Goal: Task Accomplishment & Management: Manage account settings

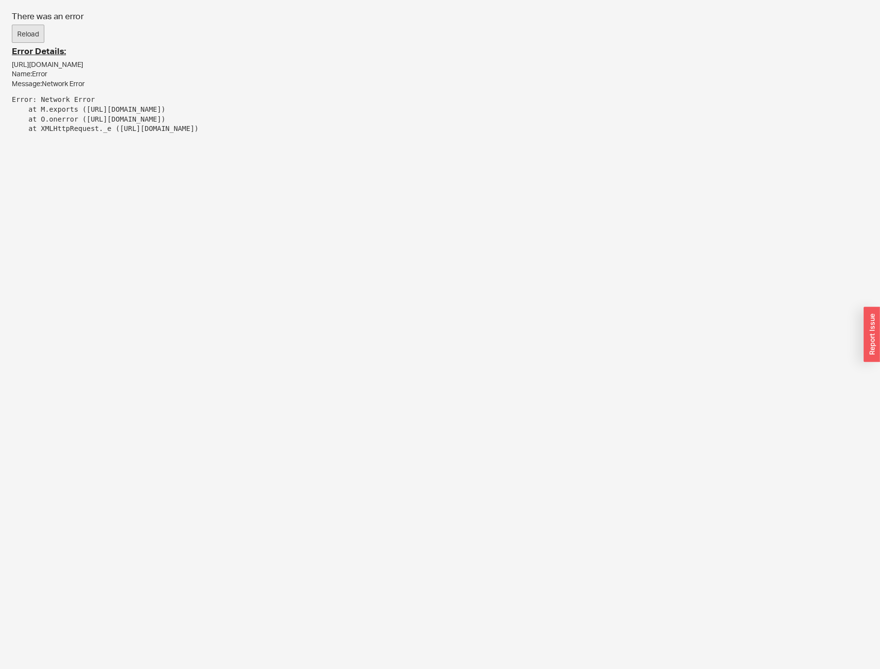
click at [27, 27] on button "Reload" at bounding box center [28, 34] width 33 height 19
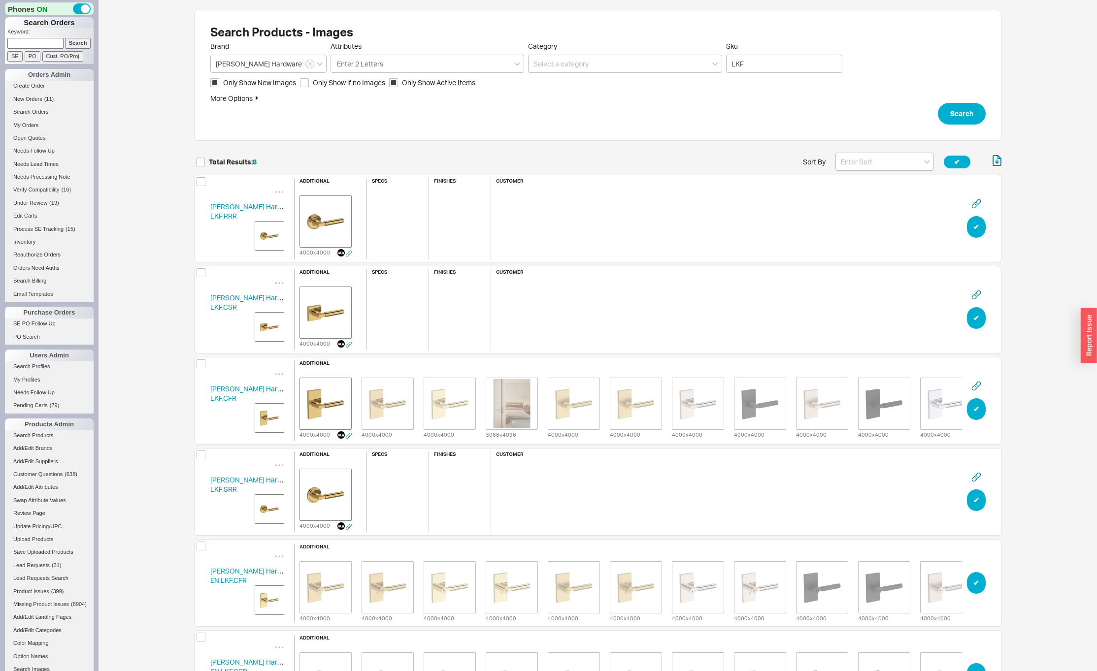
scroll to position [754, 800]
drag, startPoint x: 0, startPoint y: 0, endPoint x: 157, endPoint y: 332, distance: 367.5
click at [157, 332] on div "Search Products - Images Brand Baldwin Hardware Attributes Enter 2 Letters Cate…" at bounding box center [598, 462] width 998 height 924
drag, startPoint x: 861, startPoint y: 164, endPoint x: 857, endPoint y: 170, distance: 8.1
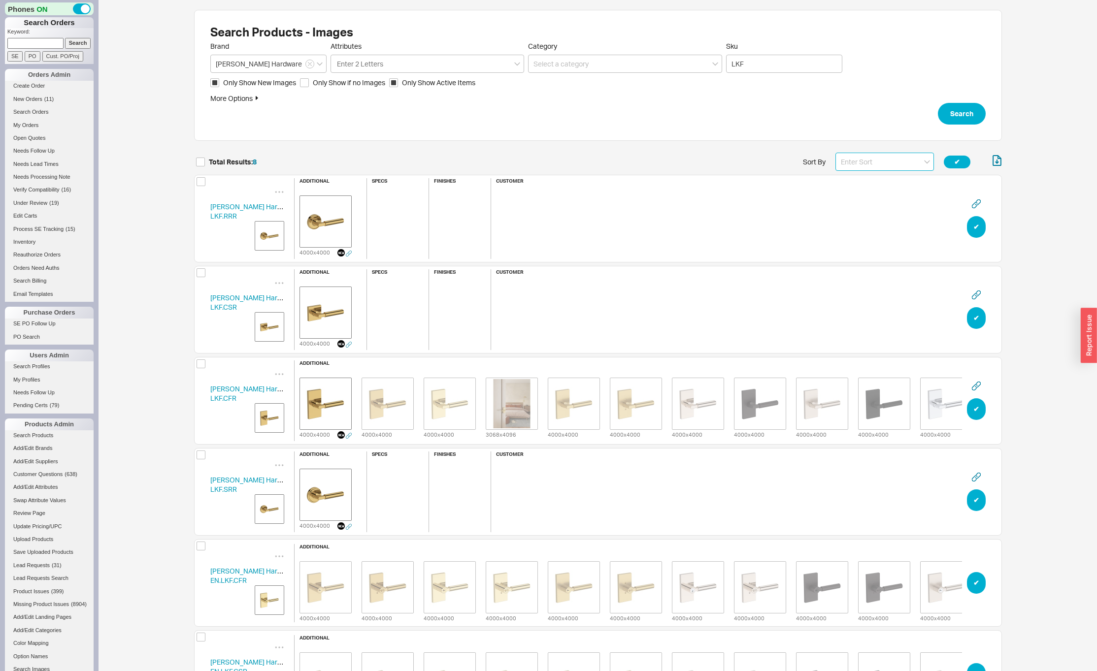
click at [861, 164] on input at bounding box center [884, 162] width 99 height 18
click at [850, 179] on div "Name" at bounding box center [885, 182] width 98 height 18
type input "Name"
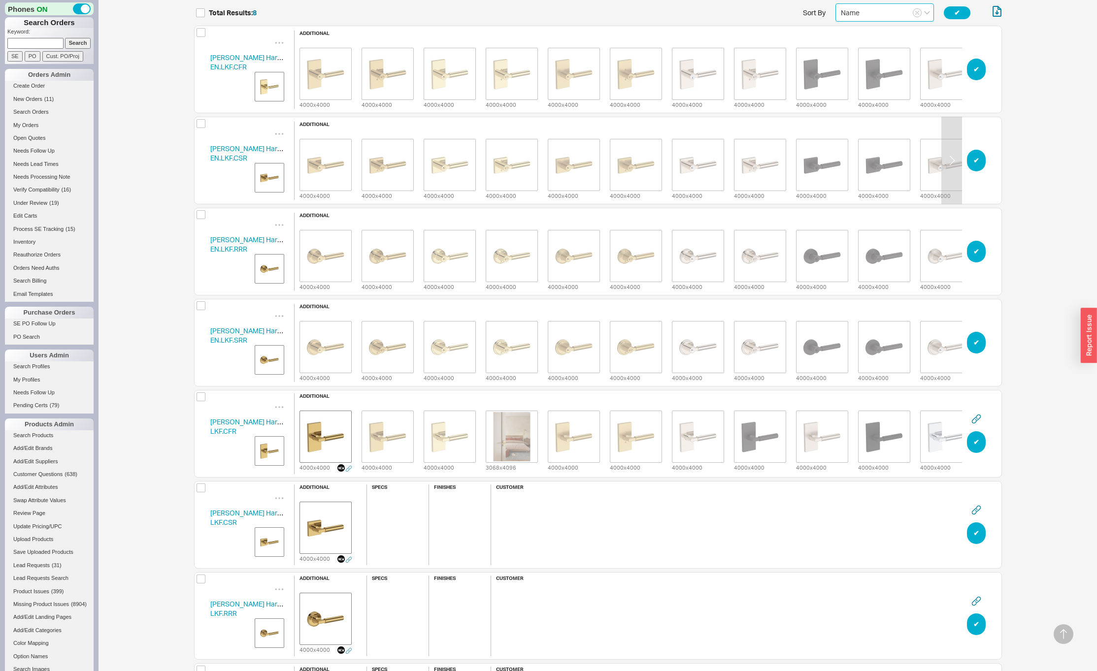
scroll to position [253, 0]
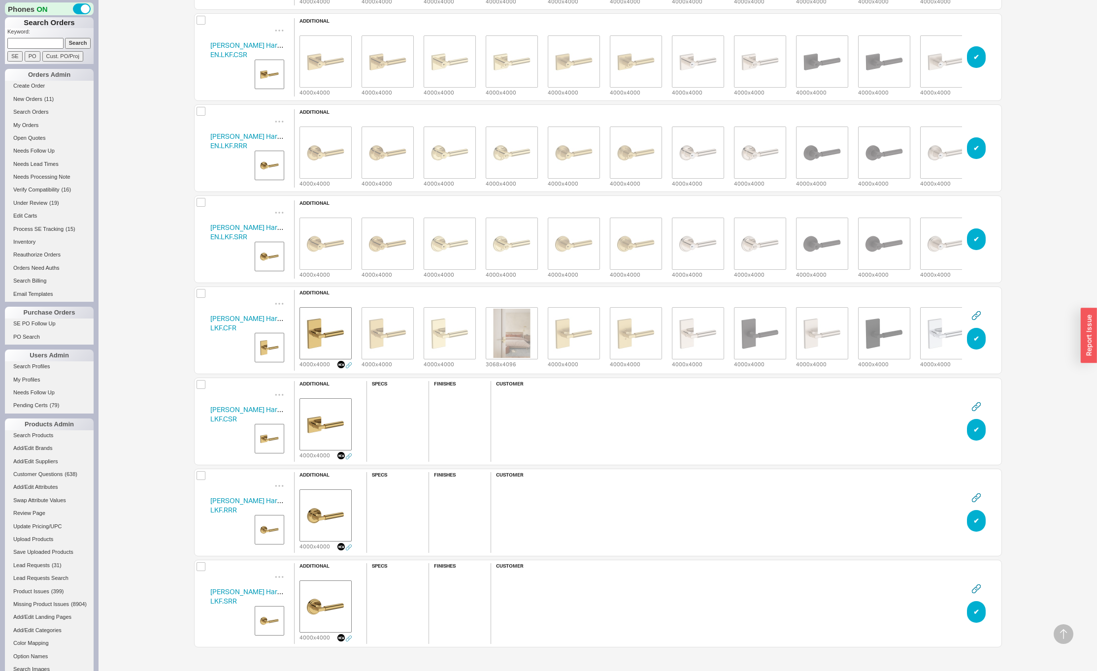
click at [271, 440] on img "grid" at bounding box center [269, 439] width 25 height 25
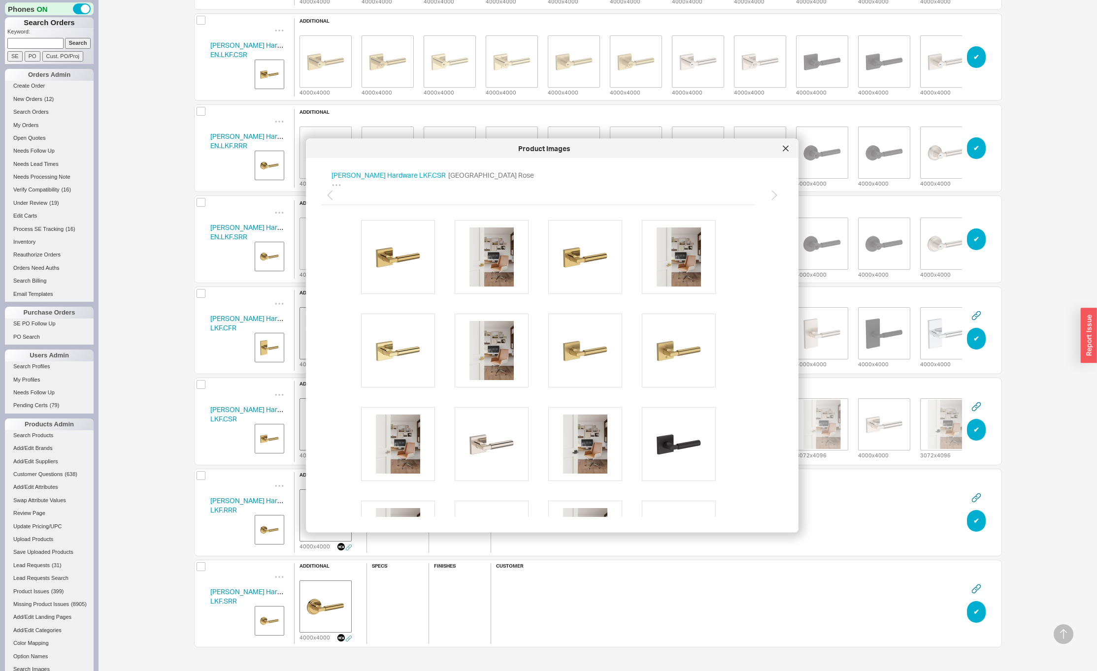
click at [787, 150] on icon at bounding box center [786, 149] width 6 height 6
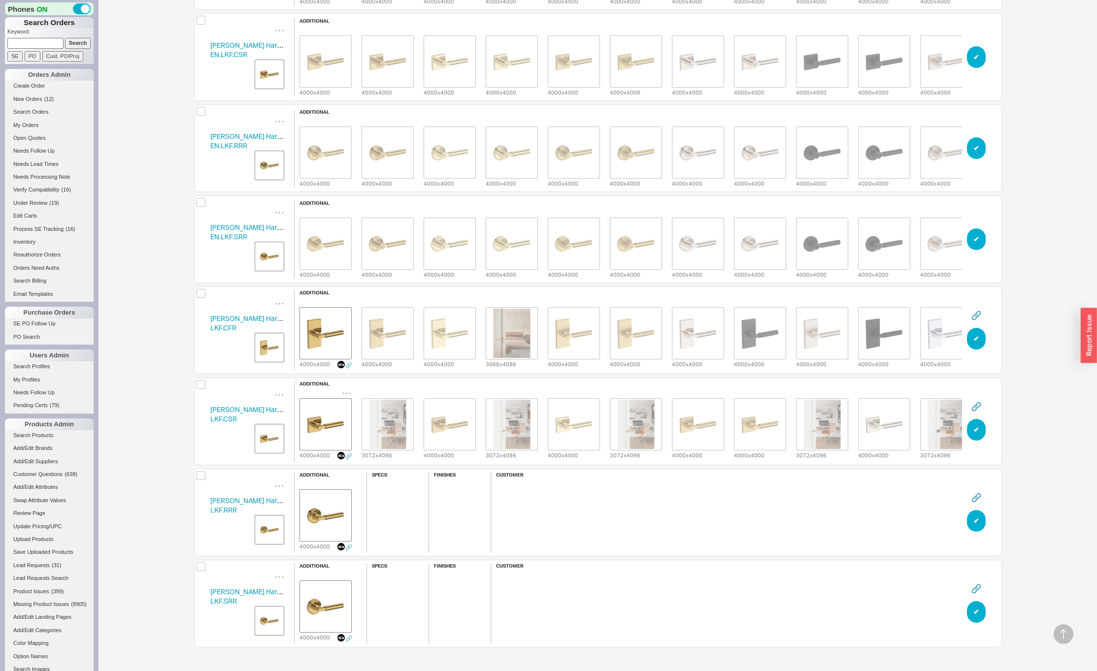
click at [347, 389] on icon "grid" at bounding box center [347, 394] width 10 height 10
click at [332, 408] on span "Delete" at bounding box center [327, 406] width 21 height 8
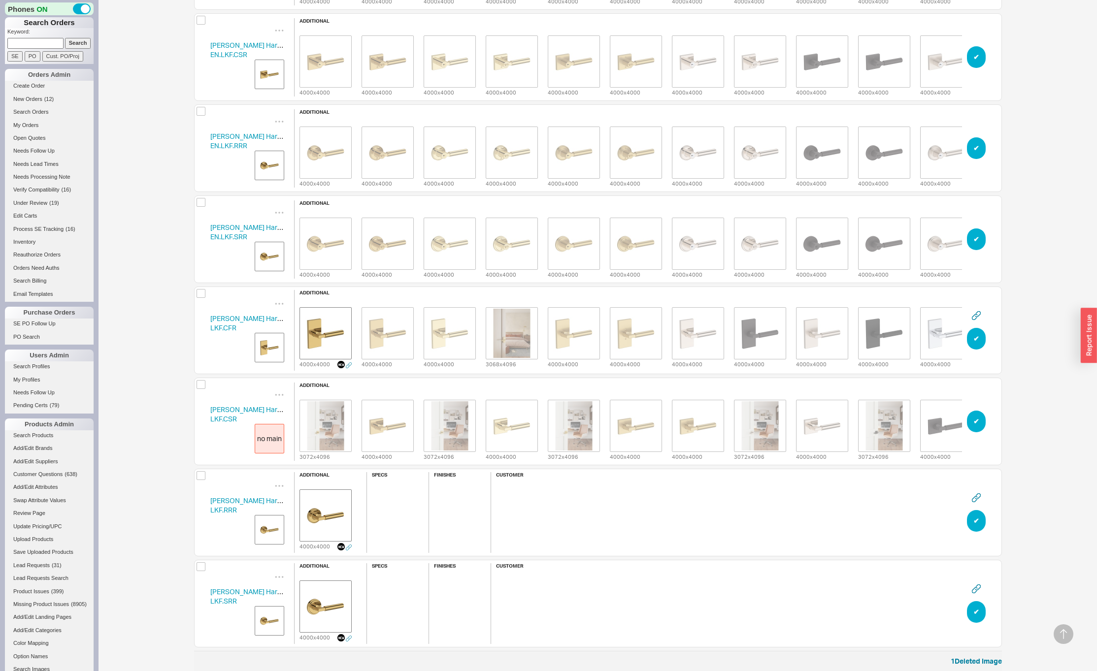
scroll to position [763, 800]
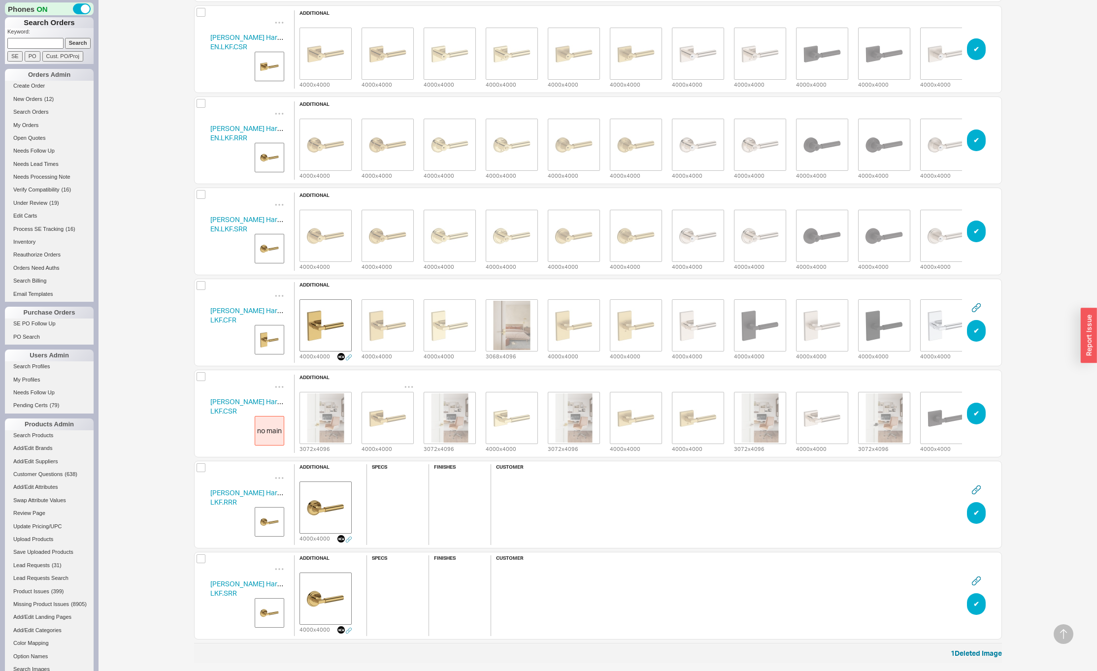
click at [409, 383] on icon "grid" at bounding box center [409, 387] width 10 height 10
click at [390, 419] on span "Set to Main Image" at bounding box center [395, 419] width 57 height 8
click at [277, 528] on img "grid" at bounding box center [269, 522] width 25 height 25
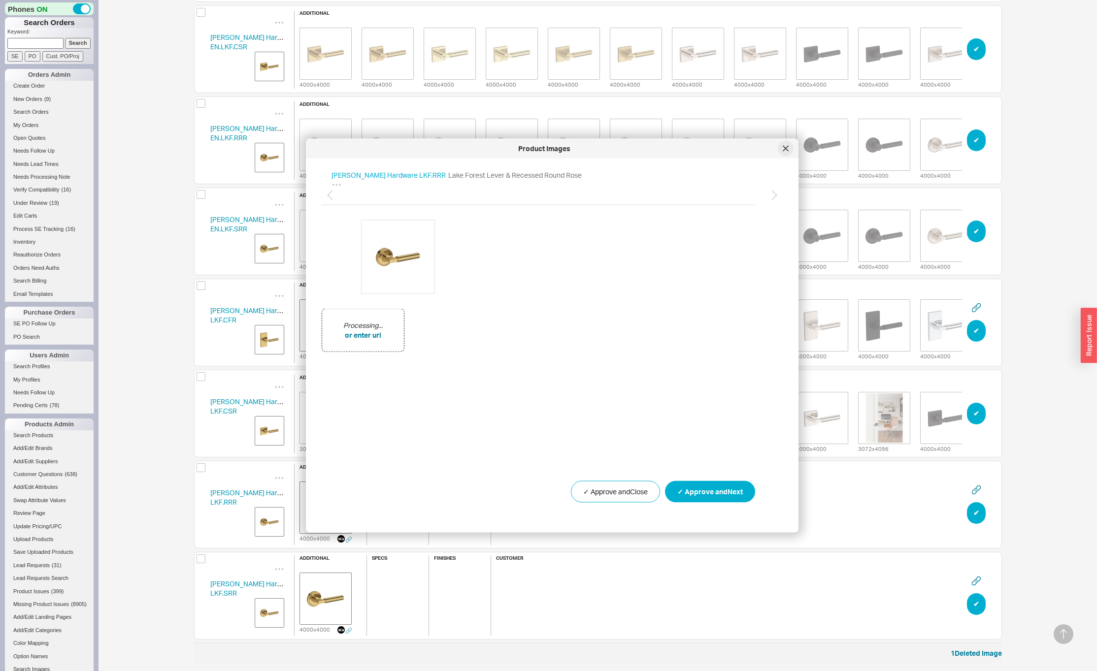
click at [785, 146] on icon at bounding box center [786, 149] width 6 height 6
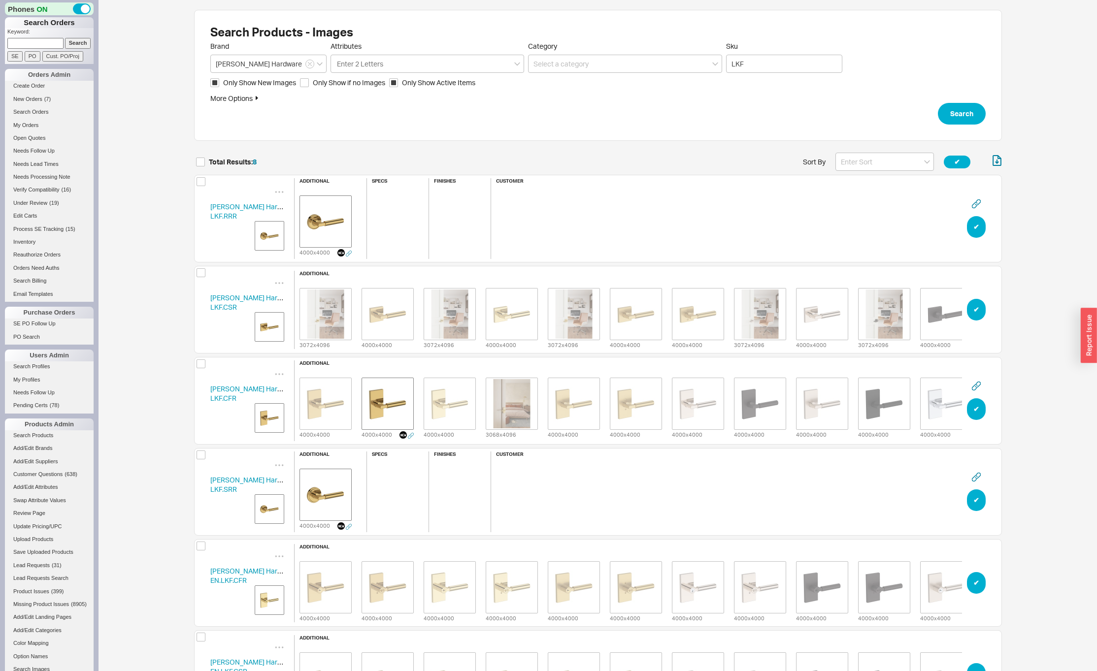
click at [273, 509] on img "grid" at bounding box center [269, 509] width 25 height 25
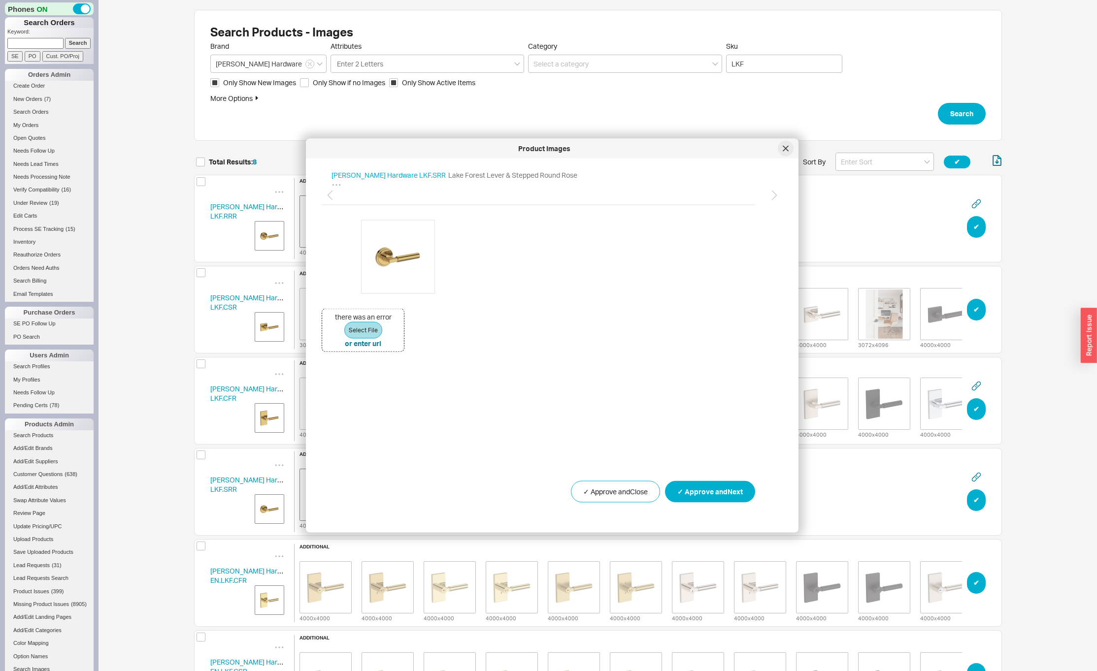
click at [786, 154] on div at bounding box center [786, 149] width 16 height 16
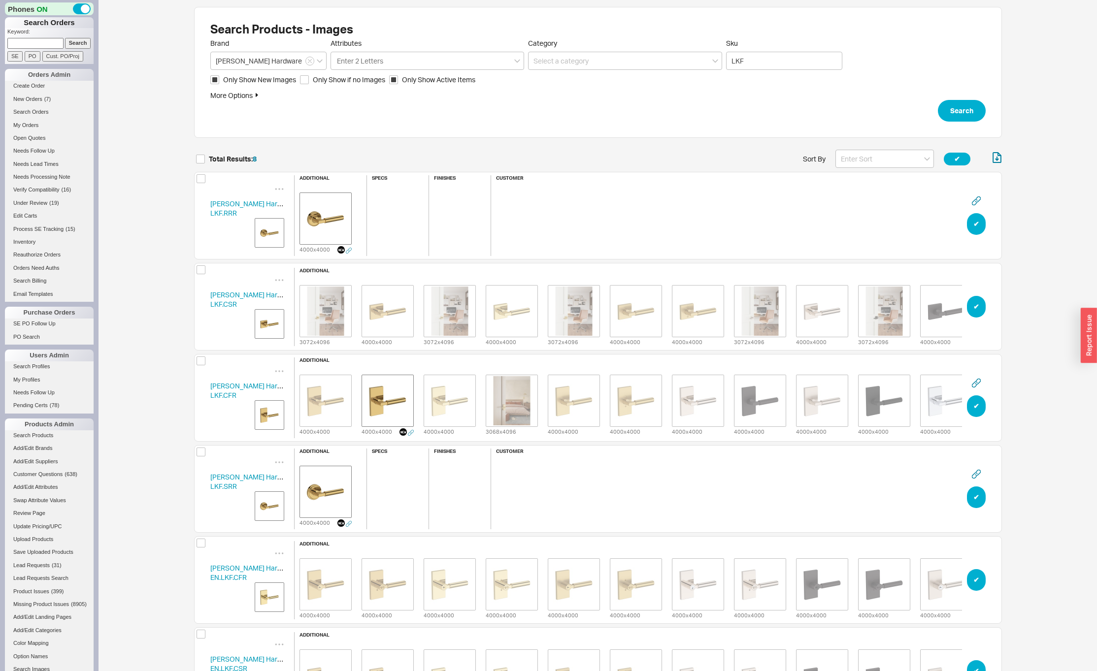
scroll to position [754, 800]
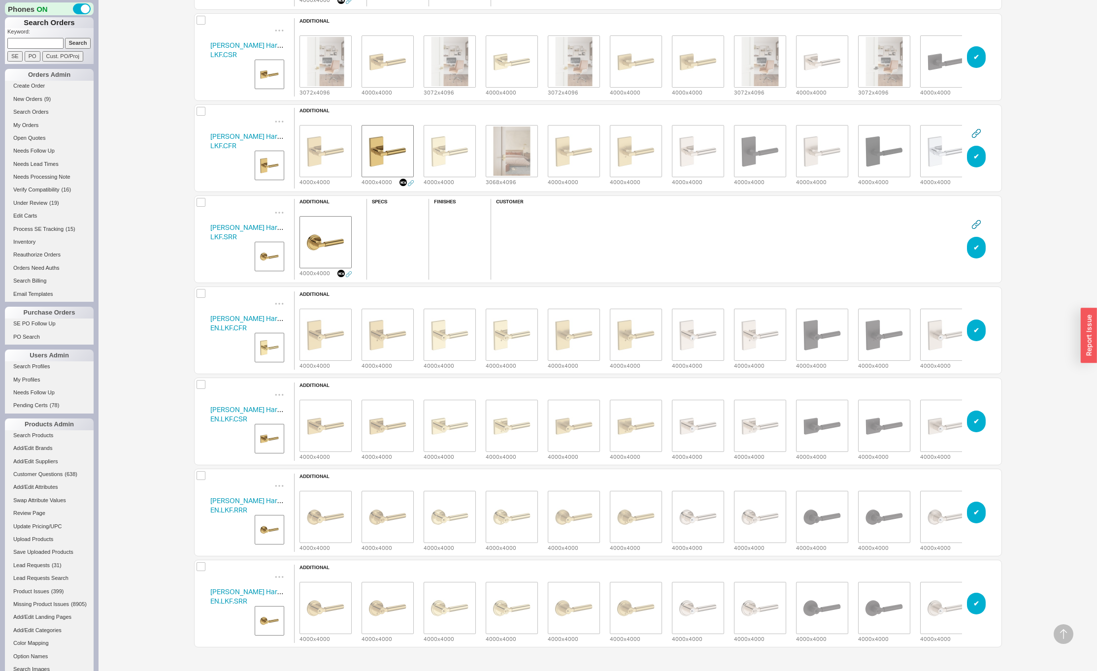
scroll to position [754, 800]
click at [271, 261] on img "grid" at bounding box center [269, 256] width 25 height 25
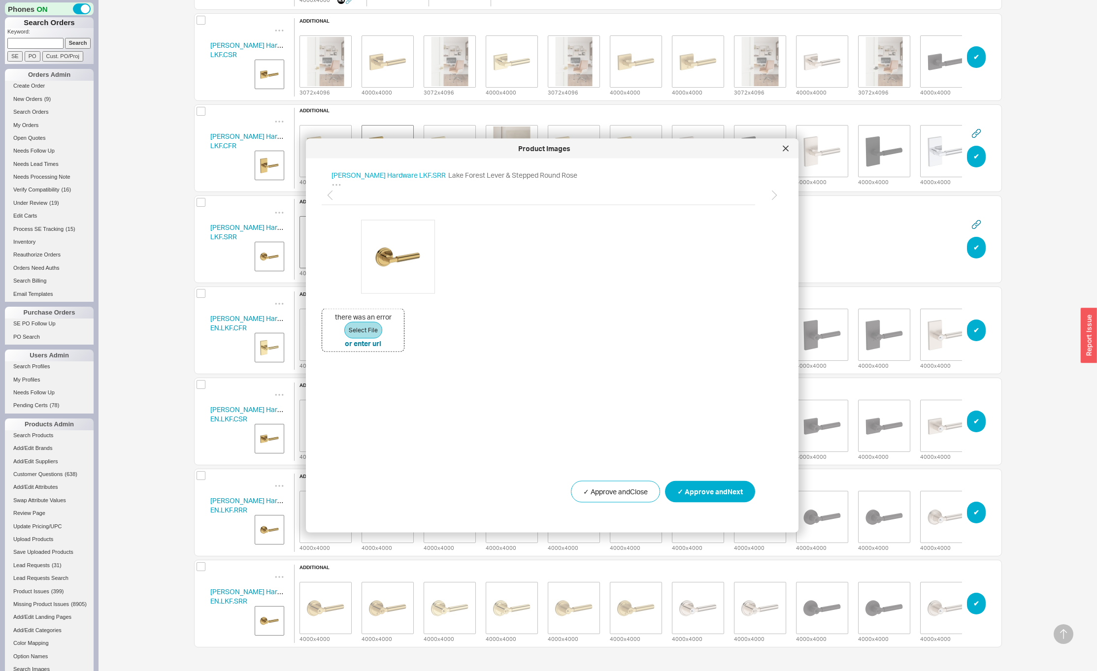
click at [1089, 337] on div "button" at bounding box center [1089, 335] width 16 height 55
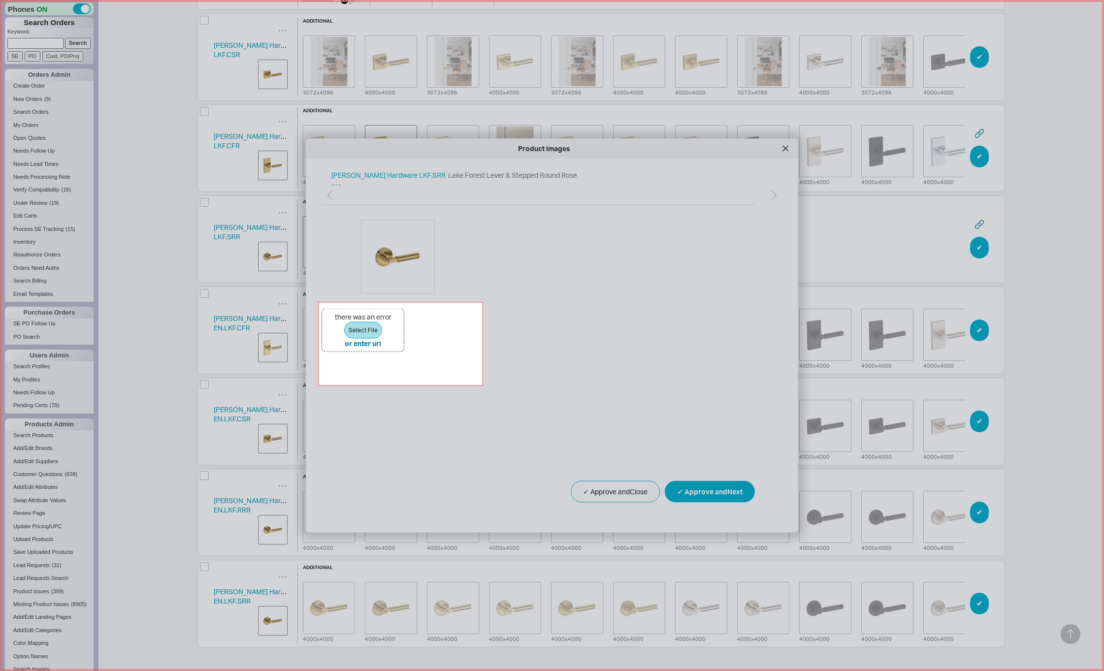
drag, startPoint x: 322, startPoint y: 305, endPoint x: 483, endPoint y: 386, distance: 180.2
click at [483, 386] on icon at bounding box center [552, 335] width 1104 height 671
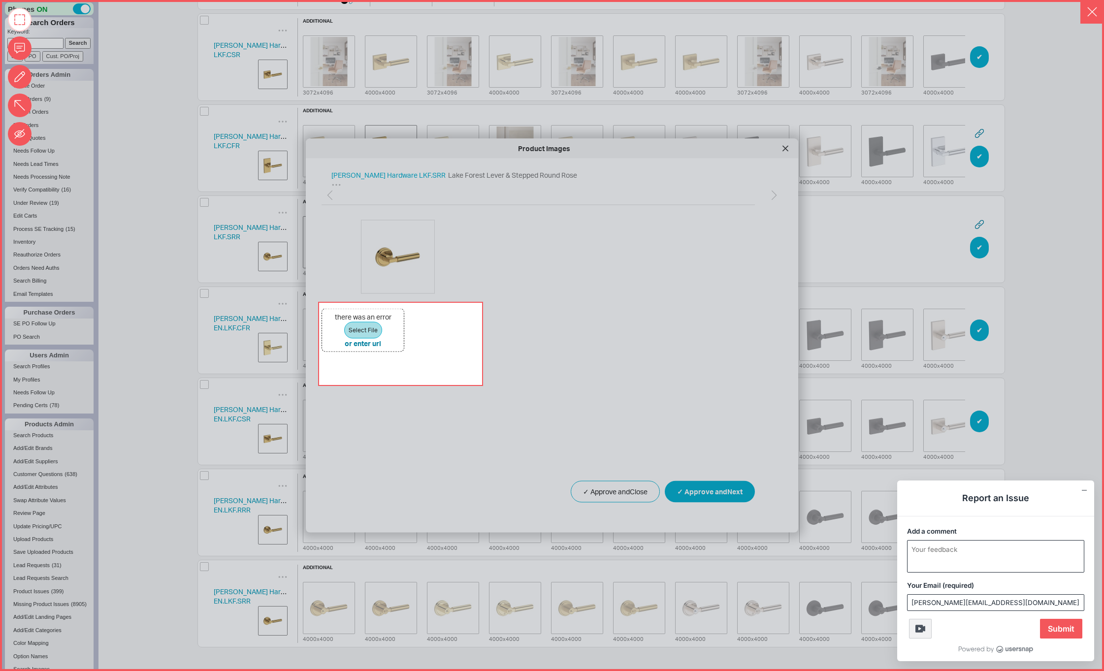
click at [952, 561] on textarea "Add a comment" at bounding box center [996, 557] width 176 height 32
click at [995, 548] on textarea "Im having trouble uploadiung images" at bounding box center [996, 557] width 176 height 32
type textarea "Im having trouble uploading images"
click at [1060, 631] on span "Submit" at bounding box center [1061, 629] width 42 height 20
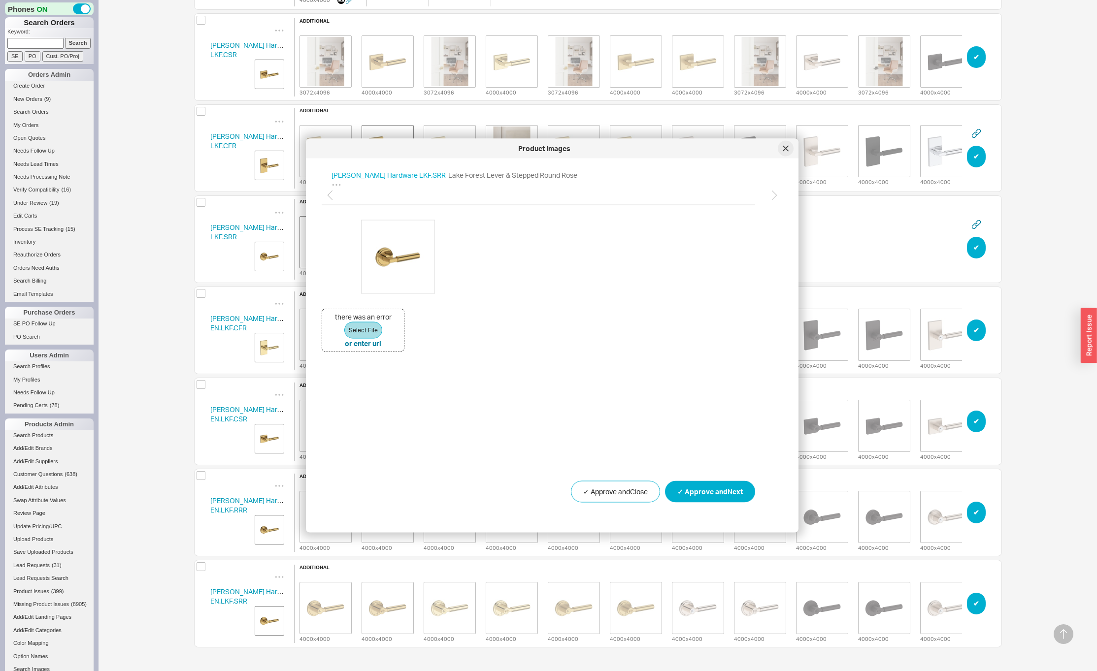
click at [785, 147] on icon at bounding box center [786, 149] width 6 height 6
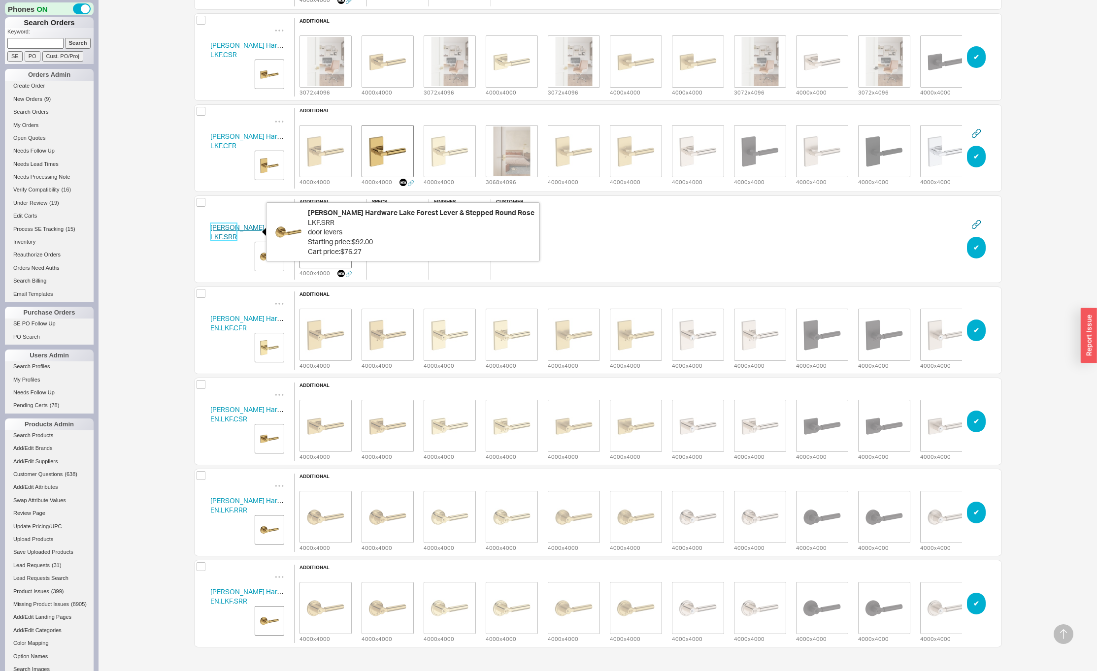
click at [225, 229] on link "[PERSON_NAME] Hardware LKF.SRR" at bounding box center [253, 232] width 86 height 18
click at [151, 253] on div "Search Products - Images Brand Baldwin Hardware Attributes Enter 2 Letters Cate…" at bounding box center [598, 209] width 998 height 924
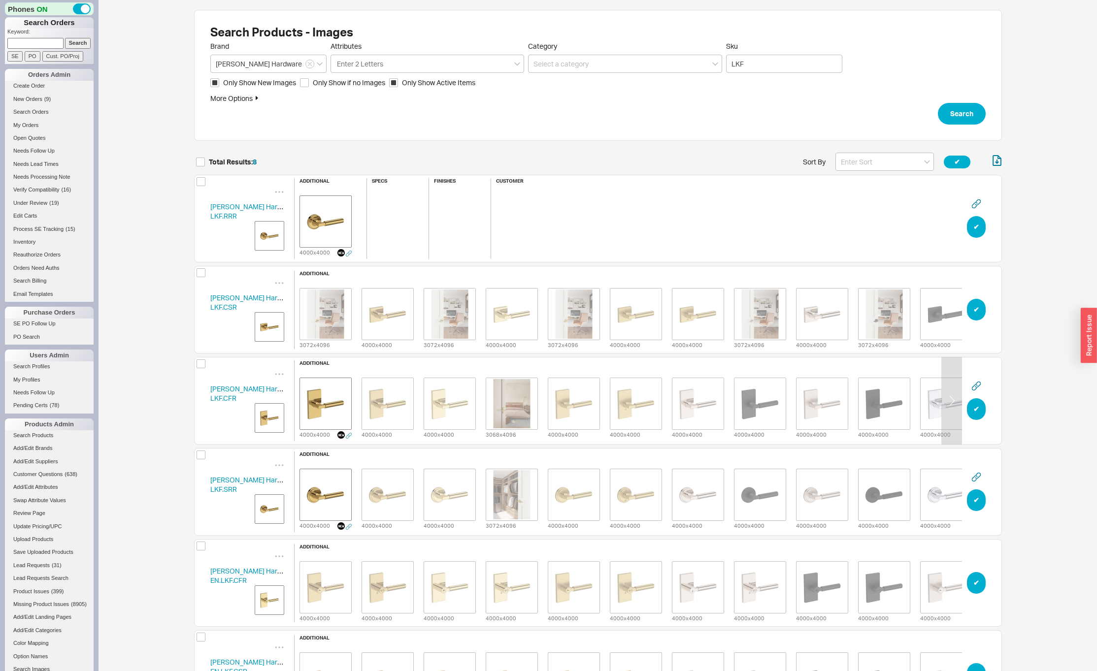
scroll to position [754, 800]
click at [409, 459] on icon "grid" at bounding box center [409, 464] width 10 height 10
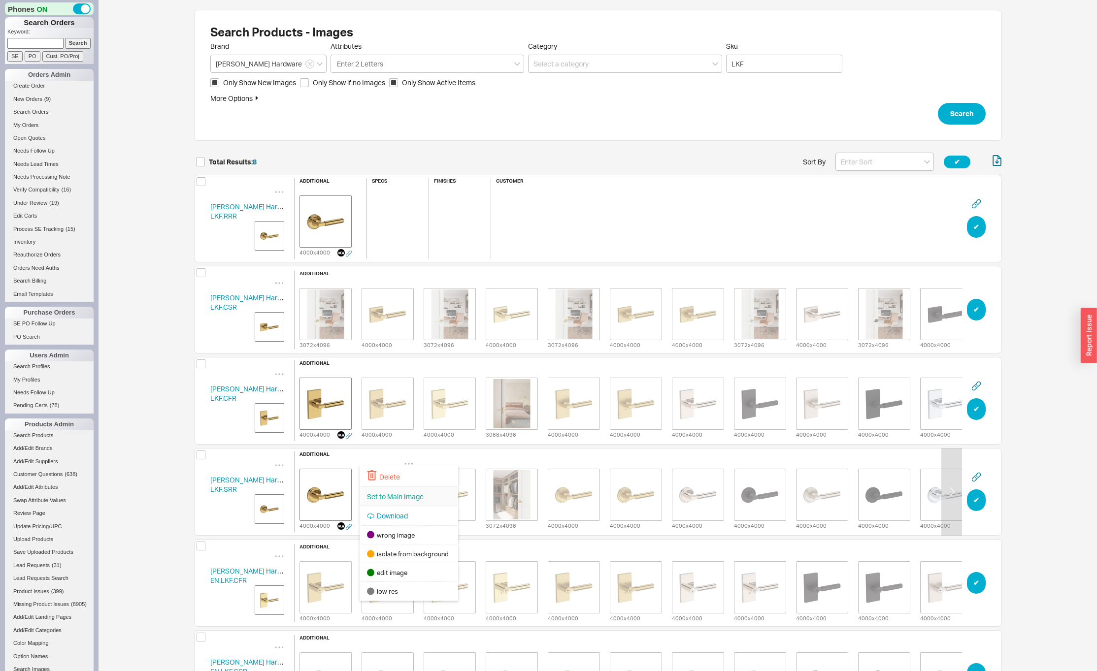
click at [390, 500] on span "Set to Main Image" at bounding box center [395, 496] width 57 height 8
click at [345, 461] on icon "grid" at bounding box center [347, 464] width 10 height 10
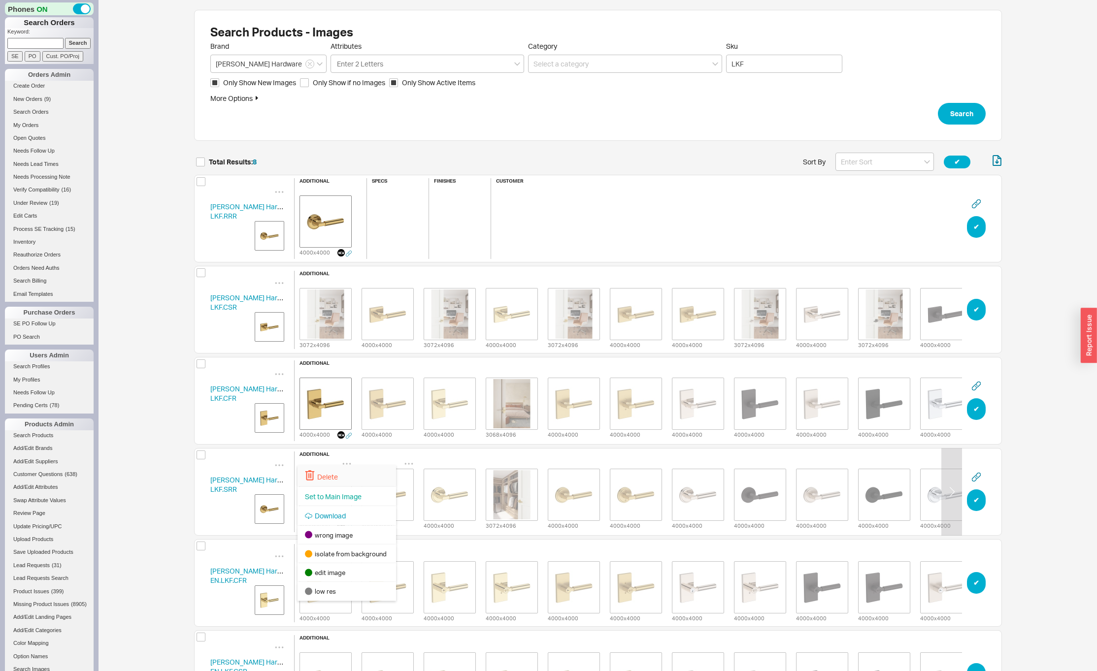
click at [345, 479] on div "Delete" at bounding box center [346, 476] width 99 height 22
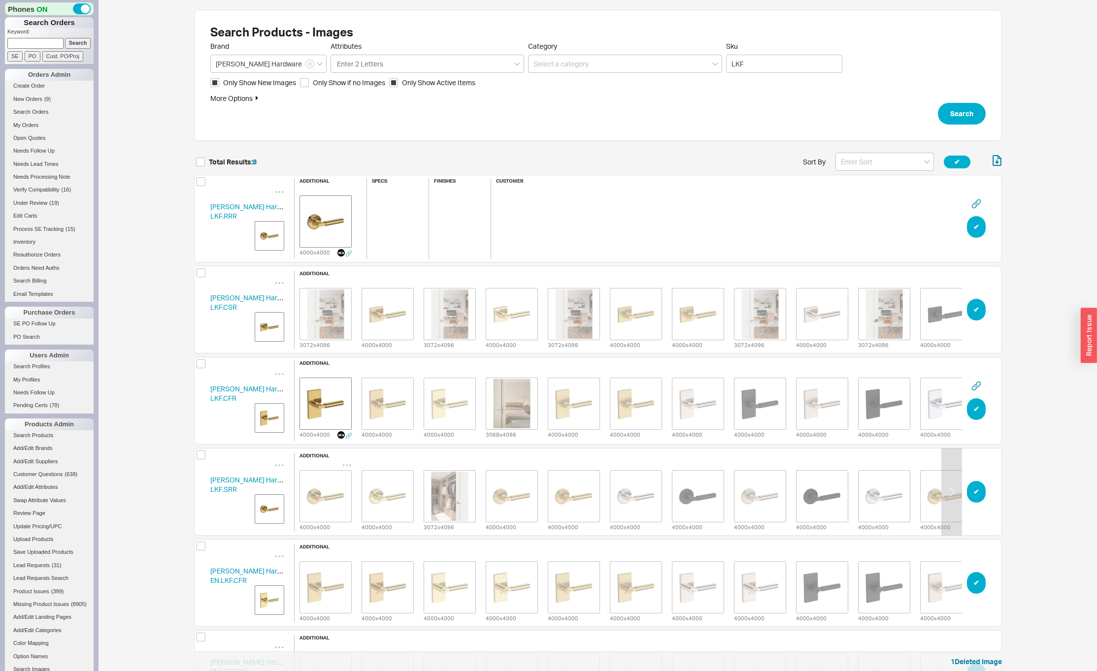
scroll to position [763, 800]
click at [276, 232] on img "grid" at bounding box center [269, 236] width 25 height 25
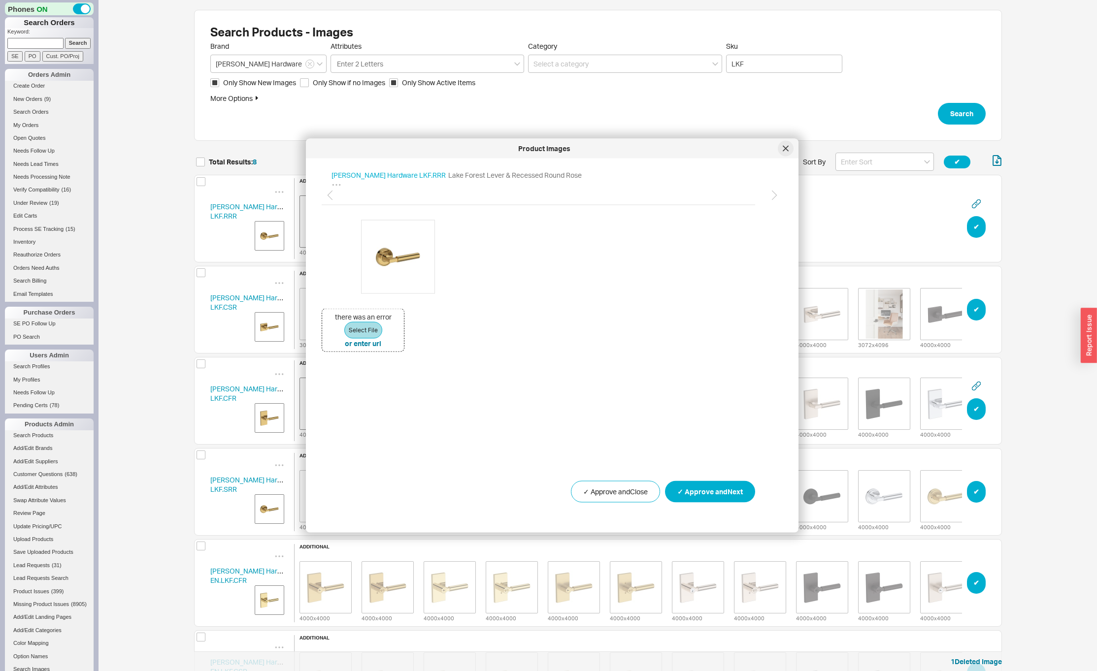
click at [787, 151] on icon at bounding box center [785, 148] width 5 height 5
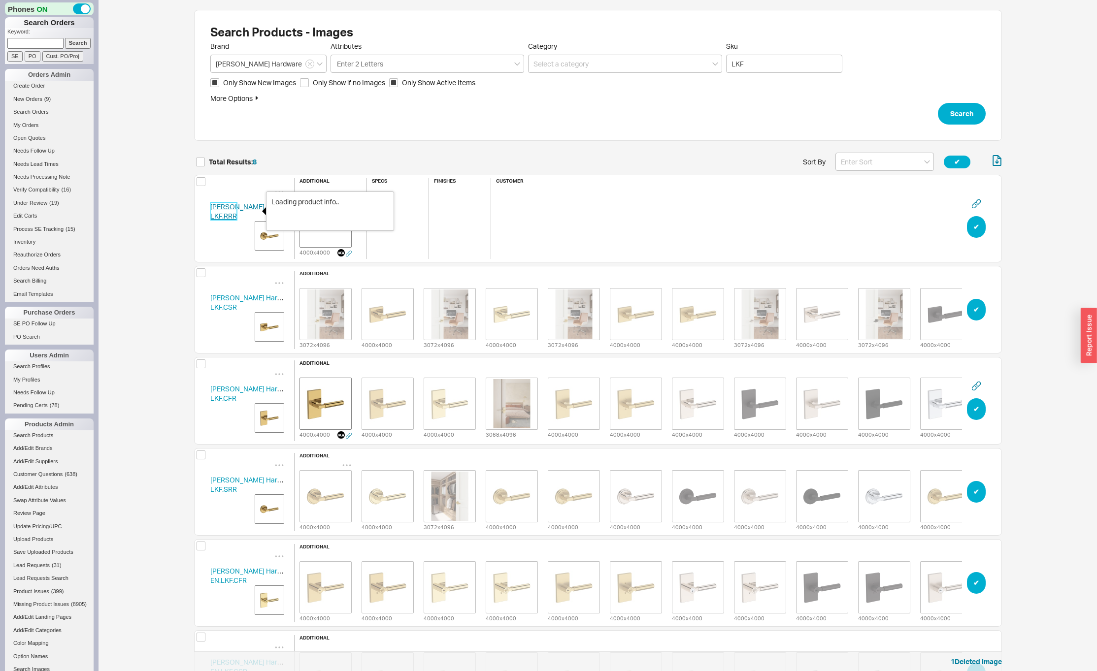
click at [235, 207] on link "[PERSON_NAME] Hardware LKF.RRR" at bounding box center [253, 211] width 86 height 18
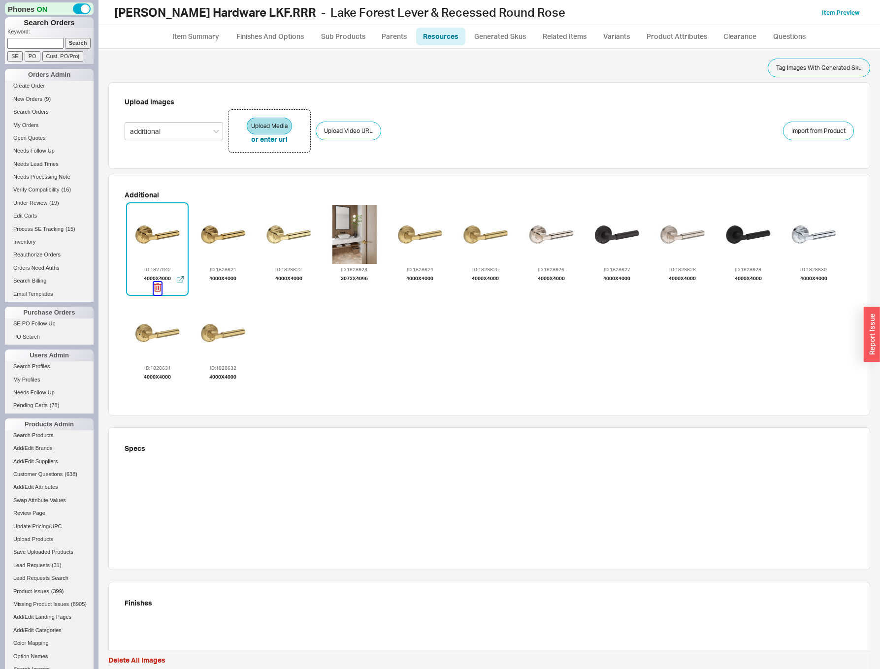
click at [157, 288] on icon "button" at bounding box center [156, 288] width 1 height 4
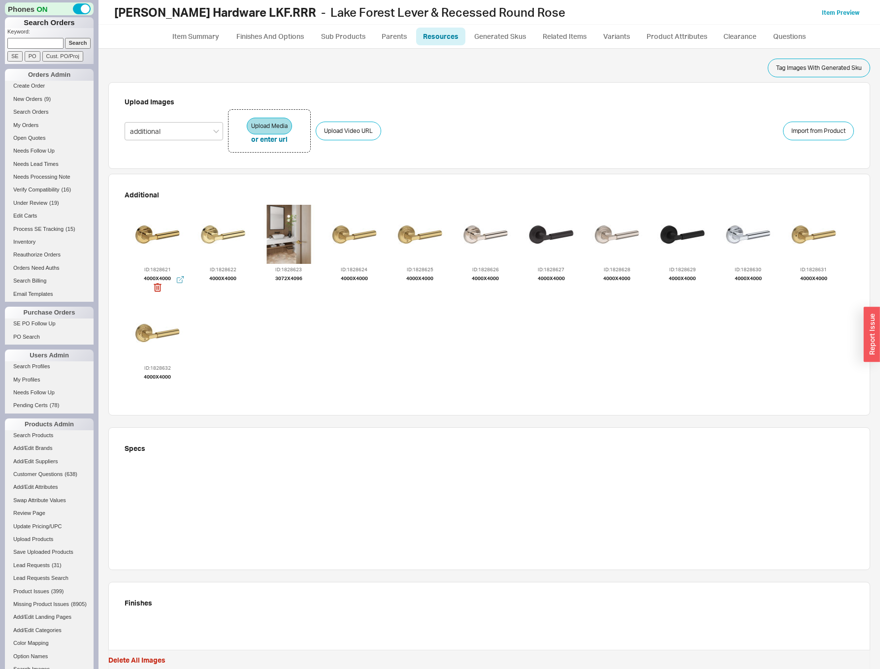
click at [159, 233] on div at bounding box center [157, 234] width 59 height 59
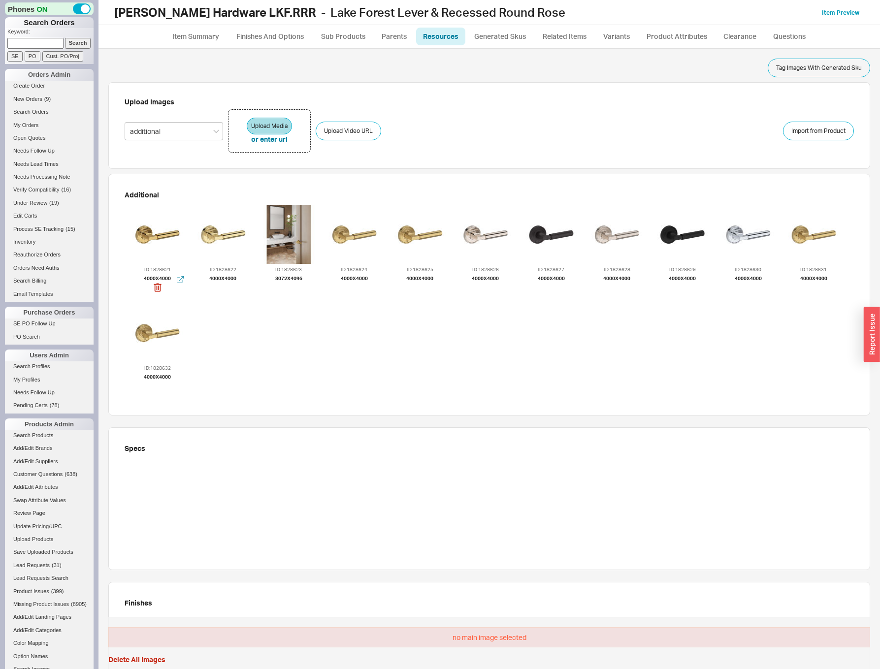
click at [152, 250] on div at bounding box center [157, 234] width 59 height 59
click at [152, 250] on div at bounding box center [158, 233] width 62 height 62
click at [122, 241] on div "Additional ID: 1828621 4000 x 4000 ID: 1828622 4000 x 4000 ID: 1828623 3072 x 4…" at bounding box center [489, 295] width 762 height 242
click at [158, 242] on div at bounding box center [157, 234] width 59 height 59
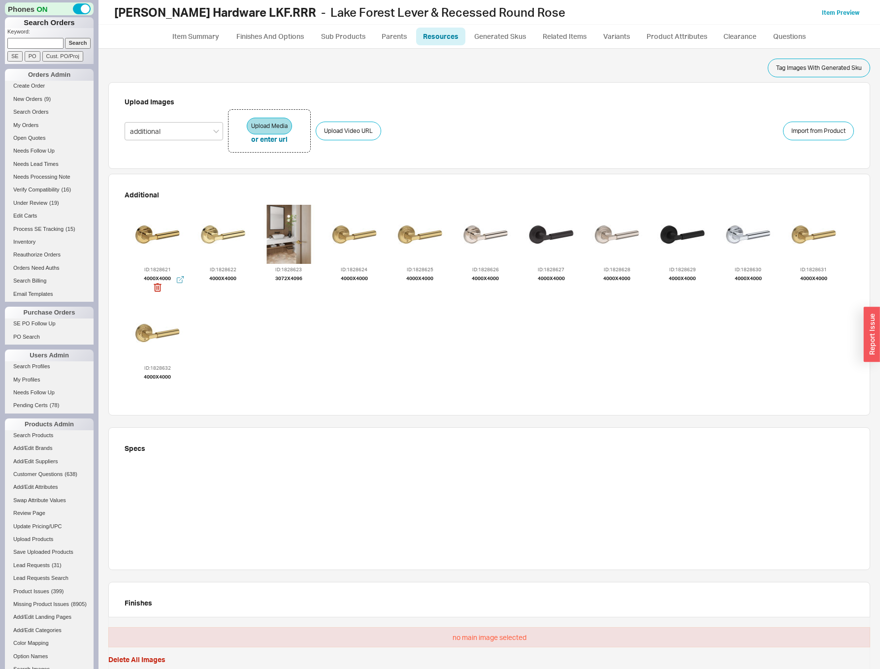
click at [158, 242] on div at bounding box center [157, 234] width 59 height 59
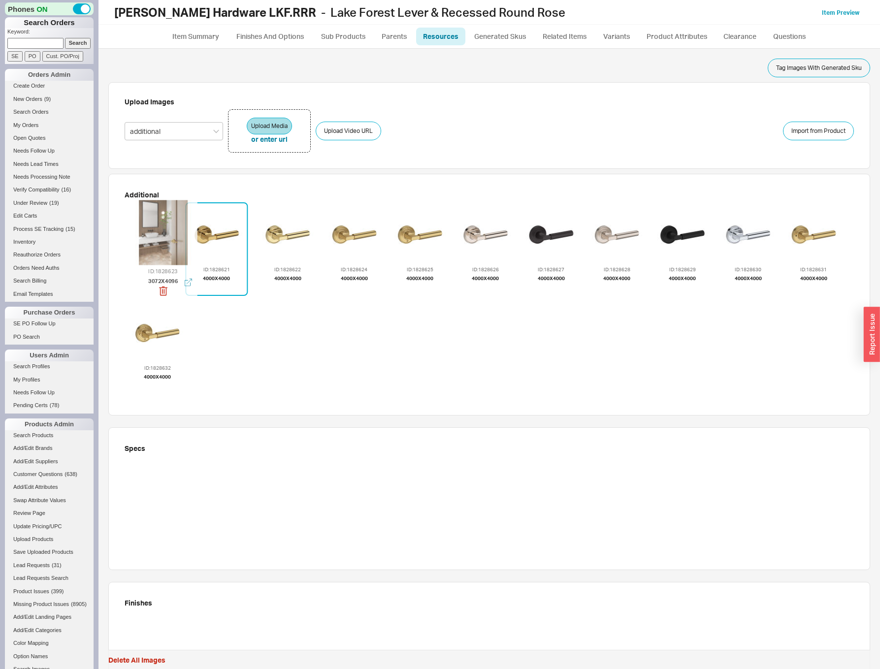
drag, startPoint x: 295, startPoint y: 248, endPoint x: 168, endPoint y: 248, distance: 126.6
click at [169, 248] on div at bounding box center [163, 232] width 65 height 65
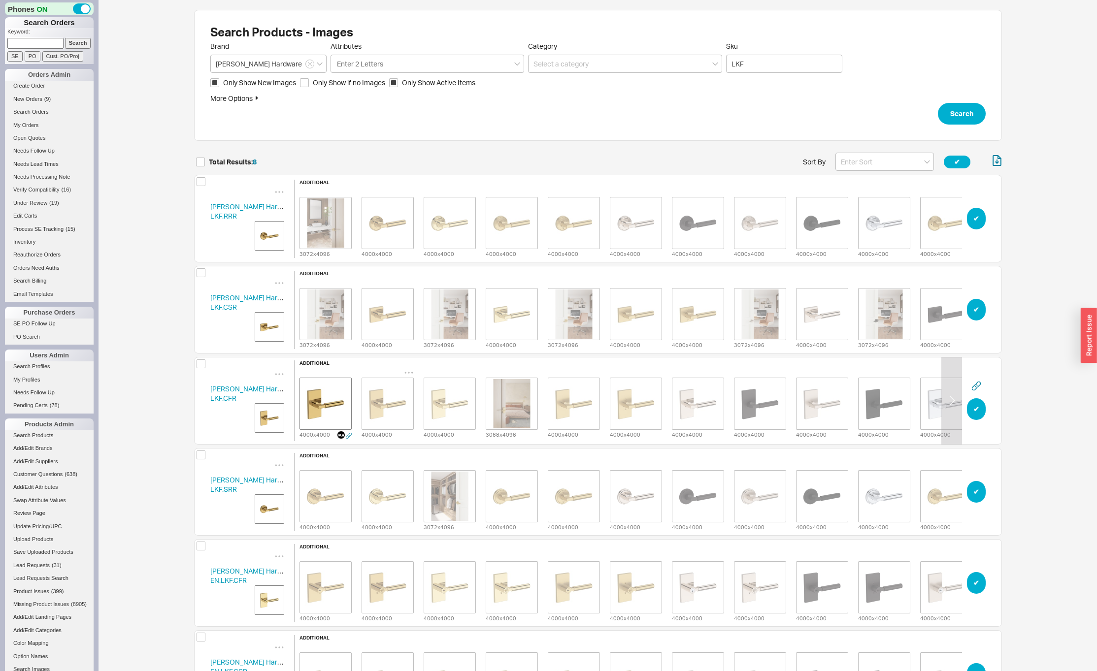
click at [405, 372] on icon "grid" at bounding box center [408, 372] width 8 height 1
click at [395, 399] on div "Set to Main Image" at bounding box center [409, 406] width 99 height 20
click at [344, 370] on icon "grid" at bounding box center [347, 373] width 10 height 10
click at [341, 385] on div "Delete" at bounding box center [346, 385] width 99 height 22
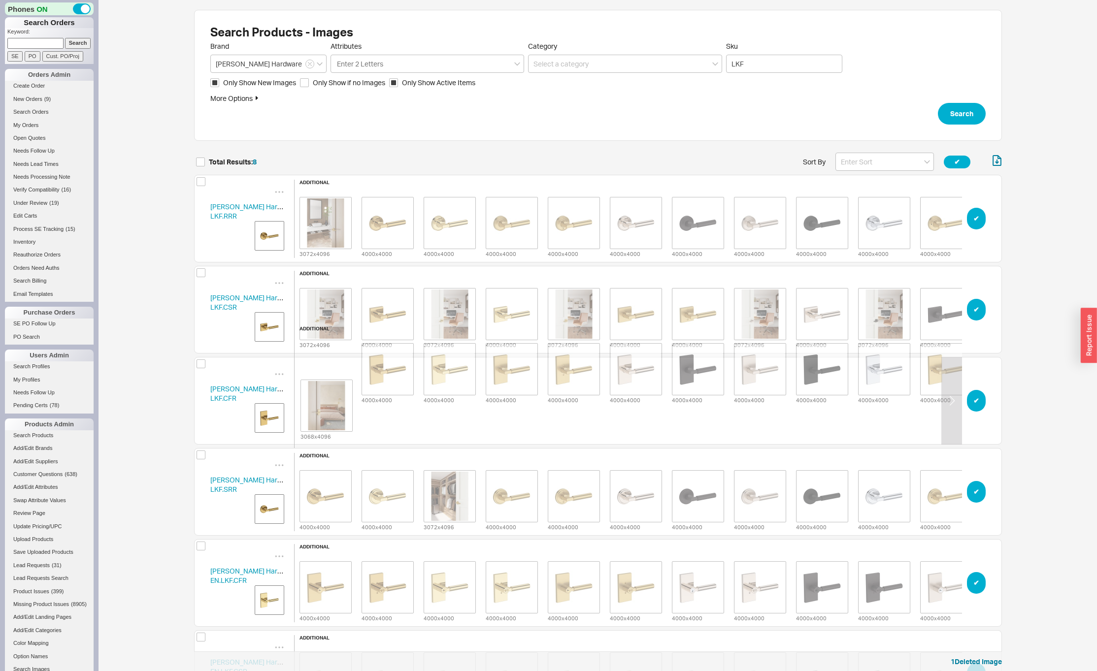
drag, startPoint x: 440, startPoint y: 399, endPoint x: 327, endPoint y: 402, distance: 113.3
click at [324, 402] on div "additional 4000 x 4000 4000 x 4000 3068 x 4096 4000 x 4000 4000 x 4000 4000 x 4…" at bounding box center [635, 401] width 683 height 150
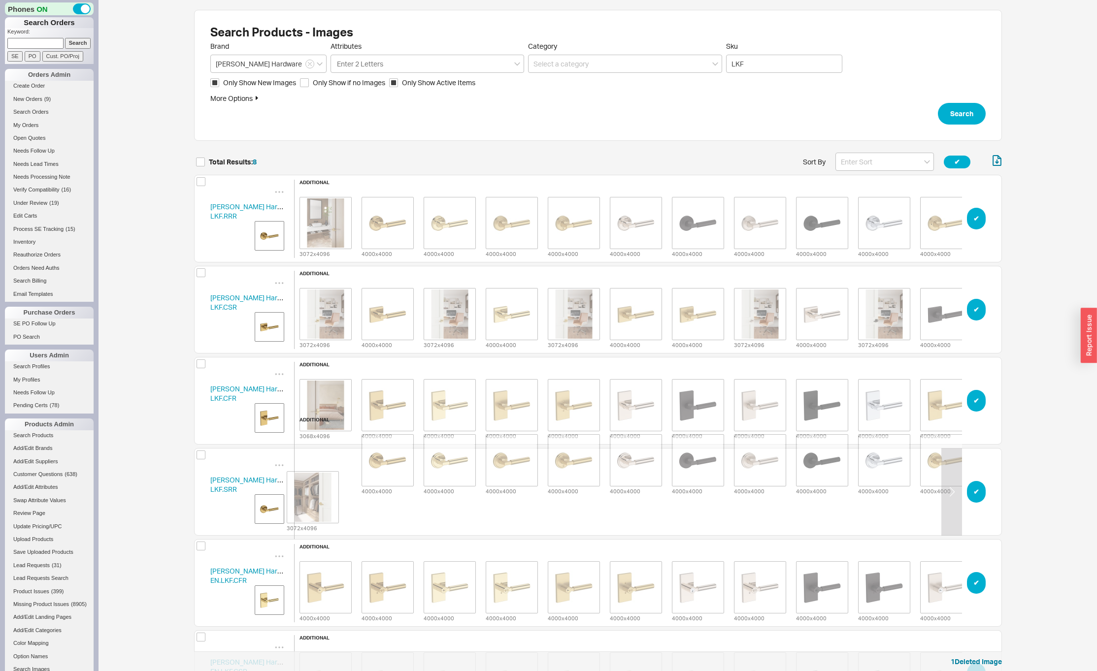
drag, startPoint x: 444, startPoint y: 491, endPoint x: 302, endPoint y: 496, distance: 142.4
click at [302, 496] on div "additional 4000 x 4000 4000 x 4000 3072 x 4096 4000 x 4000 4000 x 4000 4000 x 4…" at bounding box center [635, 492] width 683 height 150
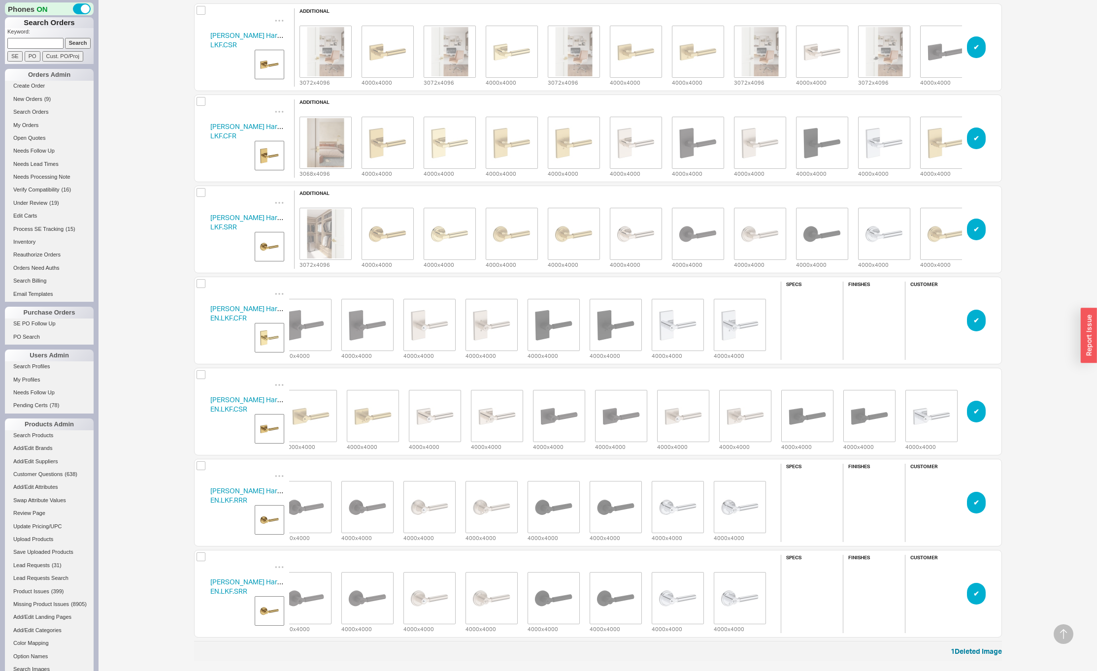
scroll to position [0, 0]
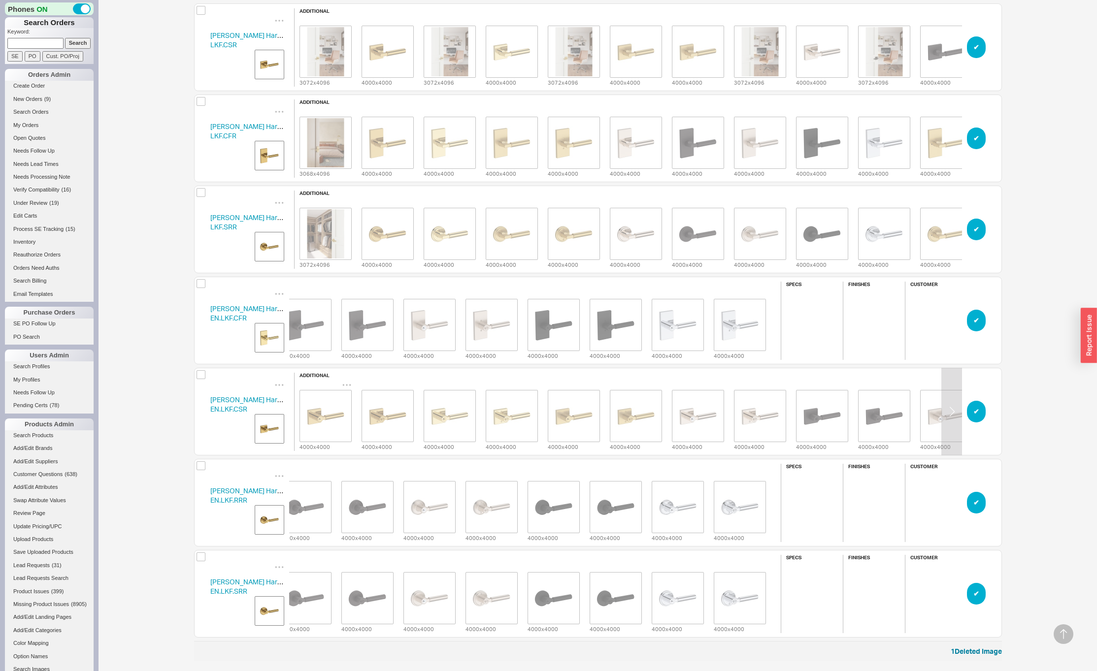
click at [350, 384] on icon "grid" at bounding box center [346, 384] width 8 height 1
click at [337, 413] on span "Set to Main Image" at bounding box center [333, 417] width 57 height 8
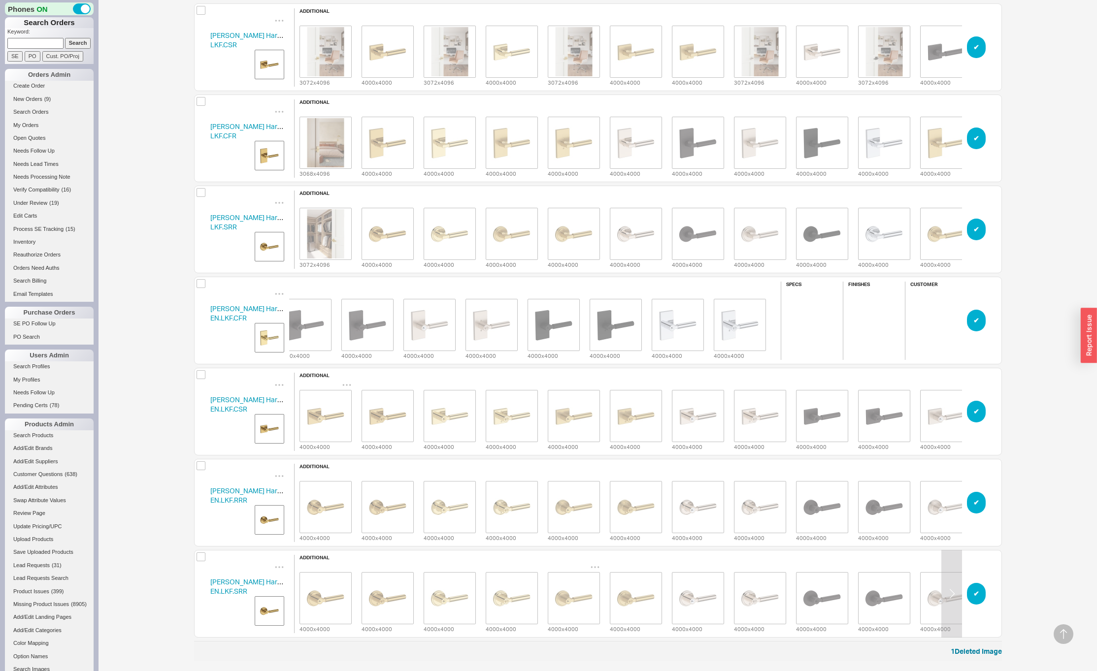
click at [596, 562] on icon "grid" at bounding box center [595, 567] width 10 height 10
click at [574, 450] on span "Set to Main Image" at bounding box center [581, 454] width 57 height 8
drag, startPoint x: 595, startPoint y: 472, endPoint x: 592, endPoint y: 476, distance: 5.2
click at [595, 475] on icon "grid" at bounding box center [595, 475] width 8 height 1
click at [580, 506] on span "Set to Main Image" at bounding box center [581, 508] width 57 height 8
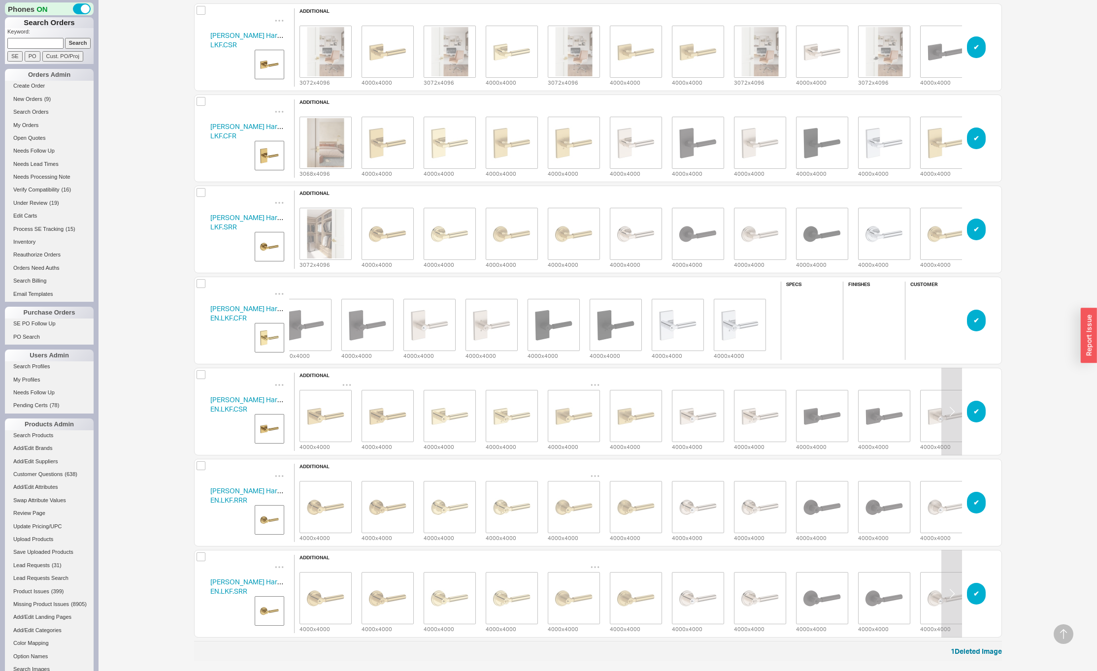
click at [594, 380] on icon "grid" at bounding box center [595, 385] width 10 height 10
click at [565, 421] on span "Set to Main Image" at bounding box center [581, 417] width 57 height 8
click at [575, 422] on img "grid" at bounding box center [573, 416] width 49 height 49
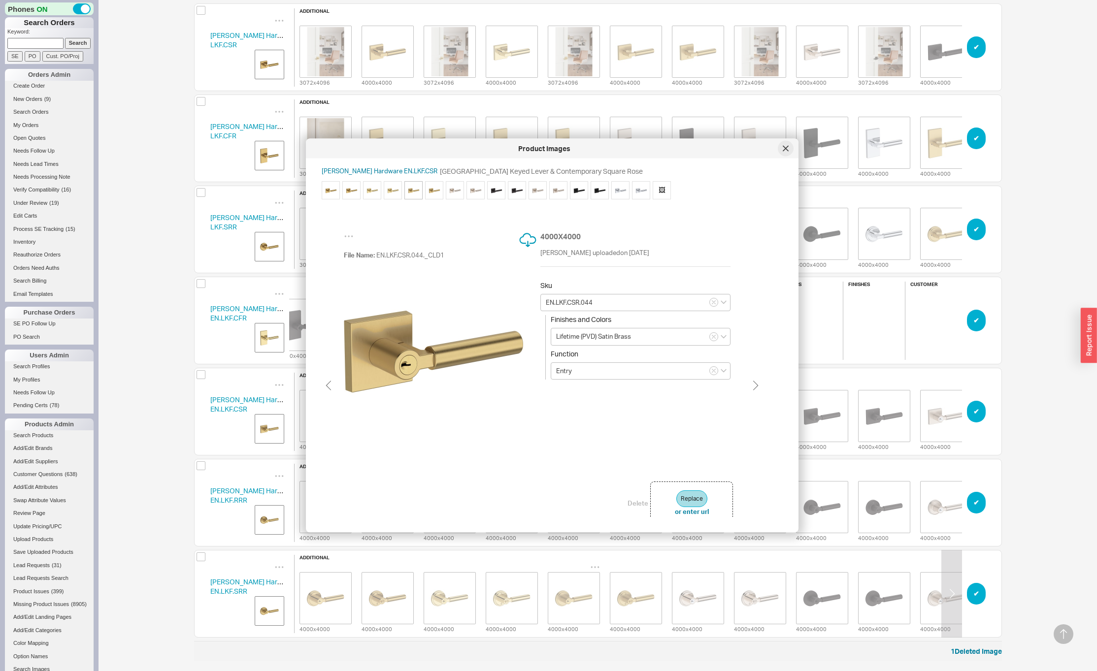
click at [788, 147] on icon at bounding box center [786, 149] width 6 height 6
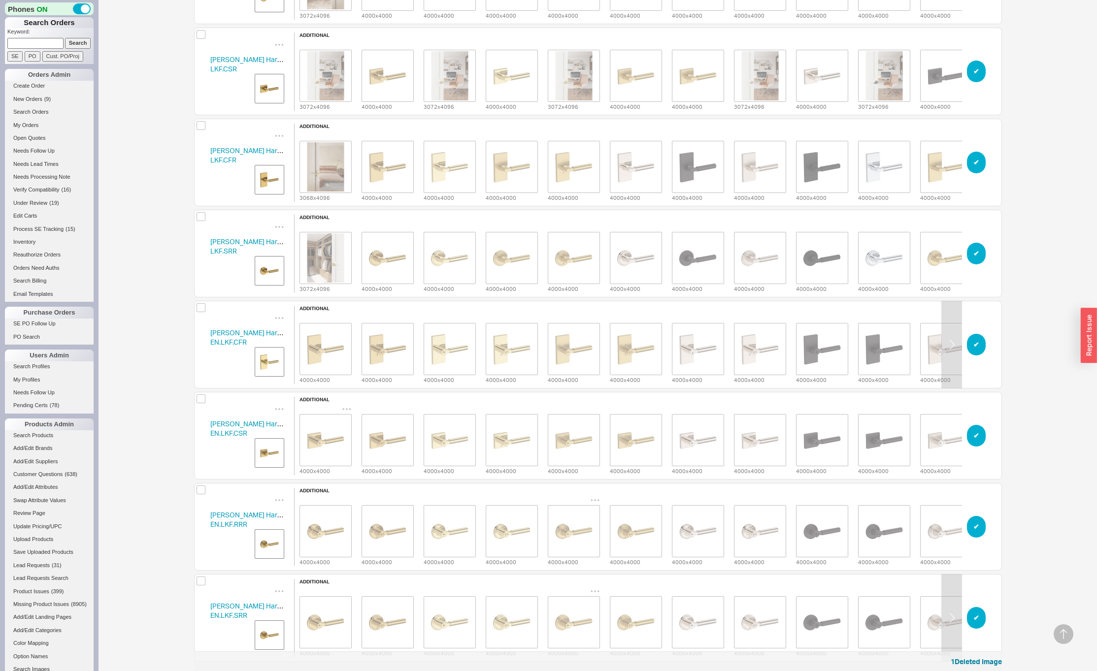
scroll to position [237, 0]
click at [594, 314] on icon "grid" at bounding box center [595, 319] width 10 height 10
click at [575, 347] on span "Set to Main Image" at bounding box center [581, 351] width 57 height 8
click at [267, 363] on img "grid" at bounding box center [269, 363] width 25 height 25
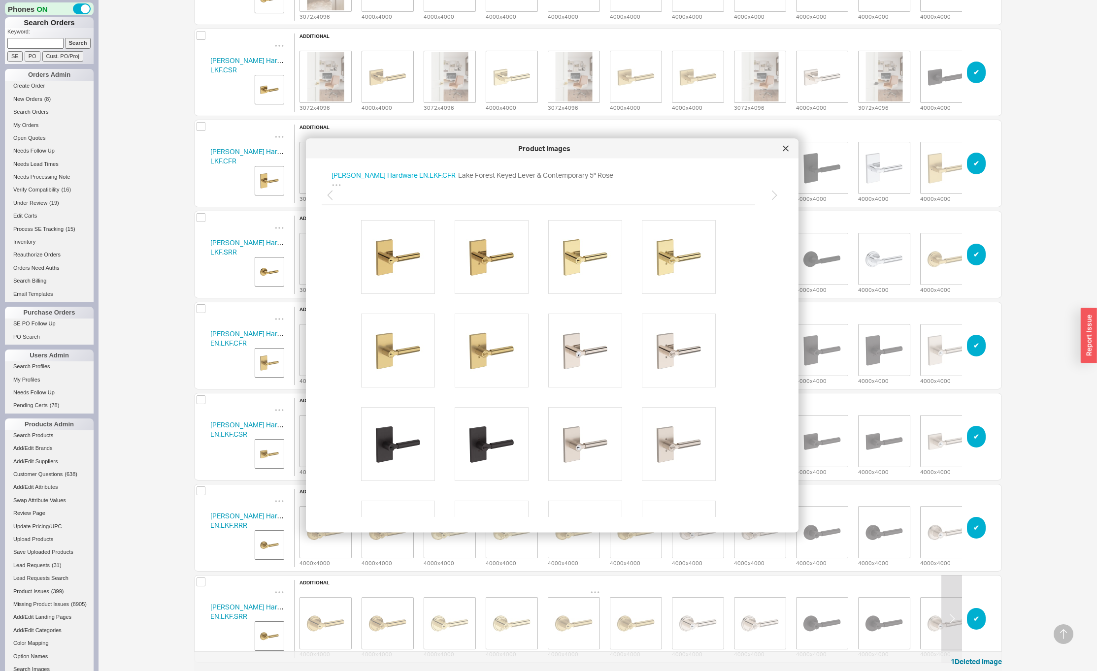
click at [202, 365] on div "Baldwin Hardware EN.LKF.CFR additional 4000 x 4000 4000 x 4000 4000 x 4000 4000…" at bounding box center [598, 346] width 808 height 88
click at [786, 151] on icon at bounding box center [786, 149] width 6 height 6
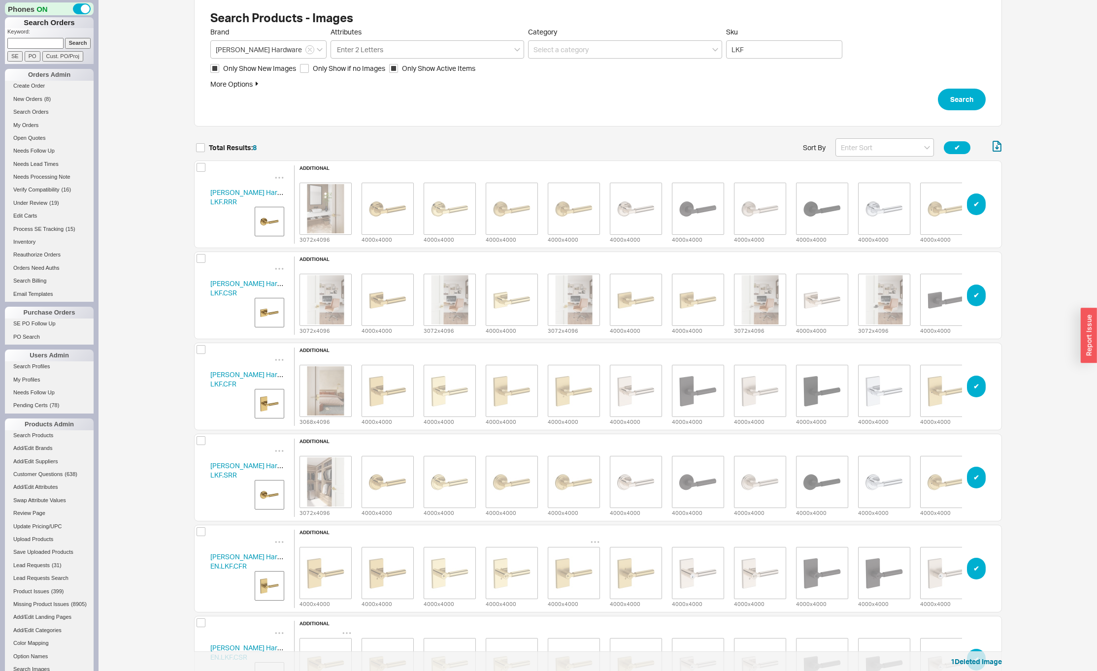
scroll to position [0, 0]
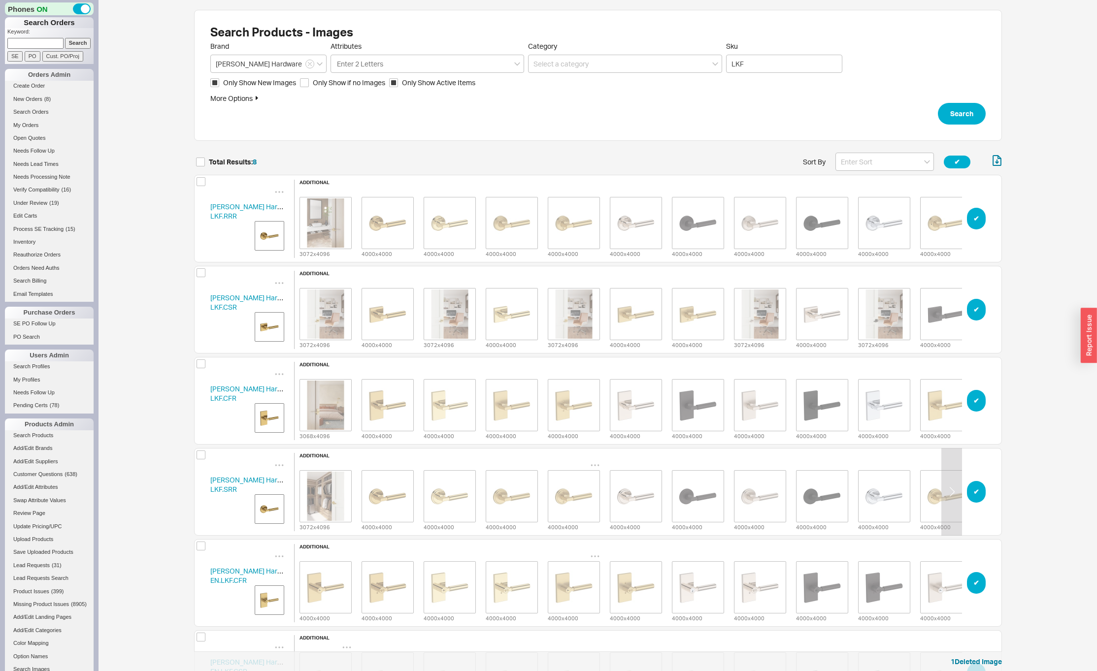
click at [586, 492] on img "grid" at bounding box center [573, 496] width 49 height 49
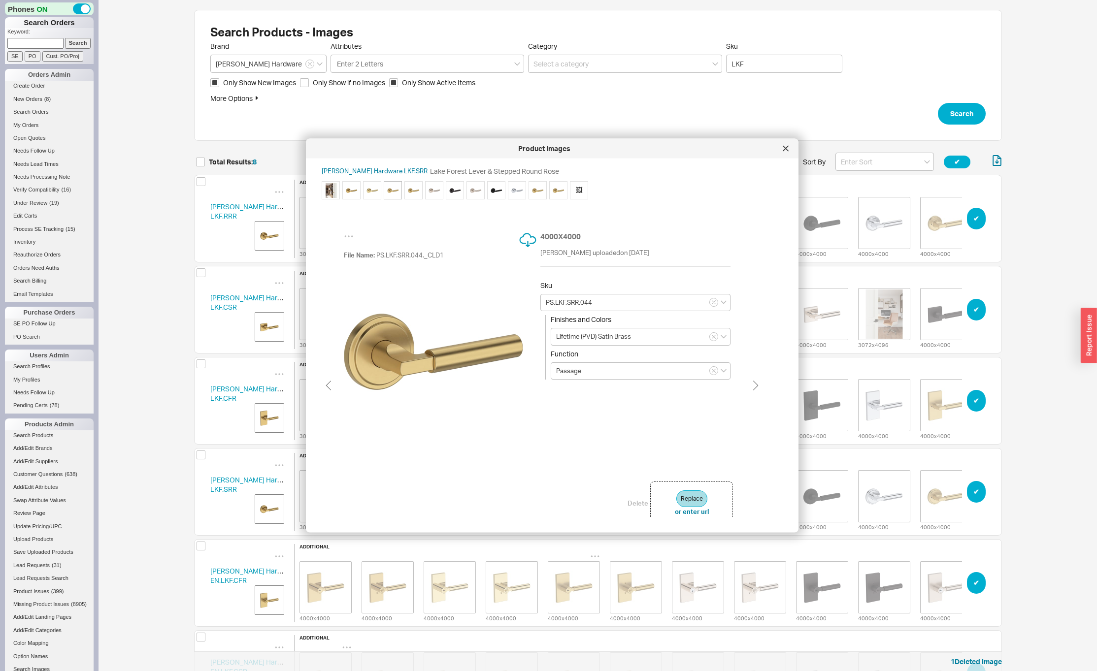
click at [785, 148] on icon at bounding box center [785, 148] width 5 height 5
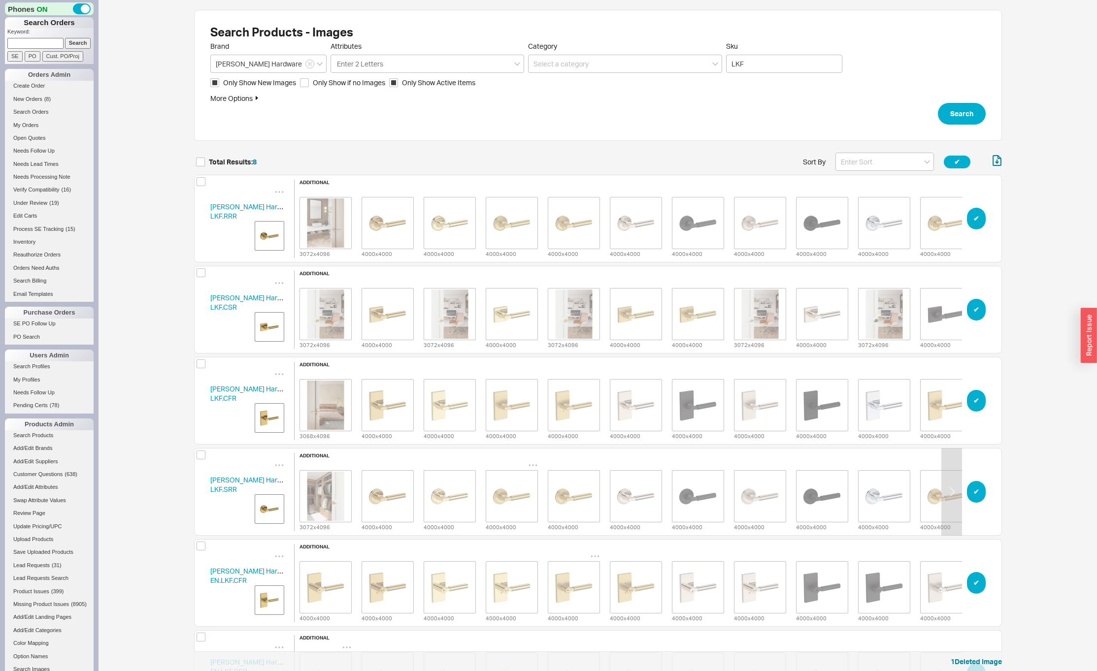
click at [532, 461] on icon "grid" at bounding box center [533, 466] width 10 height 10
drag, startPoint x: 507, startPoint y: 495, endPoint x: 513, endPoint y: 453, distance: 43.3
click at [507, 495] on span "Set to Main Image" at bounding box center [519, 498] width 57 height 8
click at [534, 373] on icon "grid" at bounding box center [533, 374] width 10 height 10
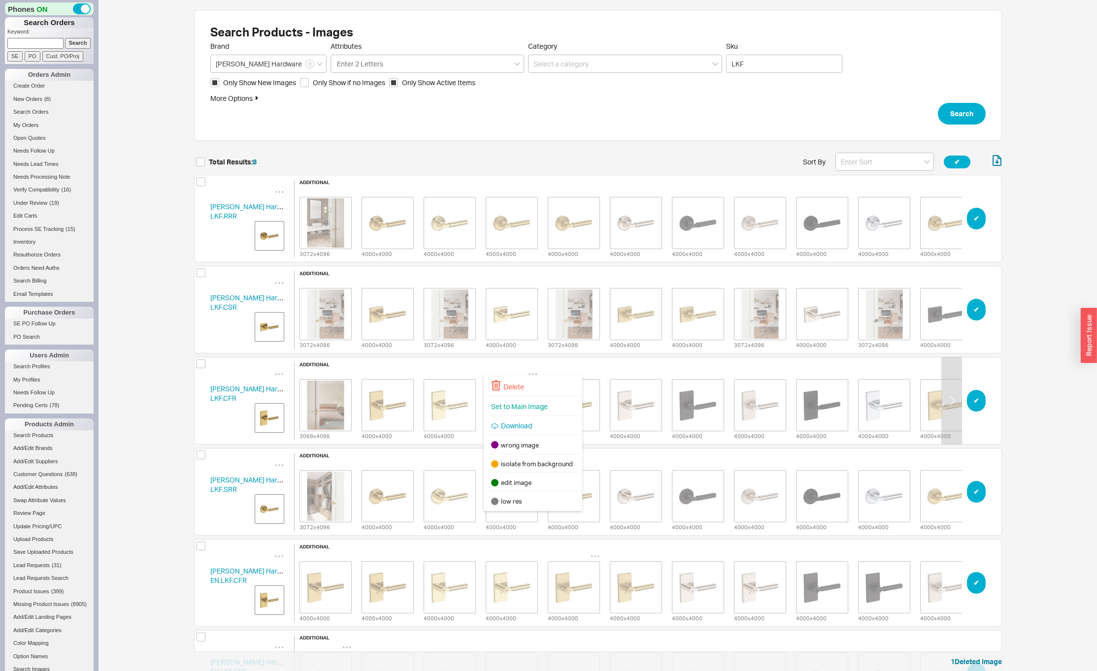
click at [513, 402] on span "Set to Main Image" at bounding box center [519, 406] width 57 height 8
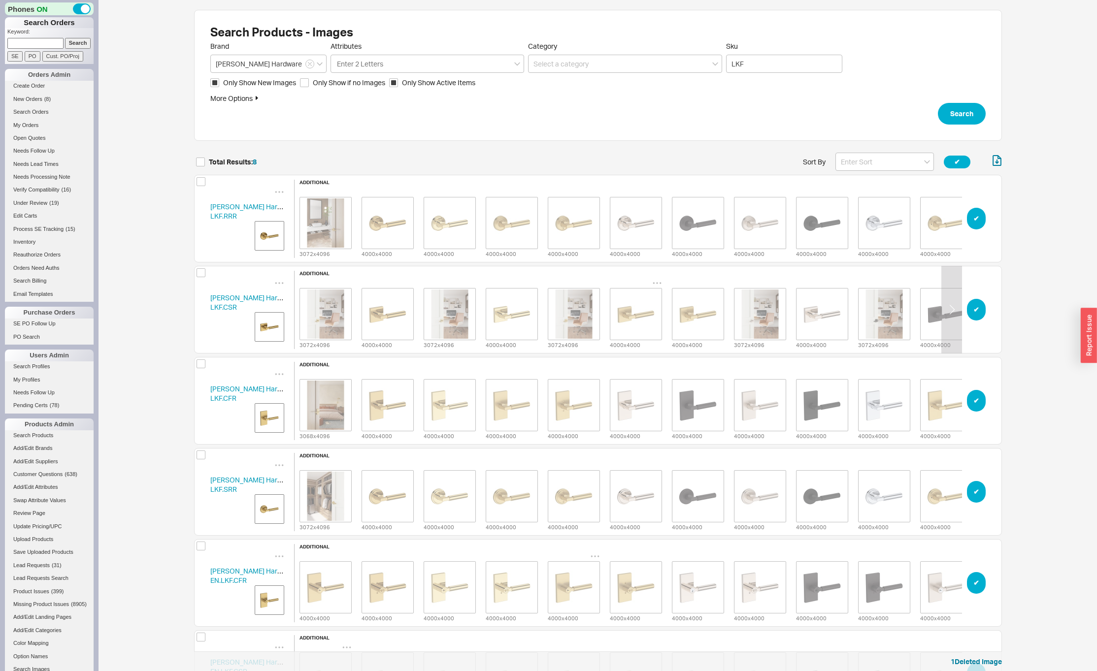
click at [640, 303] on img "grid" at bounding box center [635, 314] width 49 height 49
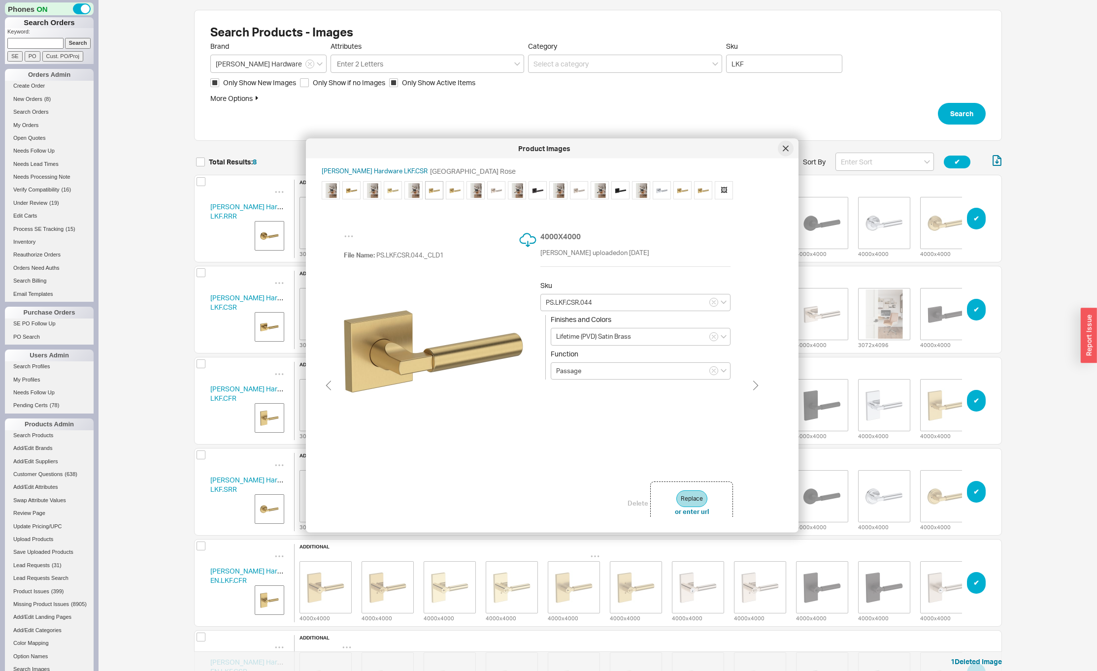
click at [787, 150] on icon at bounding box center [785, 148] width 5 height 5
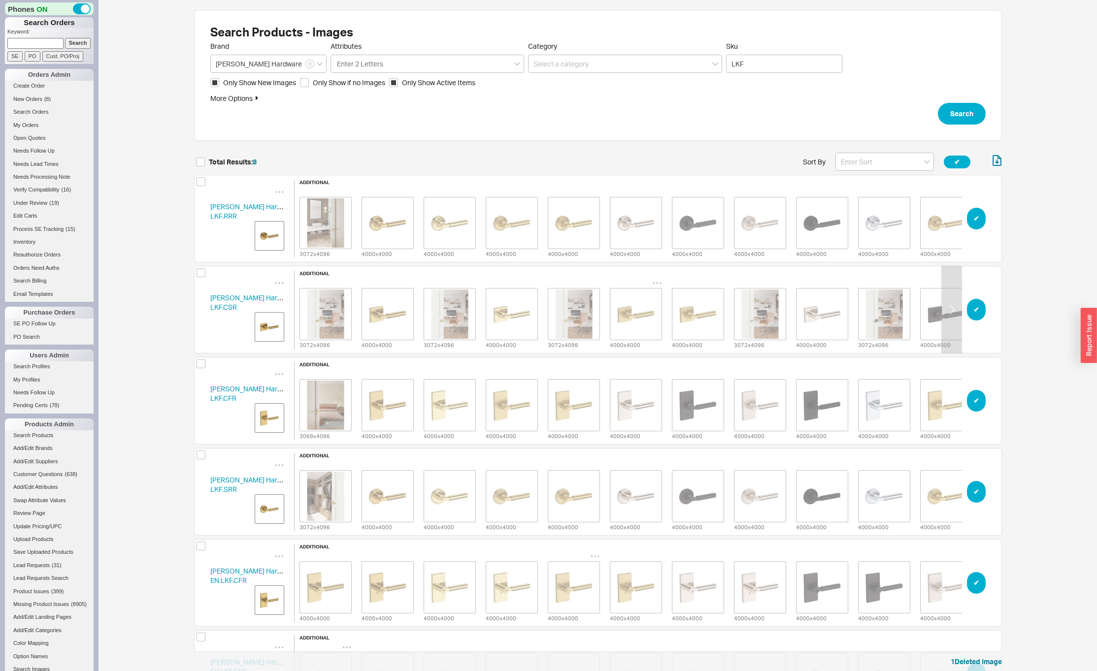
click at [657, 278] on icon "grid" at bounding box center [657, 283] width 10 height 10
click at [638, 308] on div "Set to Main Image" at bounding box center [657, 316] width 99 height 20
click at [526, 221] on img "grid" at bounding box center [511, 222] width 49 height 49
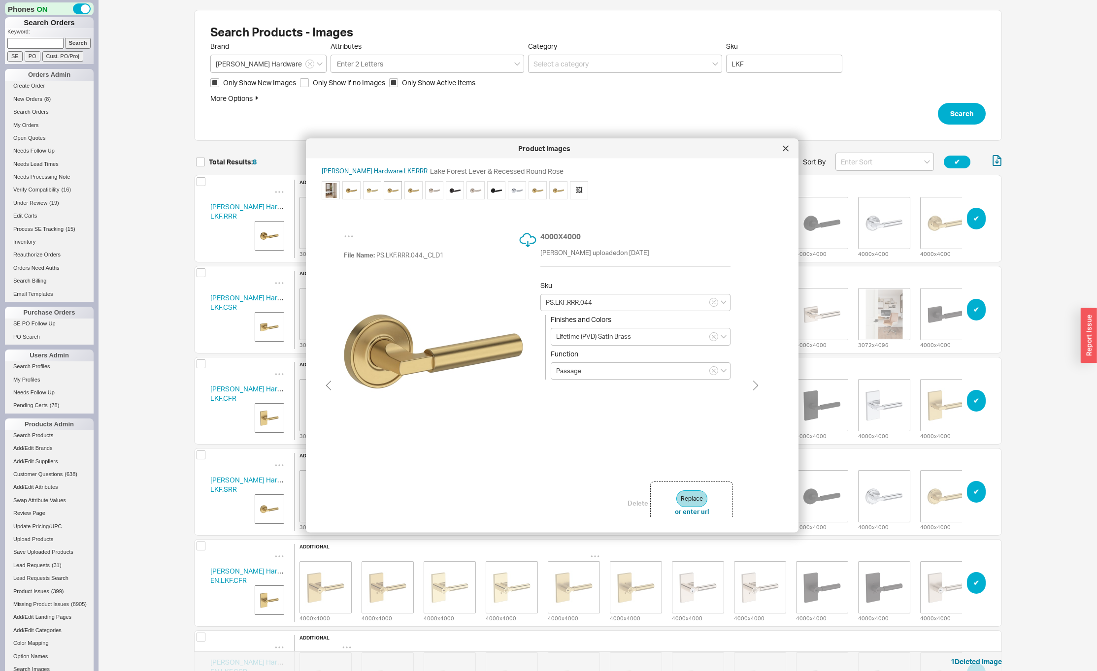
click at [788, 149] on icon at bounding box center [786, 149] width 6 height 6
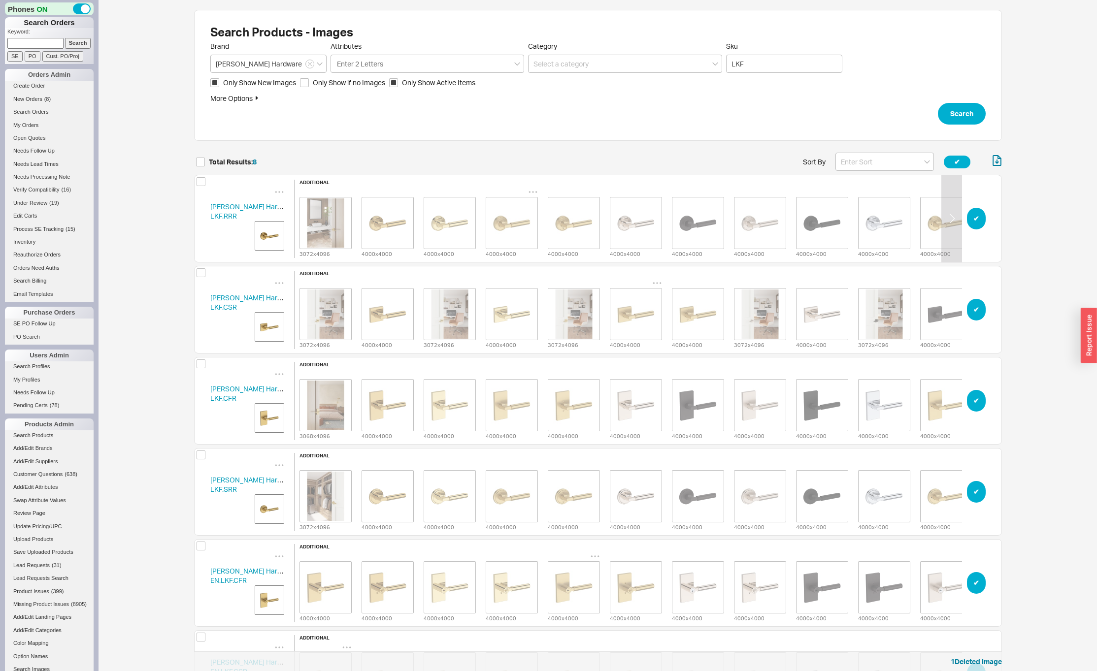
click at [534, 188] on icon "grid" at bounding box center [533, 192] width 10 height 10
click at [503, 228] on span "Set to Main Image" at bounding box center [519, 224] width 57 height 8
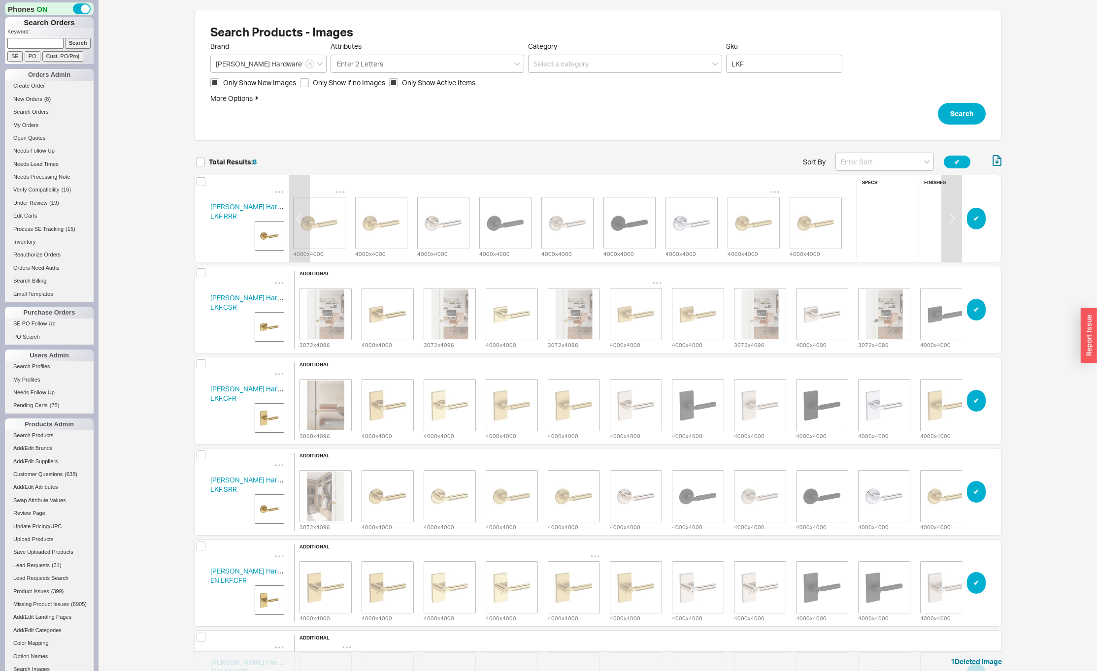
scroll to position [0, 192]
click at [767, 222] on img "grid" at bounding box center [754, 222] width 49 height 49
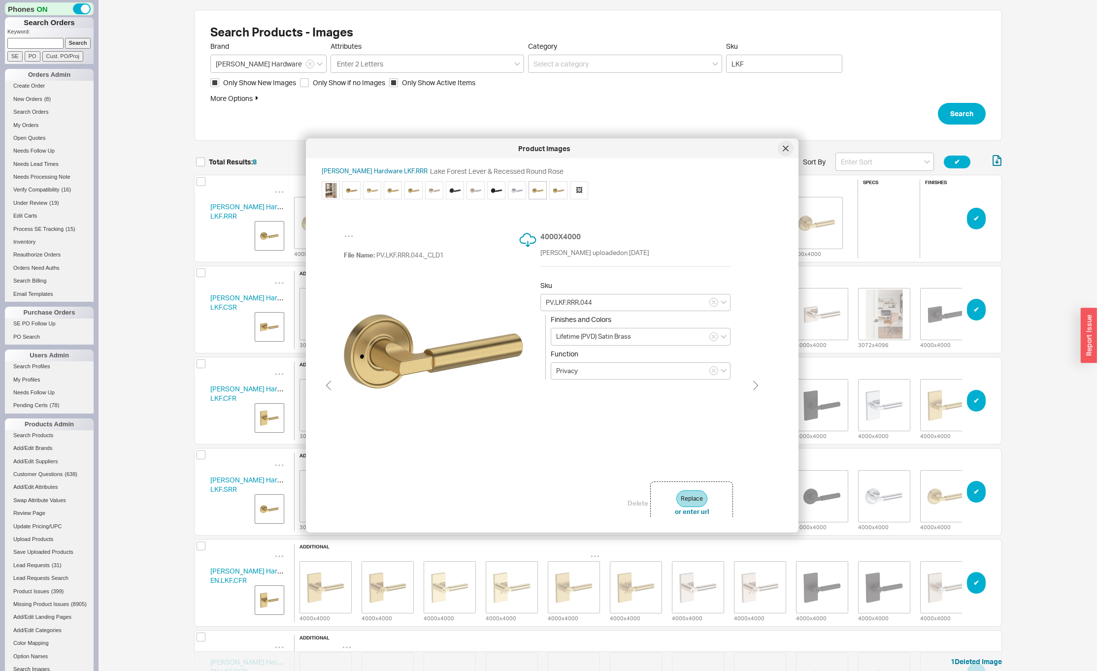
click at [786, 148] on icon at bounding box center [785, 148] width 5 height 5
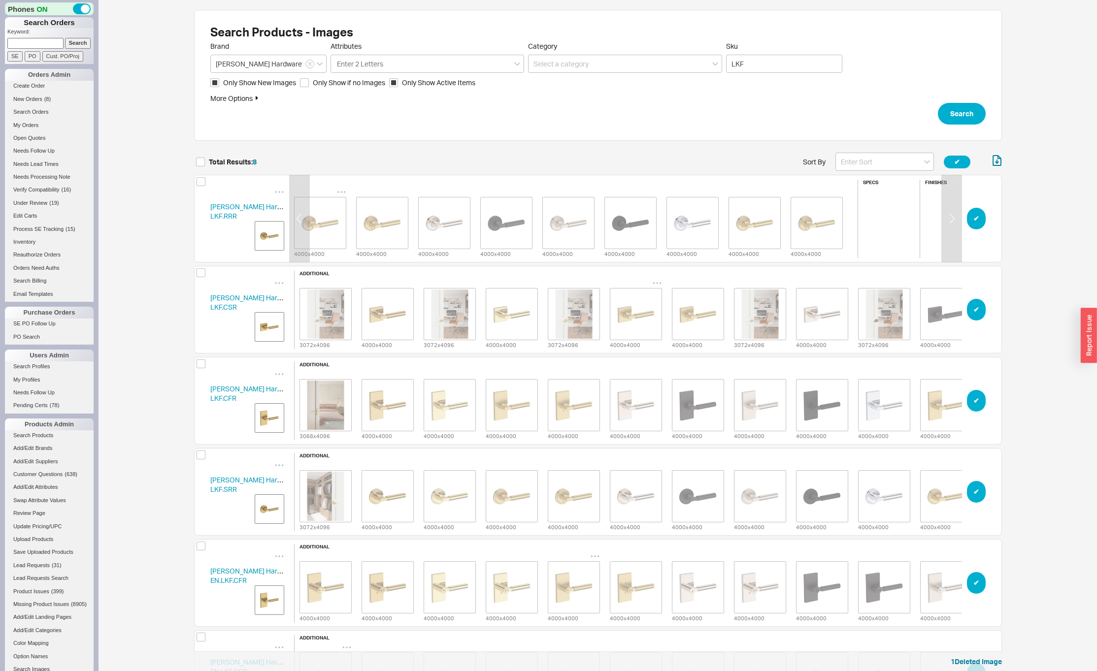
scroll to position [0, 0]
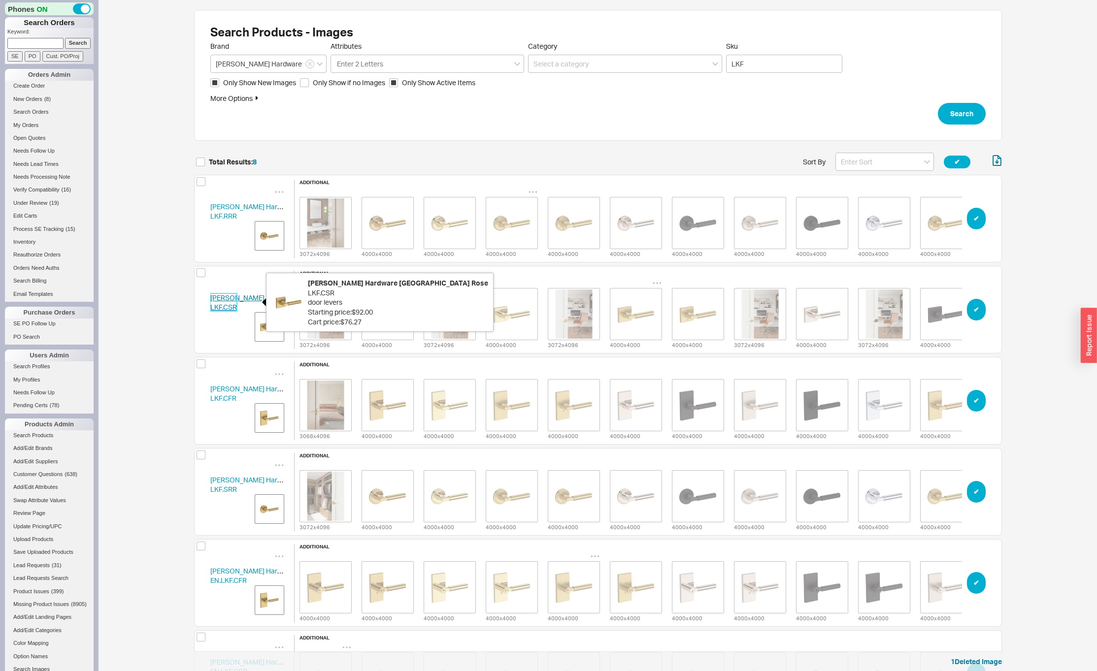
click at [216, 297] on link "Baldwin Hardware LKF.CSR" at bounding box center [253, 303] width 86 height 18
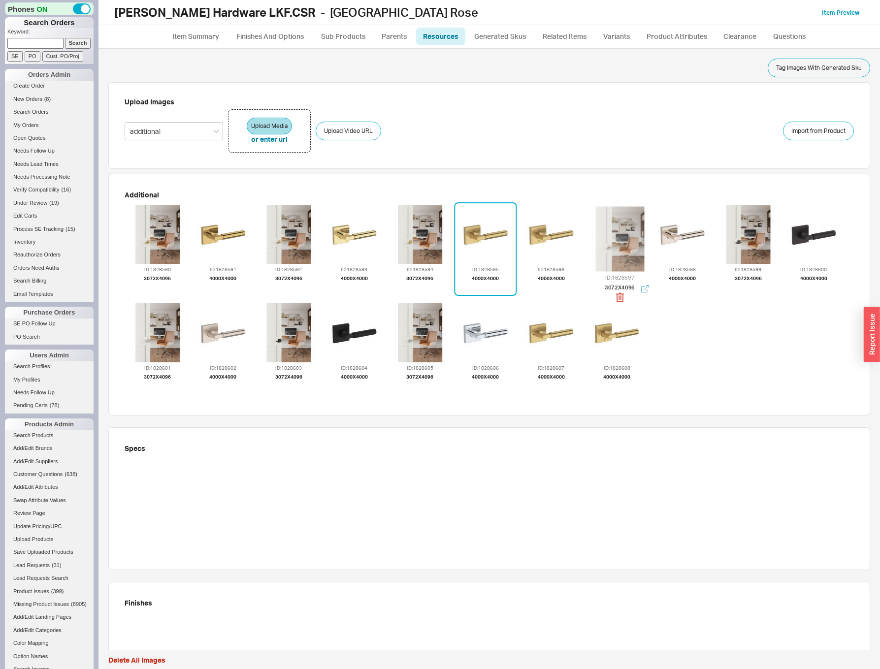
drag, startPoint x: 627, startPoint y: 227, endPoint x: 686, endPoint y: 345, distance: 131.9
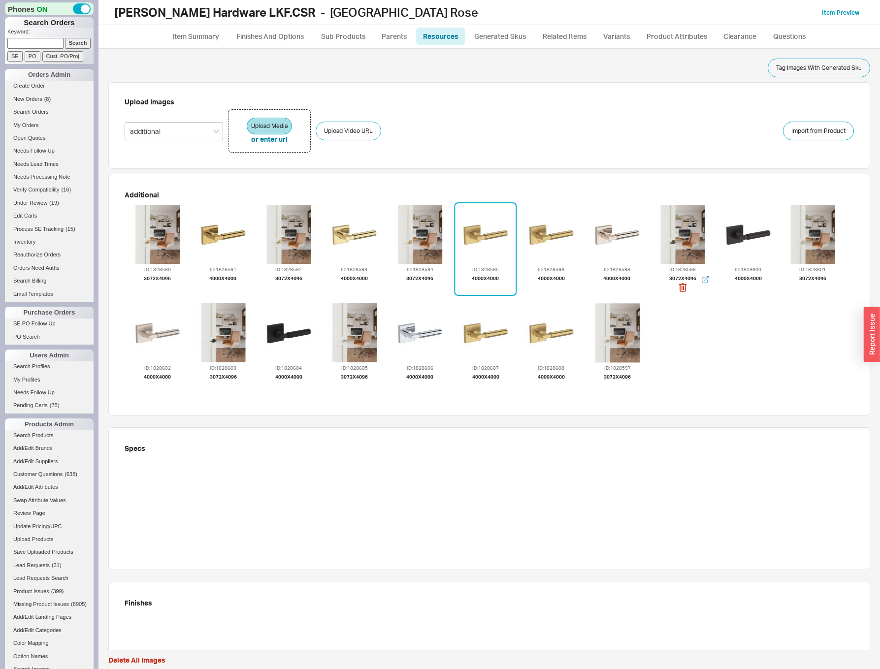
drag, startPoint x: 690, startPoint y: 281, endPoint x: 704, endPoint y: 338, distance: 58.3
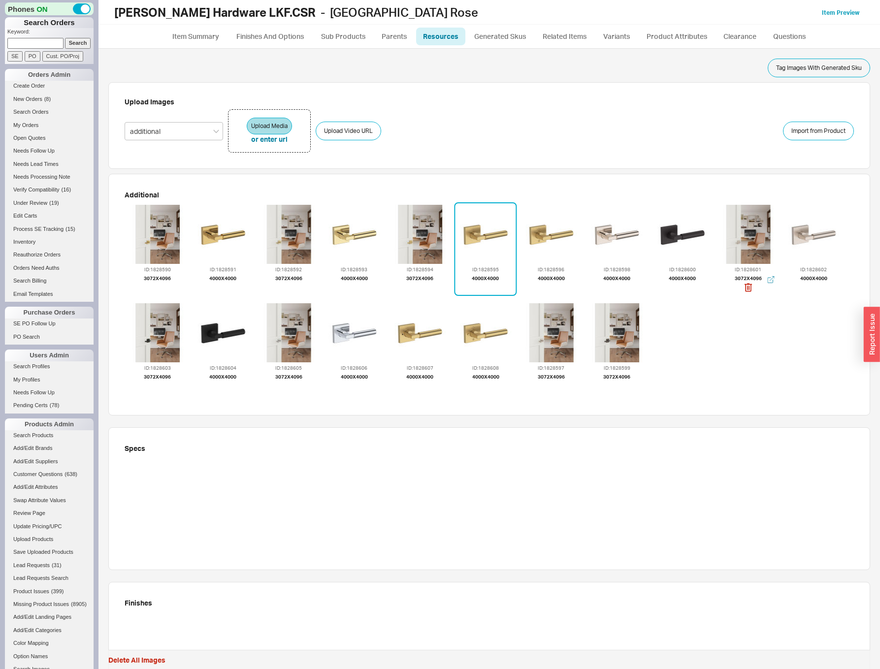
drag, startPoint x: 730, startPoint y: 238, endPoint x: 719, endPoint y: 378, distance: 140.3
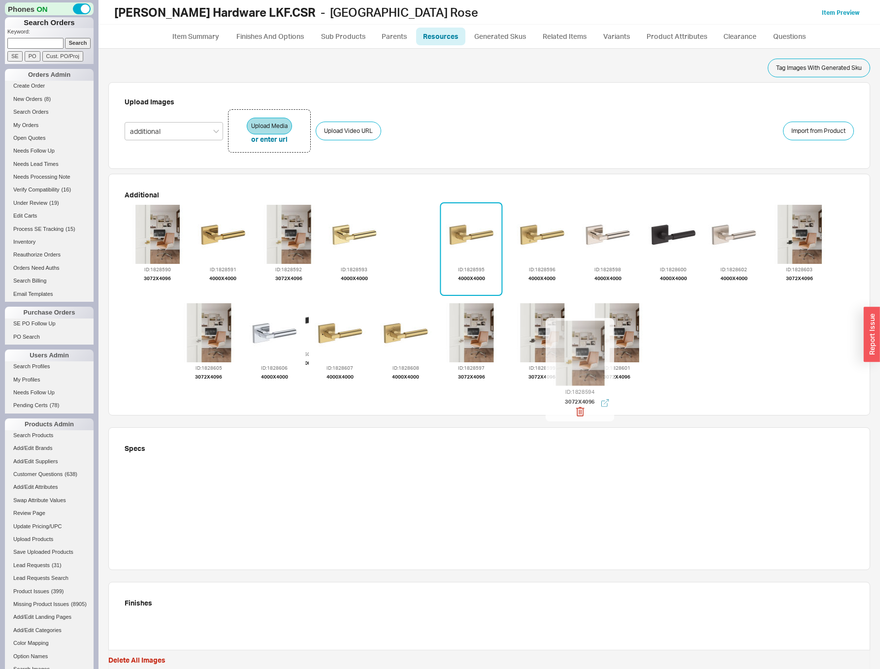
drag, startPoint x: 545, startPoint y: 337, endPoint x: 619, endPoint y: 377, distance: 83.7
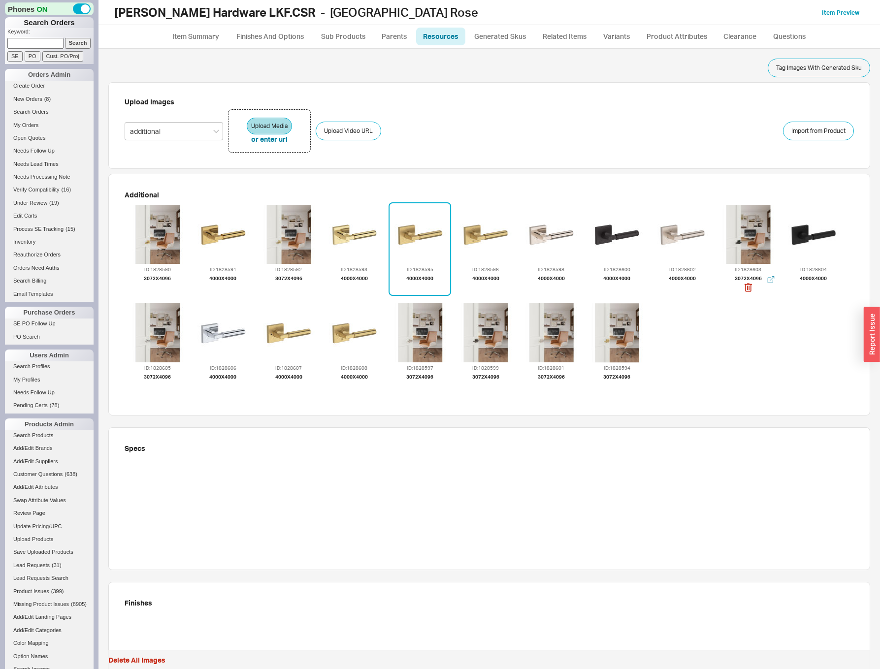
drag, startPoint x: 735, startPoint y: 281, endPoint x: 710, endPoint y: 315, distance: 42.6
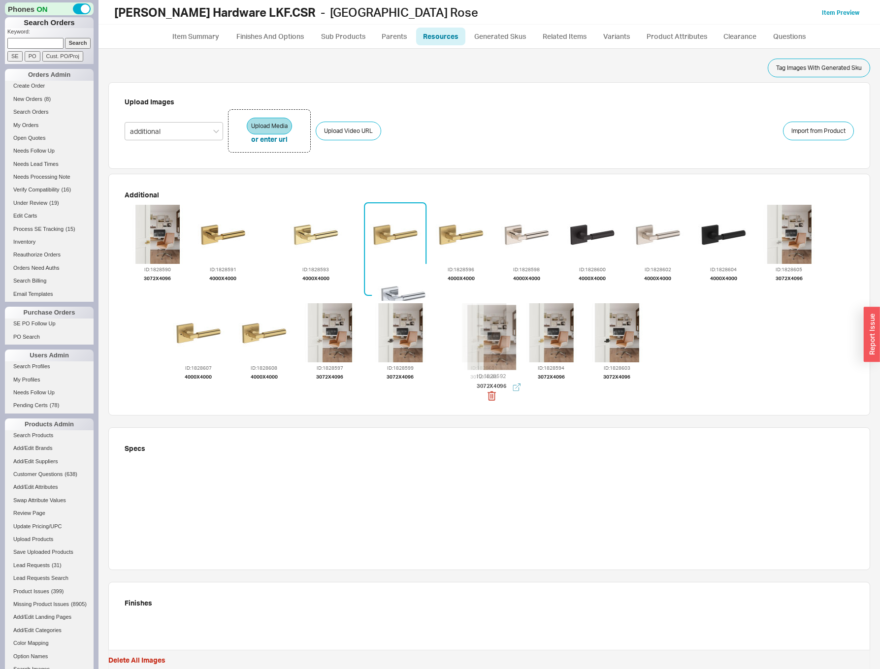
drag, startPoint x: 391, startPoint y: 301, endPoint x: 530, endPoint y: 348, distance: 147.5
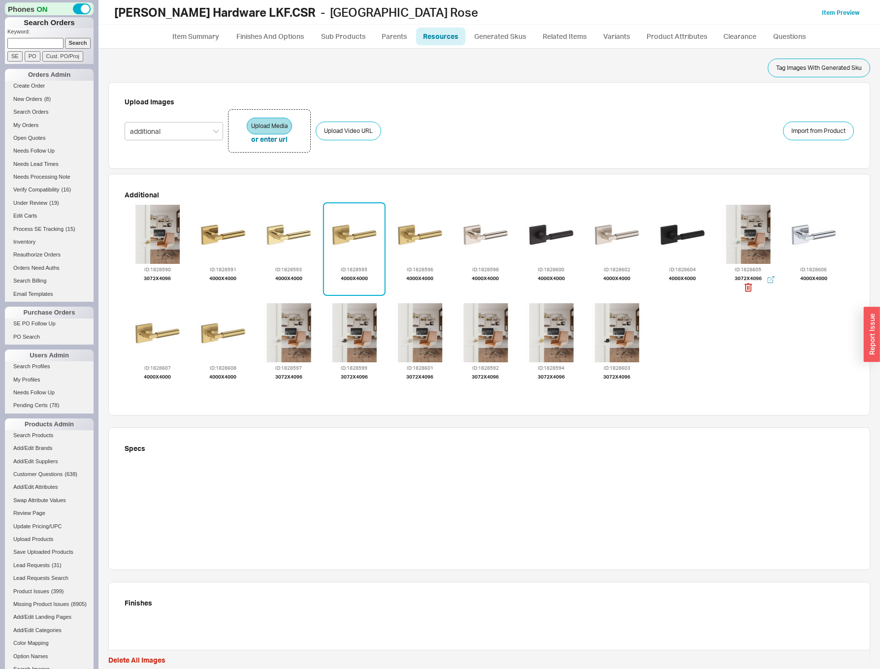
drag, startPoint x: 740, startPoint y: 280, endPoint x: 735, endPoint y: 316, distance: 36.8
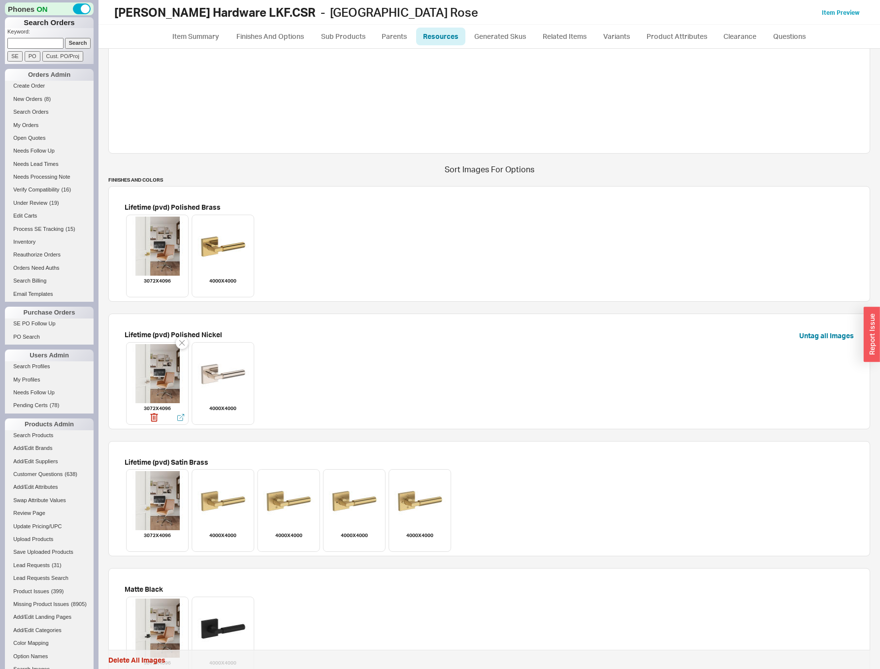
scroll to position [724, 0]
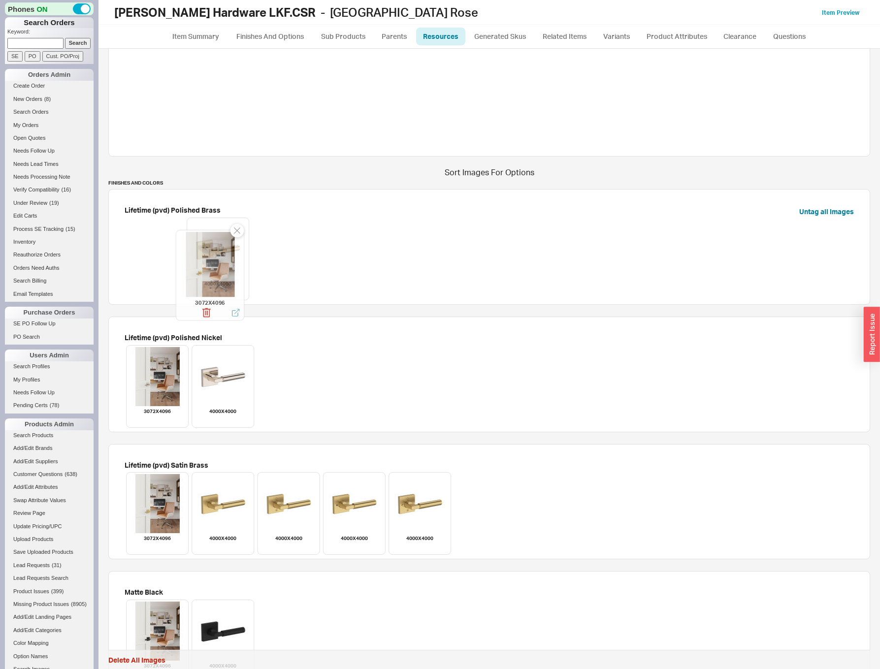
drag, startPoint x: 178, startPoint y: 263, endPoint x: 214, endPoint y: 271, distance: 37.0
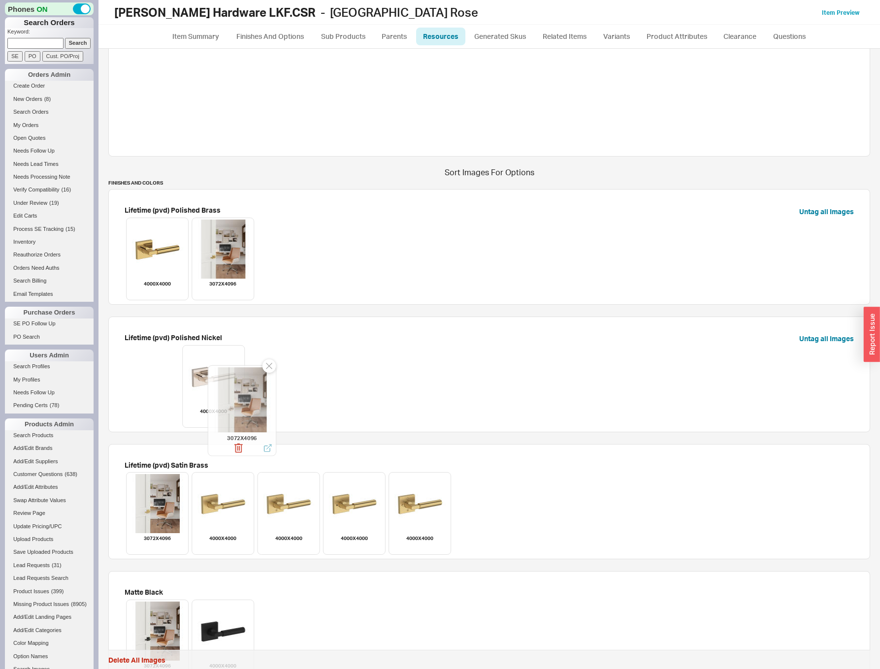
drag, startPoint x: 165, startPoint y: 369, endPoint x: 258, endPoint y: 388, distance: 94.5
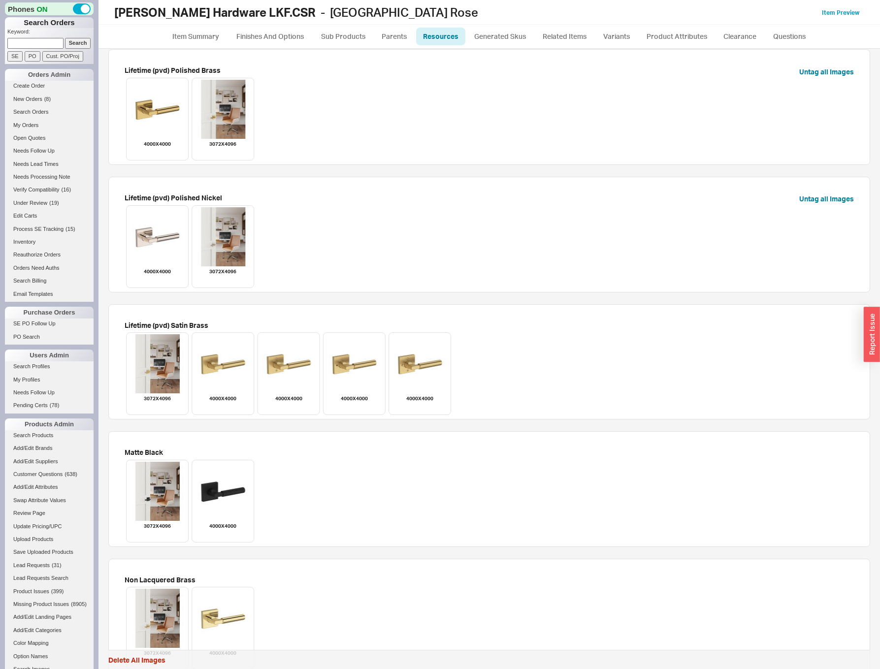
scroll to position [865, 0]
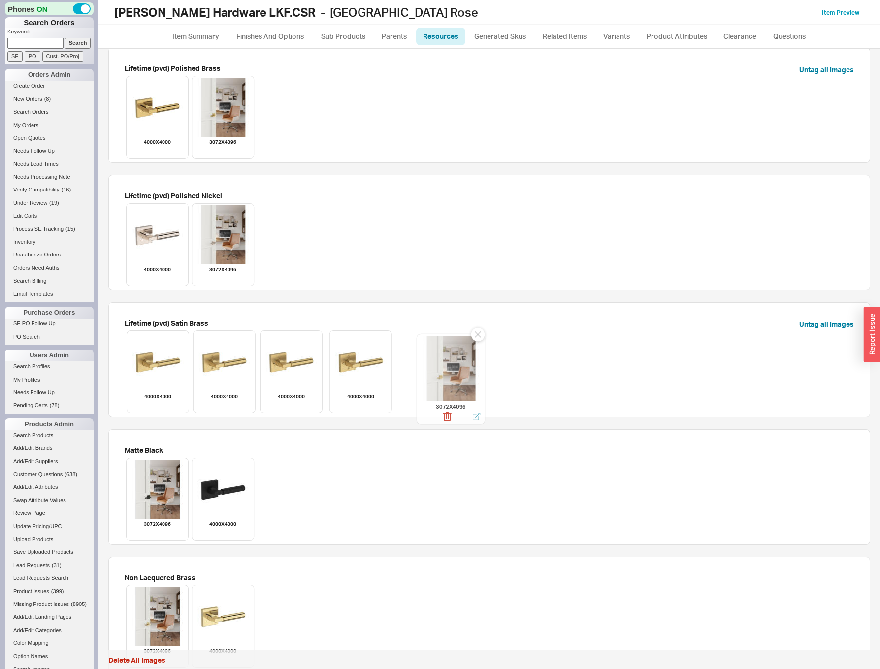
drag, startPoint x: 146, startPoint y: 356, endPoint x: 437, endPoint y: 362, distance: 291.2
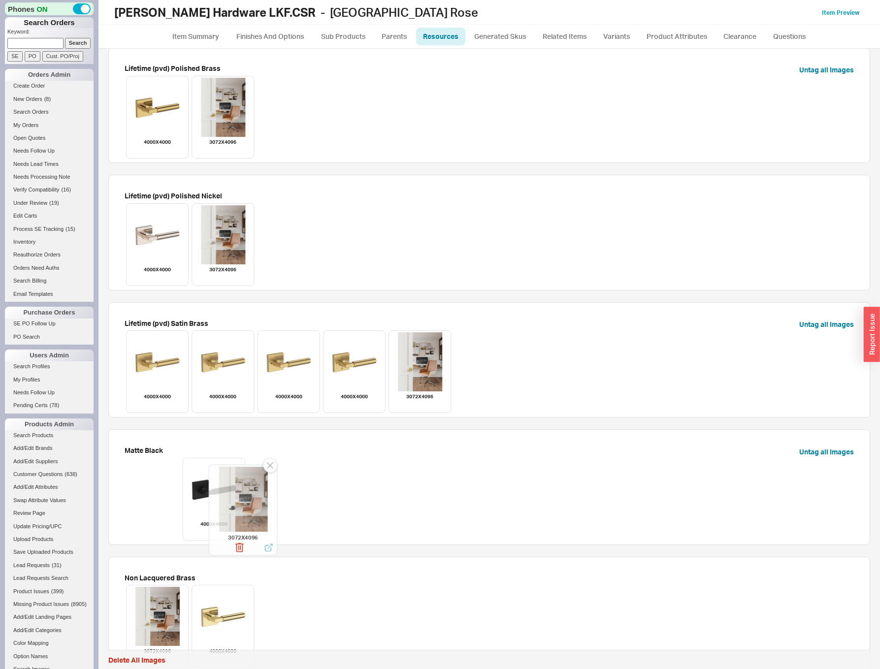
drag, startPoint x: 234, startPoint y: 510, endPoint x: 249, endPoint y: 514, distance: 15.4
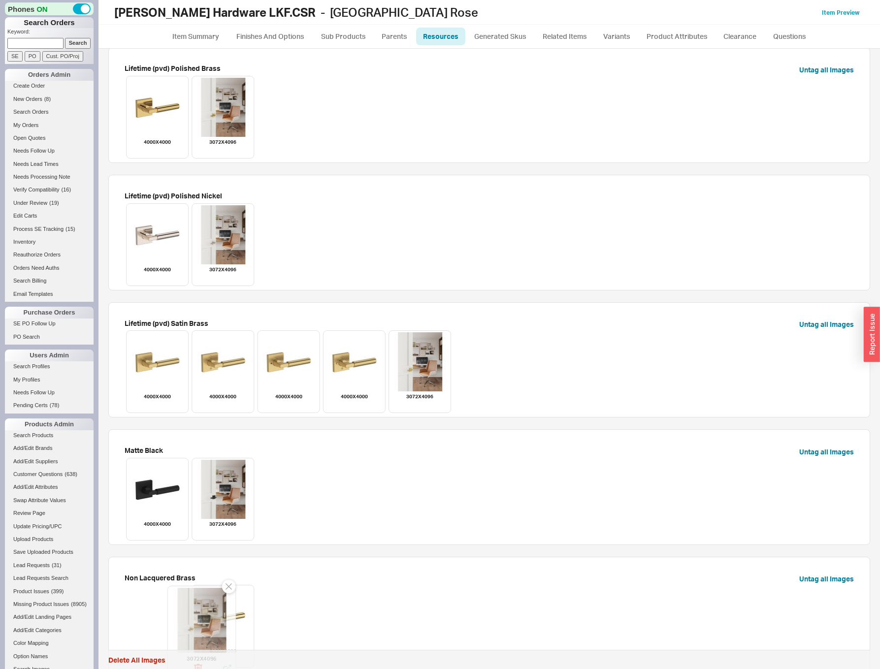
drag, startPoint x: 194, startPoint y: 619, endPoint x: 238, endPoint y: 618, distance: 44.3
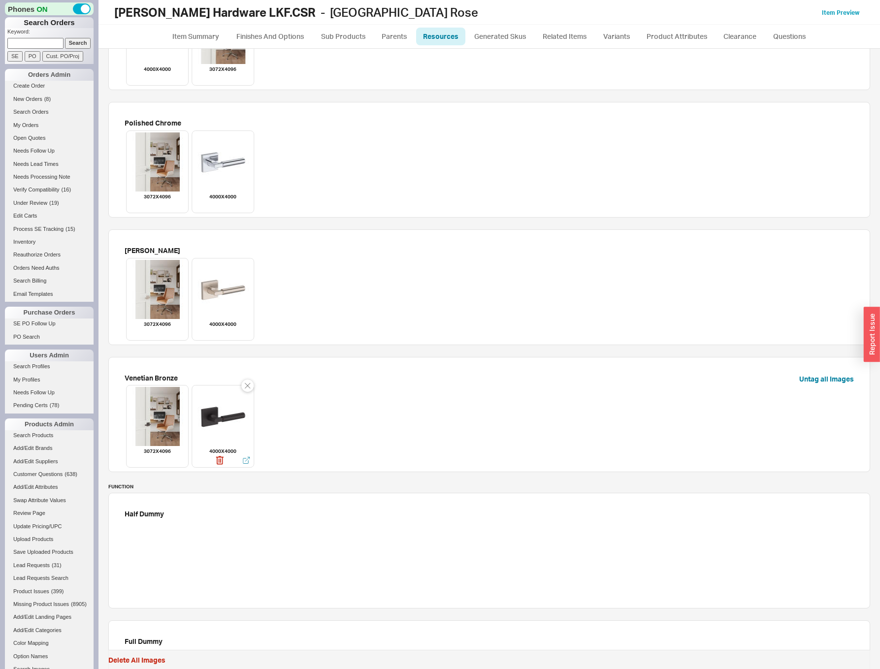
scroll to position [1438, 0]
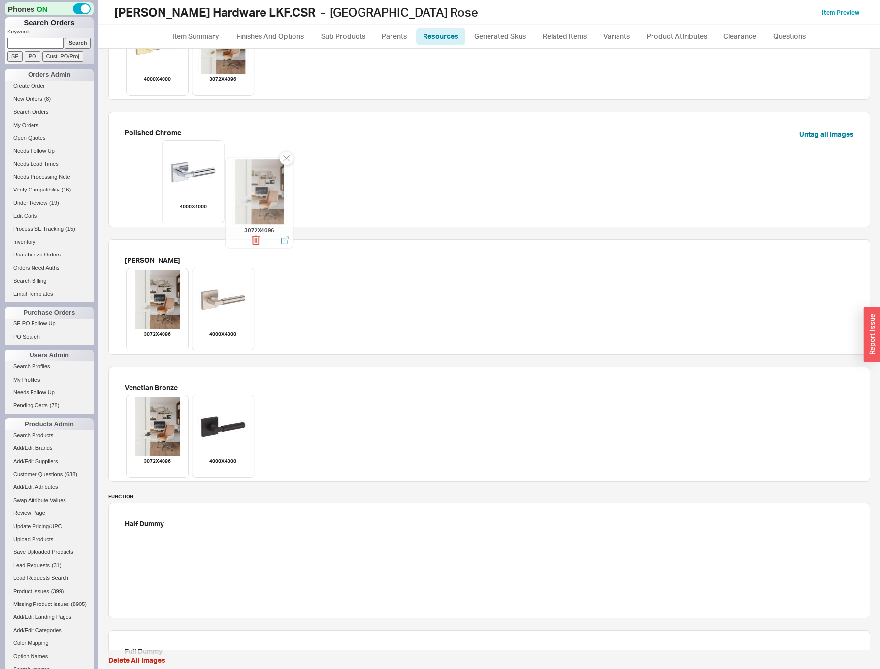
drag, startPoint x: 235, startPoint y: 174, endPoint x: 269, endPoint y: 182, distance: 34.9
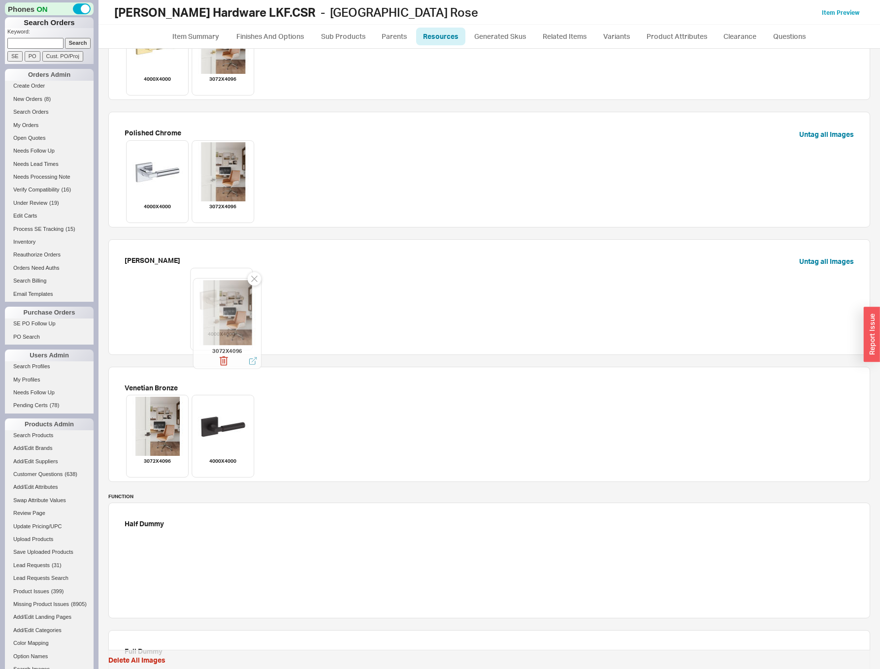
drag, startPoint x: 218, startPoint y: 309, endPoint x: 259, endPoint y: 316, distance: 41.9
drag, startPoint x: 169, startPoint y: 415, endPoint x: 250, endPoint y: 424, distance: 81.3
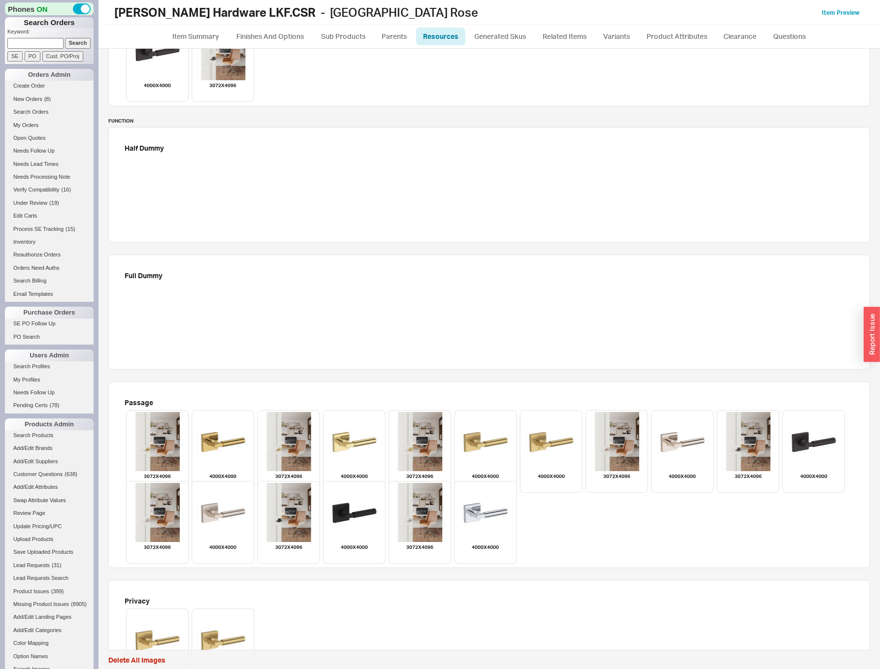
scroll to position [1882, 0]
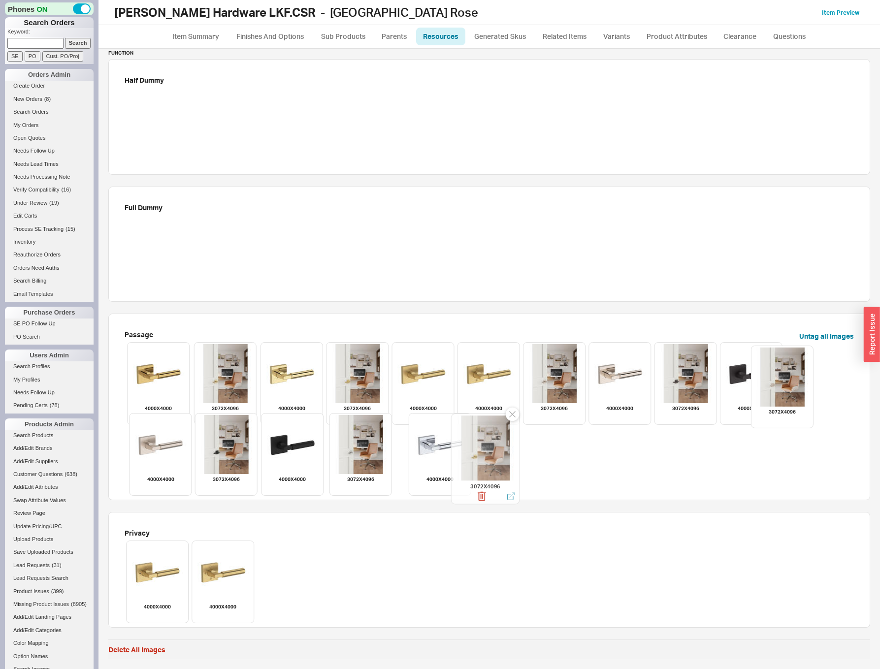
drag, startPoint x: 184, startPoint y: 390, endPoint x: 499, endPoint y: 462, distance: 323.3
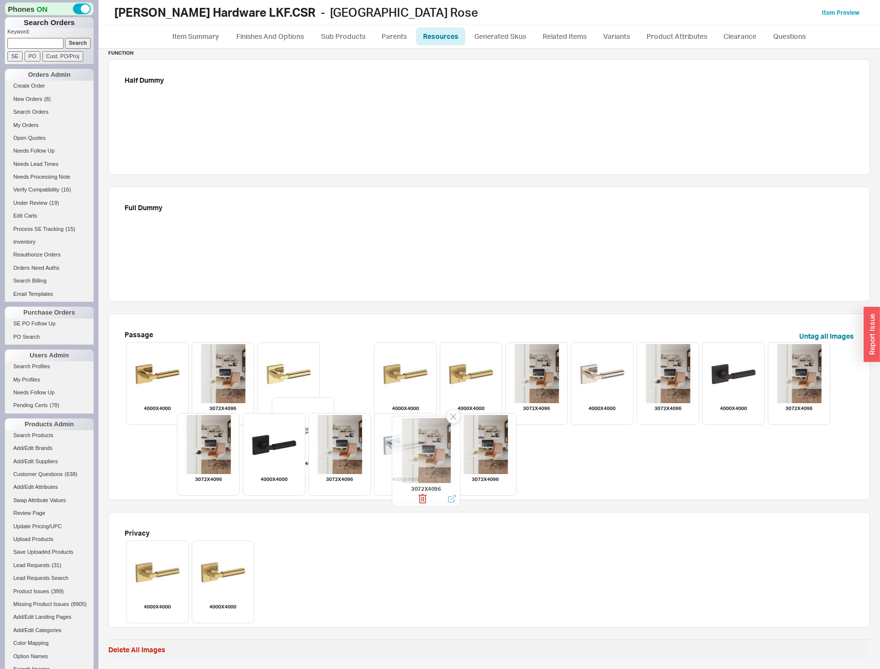
drag, startPoint x: 396, startPoint y: 425, endPoint x: 423, endPoint y: 458, distance: 42.3
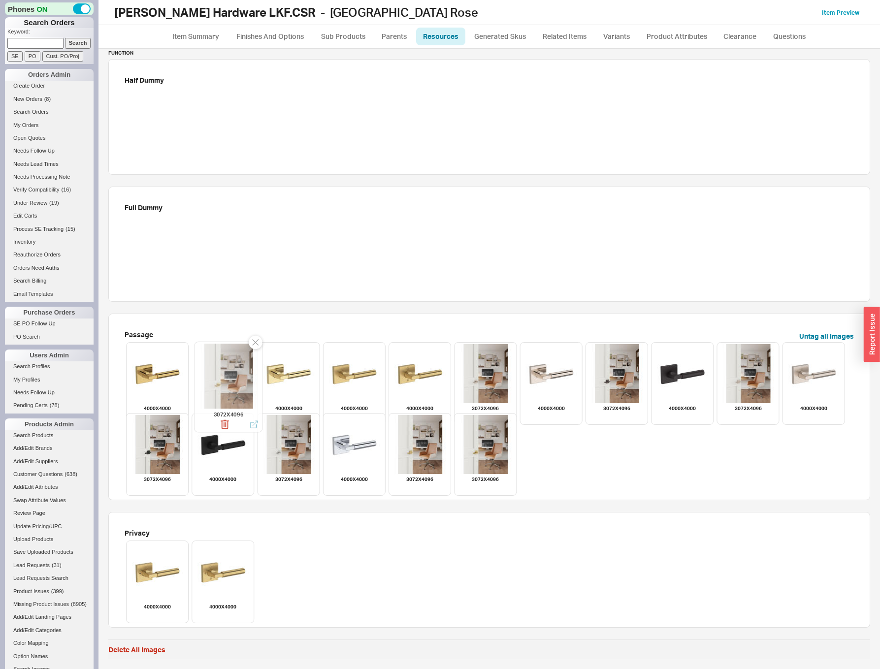
drag, startPoint x: 238, startPoint y: 369, endPoint x: 389, endPoint y: 448, distance: 170.1
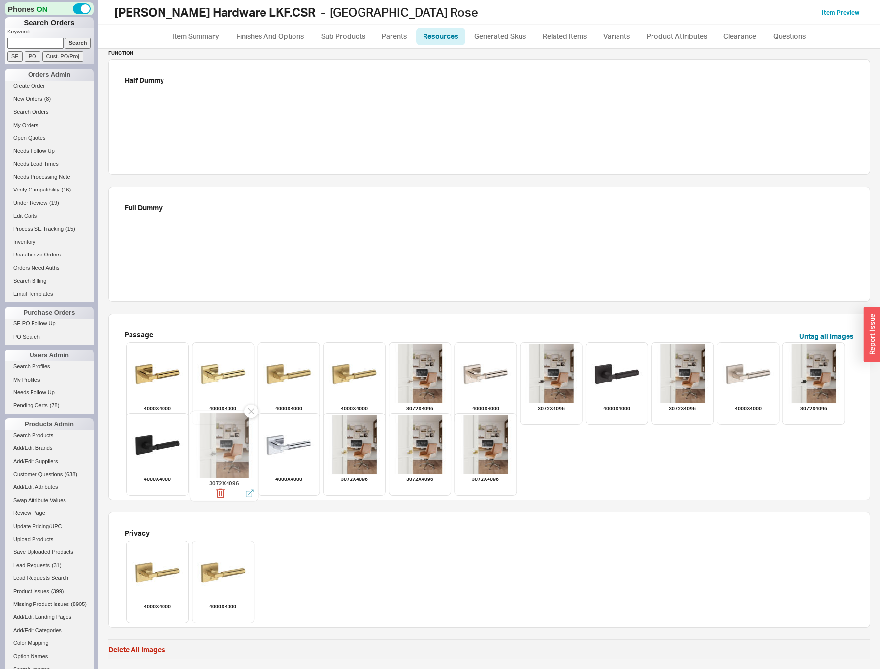
drag, startPoint x: 225, startPoint y: 436, endPoint x: 367, endPoint y: 448, distance: 142.3
drag, startPoint x: 431, startPoint y: 423, endPoint x: 432, endPoint y: 430, distance: 7.9
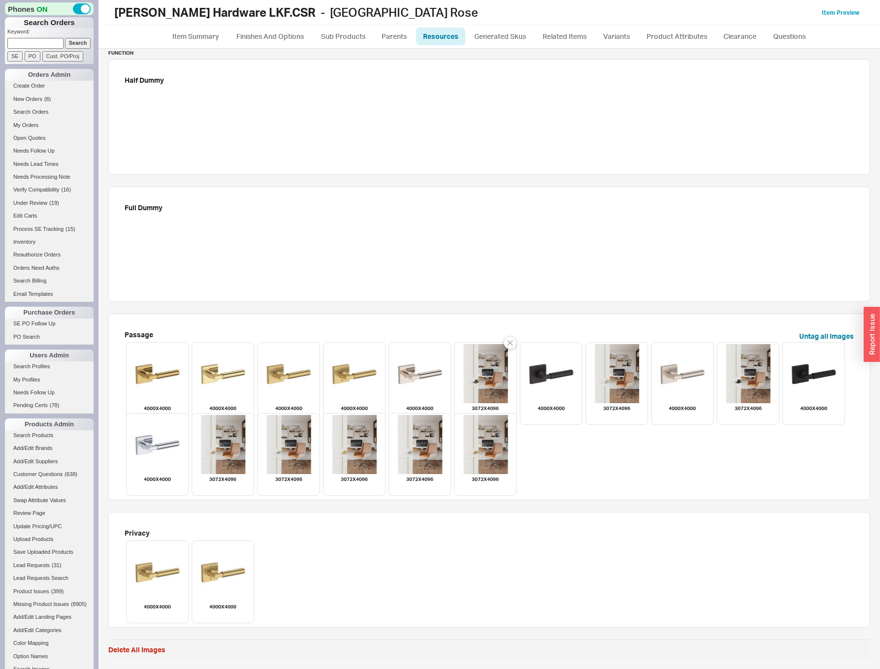
drag, startPoint x: 489, startPoint y: 387, endPoint x: 488, endPoint y: 442, distance: 55.7
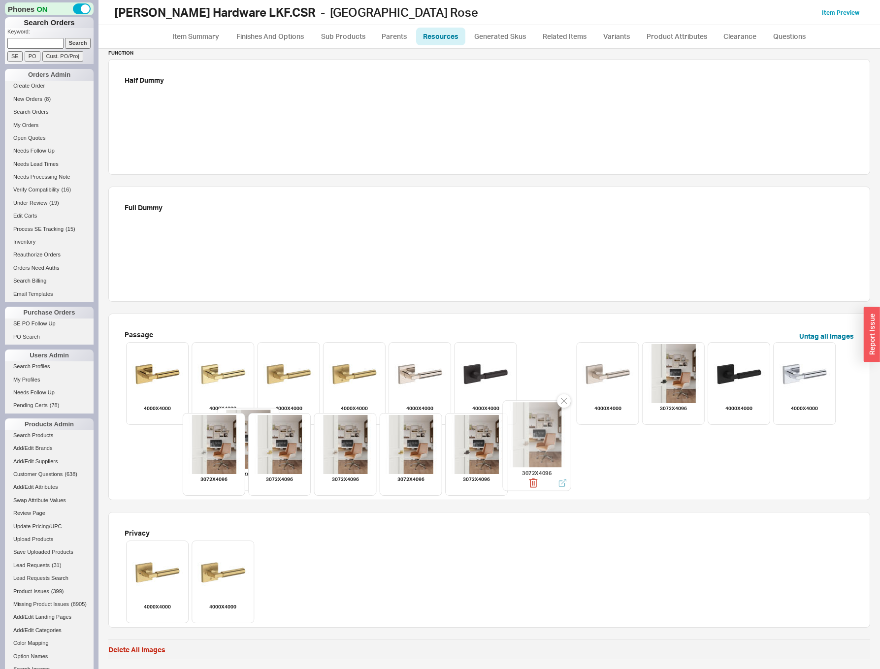
drag, startPoint x: 557, startPoint y: 377, endPoint x: 525, endPoint y: 445, distance: 75.3
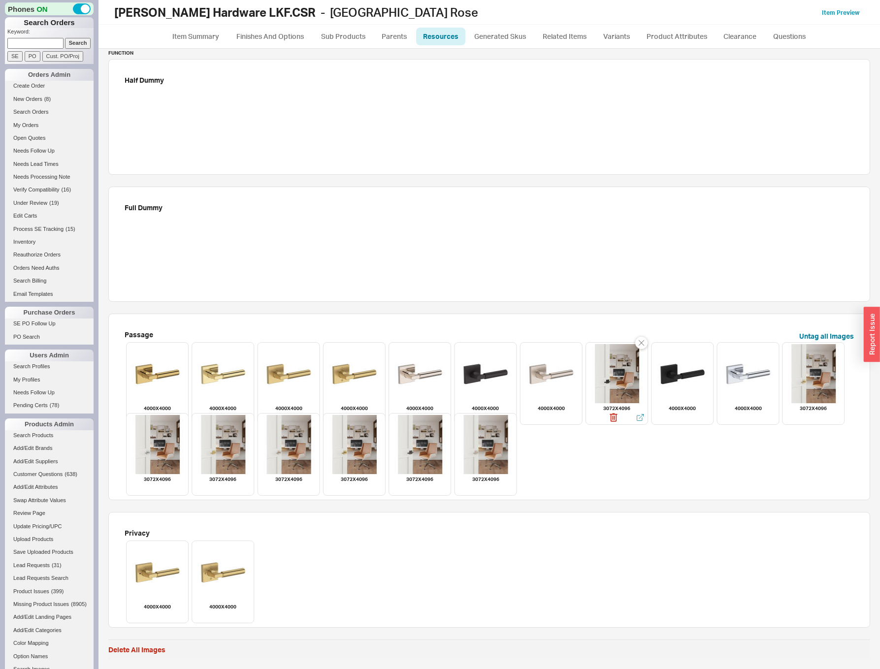
drag, startPoint x: 602, startPoint y: 371, endPoint x: 542, endPoint y: 448, distance: 97.8
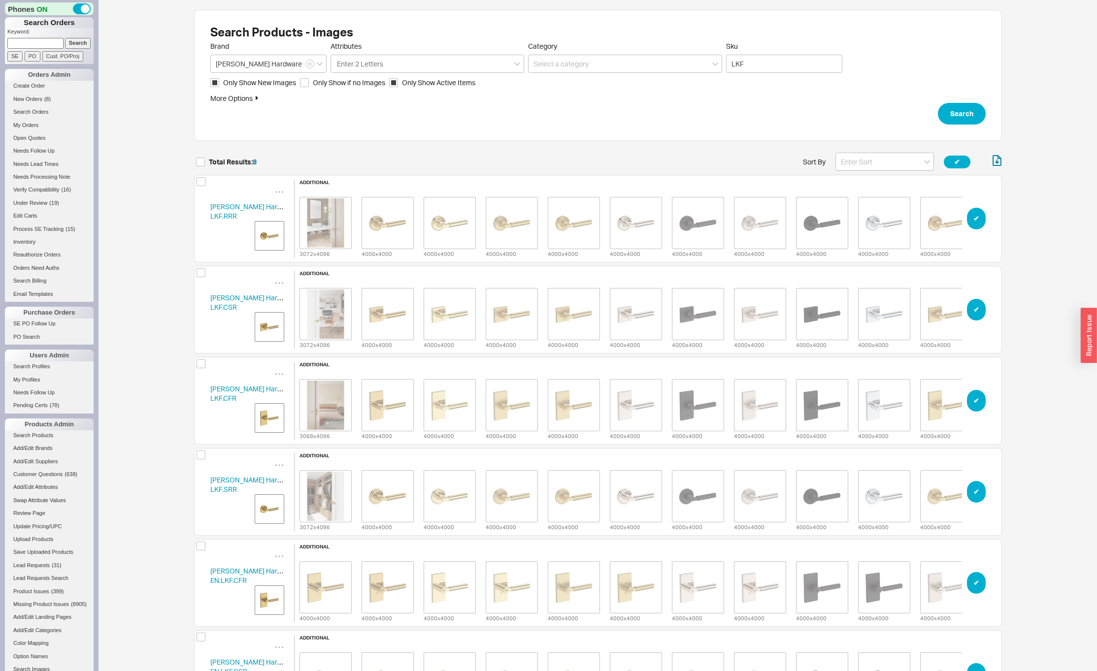
scroll to position [754, 800]
click at [223, 208] on link "[PERSON_NAME] Hardware LKF.RRR" at bounding box center [253, 211] width 86 height 18
click at [223, 303] on link "[PERSON_NAME] Hardware LKF.CSR" at bounding box center [253, 303] width 86 height 18
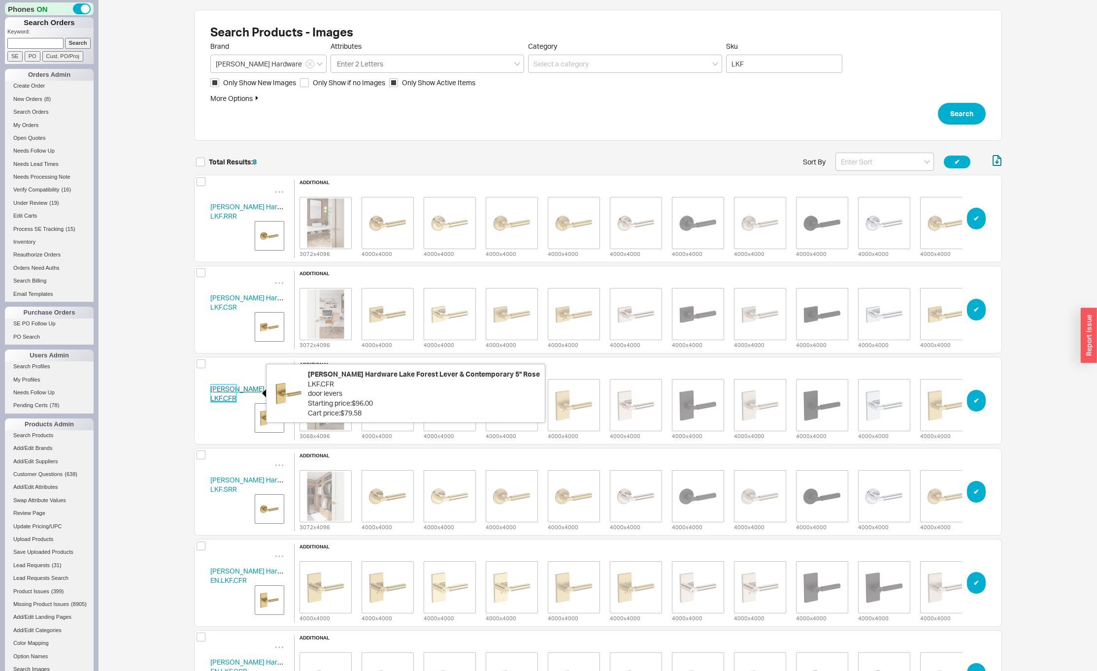
click at [212, 389] on link "[PERSON_NAME] Hardware LKF.CFR" at bounding box center [253, 394] width 86 height 18
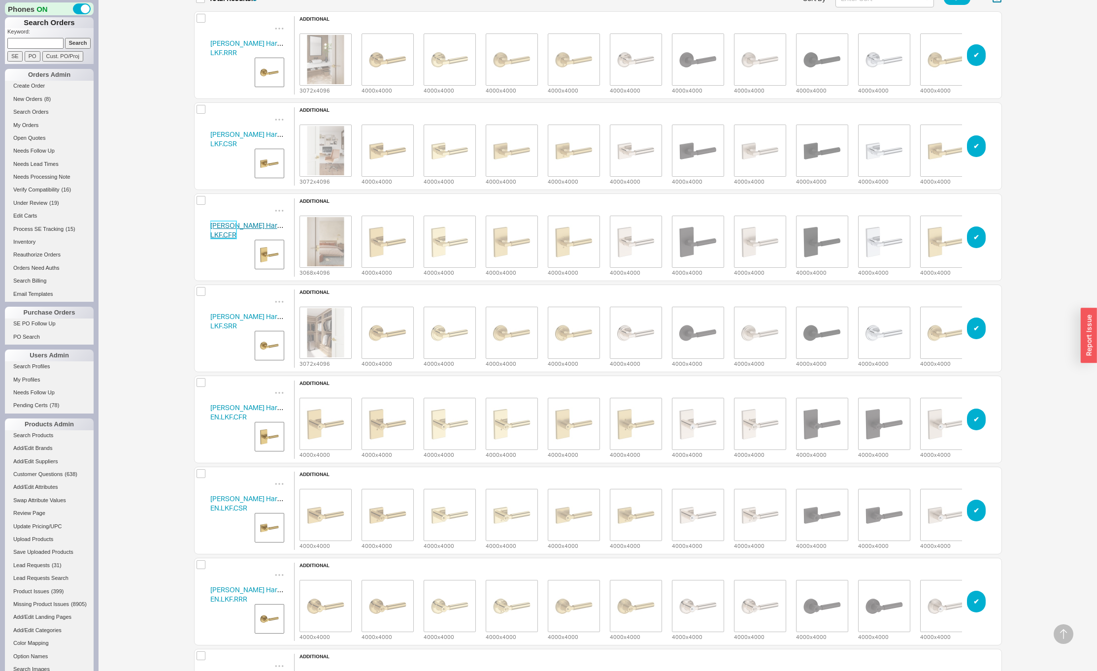
scroll to position [253, 0]
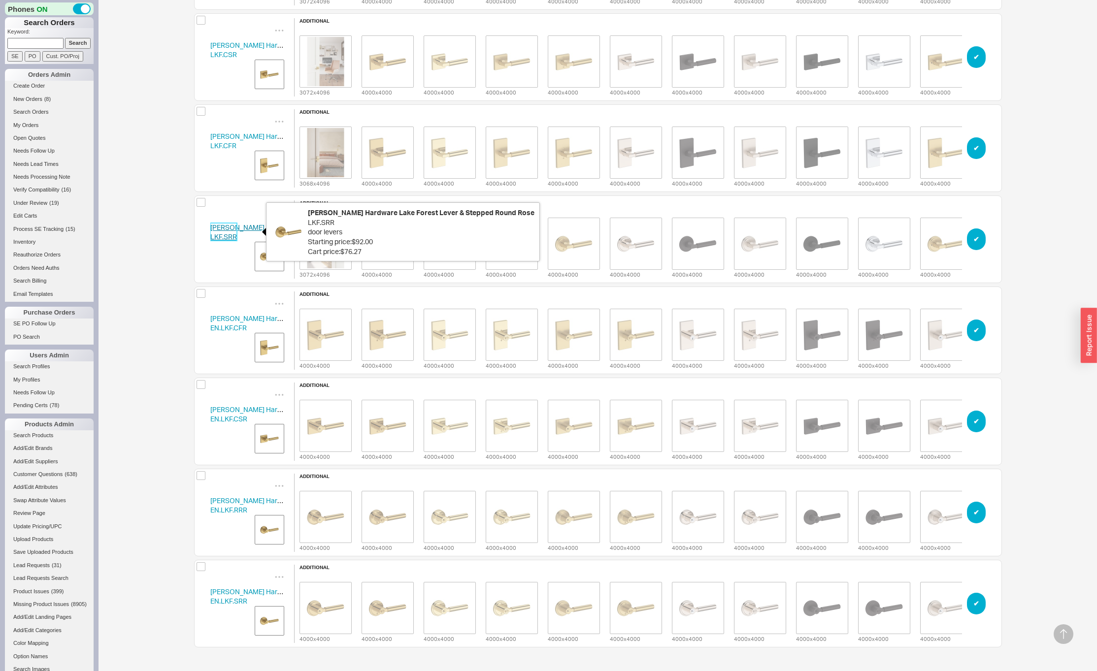
click at [226, 225] on link "Baldwin Hardware LKF.SRR" at bounding box center [253, 232] width 86 height 18
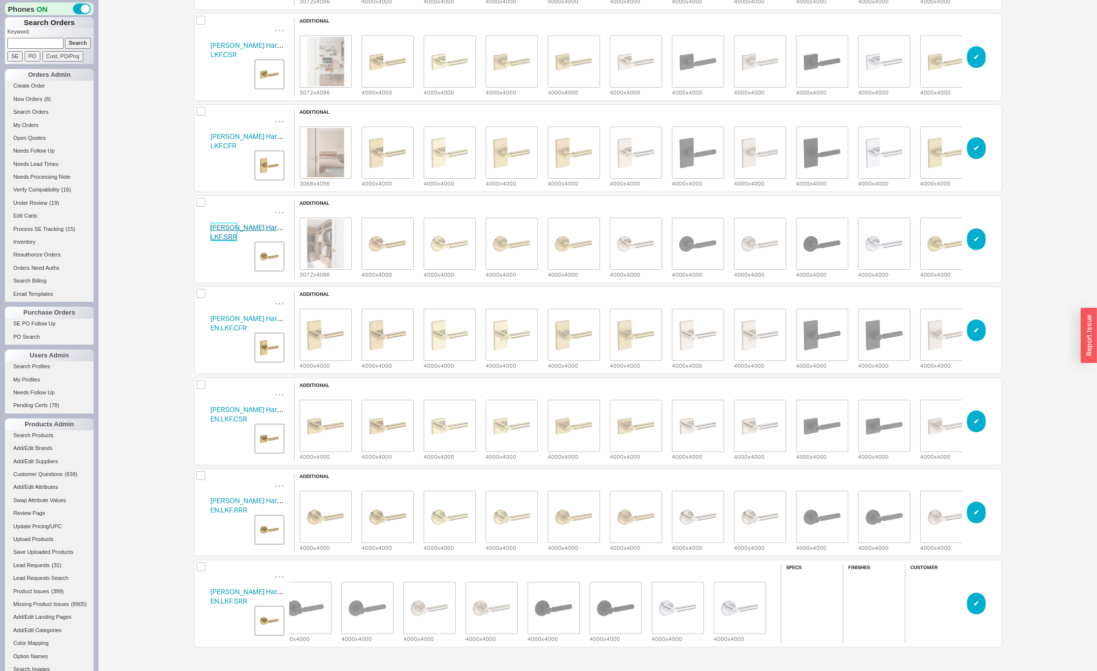
scroll to position [0, 0]
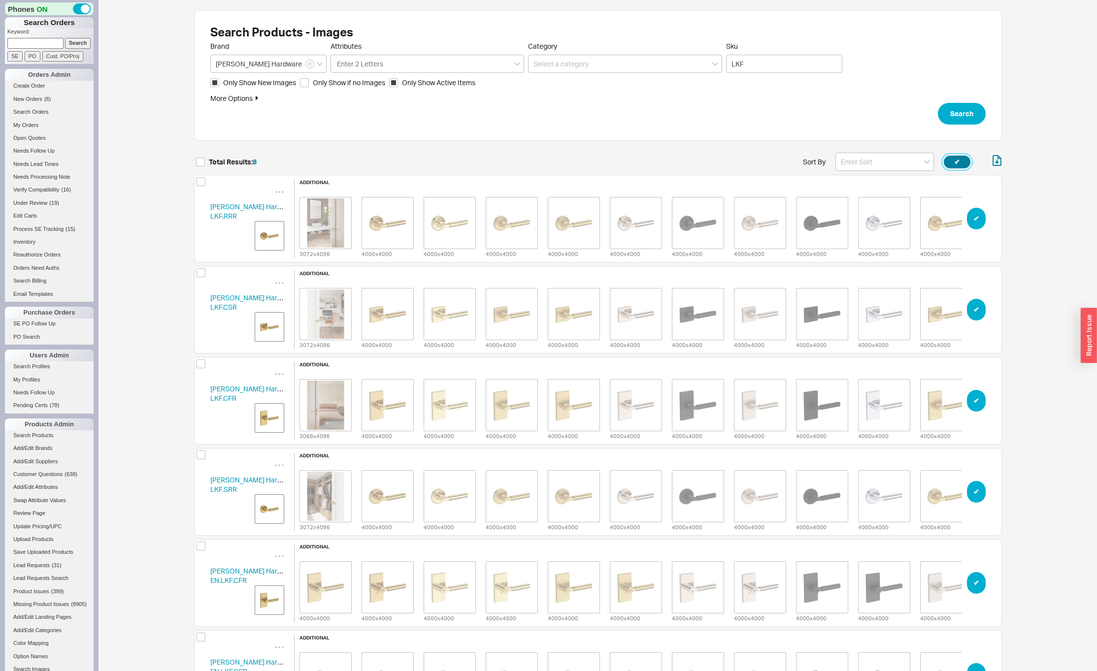
click at [952, 161] on button "✔︎" at bounding box center [957, 162] width 27 height 13
checkbox input "true"
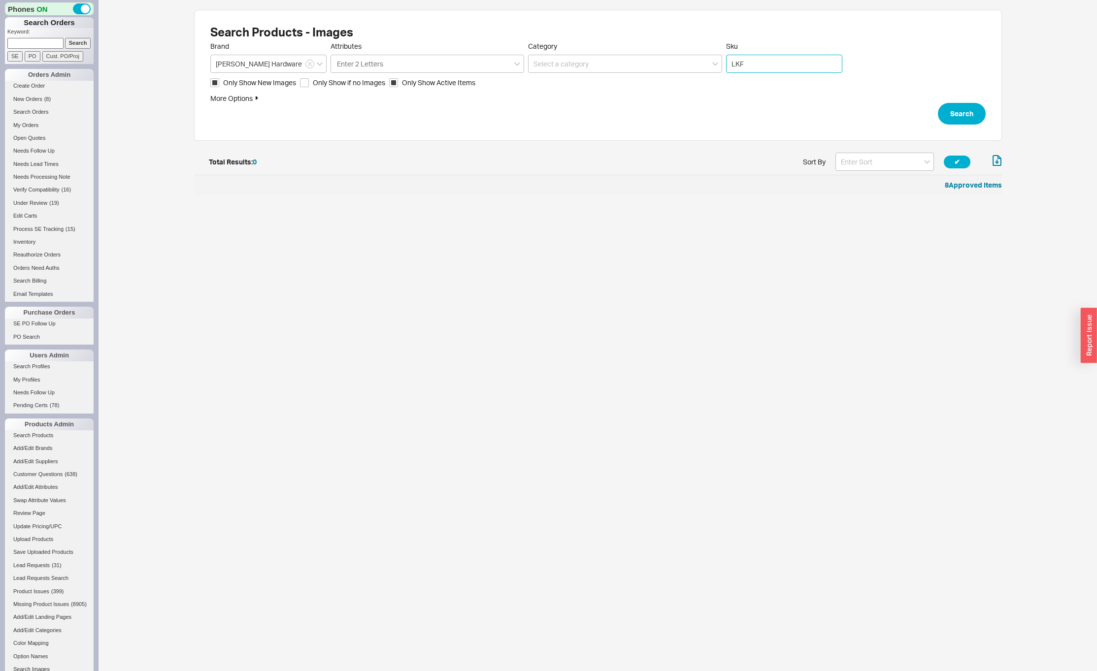
click at [784, 61] on input "LKF" at bounding box center [784, 64] width 116 height 18
type input "L"
click at [414, 63] on div "Enter 2 Letters" at bounding box center [427, 64] width 194 height 18
click at [385, 63] on input "Attributes Enter 2 Letters" at bounding box center [360, 63] width 49 height 11
type input "b"
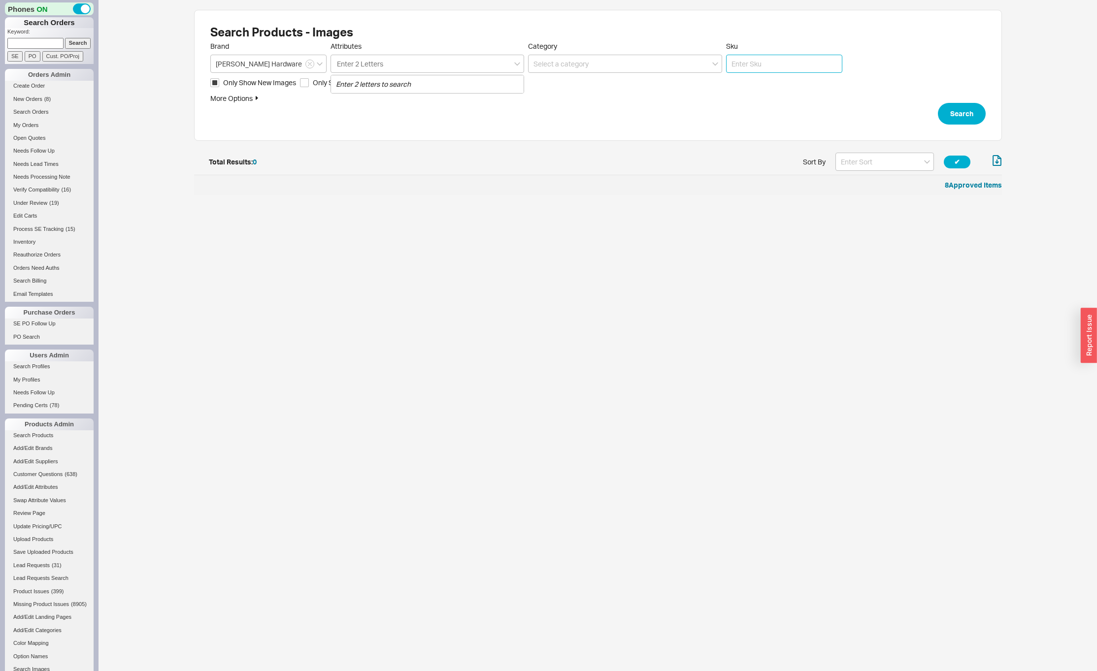
click at [763, 69] on input "Sku" at bounding box center [784, 64] width 116 height 18
type input "bre"
click button "Search" at bounding box center [962, 114] width 48 height 22
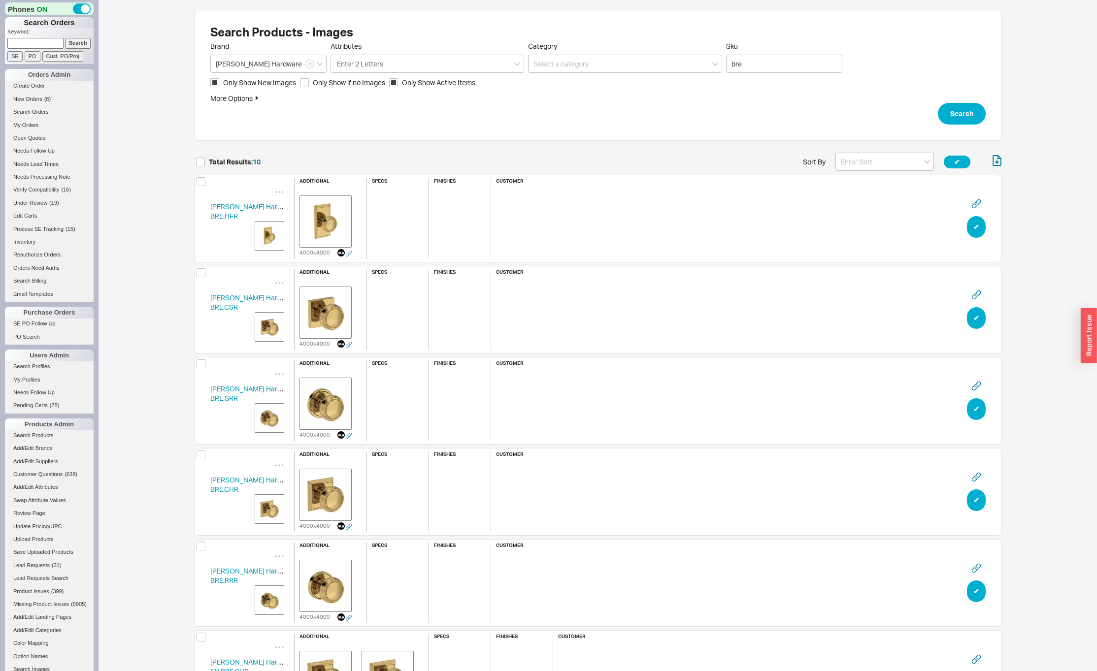
scroll to position [936, 800]
click at [759, 61] on input "bre" at bounding box center [784, 64] width 116 height 18
type input "bre.csr"
click button "Search" at bounding box center [962, 114] width 48 height 22
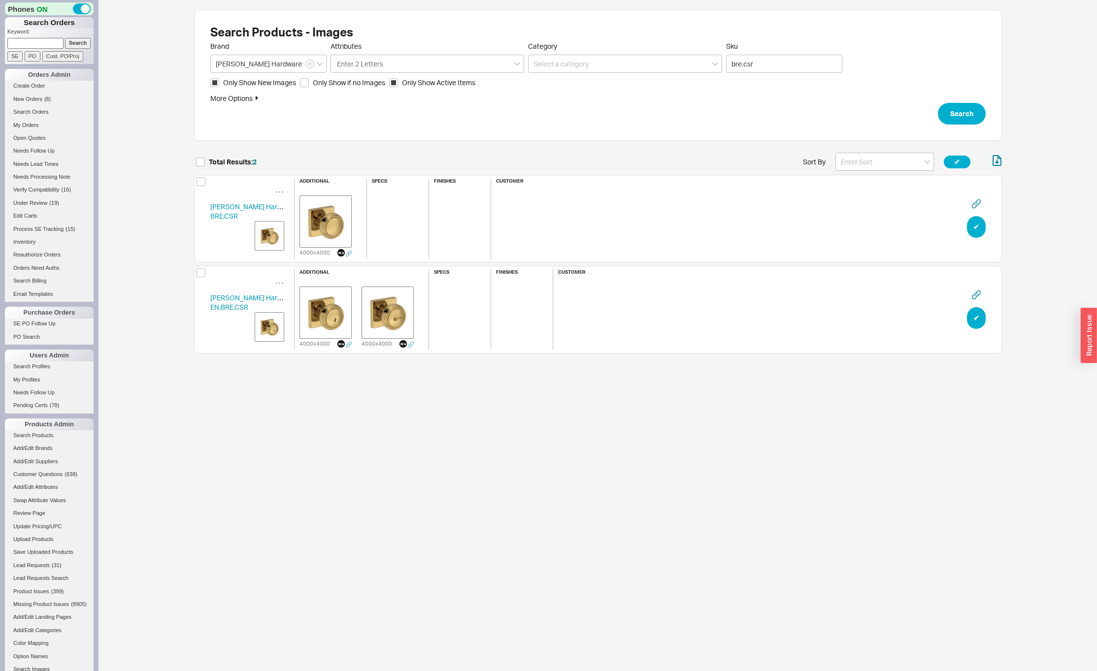
scroll to position [207, 800]
click at [777, 63] on input "bre.csr" at bounding box center [784, 64] width 116 height 18
type input "bre"
click button "Search" at bounding box center [962, 114] width 48 height 22
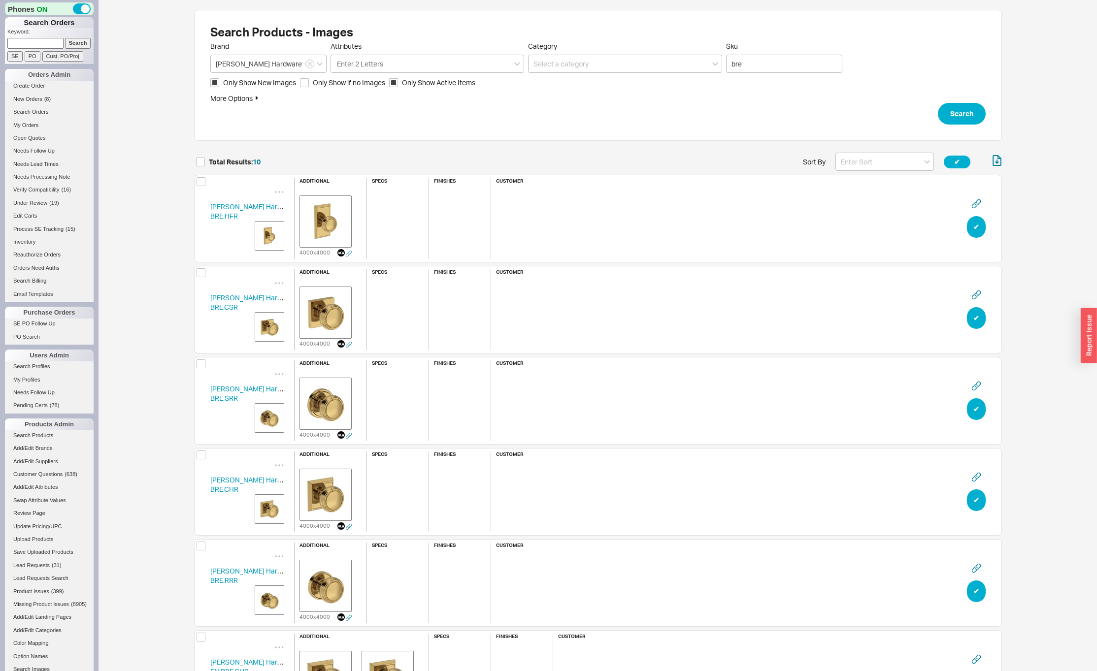
scroll to position [936, 800]
click at [869, 157] on input at bounding box center [884, 162] width 99 height 18
click at [855, 183] on div "Name" at bounding box center [885, 182] width 98 height 18
type input "Name"
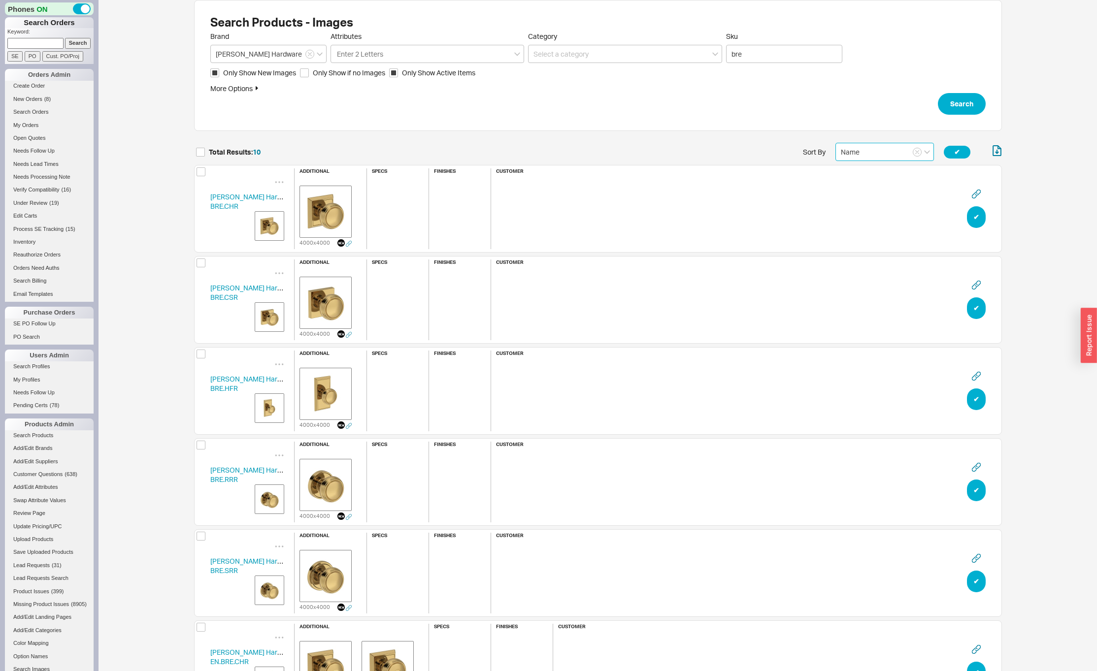
scroll to position [0, 0]
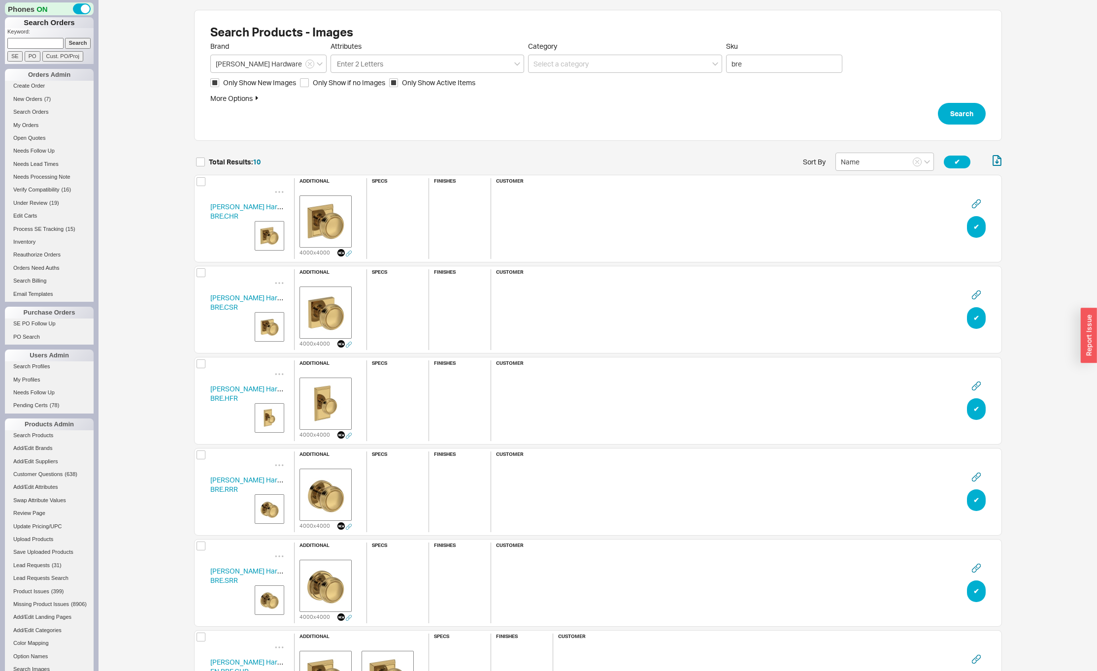
click at [267, 236] on img "grid" at bounding box center [269, 236] width 25 height 25
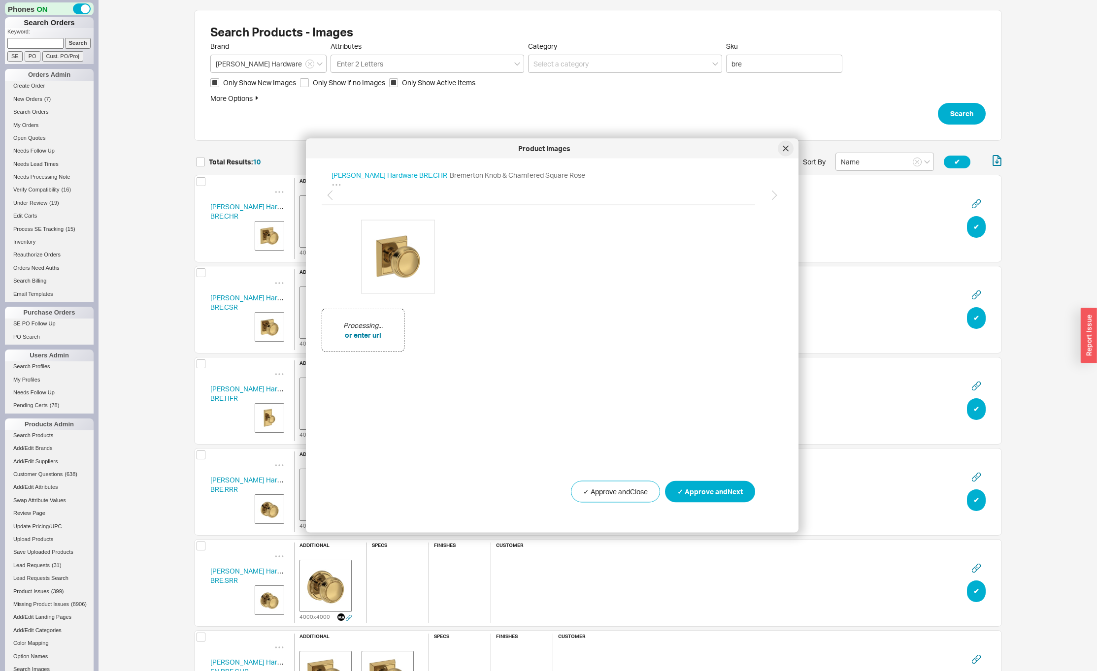
click at [782, 148] on div at bounding box center [786, 149] width 16 height 16
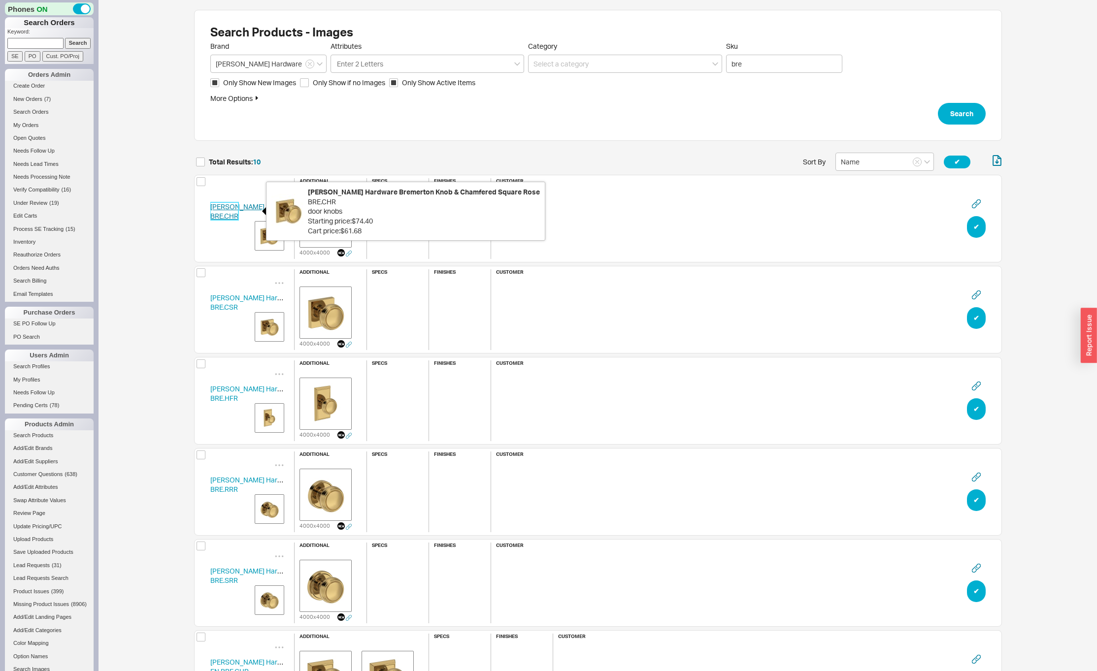
click at [236, 220] on link "Baldwin Hardware BRE.CHR" at bounding box center [253, 211] width 86 height 18
click at [220, 210] on link "Baldwin Hardware BRE.CHR" at bounding box center [253, 211] width 86 height 18
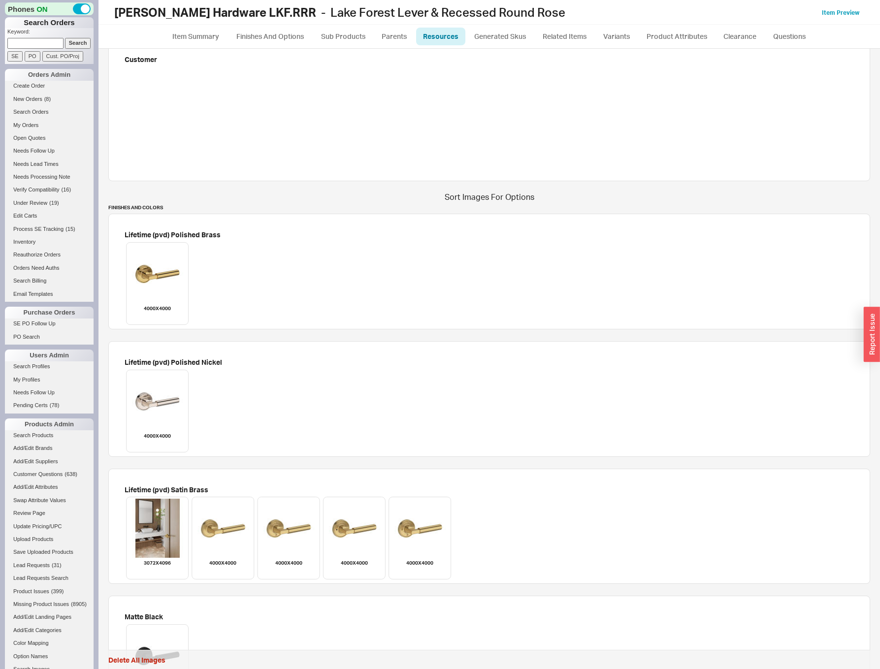
scroll to position [733, 0]
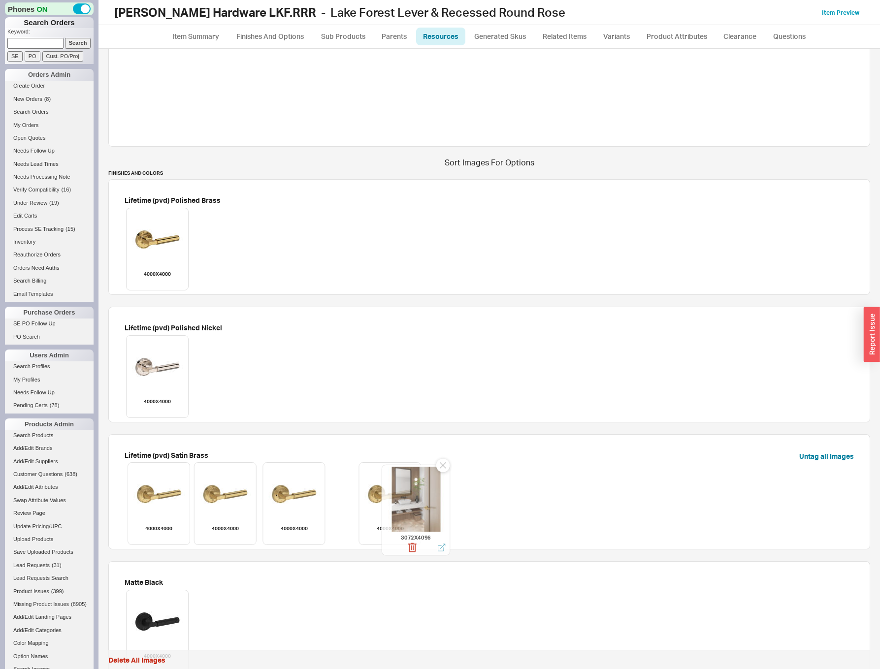
drag, startPoint x: 180, startPoint y: 486, endPoint x: 443, endPoint y: 485, distance: 263.5
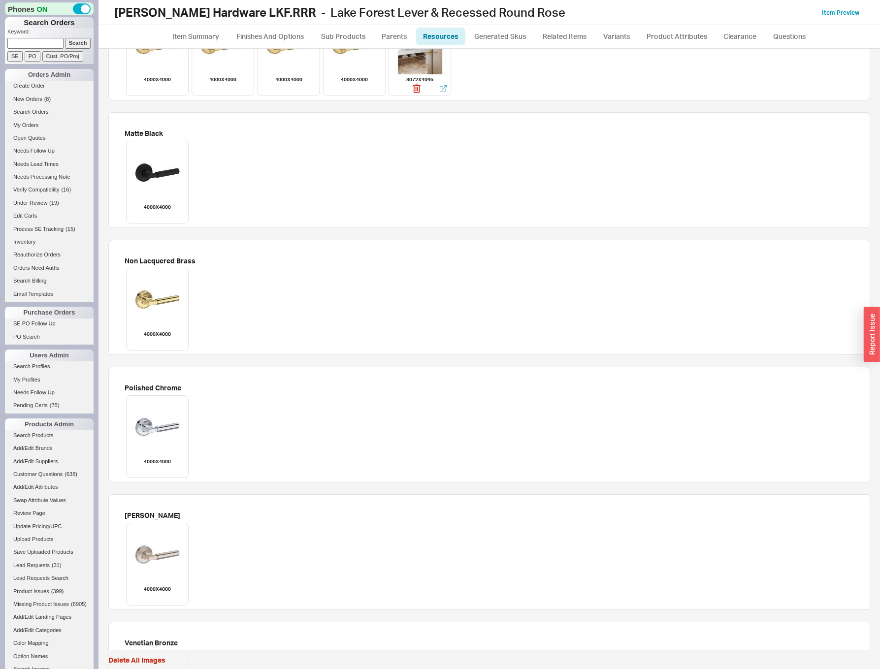
scroll to position [1811, 0]
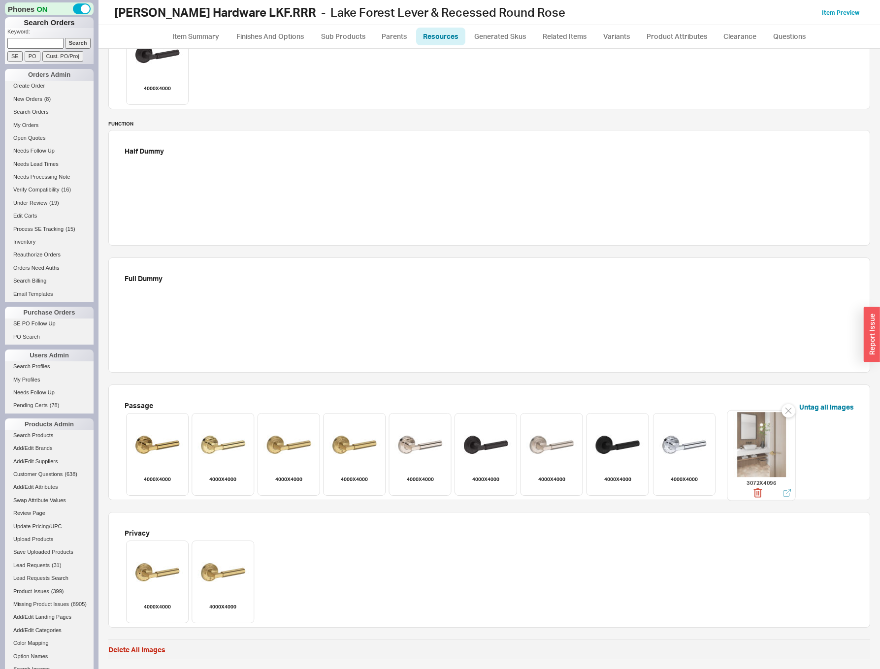
drag, startPoint x: 282, startPoint y: 441, endPoint x: 750, endPoint y: 440, distance: 468.4
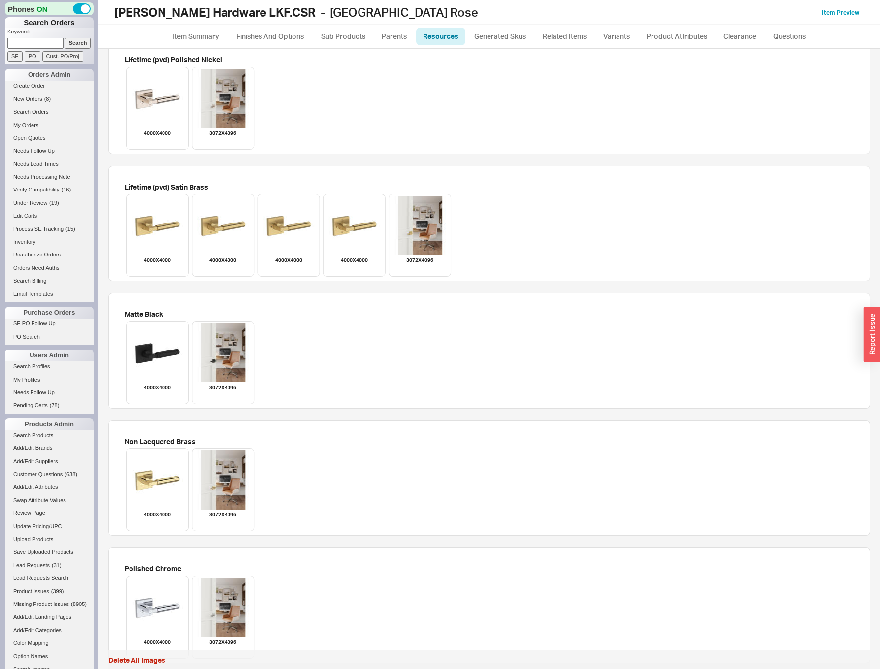
scroll to position [1001, 0]
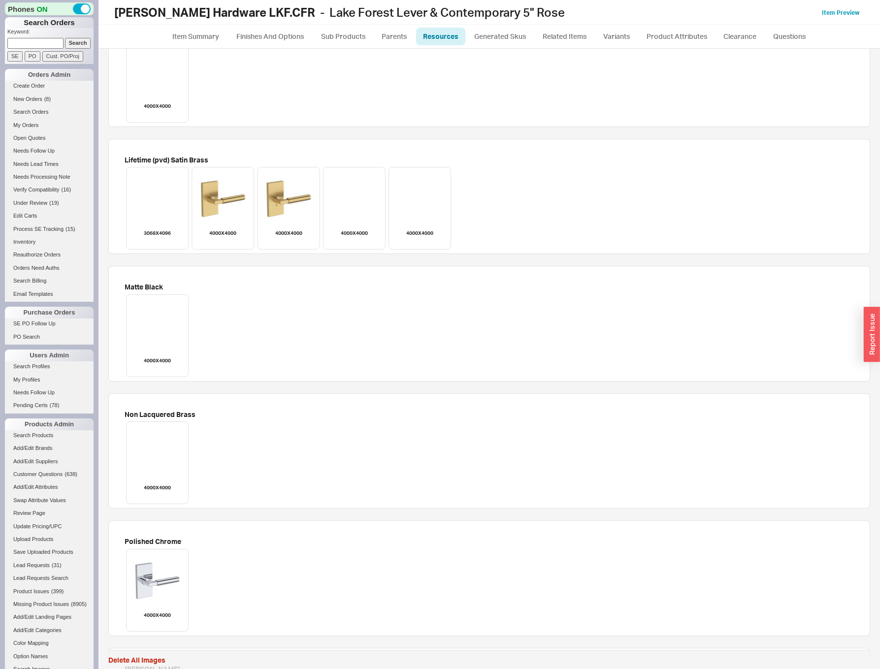
scroll to position [1027, 0]
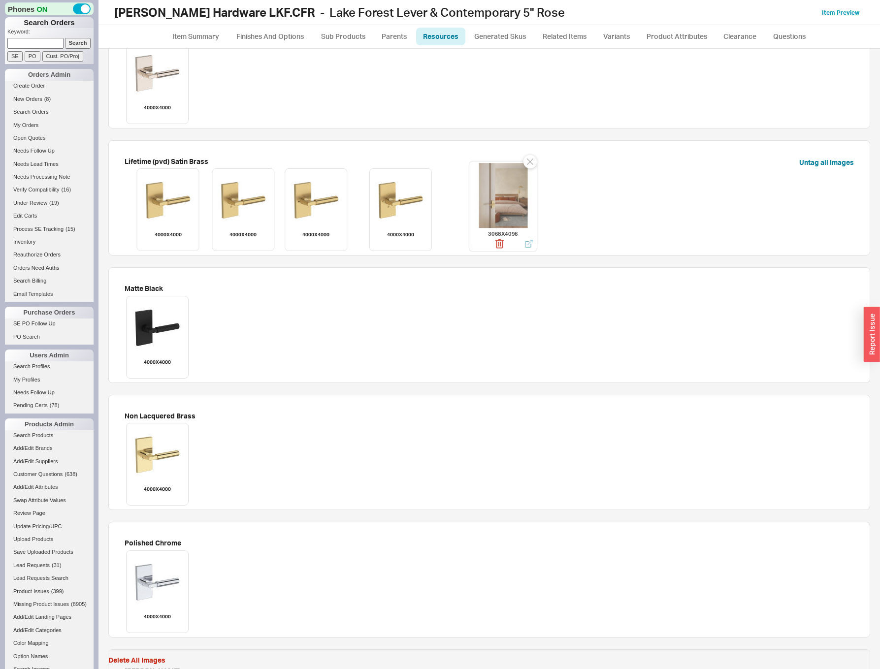
drag, startPoint x: 159, startPoint y: 189, endPoint x: 524, endPoint y: 185, distance: 364.5
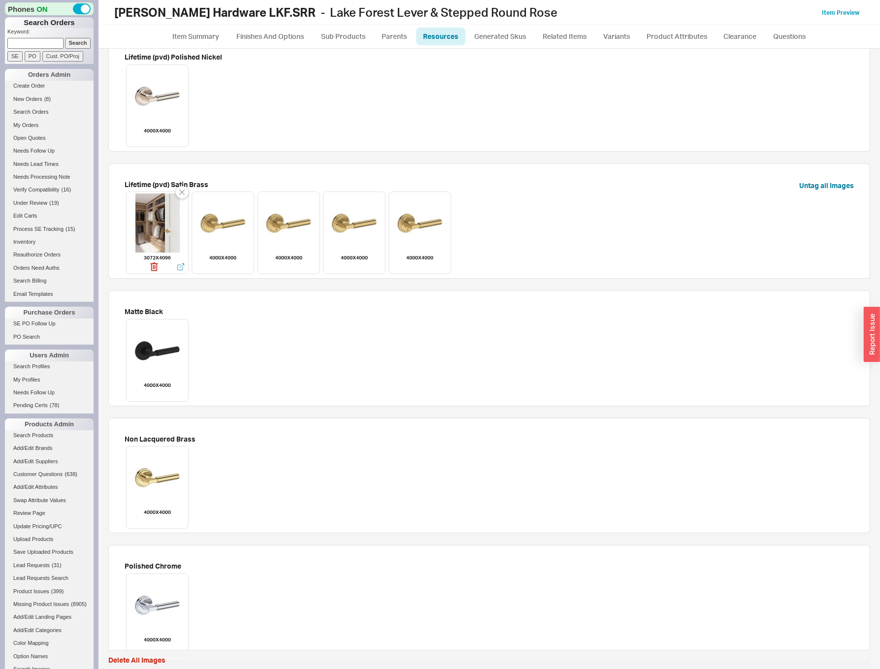
scroll to position [1012, 0]
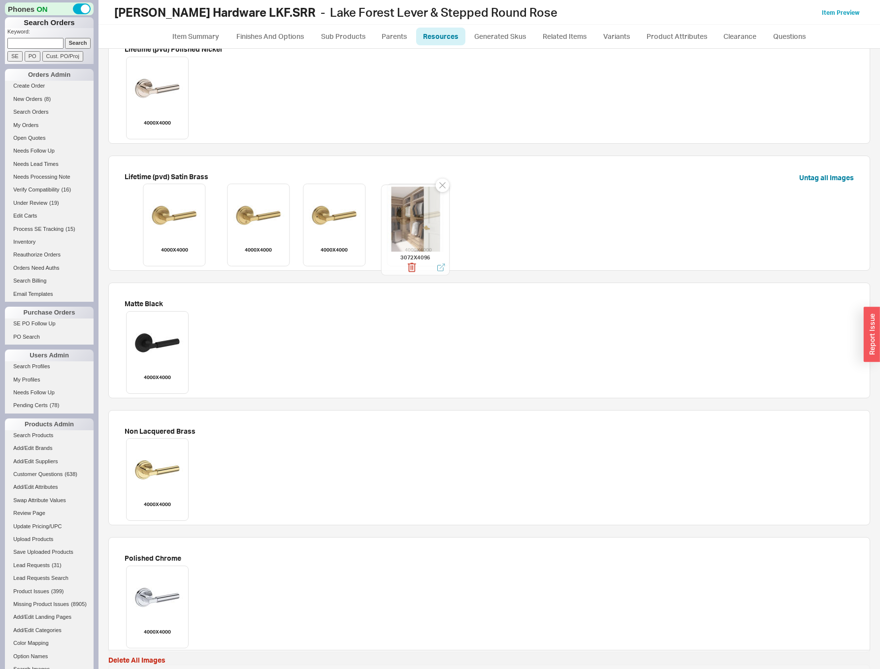
drag, startPoint x: 156, startPoint y: 218, endPoint x: 478, endPoint y: 220, distance: 322.1
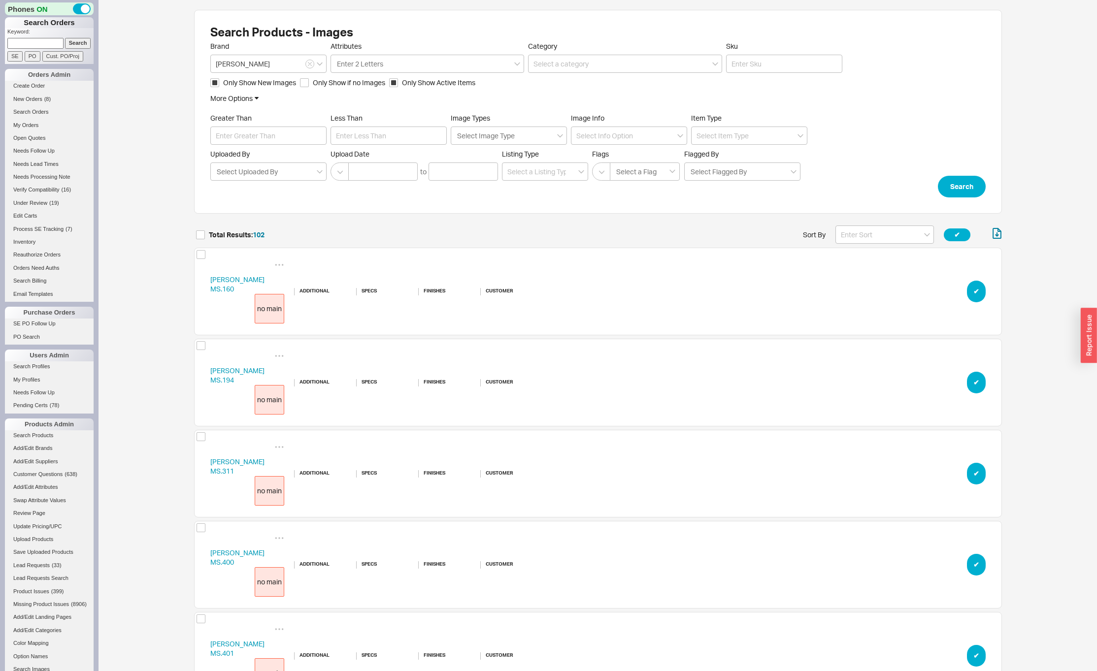
scroll to position [9319, 800]
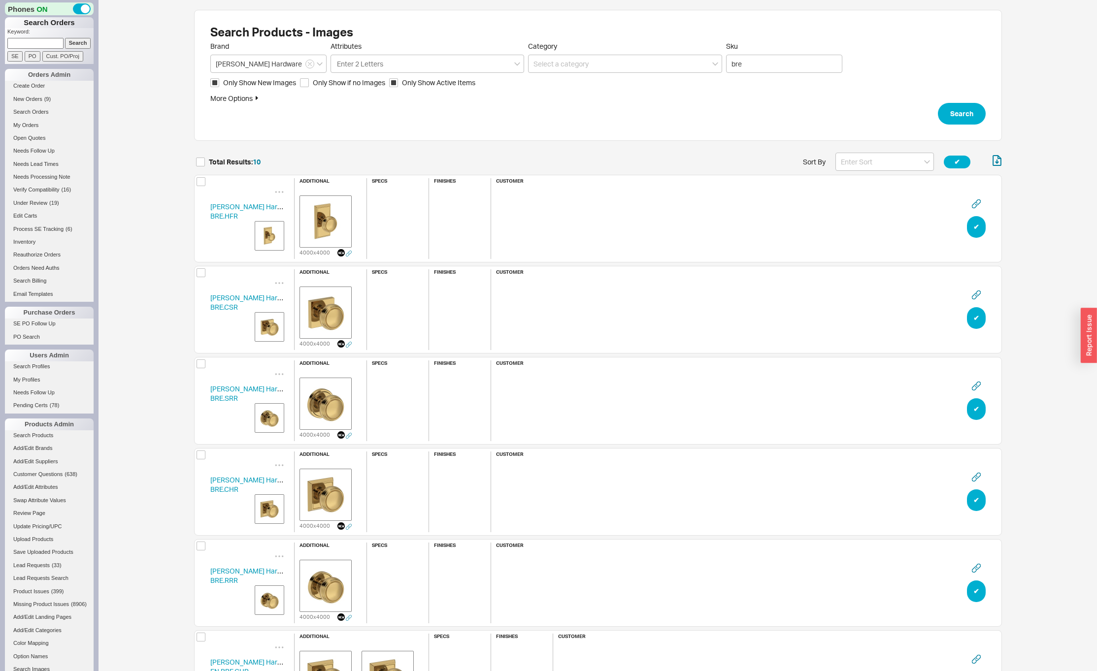
scroll to position [936, 800]
click at [861, 163] on input at bounding box center [884, 162] width 99 height 18
click at [862, 182] on div "Name" at bounding box center [885, 182] width 98 height 18
type input "Name"
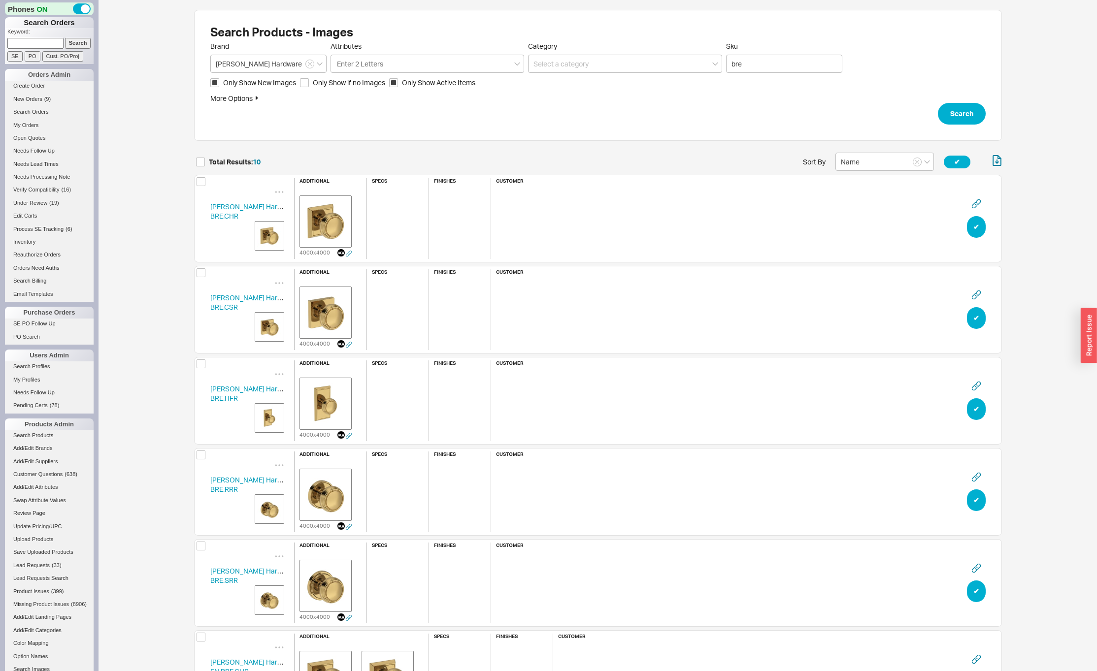
click at [264, 233] on img "grid" at bounding box center [269, 236] width 25 height 25
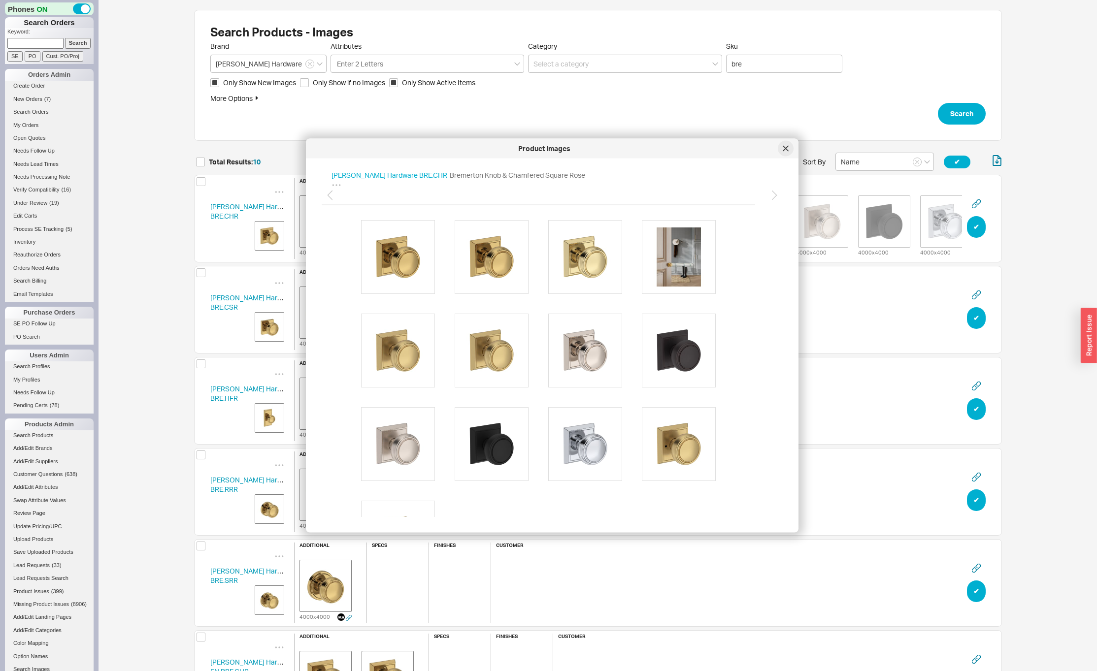
click at [788, 150] on icon at bounding box center [785, 148] width 5 height 5
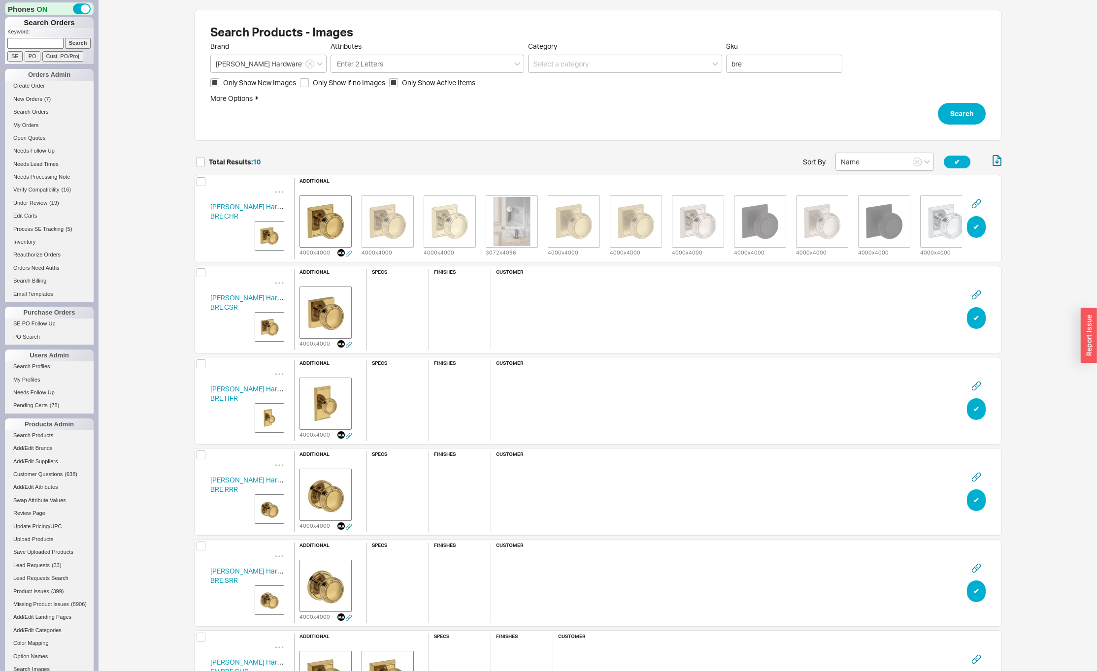
click at [264, 320] on img "grid" at bounding box center [269, 327] width 25 height 25
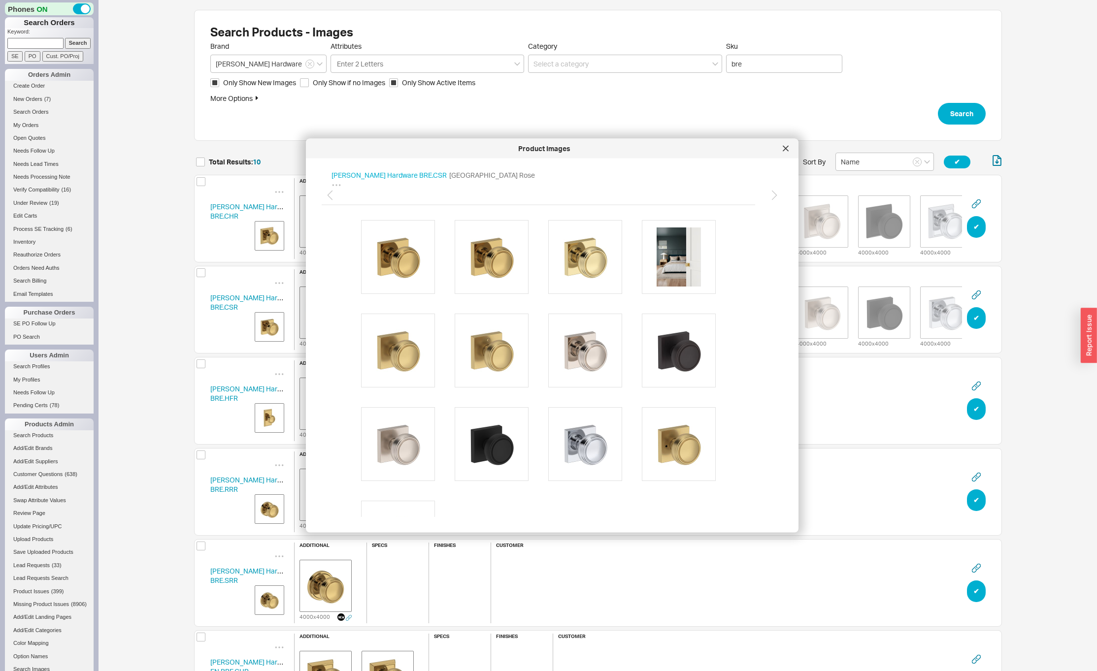
click at [201, 411] on div "Baldwin Hardware BRE.HFR additional 4000 x 4000 specs finishes customer ✔︎" at bounding box center [598, 401] width 808 height 88
click at [276, 420] on img "grid" at bounding box center [269, 418] width 25 height 25
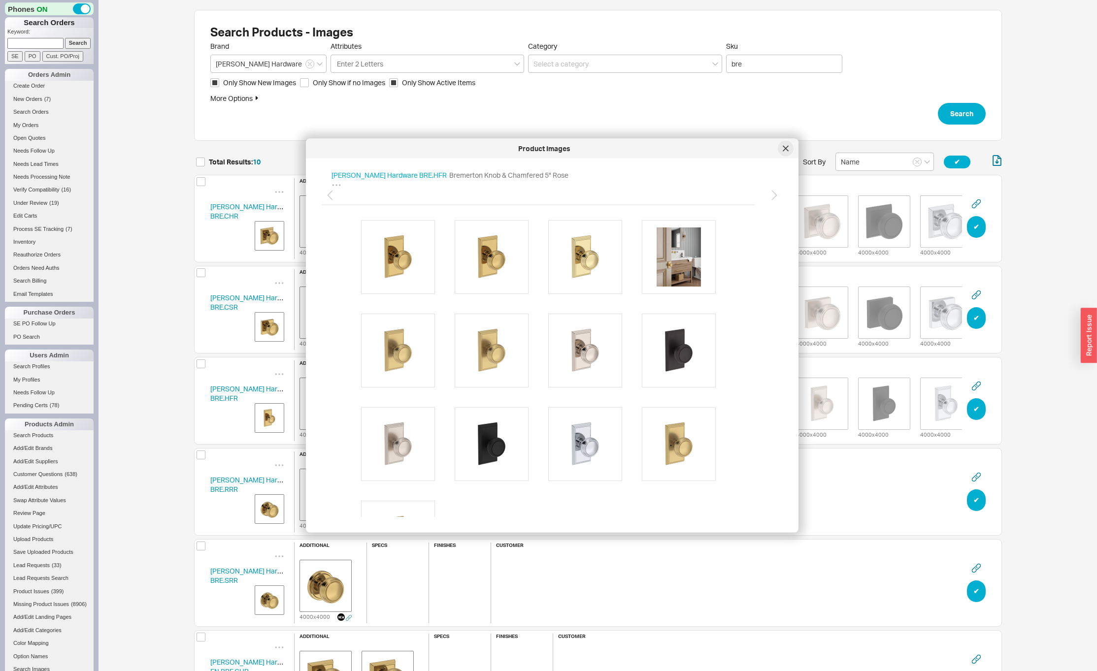
click at [789, 149] on div at bounding box center [786, 149] width 16 height 16
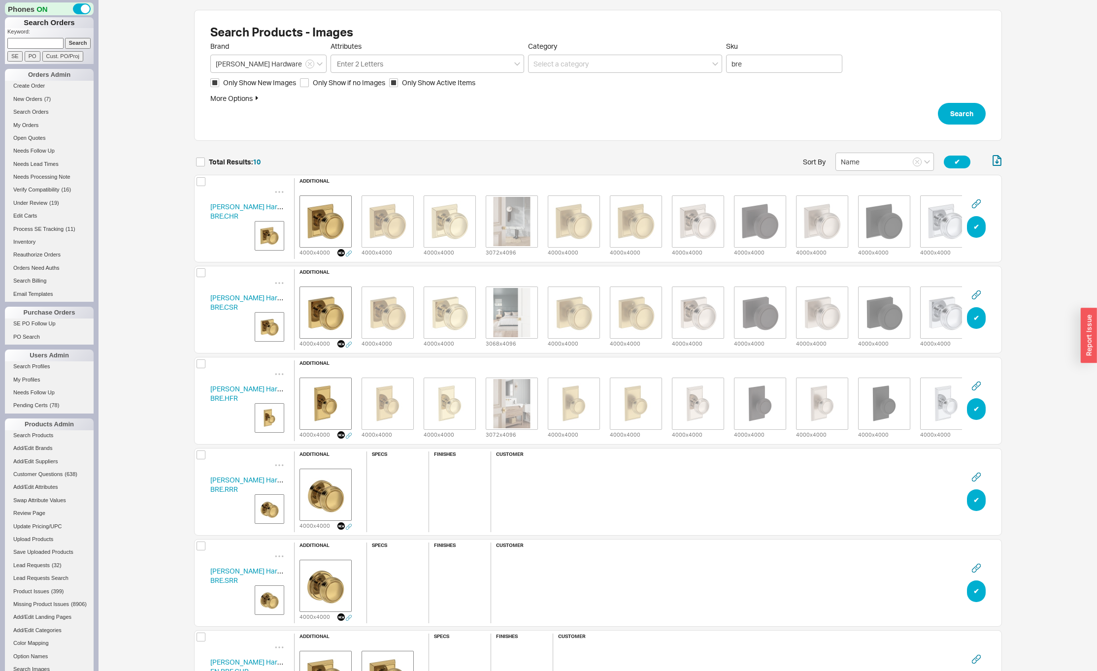
click at [267, 509] on img "grid" at bounding box center [269, 509] width 25 height 25
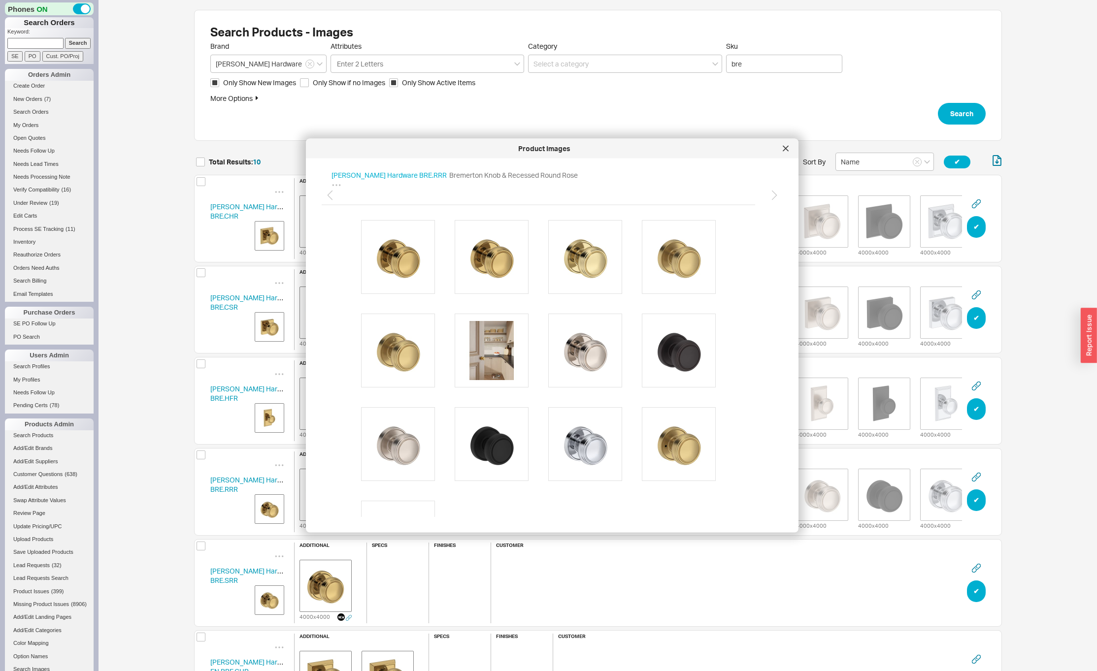
click at [275, 598] on img "grid" at bounding box center [269, 600] width 25 height 25
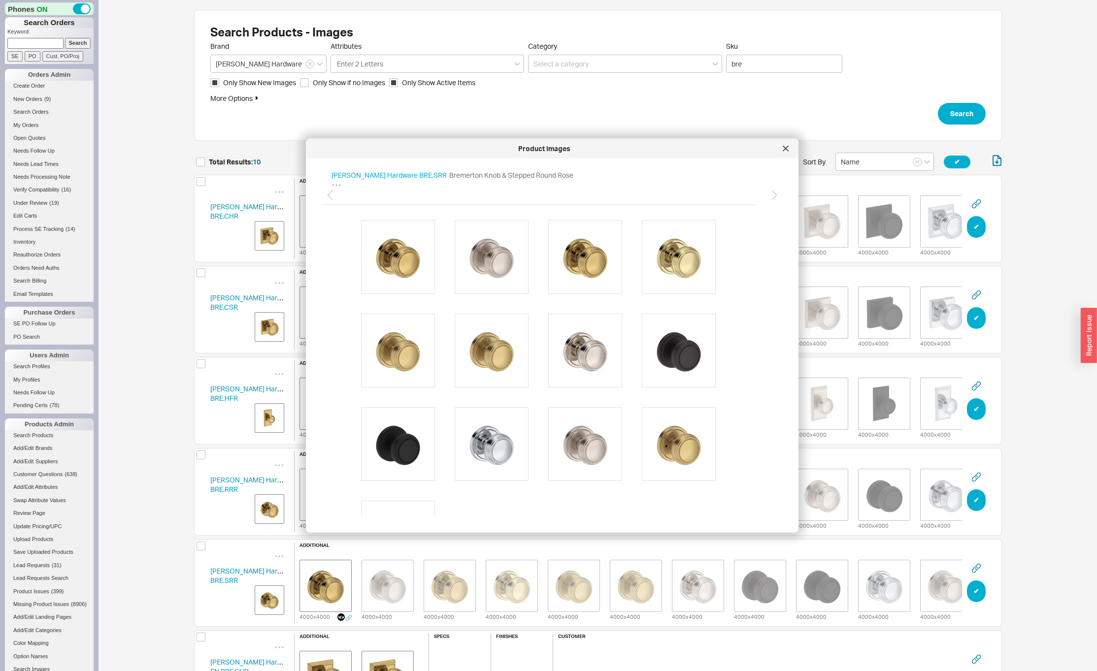
click at [150, 371] on div "Search Products - Images Brand Baldwin Hardware Attributes Enter 2 Letters Cate…" at bounding box center [598, 553] width 998 height 1106
click at [787, 148] on icon at bounding box center [786, 149] width 6 height 6
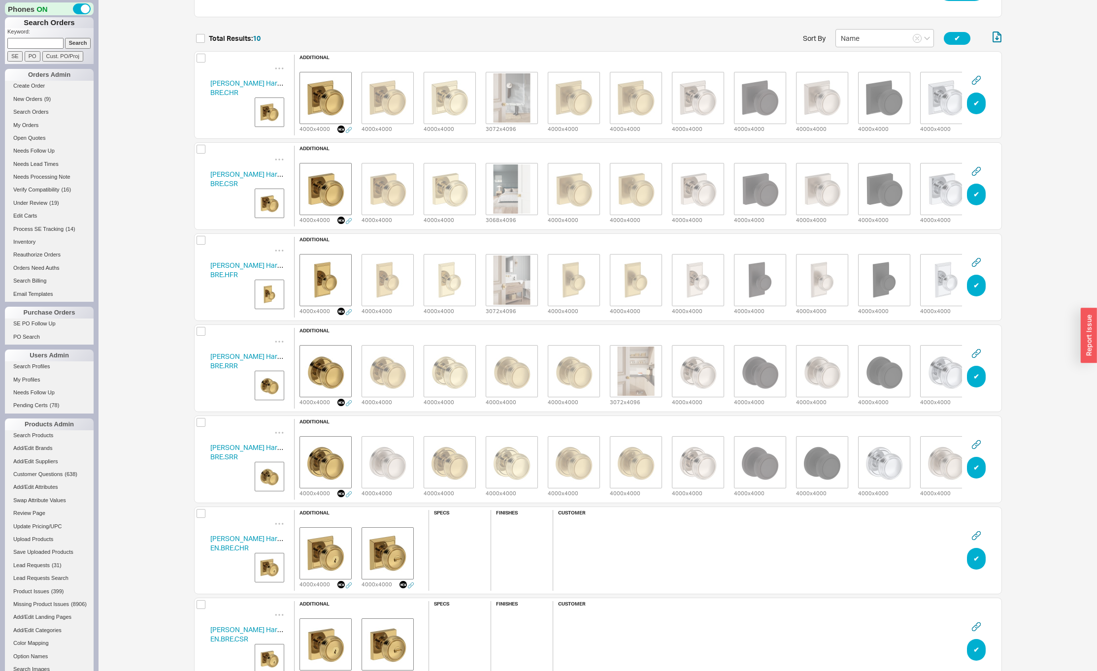
scroll to position [96, 0]
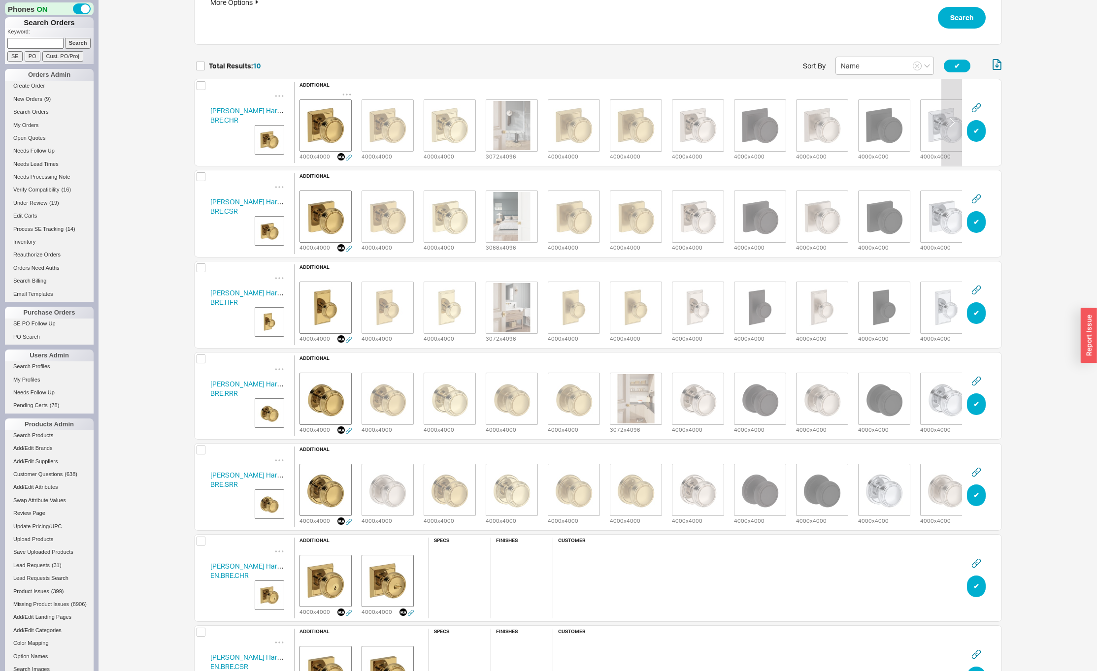
click at [348, 91] on icon "grid" at bounding box center [347, 95] width 10 height 10
click at [348, 103] on div "Delete" at bounding box center [346, 107] width 99 height 22
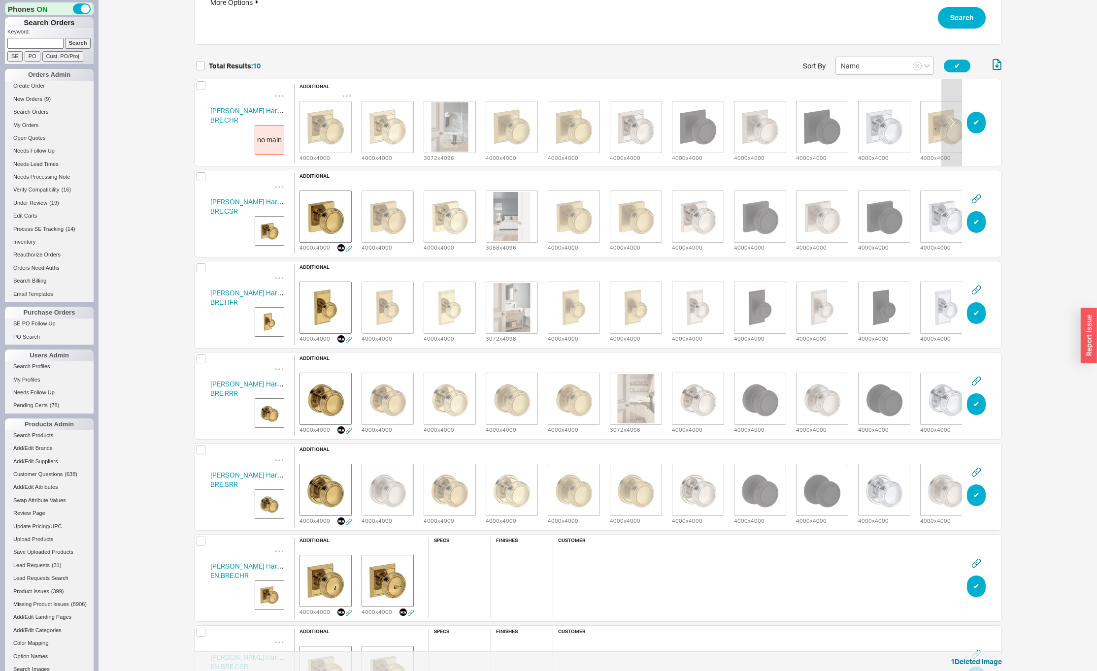
scroll to position [946, 800]
click at [347, 183] on icon "grid" at bounding box center [347, 186] width 10 height 10
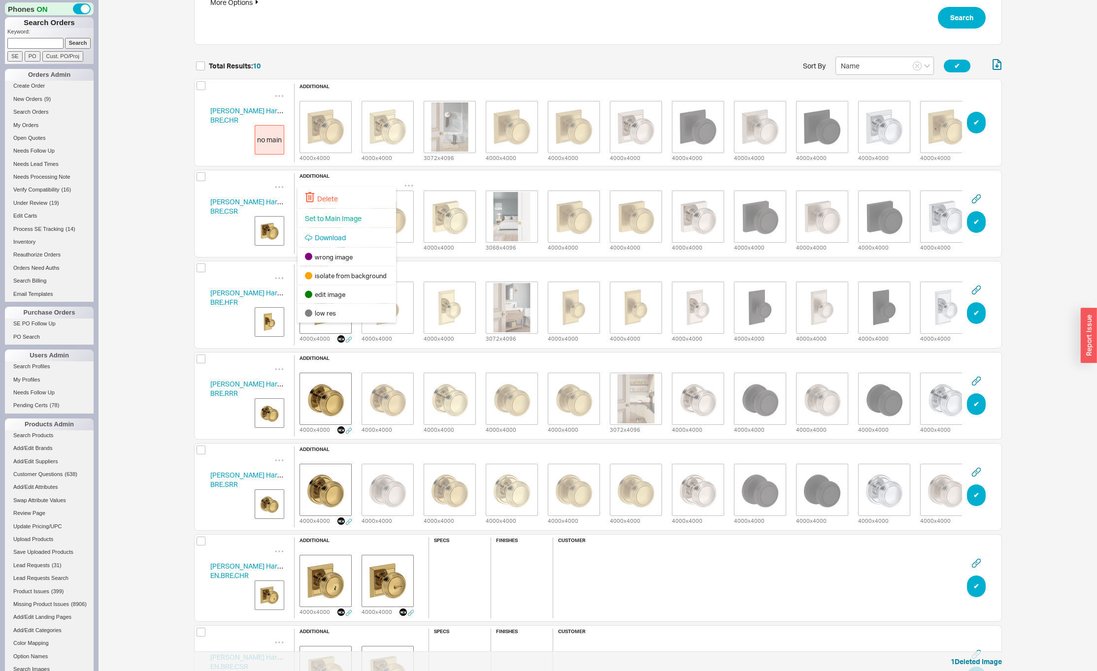
click at [344, 198] on div "Delete" at bounding box center [346, 198] width 99 height 22
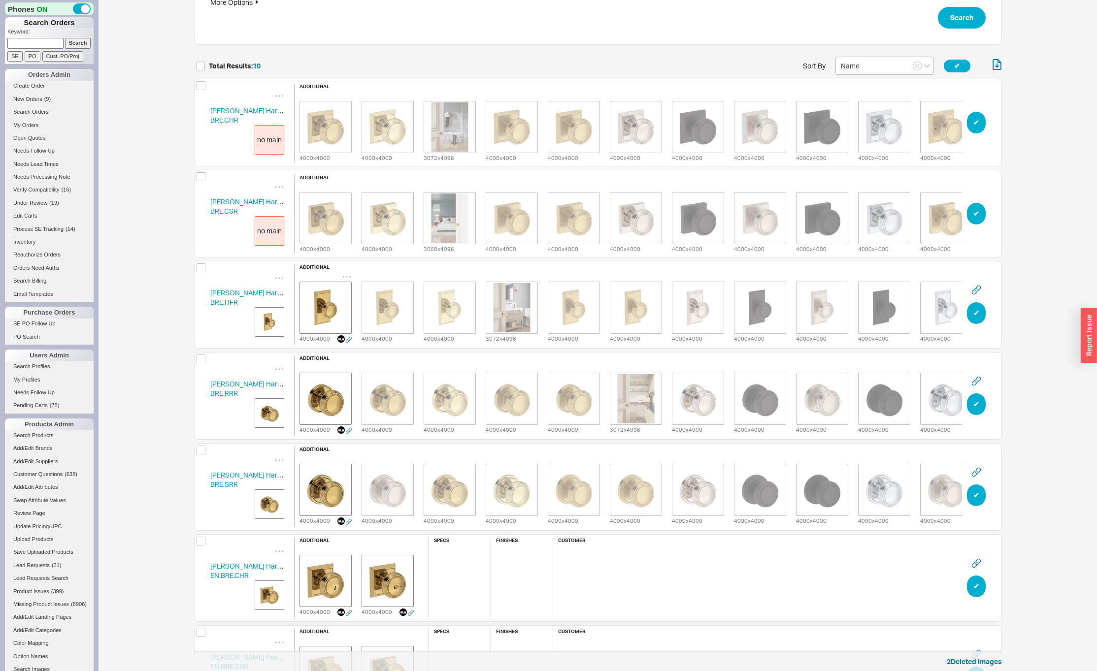
click at [344, 272] on icon "grid" at bounding box center [347, 277] width 10 height 10
click at [348, 290] on div "Delete" at bounding box center [346, 289] width 99 height 22
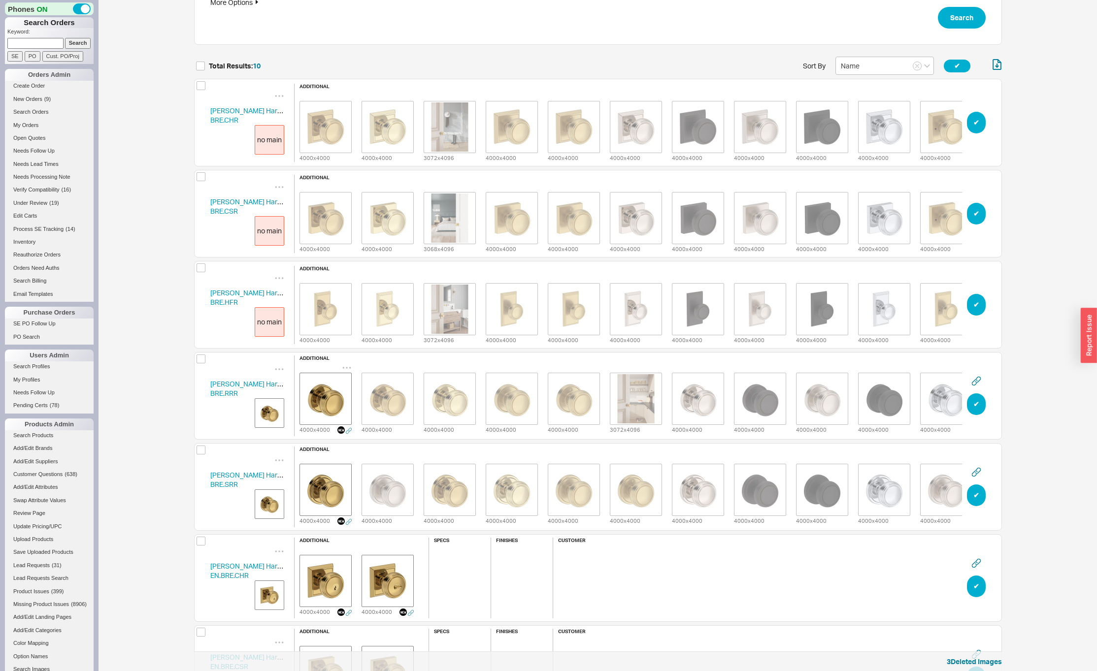
click at [347, 363] on icon "grid" at bounding box center [347, 368] width 10 height 10
click at [344, 387] on div "Delete" at bounding box center [346, 380] width 99 height 22
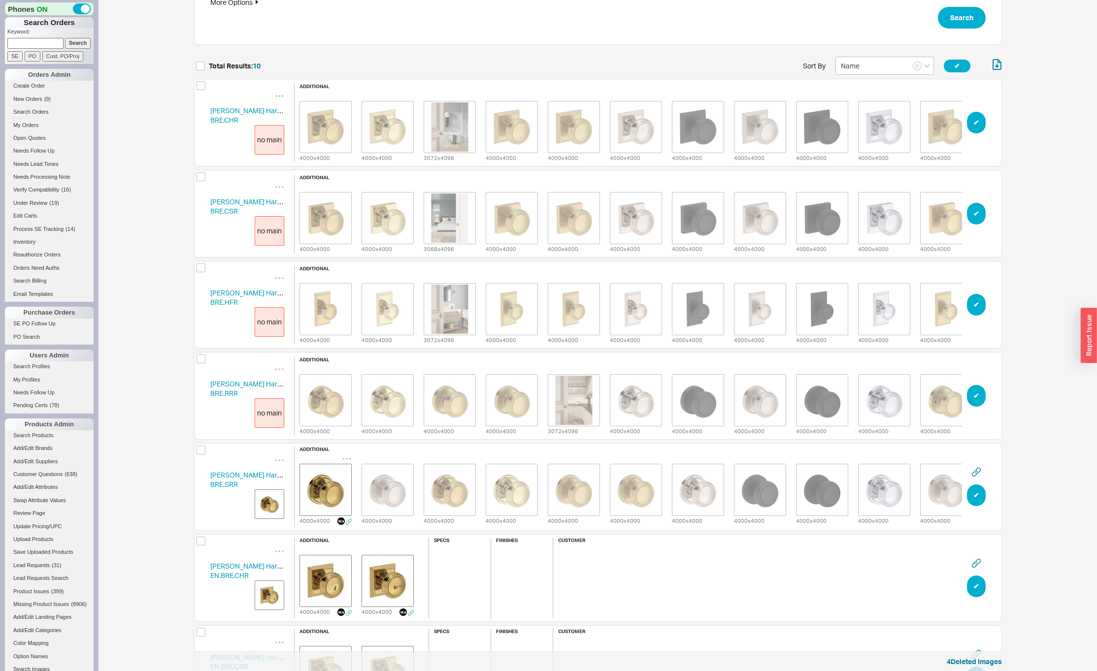
click at [345, 457] on icon "grid" at bounding box center [347, 459] width 10 height 10
click at [344, 474] on div "Delete" at bounding box center [346, 472] width 99 height 22
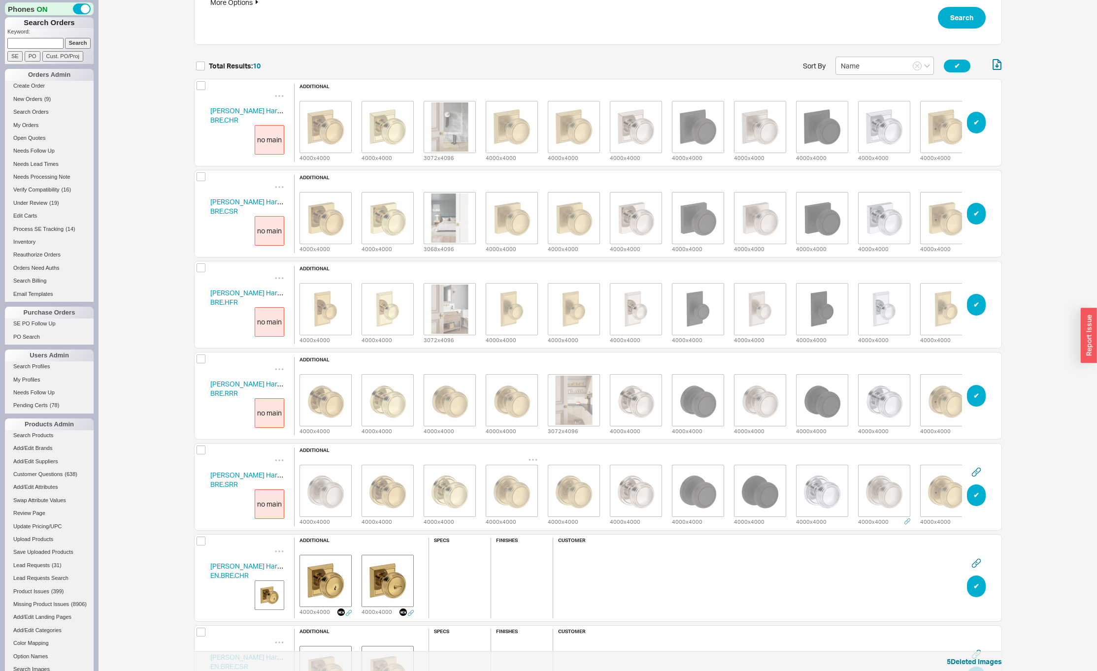
click at [533, 458] on icon "grid" at bounding box center [533, 460] width 10 height 10
click at [517, 489] on span "Set to Main Image" at bounding box center [519, 492] width 57 height 8
click at [471, 366] on icon "grid" at bounding box center [471, 369] width 10 height 10
click at [454, 397] on span "Set to Main Image" at bounding box center [457, 401] width 57 height 8
click at [532, 277] on icon "grid" at bounding box center [532, 277] width 8 height 1
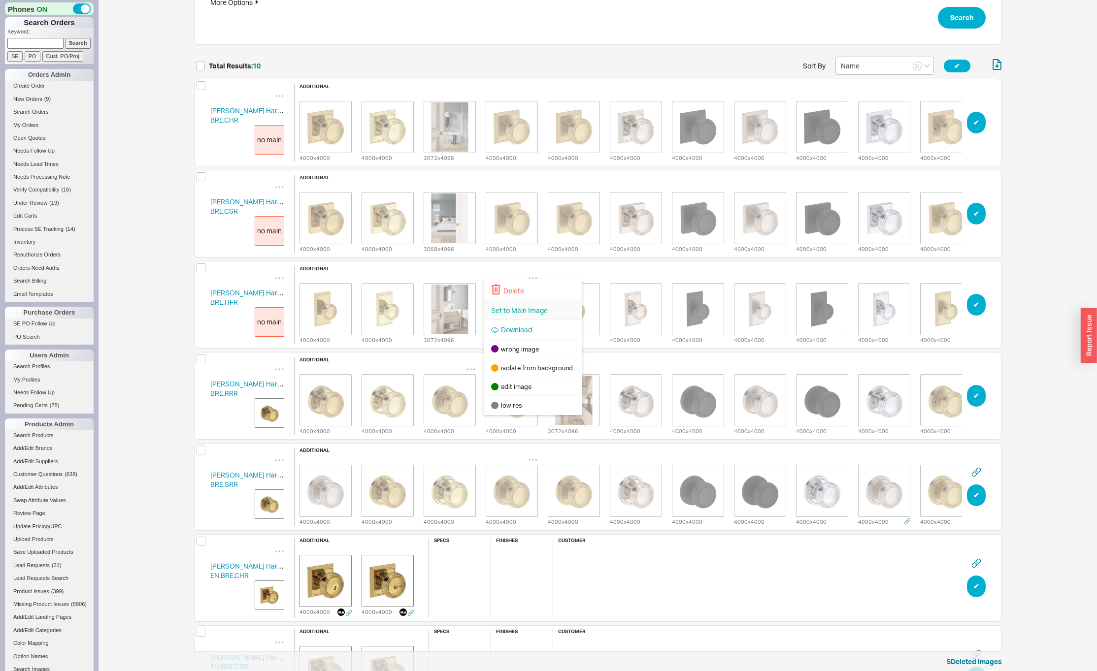
click at [527, 305] on div "Set to Main Image" at bounding box center [533, 311] width 99 height 20
click at [534, 182] on icon "grid" at bounding box center [533, 187] width 10 height 10
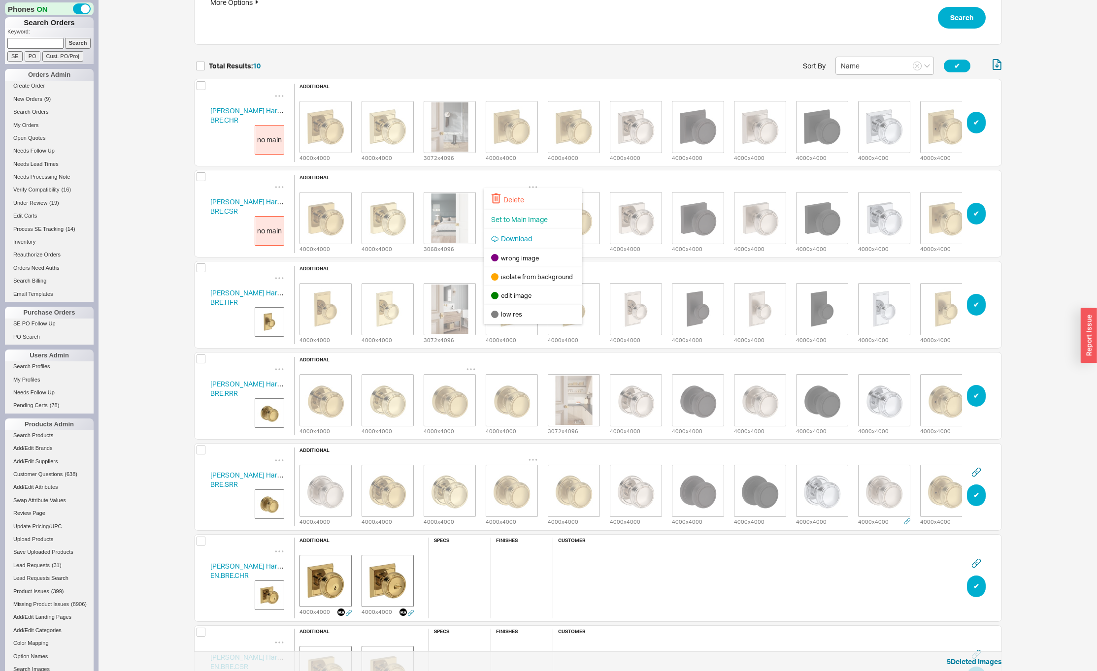
click at [522, 220] on span "Set to Main Image" at bounding box center [519, 219] width 57 height 8
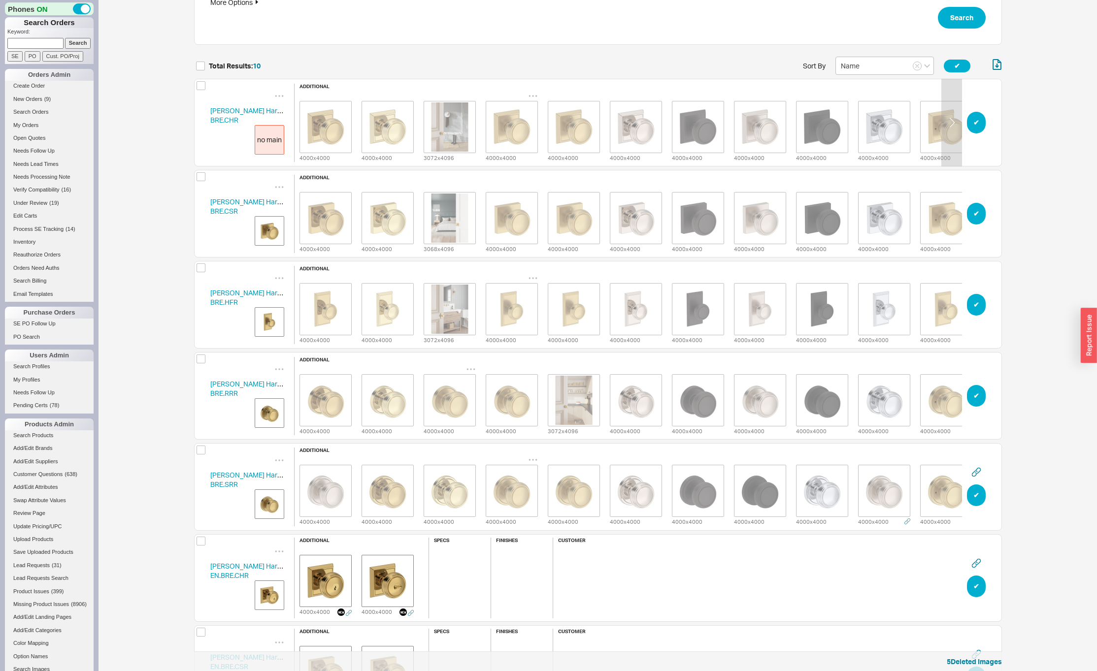
click at [532, 91] on icon "grid" at bounding box center [533, 96] width 10 height 10
click at [518, 131] on span "Set to Main Image" at bounding box center [519, 128] width 57 height 8
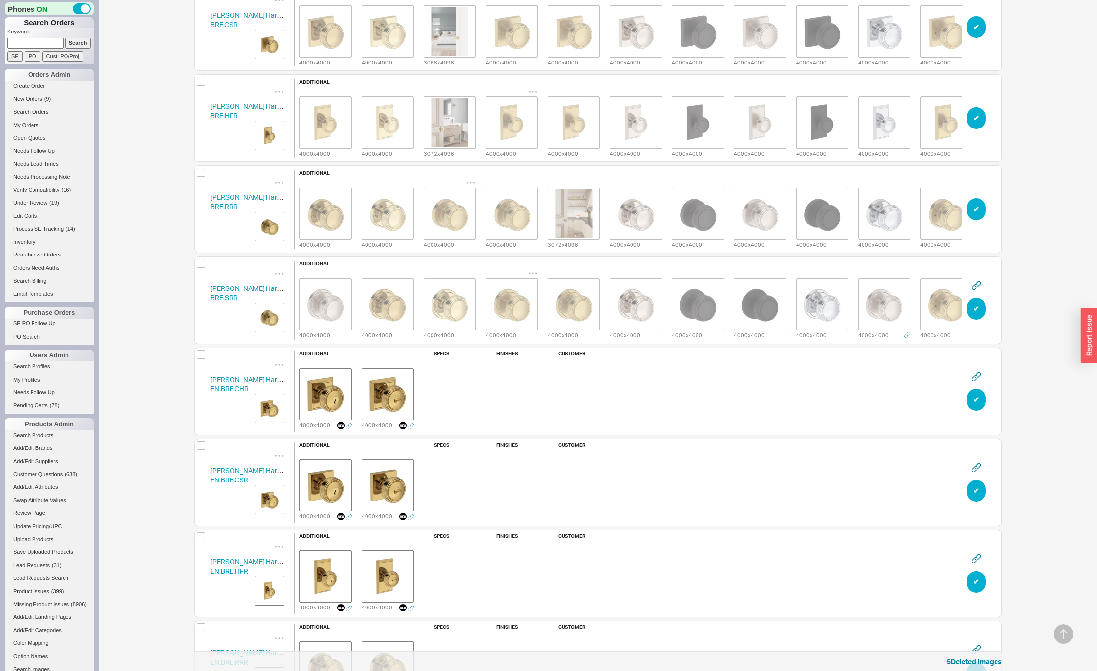
scroll to position [445, 0]
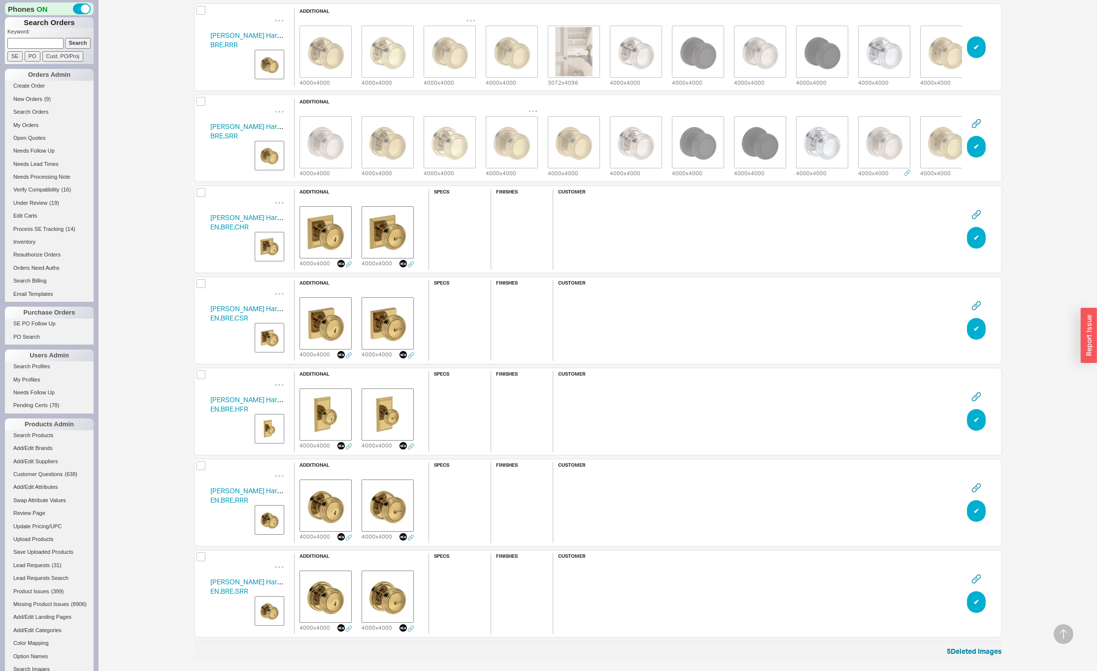
click at [269, 246] on img "grid" at bounding box center [269, 246] width 25 height 25
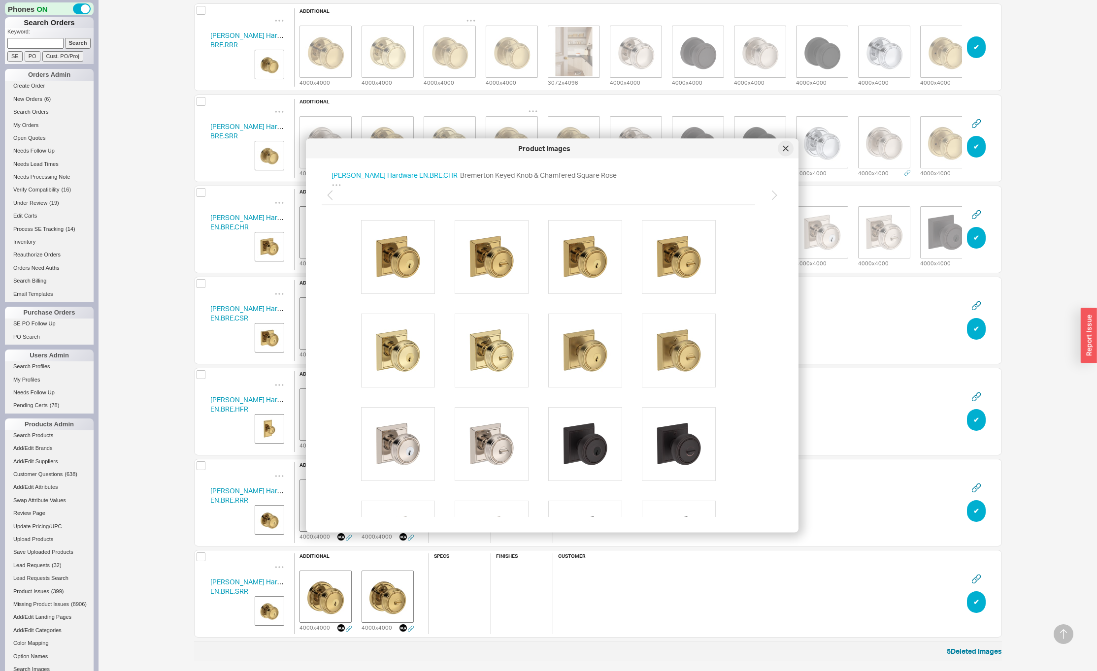
click at [785, 149] on icon at bounding box center [786, 149] width 6 height 6
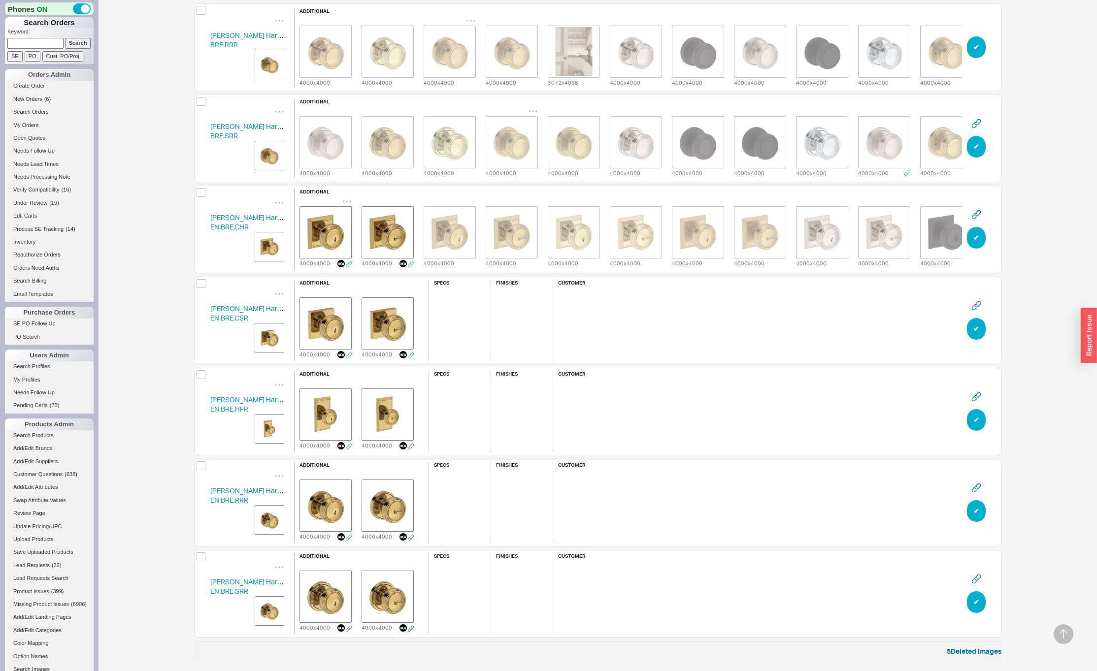
click at [345, 197] on icon "grid" at bounding box center [347, 202] width 10 height 10
click at [343, 209] on div "Delete" at bounding box center [346, 214] width 99 height 22
click at [345, 197] on icon "grid" at bounding box center [347, 202] width 10 height 10
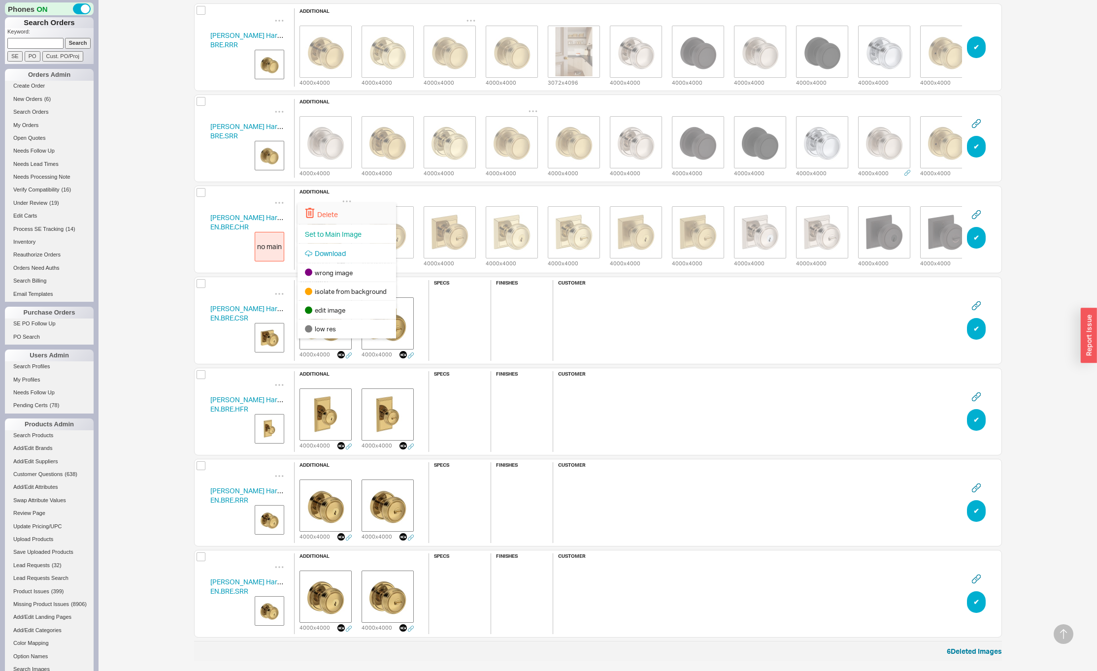
click at [344, 204] on div "Delete" at bounding box center [346, 214] width 99 height 22
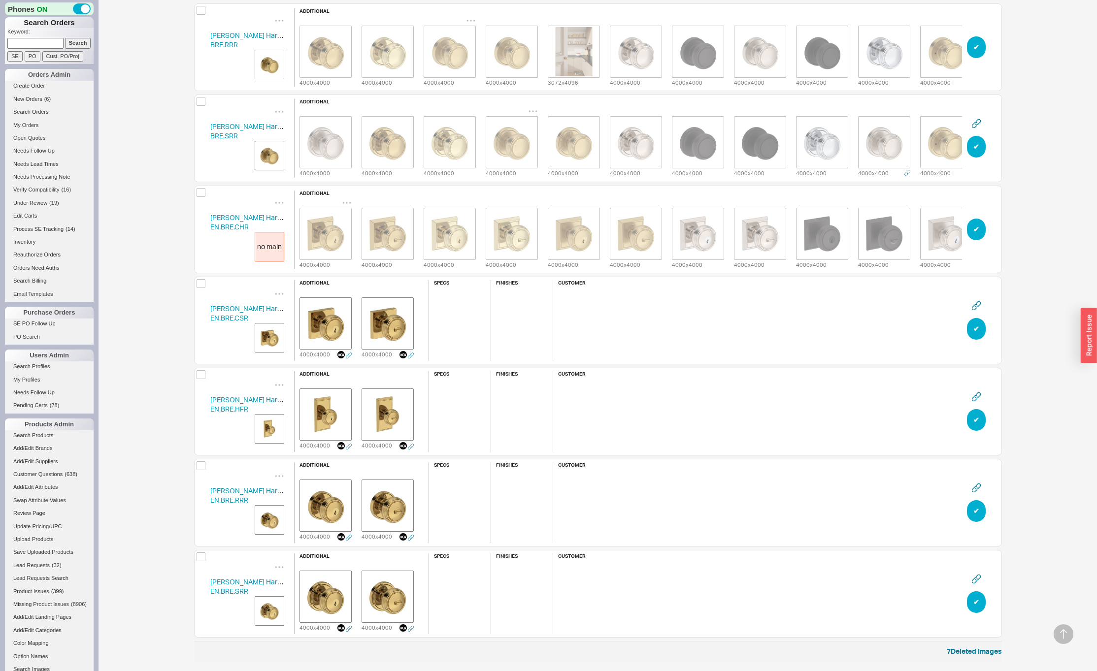
click at [346, 202] on icon "grid" at bounding box center [346, 202] width 8 height 1
click at [342, 232] on span "Set to Main Image" at bounding box center [333, 235] width 57 height 8
click at [267, 336] on img "grid" at bounding box center [269, 338] width 25 height 25
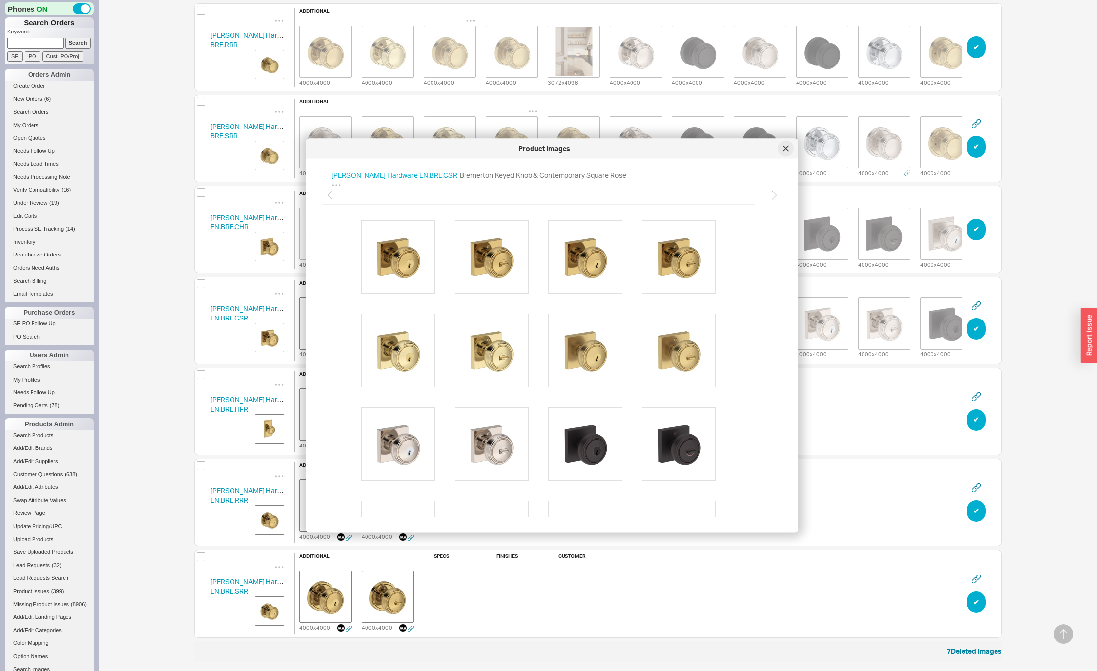
click at [784, 148] on icon at bounding box center [786, 149] width 6 height 6
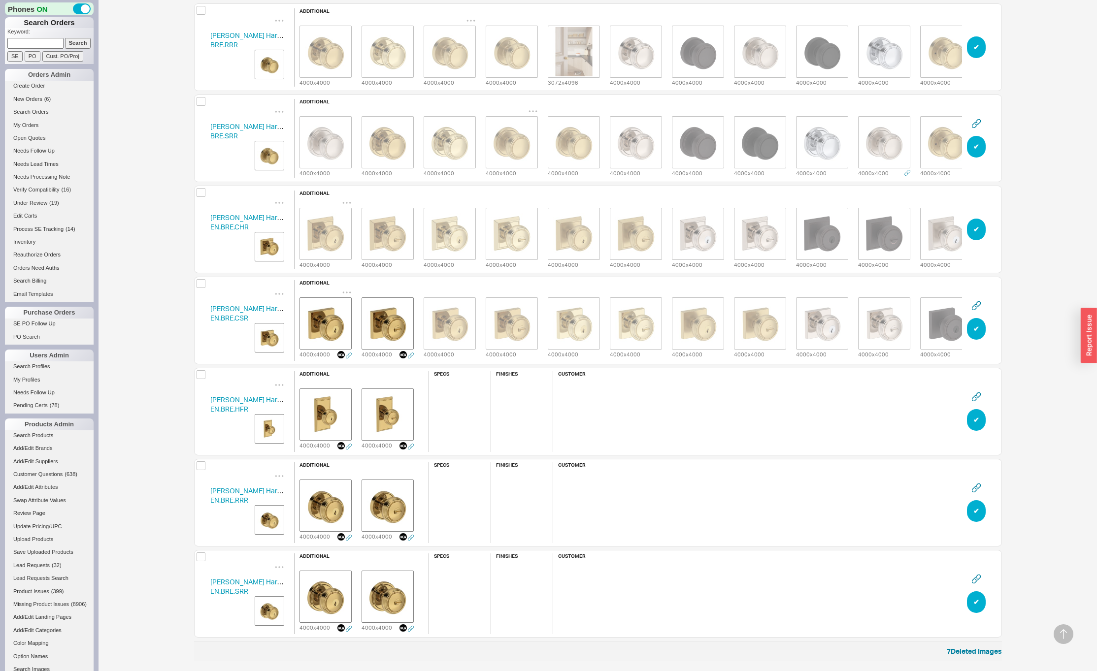
click at [347, 289] on icon "grid" at bounding box center [347, 293] width 10 height 10
click at [344, 306] on div "Delete" at bounding box center [346, 305] width 99 height 22
click at [348, 289] on icon "grid" at bounding box center [347, 293] width 10 height 10
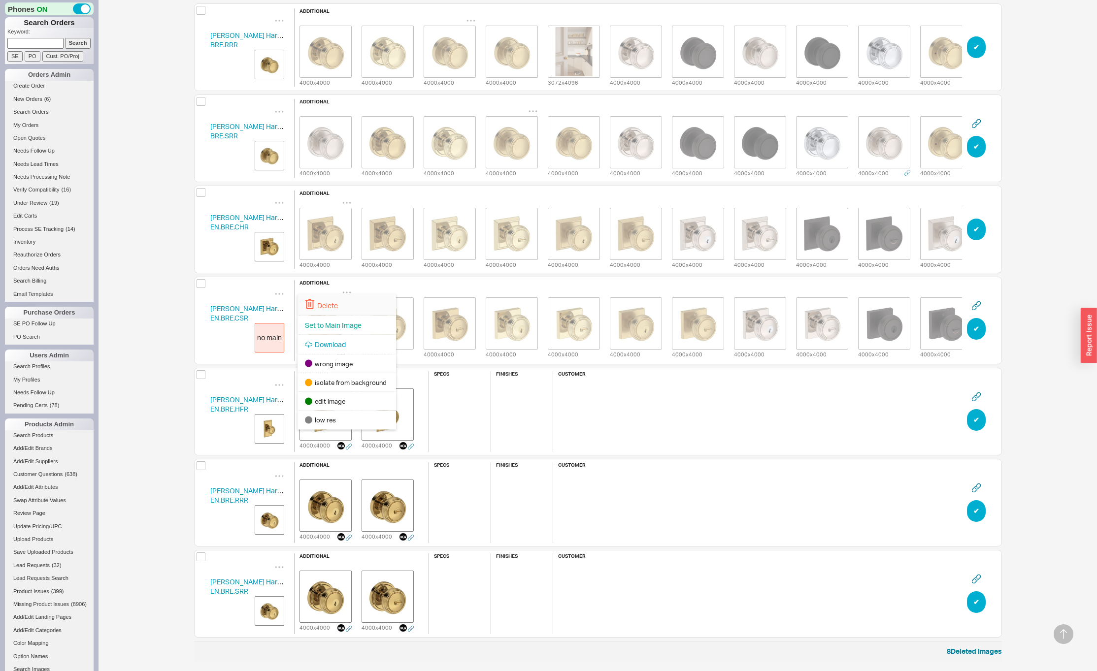
click at [347, 297] on div "Delete" at bounding box center [346, 305] width 99 height 22
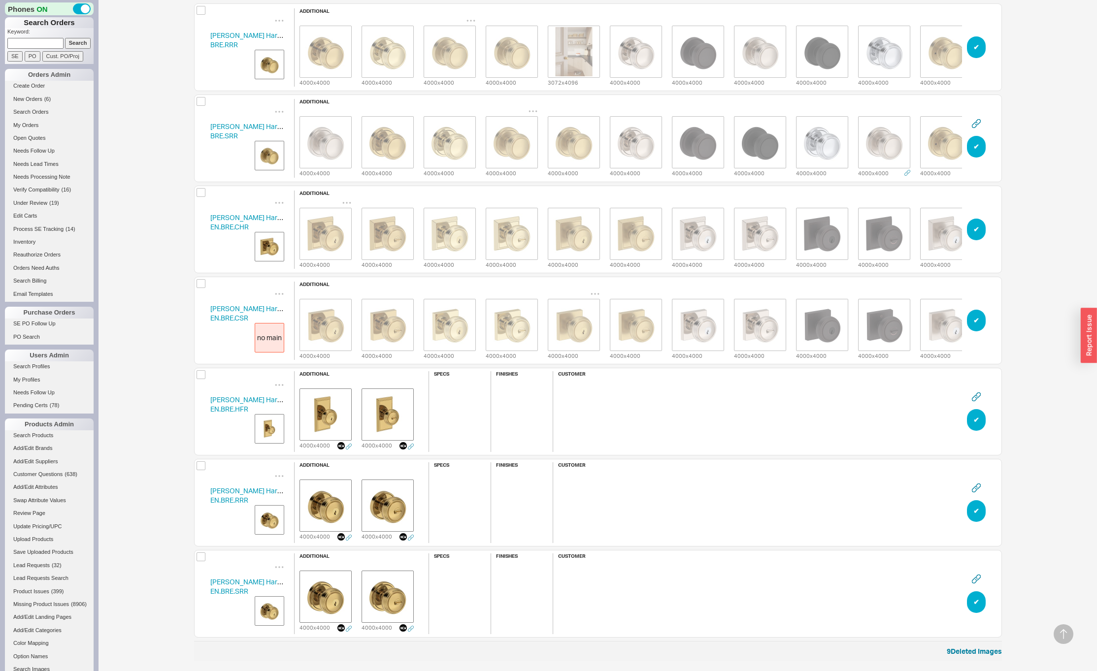
click at [593, 289] on icon "grid" at bounding box center [595, 294] width 10 height 10
click at [588, 323] on span "Set to Main Image" at bounding box center [581, 326] width 57 height 8
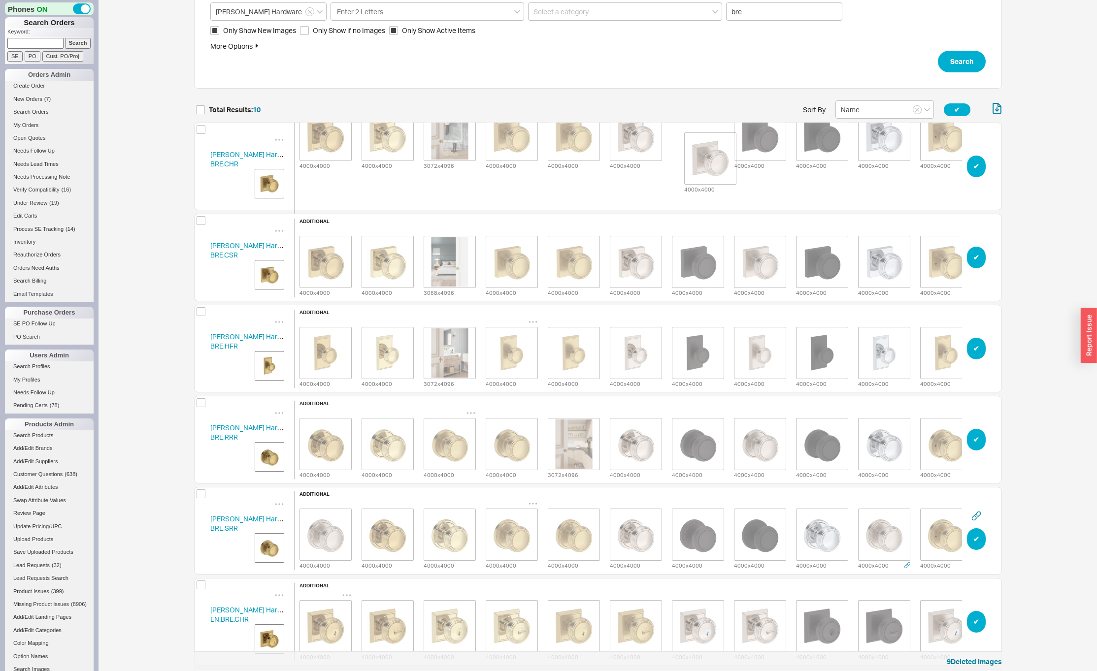
scroll to position [49, 0]
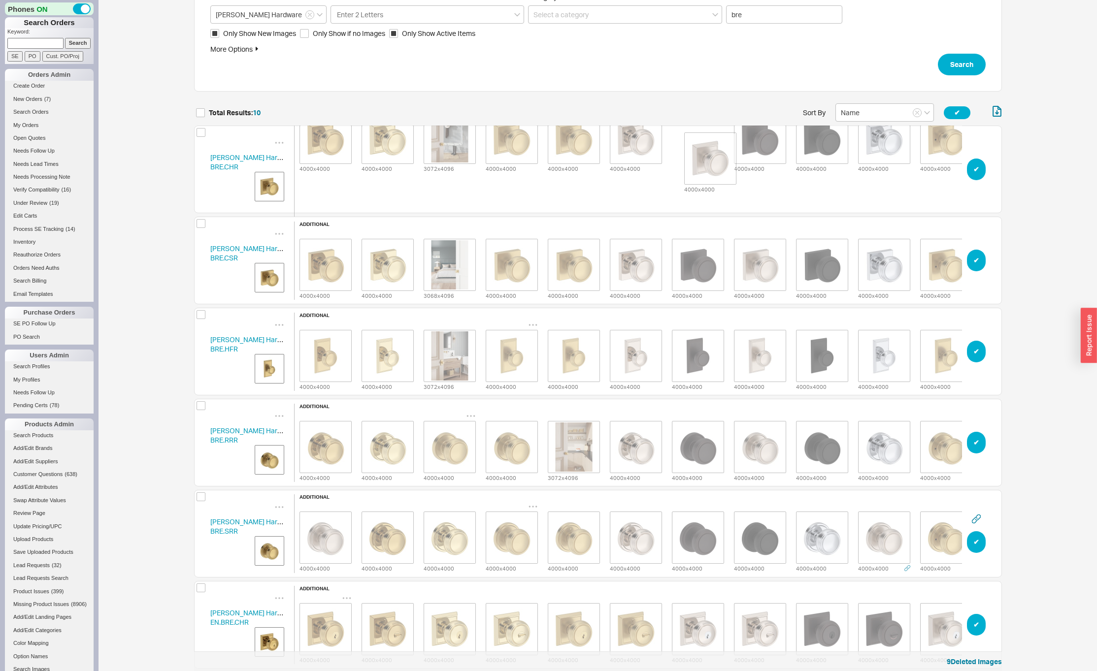
drag, startPoint x: 760, startPoint y: 150, endPoint x: 703, endPoint y: 154, distance: 57.7
click at [703, 154] on html "Phones ON Search Orders Keyword: Search SE PO Cust. PO/Proj Orders Admin Create…" at bounding box center [548, 509] width 1097 height 1116
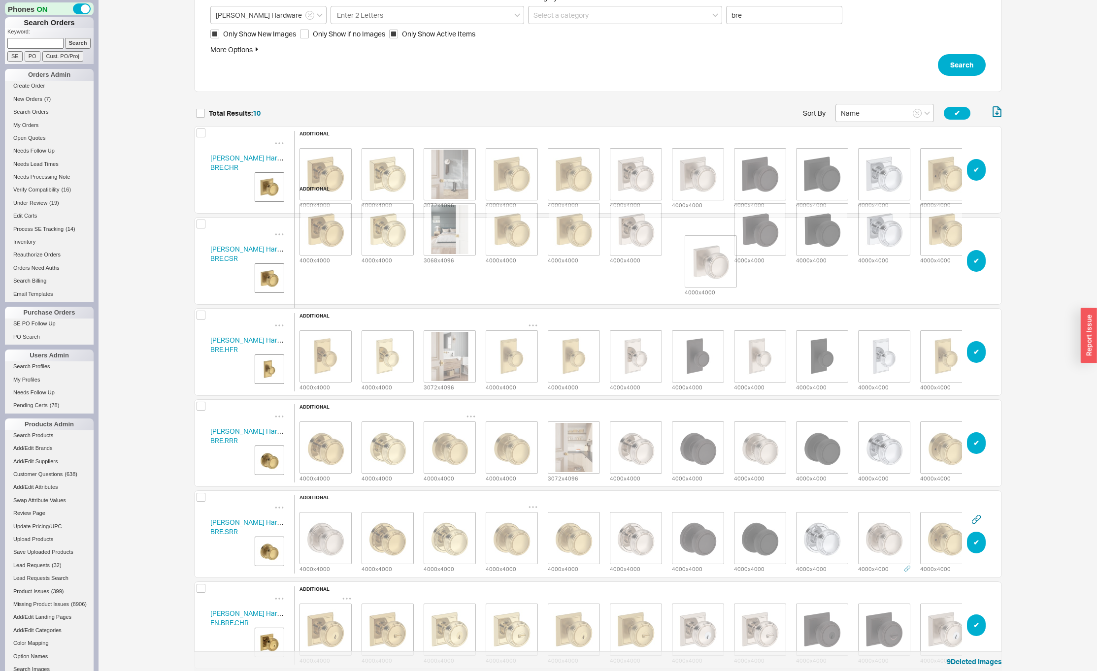
drag, startPoint x: 753, startPoint y: 265, endPoint x: 699, endPoint y: 265, distance: 54.2
click at [699, 265] on div "additional 4000 x 4000 4000 x 4000 3068 x 4096 4000 x 4000 4000 x 4000 4000 x 4…" at bounding box center [635, 261] width 683 height 150
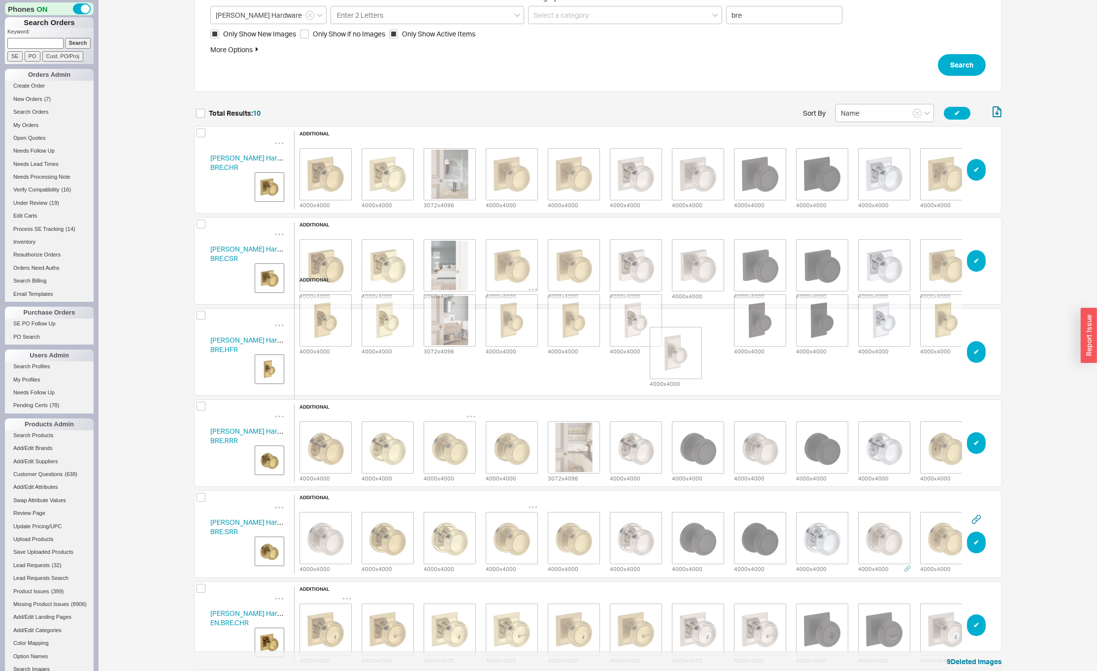
drag, startPoint x: 767, startPoint y: 363, endPoint x: 682, endPoint y: 363, distance: 85.2
click at [679, 364] on div "additional 4000 x 4000 4000 x 4000 3072 x 4096 4000 x 4000 4000 x 4000 4000 x 4…" at bounding box center [635, 352] width 683 height 150
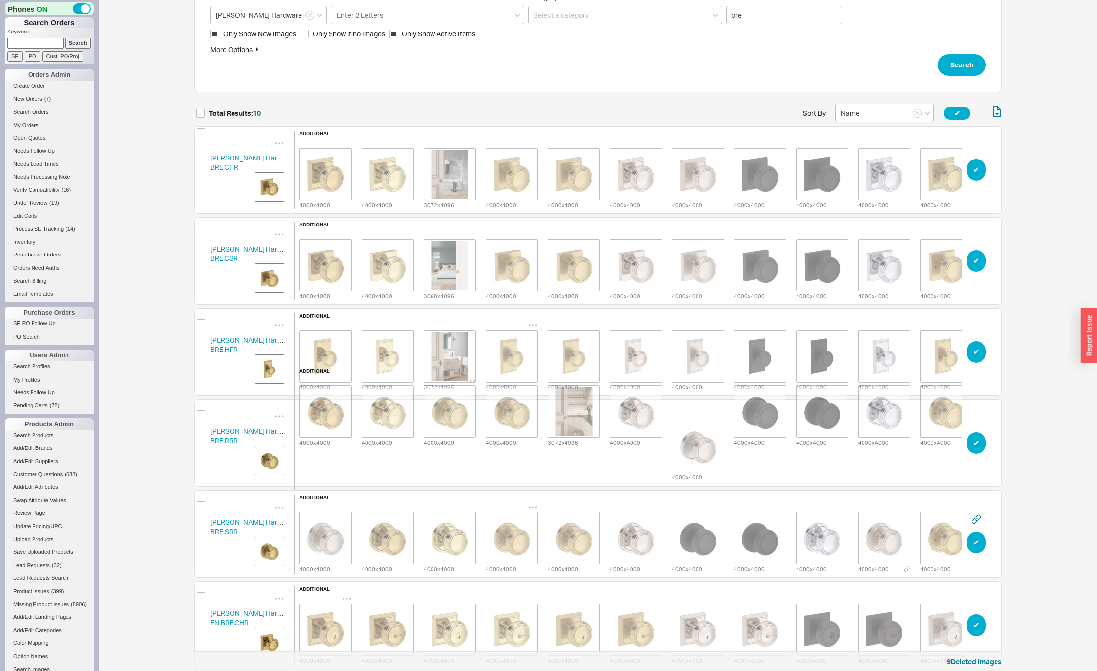
drag, startPoint x: 753, startPoint y: 464, endPoint x: 689, endPoint y: 466, distance: 64.6
click at [689, 466] on div "additional 4000 x 4000 4000 x 4000 4000 x 4000 4000 x 4000 3072 x 4096 4000 x 4…" at bounding box center [635, 443] width 683 height 150
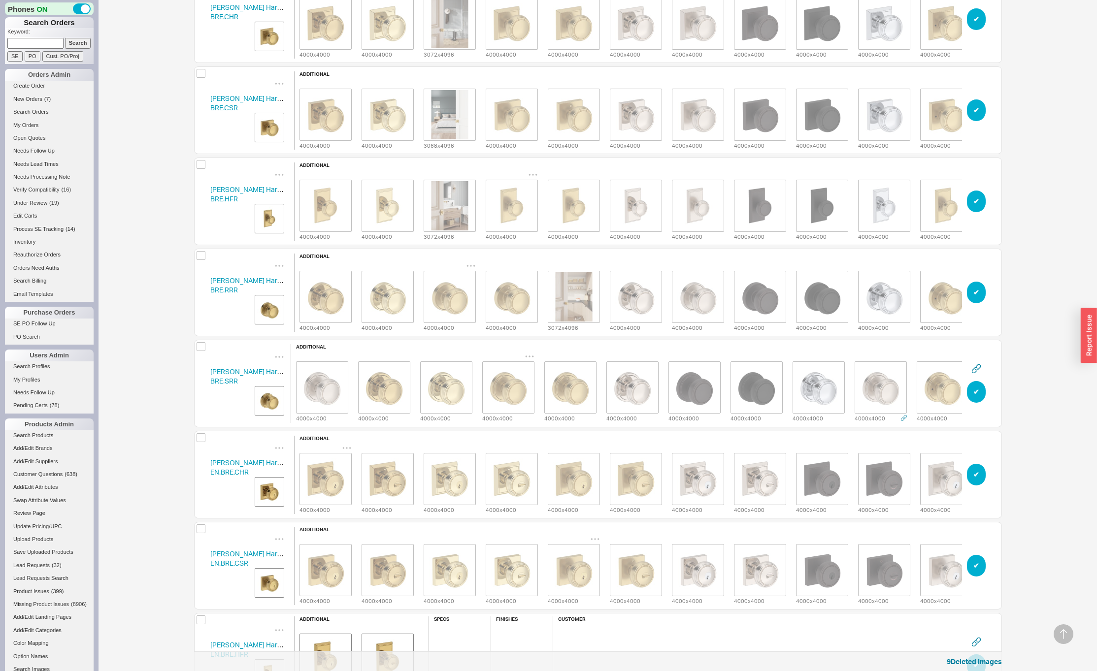
scroll to position [0, 3]
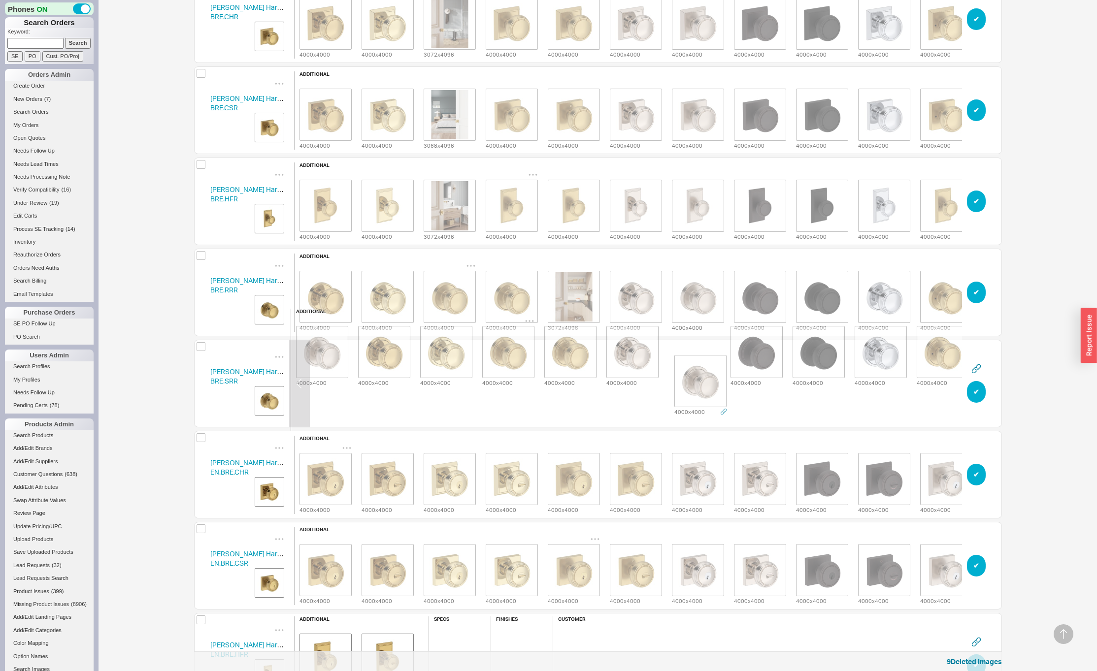
drag, startPoint x: 886, startPoint y: 377, endPoint x: 696, endPoint y: 375, distance: 190.1
click at [696, 375] on div "4000 x 4000 4000 x 4000 4000 x 4000 4000 x 4000 4000 x 4000 4000 x 4000 4000 x …" at bounding box center [632, 351] width 683 height 71
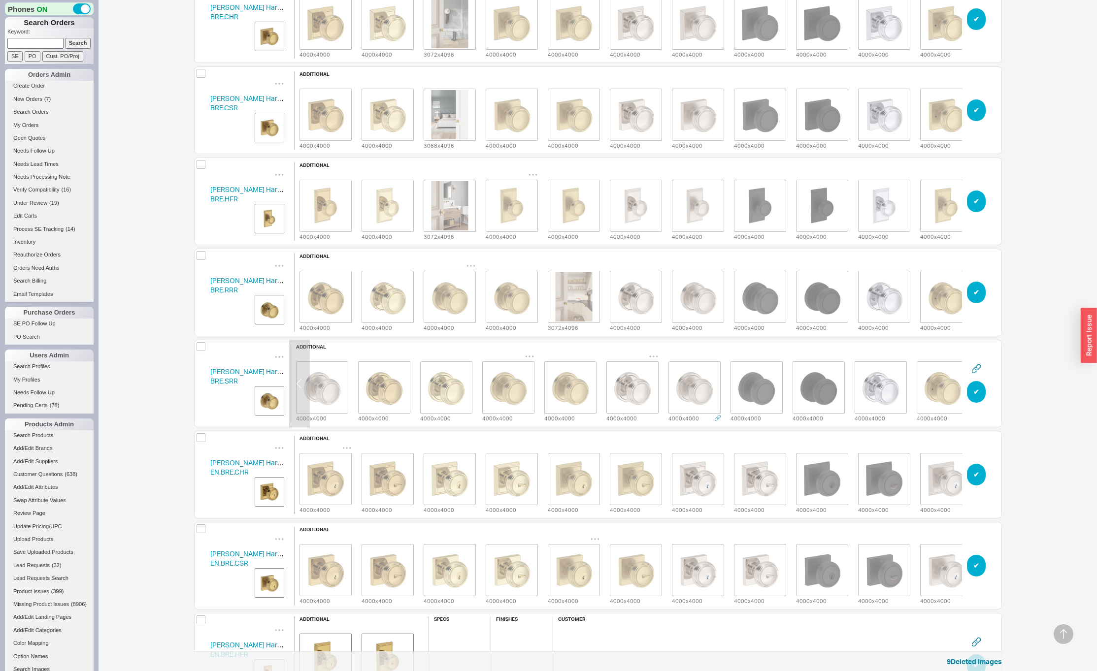
click at [631, 385] on img "grid" at bounding box center [632, 387] width 49 height 49
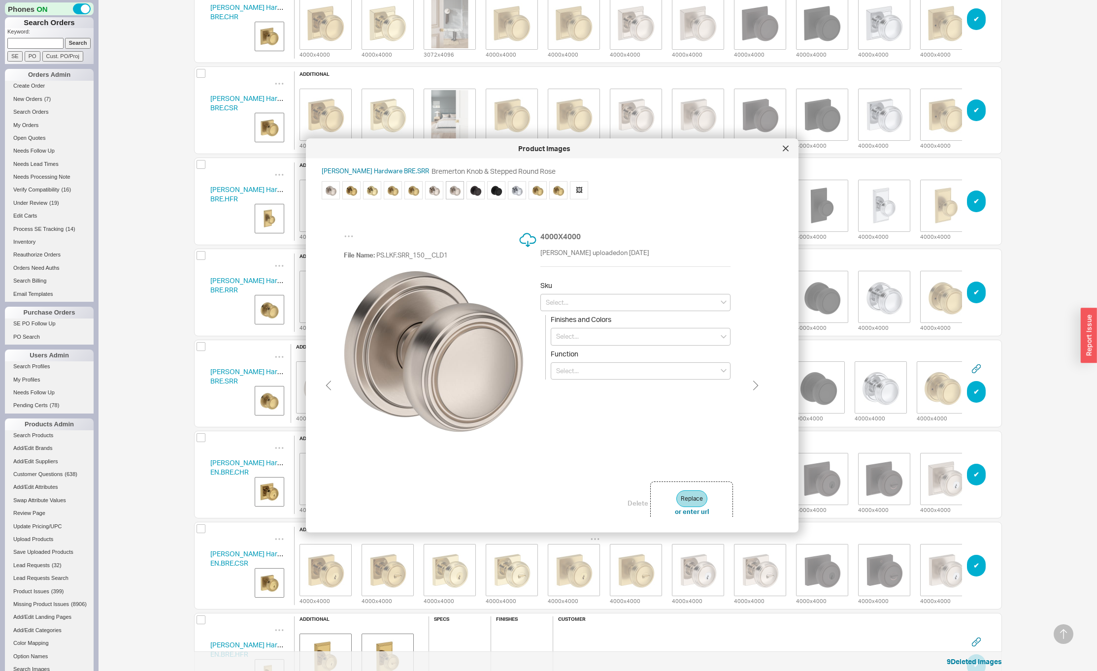
scroll to position [0, 23]
type input "PS.BRE.SRR.055"
type input "Lifetime (PVD) Polished Nickel"
type input "Passage"
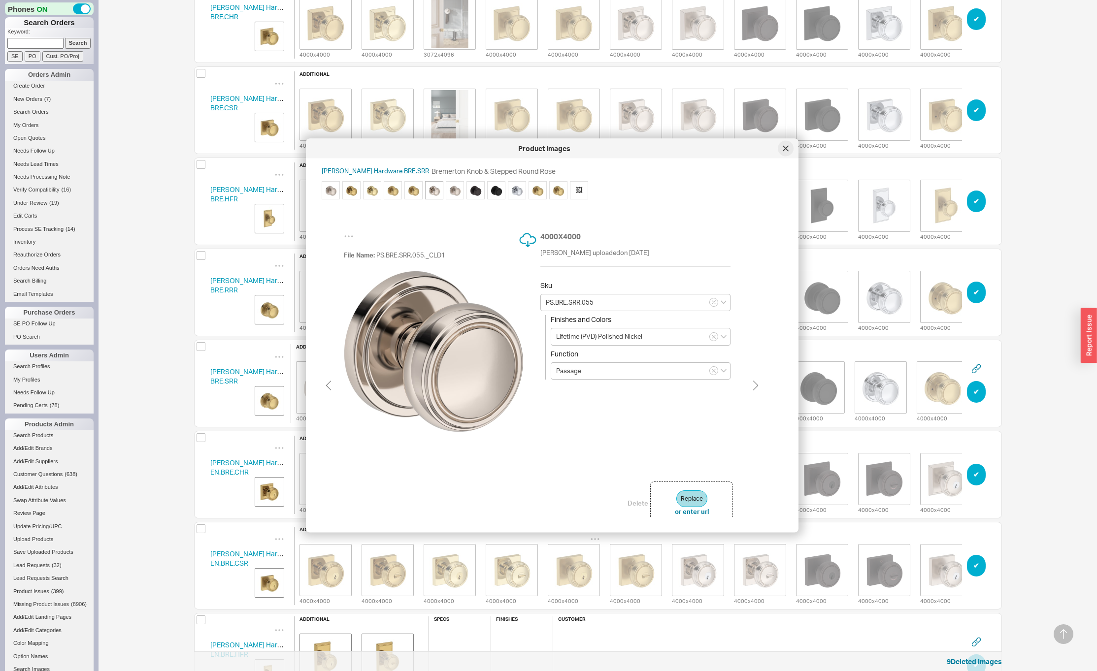
type input "PS.BRE.SRR.044"
type input "Lifetime (PVD) Satin Brass"
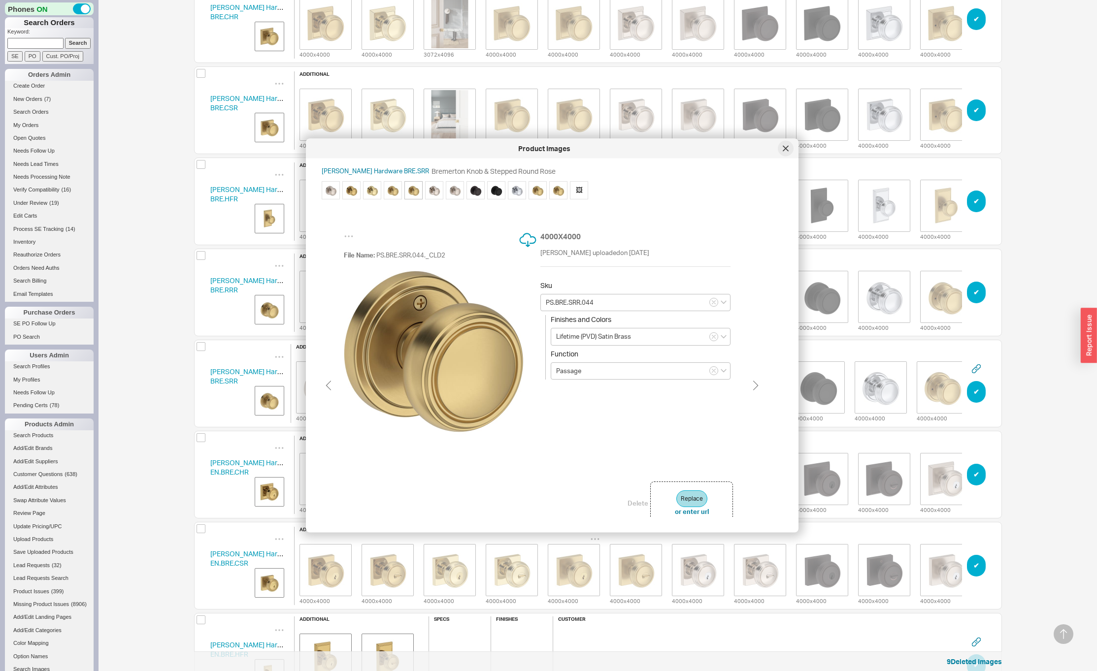
scroll to position [0, 0]
type input "PS.BRE.SRR.055"
type input "Lifetime (PVD) Polished Nickel"
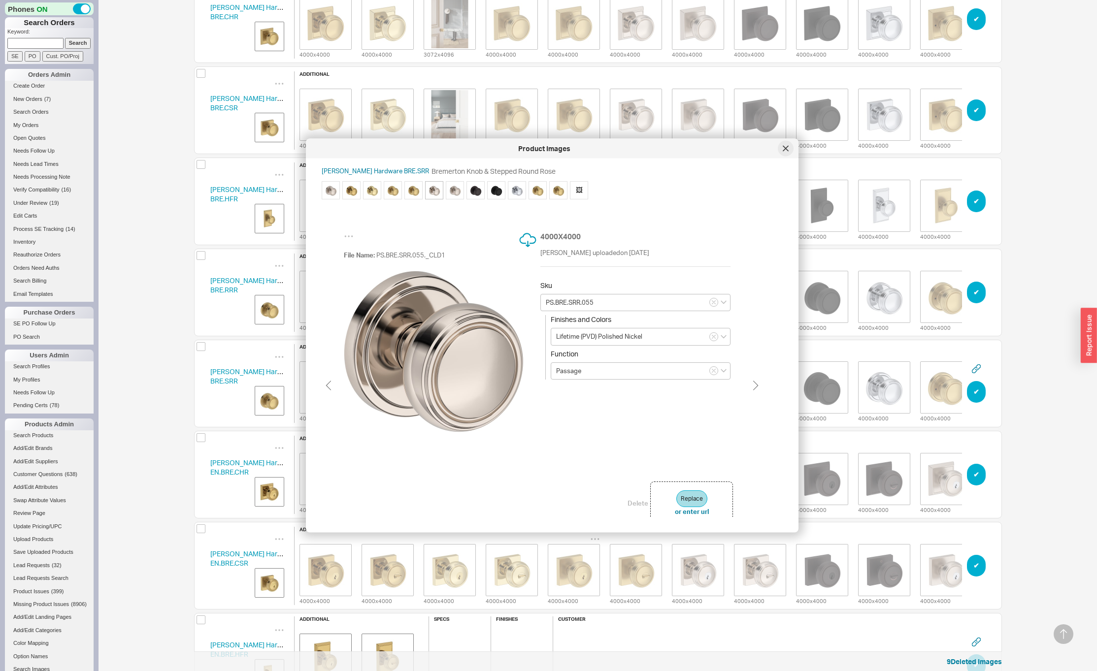
scroll to position [0, 20]
type input "PS.BRE.SRR.044"
type input "Lifetime (PVD) Satin Brass"
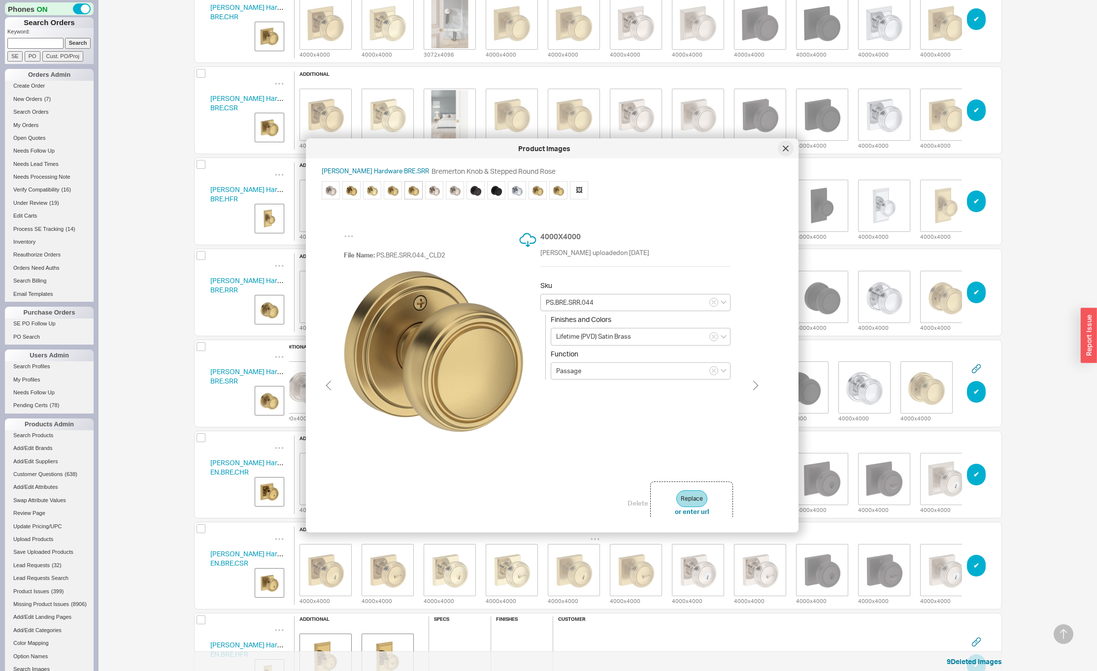
scroll to position [0, 0]
type input "PS.BRE.SRR.055"
type input "Lifetime (PVD) Polished Nickel"
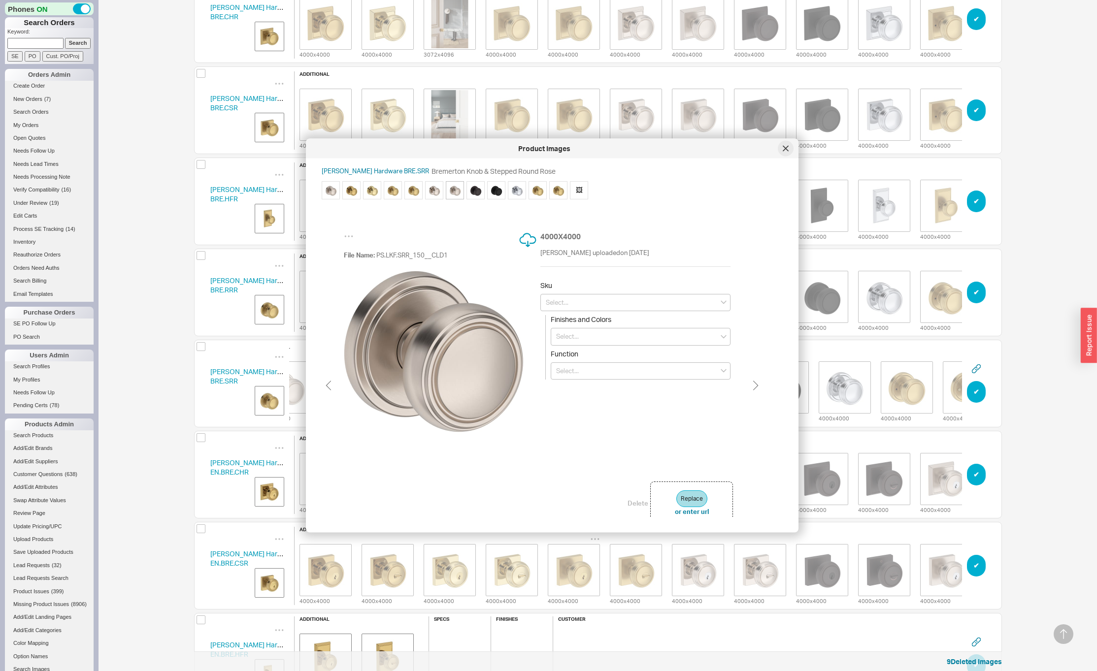
type input "PS.BRE.SRR.055"
type input "Lifetime (PVD) Polished Nickel"
type input "Passage"
type input "PS.BRE.SRR.055"
type input "Lifetime (PVD) Polished Nickel"
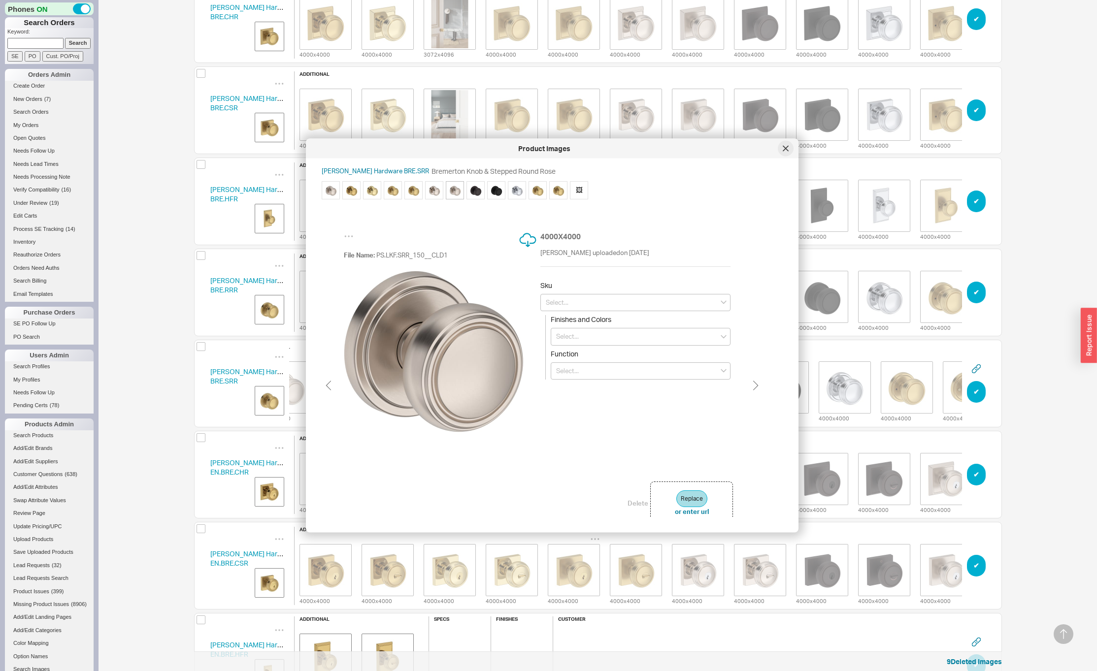
type input "Passage"
type input "PS.BRE.SRR.055"
type input "Lifetime (PVD) Polished Nickel"
type input "Passage"
type input "PS.BRE.SRR.055"
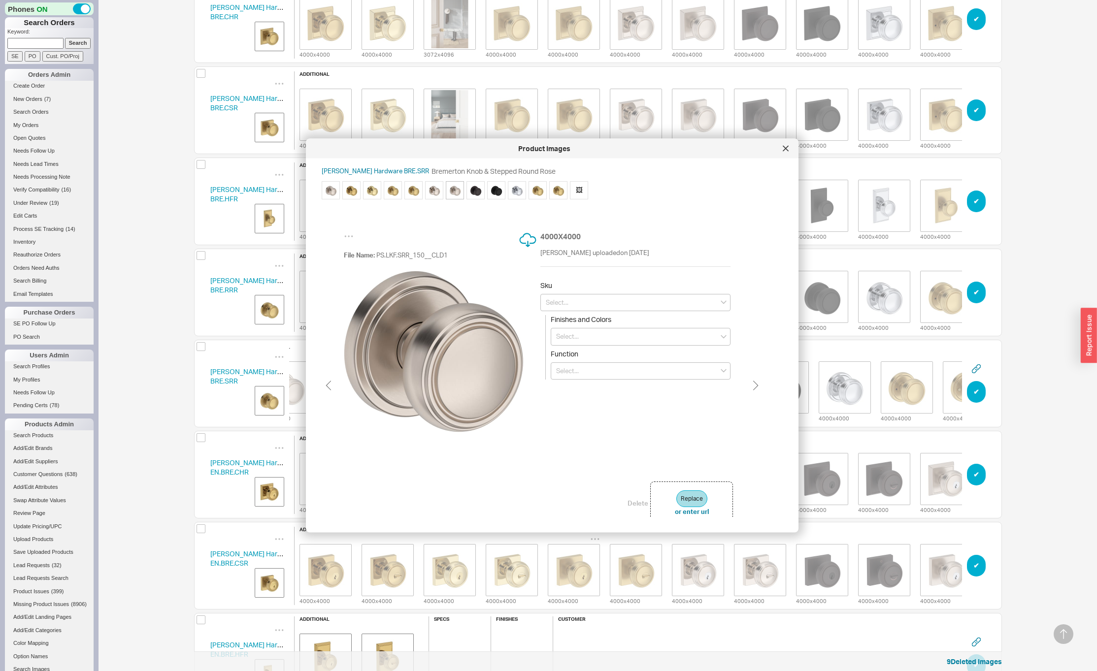
type input "Lifetime (PVD) Polished Nickel"
type input "Passage"
type input "PS.BRE.SRR.055"
type input "Lifetime (PVD) Polished Nickel"
type input "Passage"
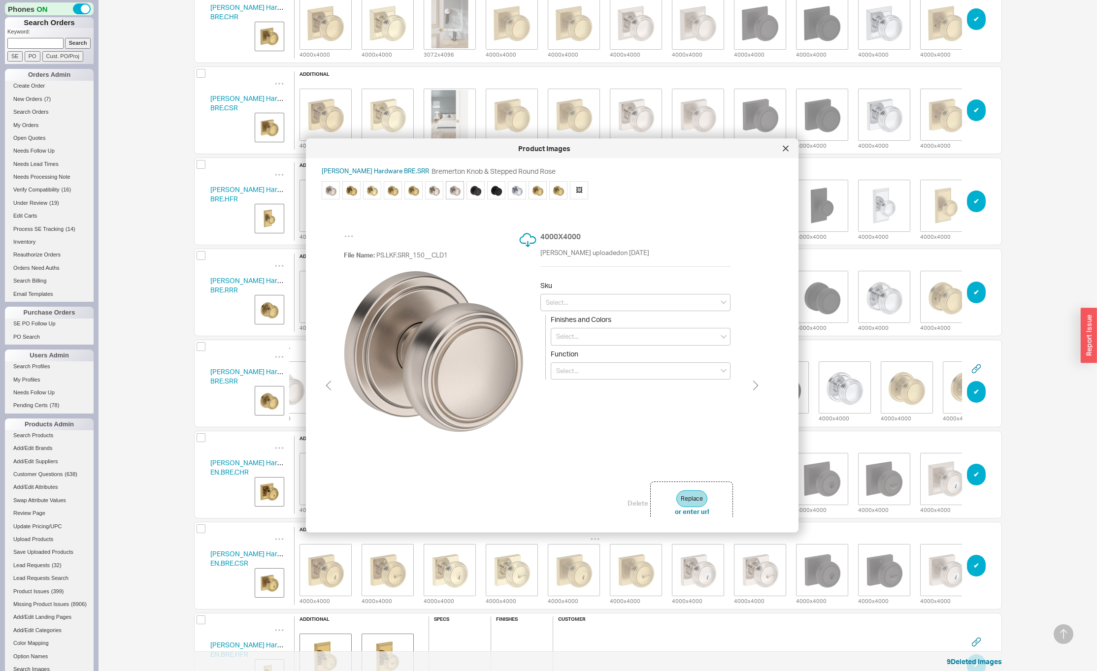
type input "PS.BRE.SRR.055"
type input "Lifetime (PVD) Polished Nickel"
type input "Passage"
type input "PS.BRE.SRR.055"
type input "Lifetime (PVD) Polished Nickel"
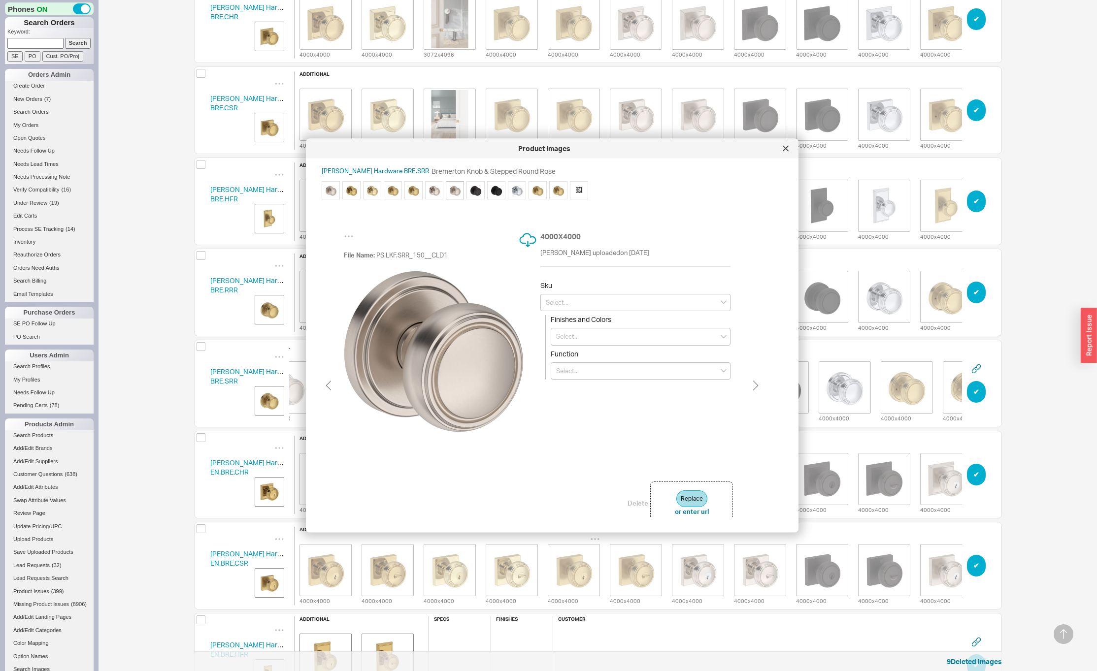
type input "Passage"
type input "PS.BRE.SRR.055"
type input "Lifetime (PVD) Polished Nickel"
type input "Passage"
type input "PS.BRE.SRR.055"
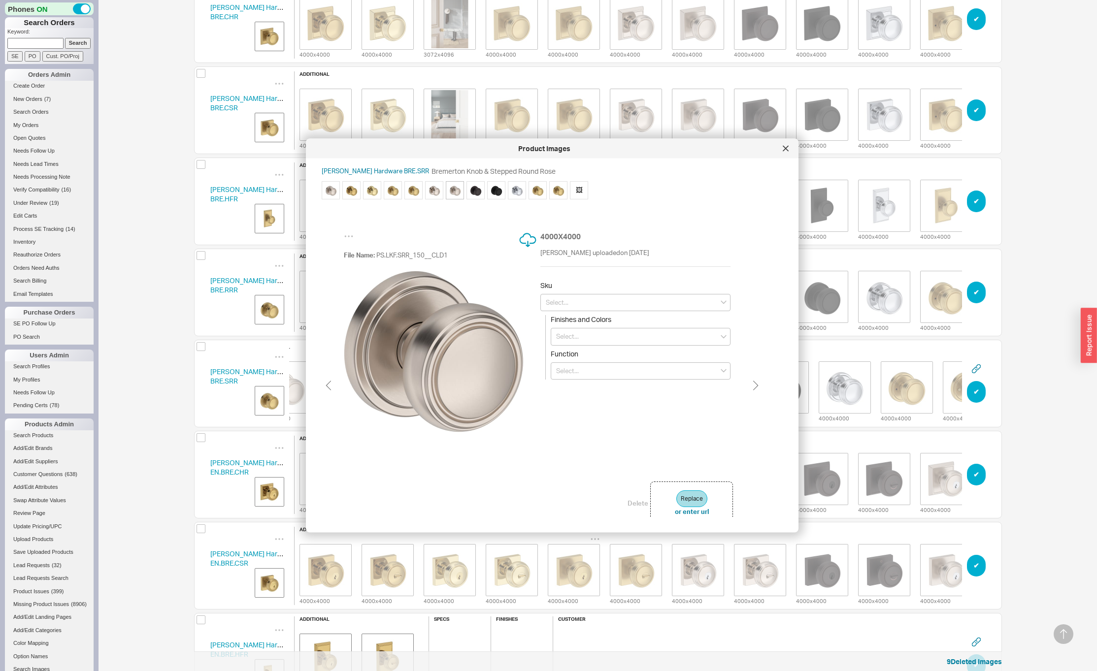
type input "Lifetime (PVD) Polished Nickel"
type input "Passage"
type input "PS.BRE.SRR.055"
type input "Lifetime (PVD) Polished Nickel"
type input "Passage"
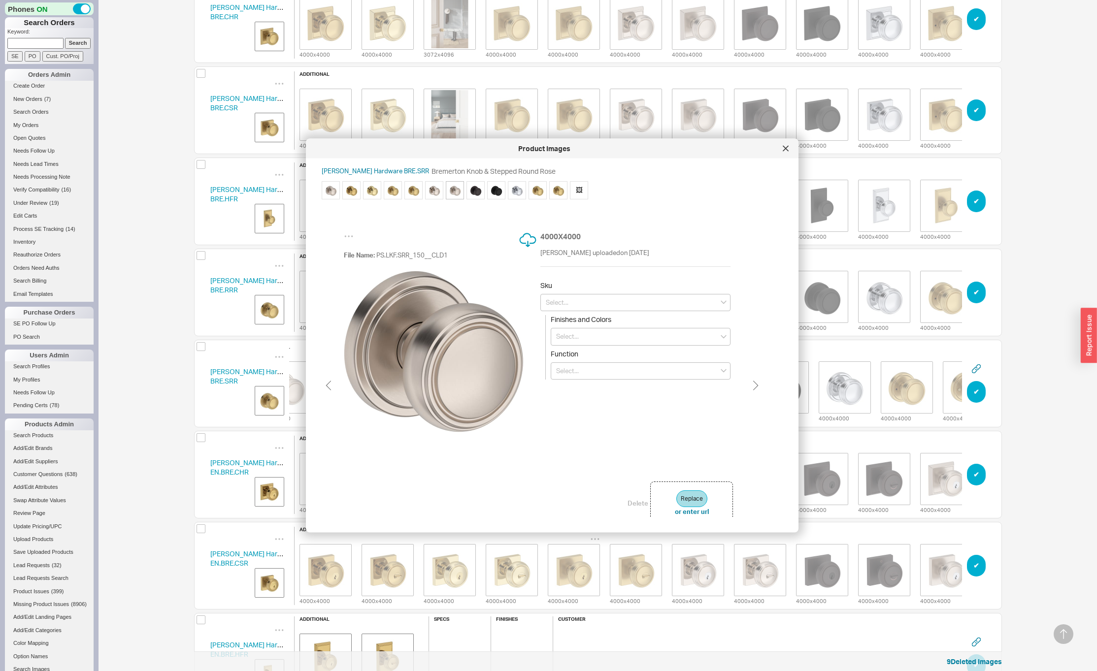
type input "PS.BRE.SRR.055"
type input "Lifetime (PVD) Polished Nickel"
type input "Passage"
type input "PS.BRE.SRR.112"
type input "Venetian Bronze"
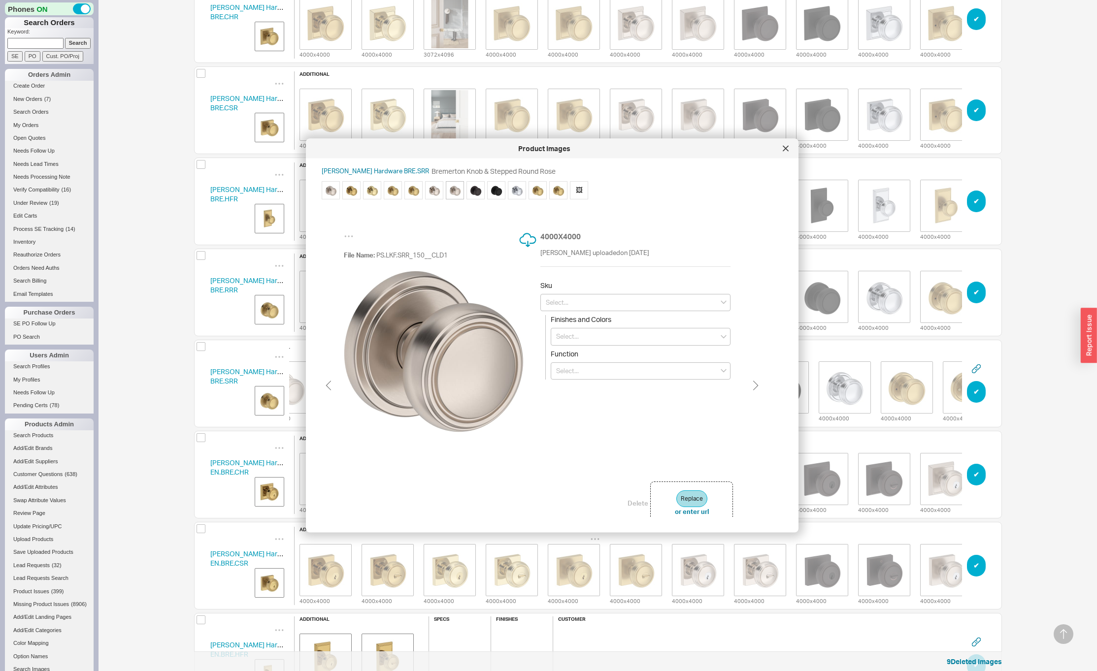
type input "Passage"
type input "PS.BRE.SRR.055"
type input "Lifetime (PVD) Polished Nickel"
type input "Passage"
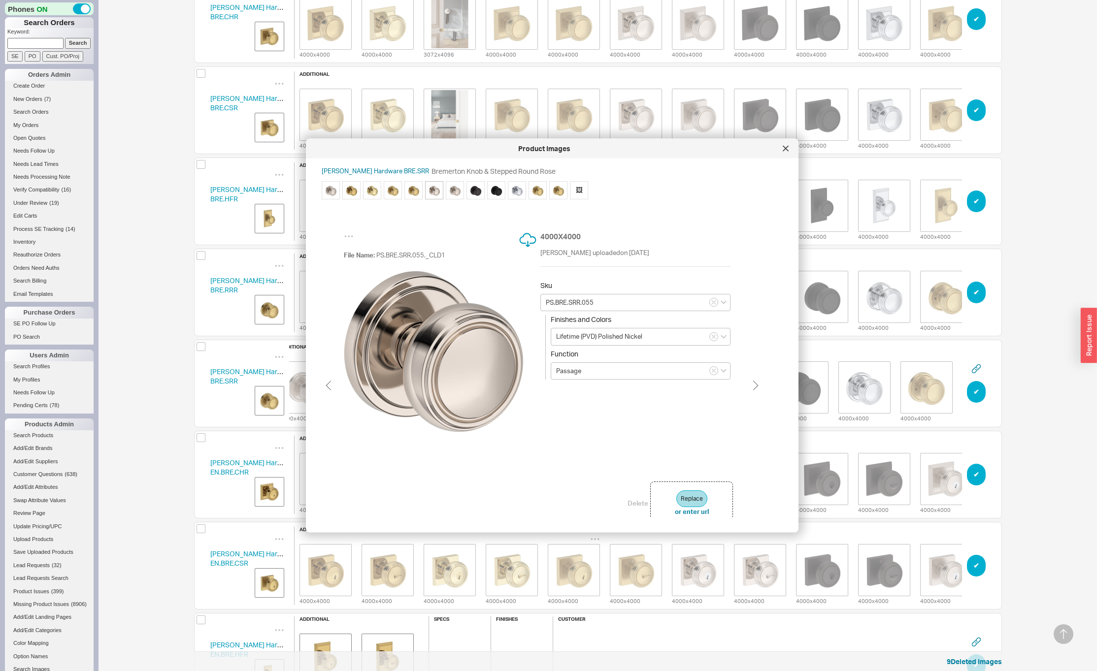
type input "PS.BRE.SRR.044"
type input "Lifetime (PVD) Satin Brass"
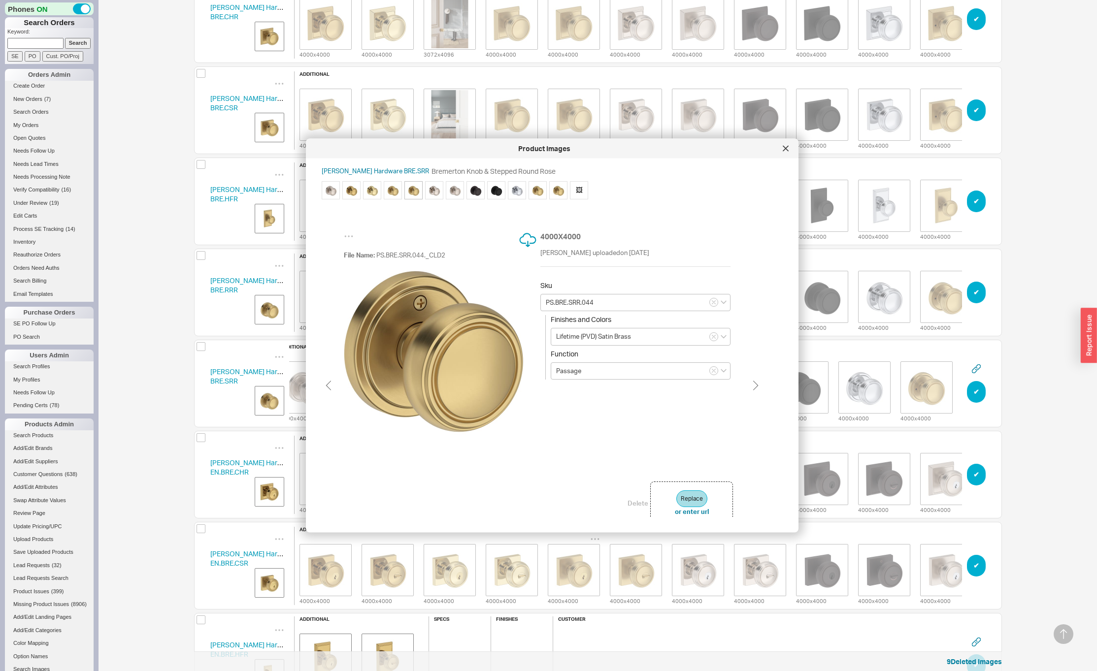
type input "PS.BRE.SRR.055"
type input "Lifetime (PVD) Polished Nickel"
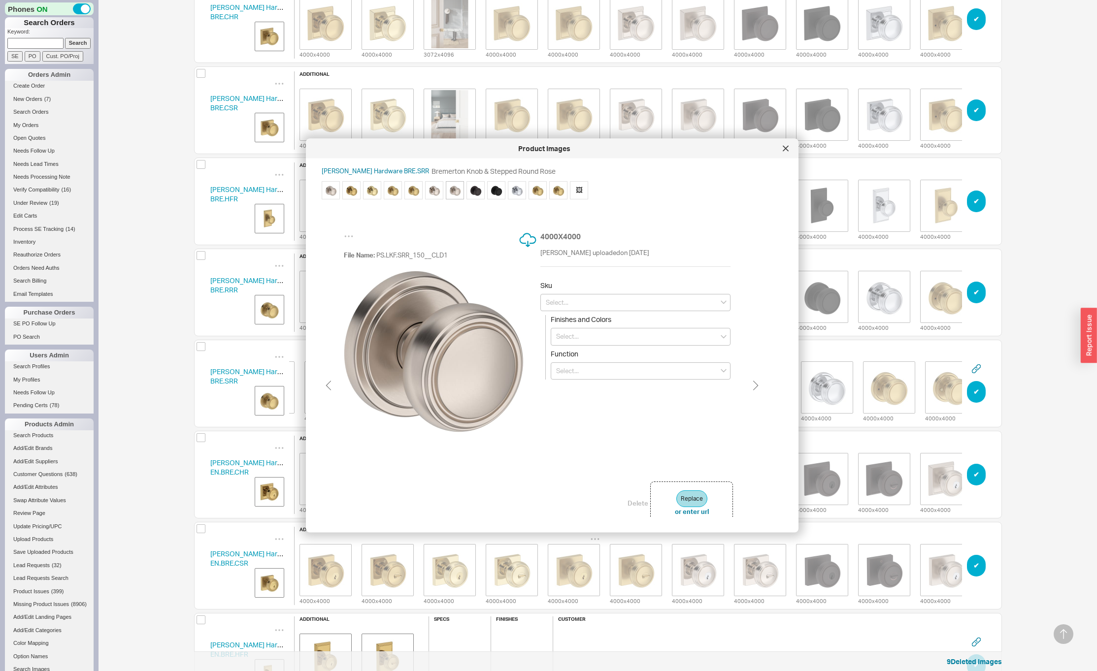
scroll to position [0, 59]
click at [562, 304] on input at bounding box center [635, 303] width 190 height 18
type input "PS.BRE.SRR.150"
type input "[PERSON_NAME]"
type input "Passage"
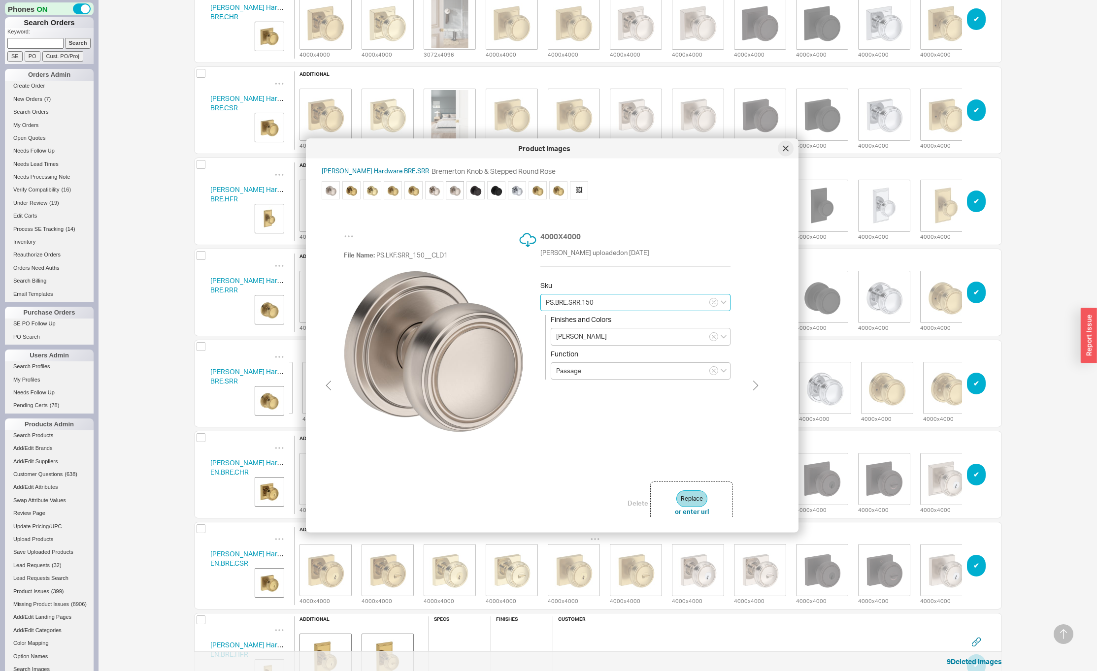
type input "PS.BRE.SRR.150"
click at [785, 150] on icon at bounding box center [786, 149] width 6 height 6
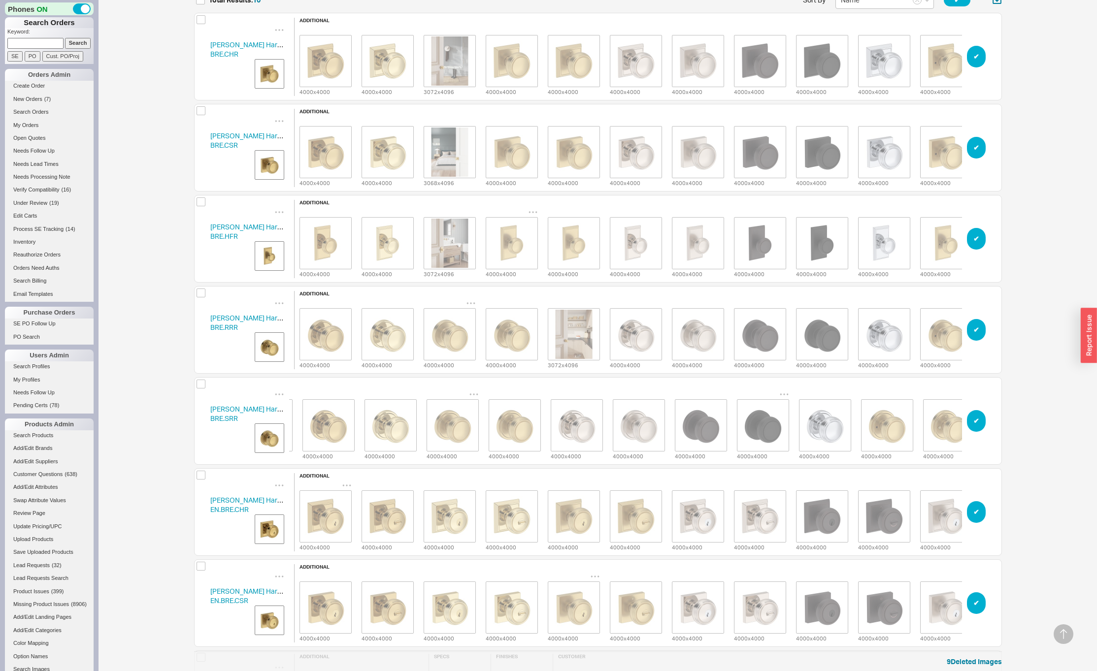
scroll to position [161, 0]
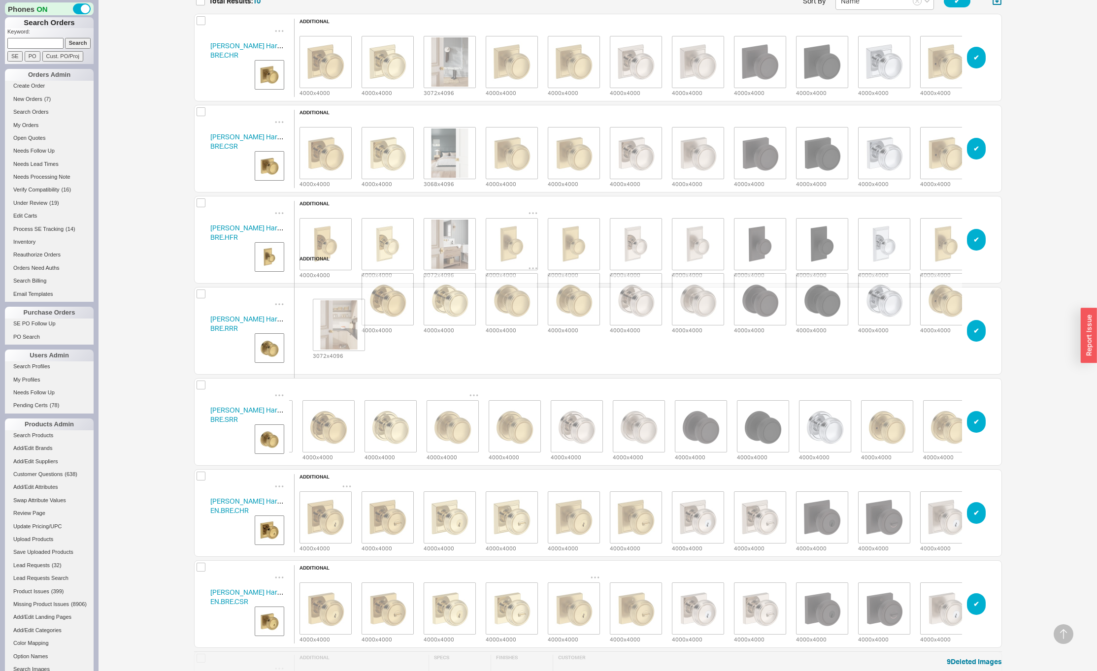
drag, startPoint x: 577, startPoint y: 341, endPoint x: 338, endPoint y: 335, distance: 239.0
click at [338, 335] on div "additional 4000 x 4000 4000 x 4000 4000 x 4000 4000 x 4000 3072 x 4096 4000 x 4…" at bounding box center [635, 331] width 683 height 150
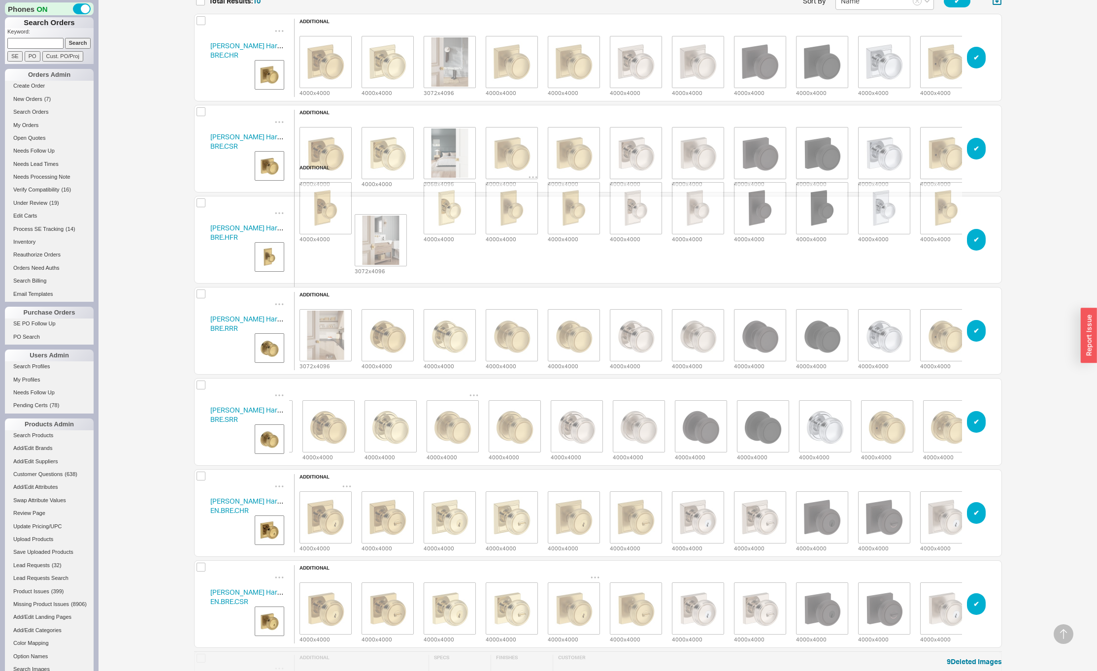
drag, startPoint x: 443, startPoint y: 257, endPoint x: 308, endPoint y: 264, distance: 134.6
click at [308, 264] on div "additional 4000 x 4000 4000 x 4000 3072 x 4096 4000 x 4000 4000 x 4000 4000 x 4…" at bounding box center [635, 240] width 683 height 150
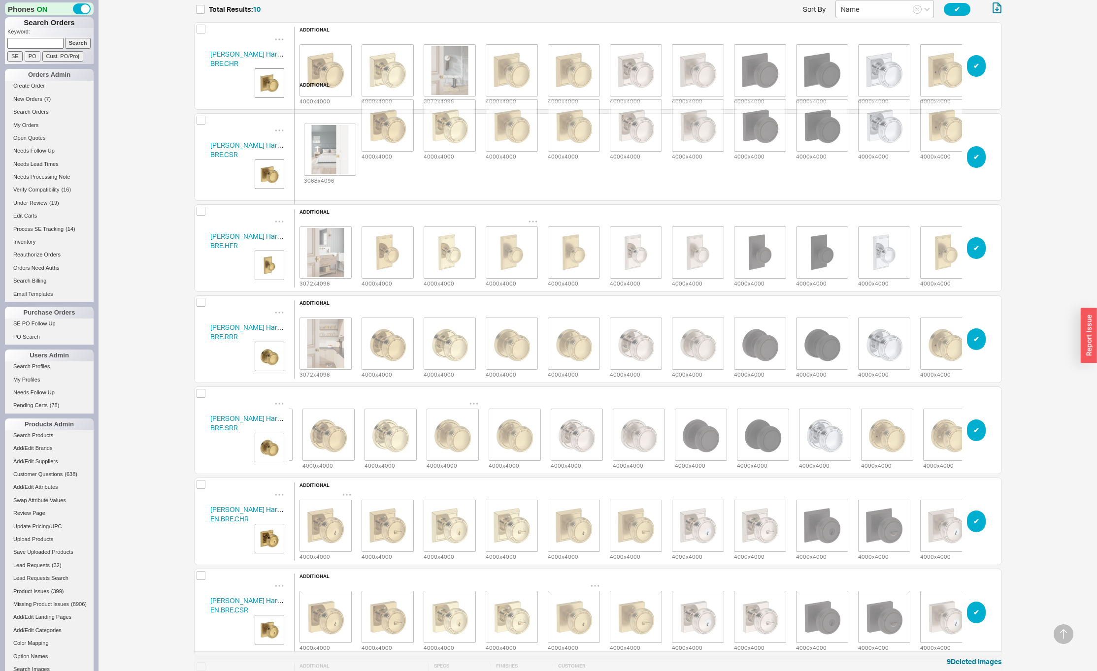
drag, startPoint x: 438, startPoint y: 149, endPoint x: 317, endPoint y: 150, distance: 120.7
click at [315, 149] on html "Phones ON Search Orders Keyword: Search SE PO Cust. PO/Proj Orders Admin Create…" at bounding box center [548, 405] width 1097 height 1116
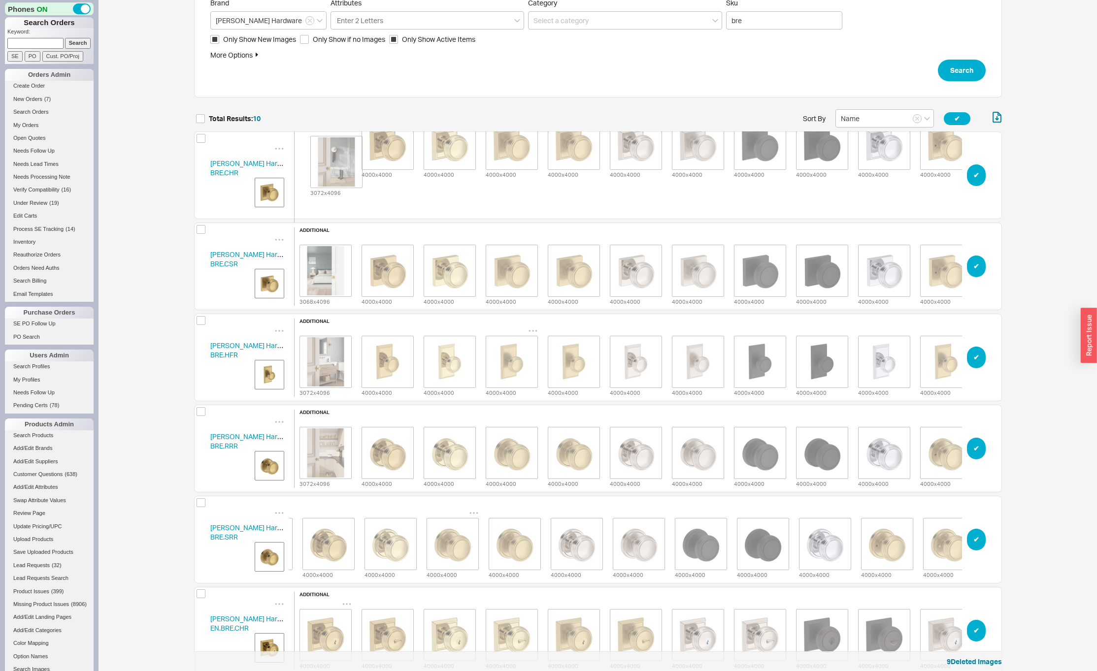
drag, startPoint x: 462, startPoint y: 151, endPoint x: 342, endPoint y: 151, distance: 120.7
click at [342, 151] on html "Phones ON Search Orders Keyword: Search SE PO Cust. PO/Proj Orders Admin Create…" at bounding box center [548, 515] width 1097 height 1116
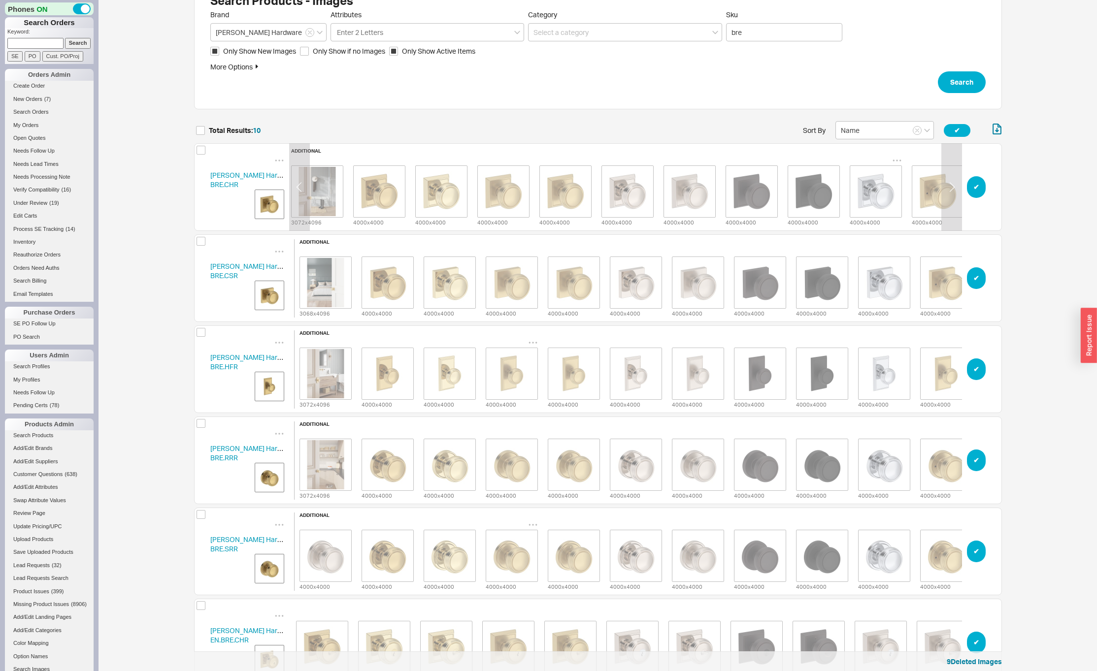
scroll to position [0, 0]
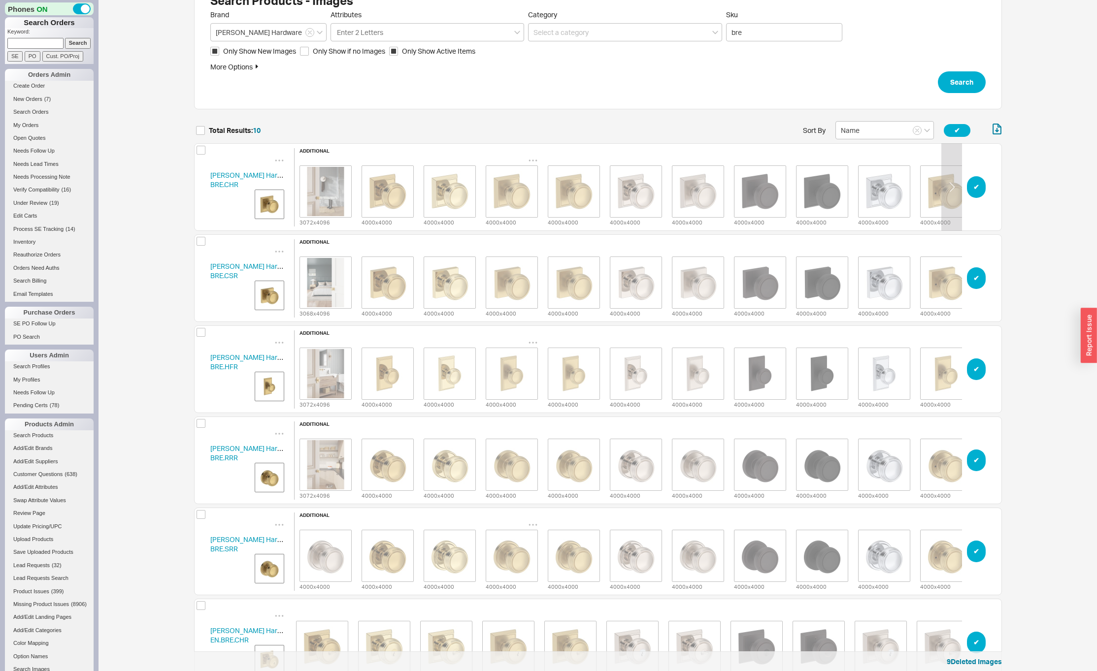
click at [522, 198] on img "grid" at bounding box center [511, 191] width 49 height 49
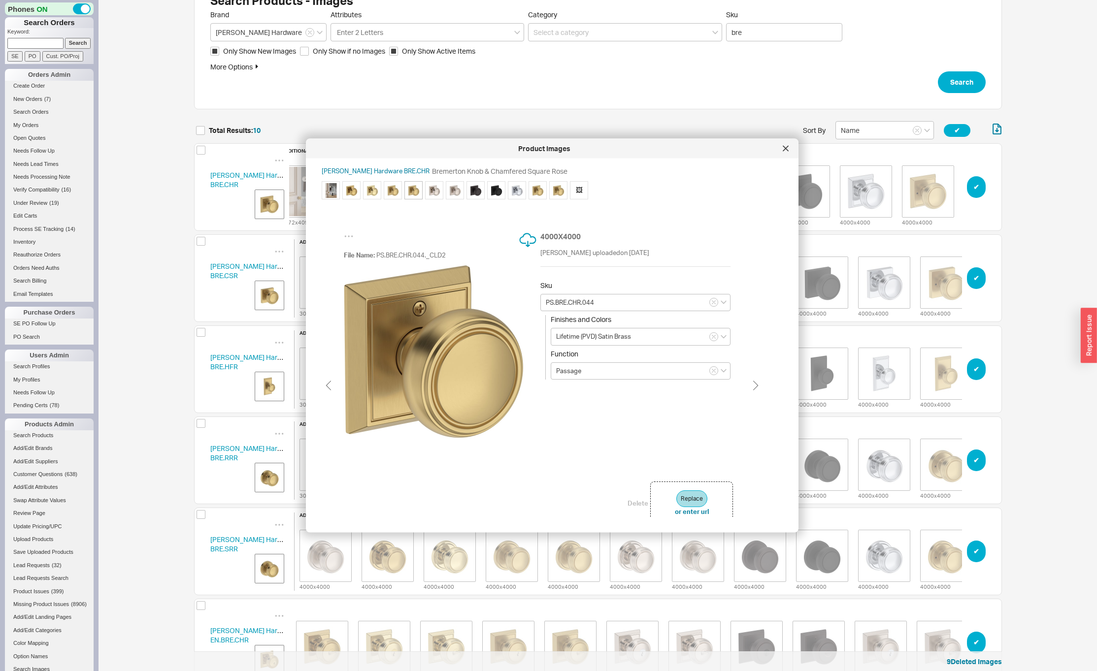
scroll to position [0, 20]
click at [790, 150] on div at bounding box center [786, 149] width 16 height 16
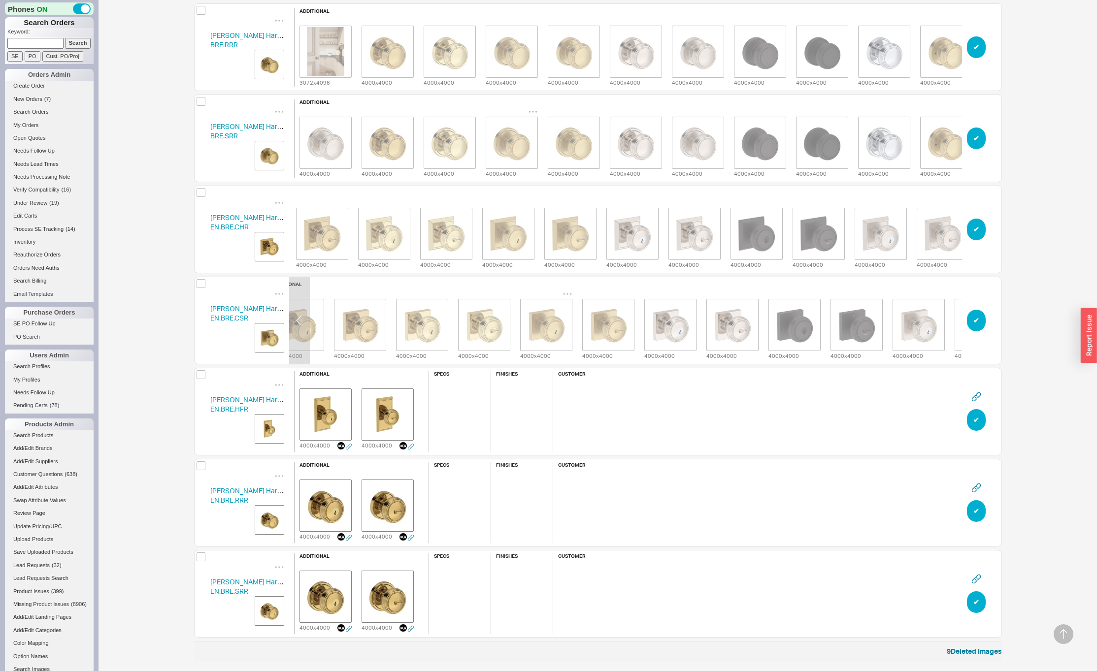
scroll to position [0, 0]
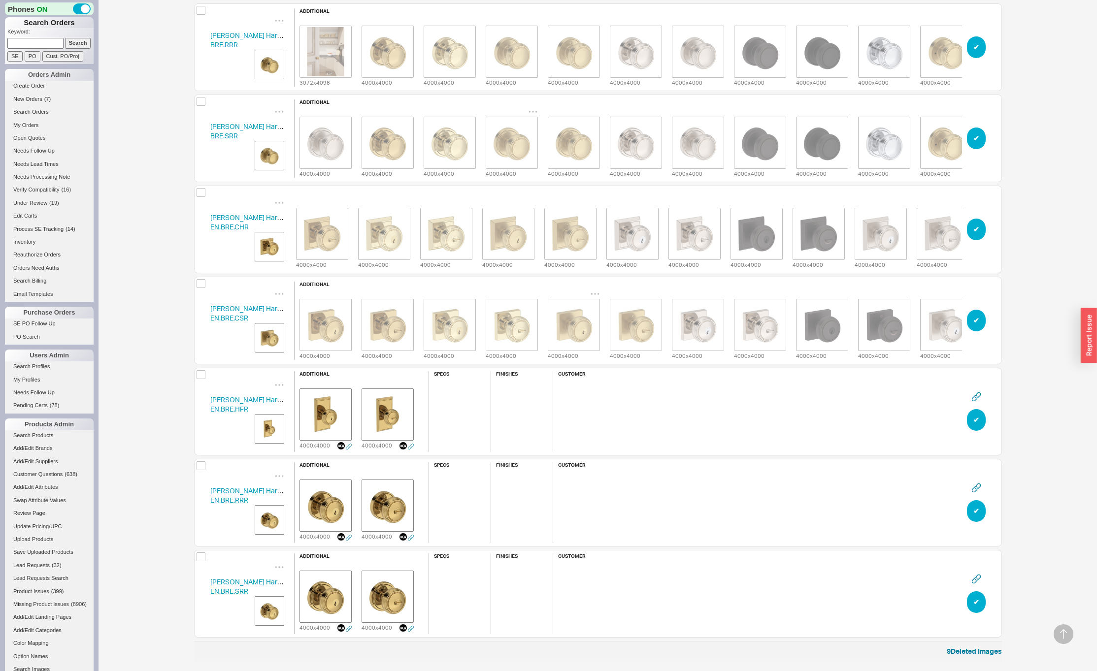
click at [271, 428] on img "grid" at bounding box center [269, 429] width 25 height 25
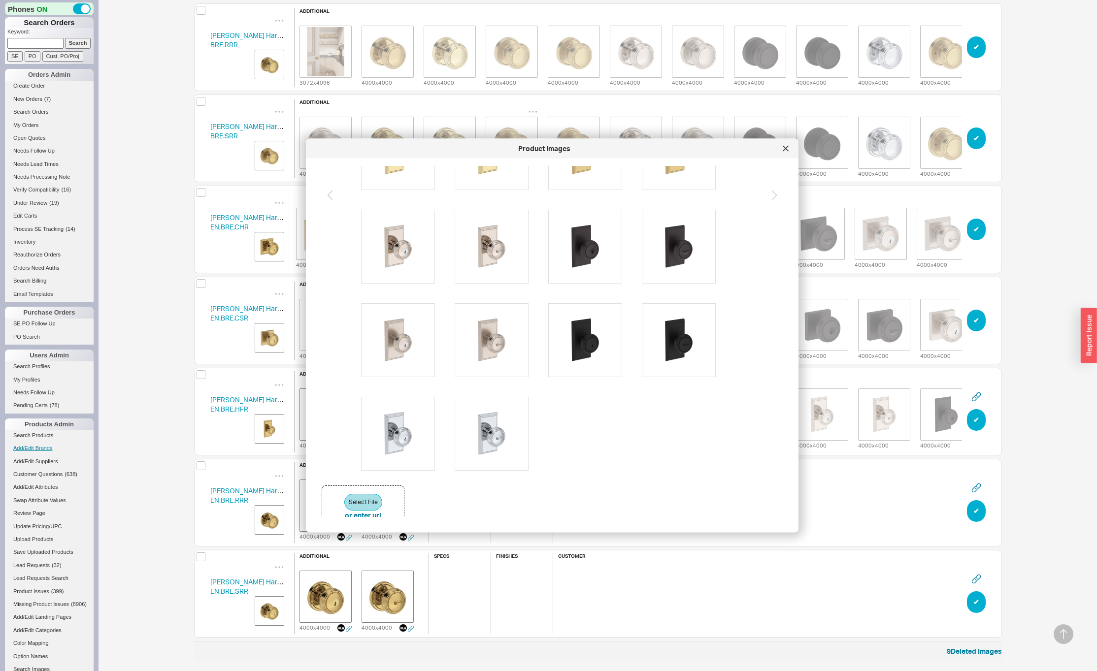
scroll to position [245, 0]
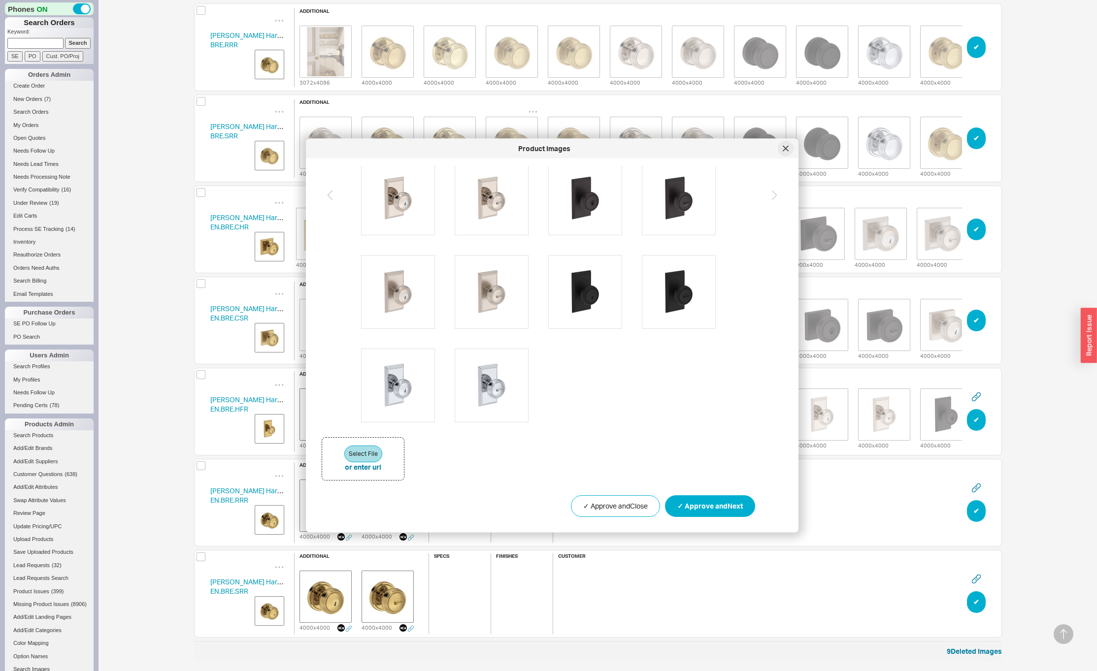
click at [785, 149] on icon at bounding box center [785, 148] width 5 height 5
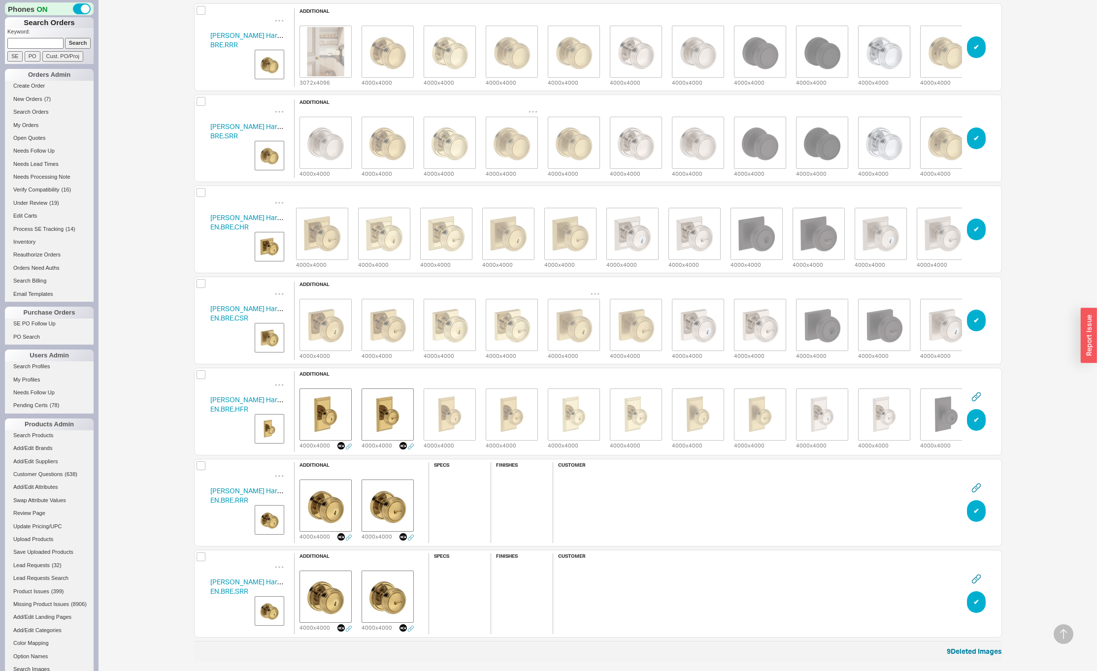
click at [345, 374] on div "additional 4000 x 4000 4000 x 4000 4000 x 4000 4000 x 4000 4000 x 4000 4000 x 4…" at bounding box center [853, 411] width 1118 height 81
click at [345, 381] on icon "grid" at bounding box center [347, 384] width 10 height 10
click at [344, 393] on div "Delete" at bounding box center [346, 396] width 99 height 22
click at [346, 382] on icon "grid" at bounding box center [347, 384] width 10 height 10
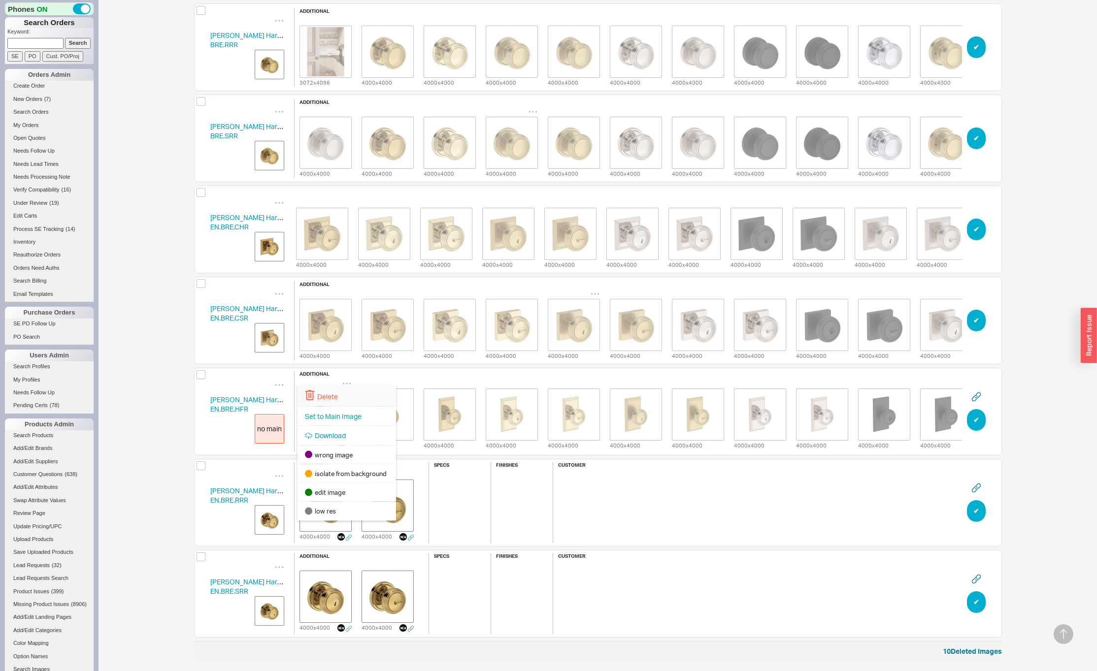
click at [345, 394] on div "Delete" at bounding box center [346, 396] width 99 height 22
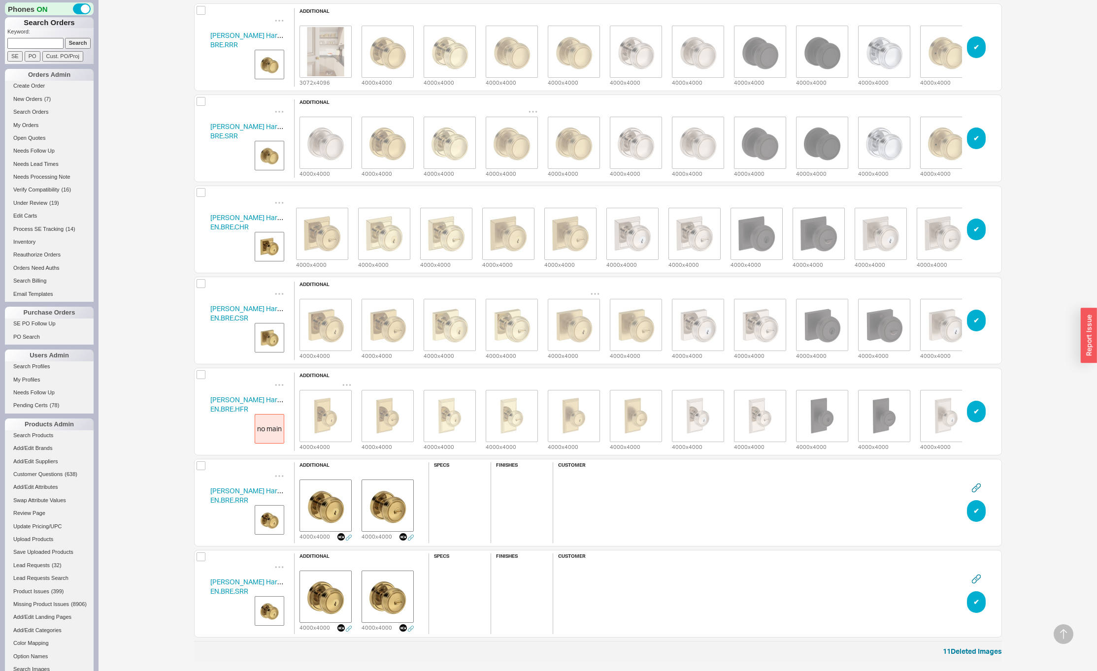
click at [348, 382] on icon "grid" at bounding box center [347, 385] width 10 height 10
click at [336, 417] on span "Set to Main Image" at bounding box center [333, 417] width 57 height 8
click at [275, 524] on img "grid" at bounding box center [269, 520] width 25 height 25
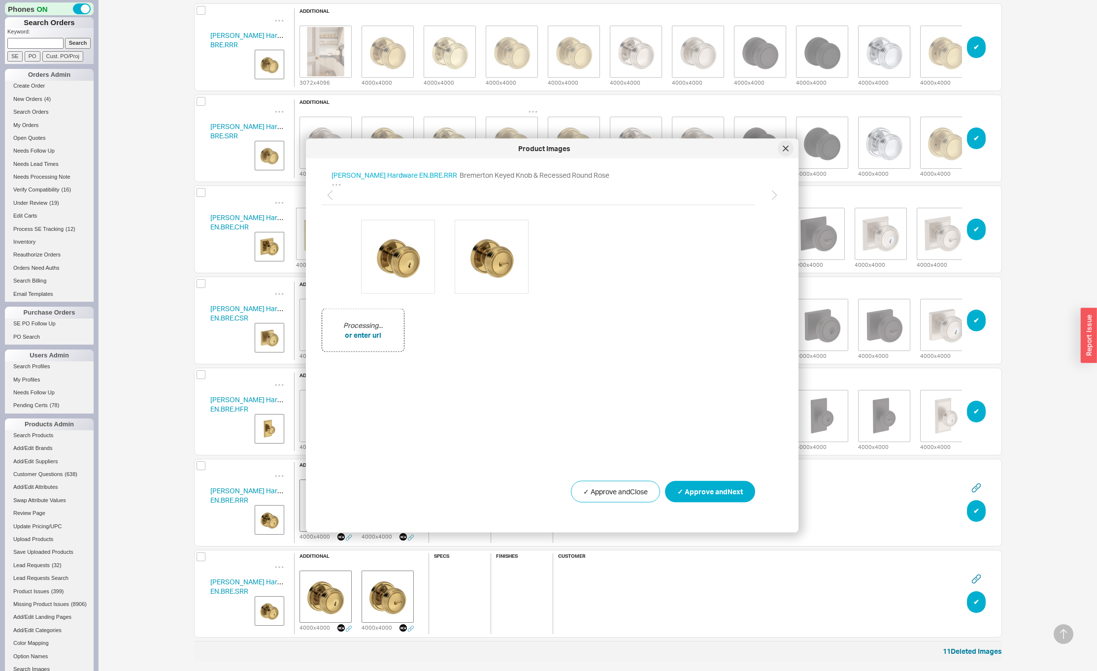
click at [785, 147] on icon at bounding box center [786, 149] width 6 height 6
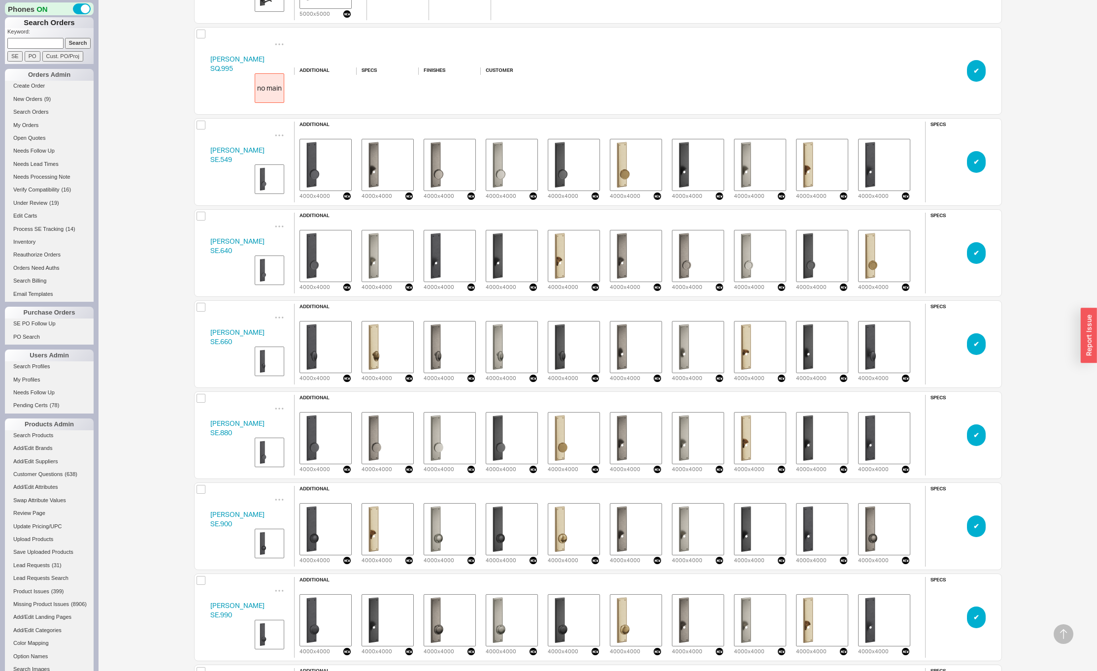
scroll to position [8756, 0]
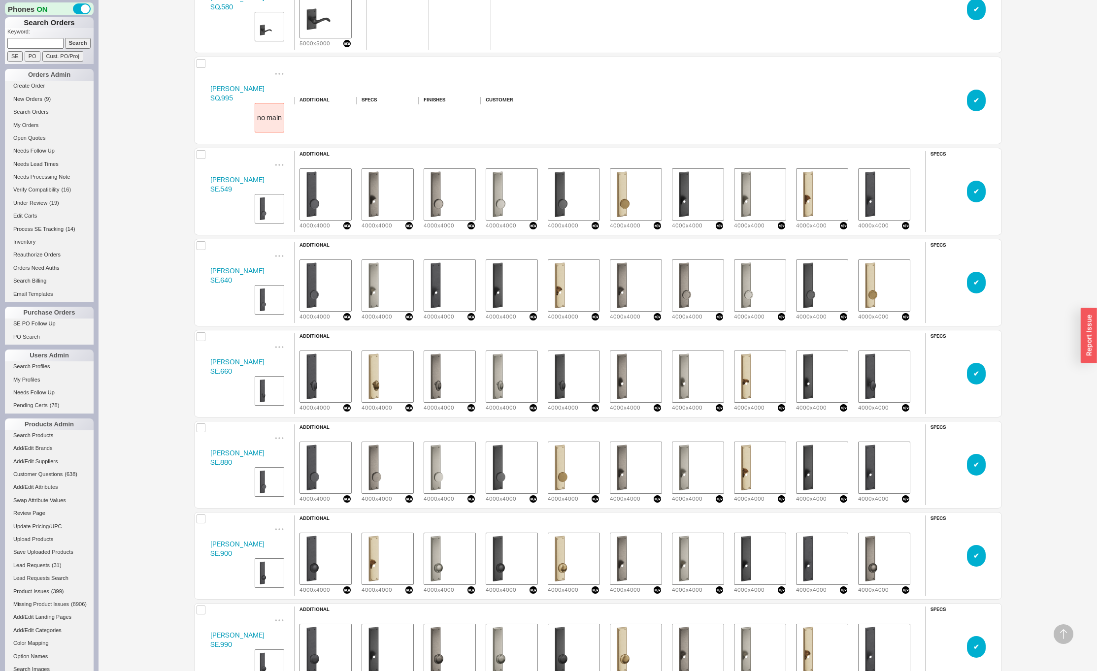
drag, startPoint x: 238, startPoint y: 187, endPoint x: 233, endPoint y: 186, distance: 5.0
click at [238, 187] on div "[PERSON_NAME] SE.549" at bounding box center [237, 184] width 54 height 19
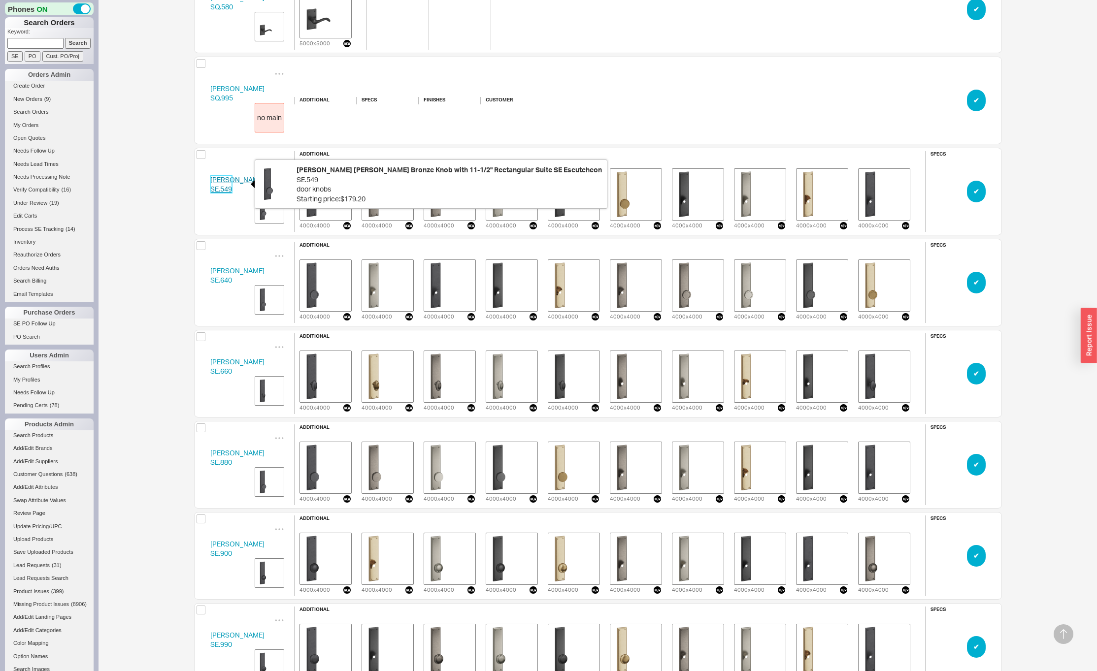
click at [227, 185] on link "[PERSON_NAME] SE.549" at bounding box center [237, 184] width 54 height 18
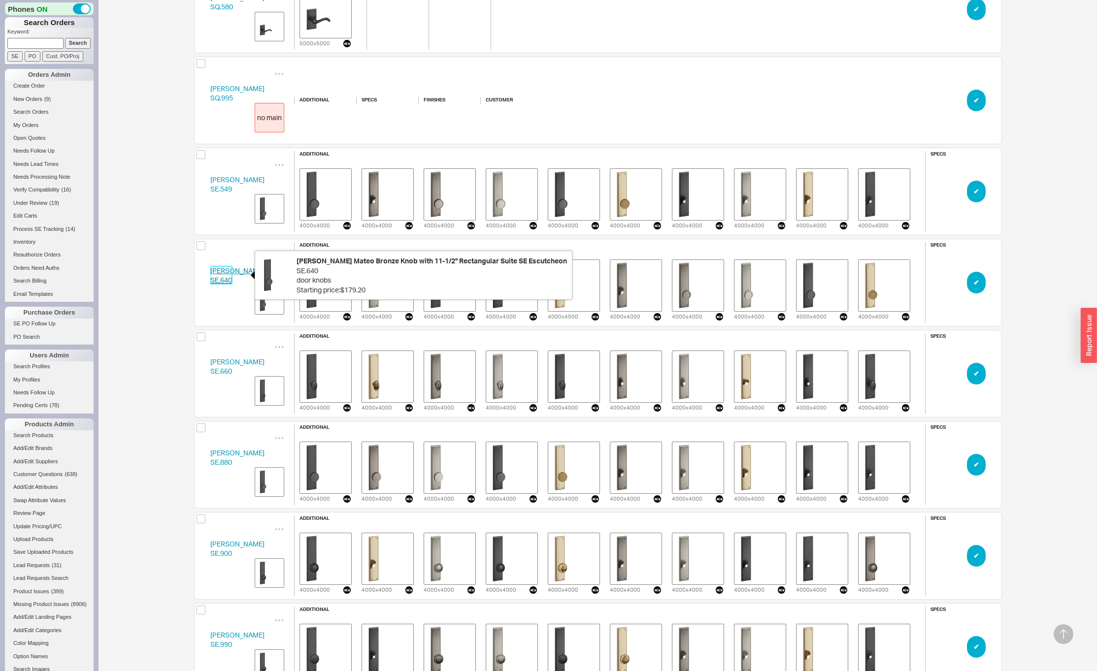
click at [225, 273] on link "[PERSON_NAME] SE.640" at bounding box center [237, 275] width 54 height 18
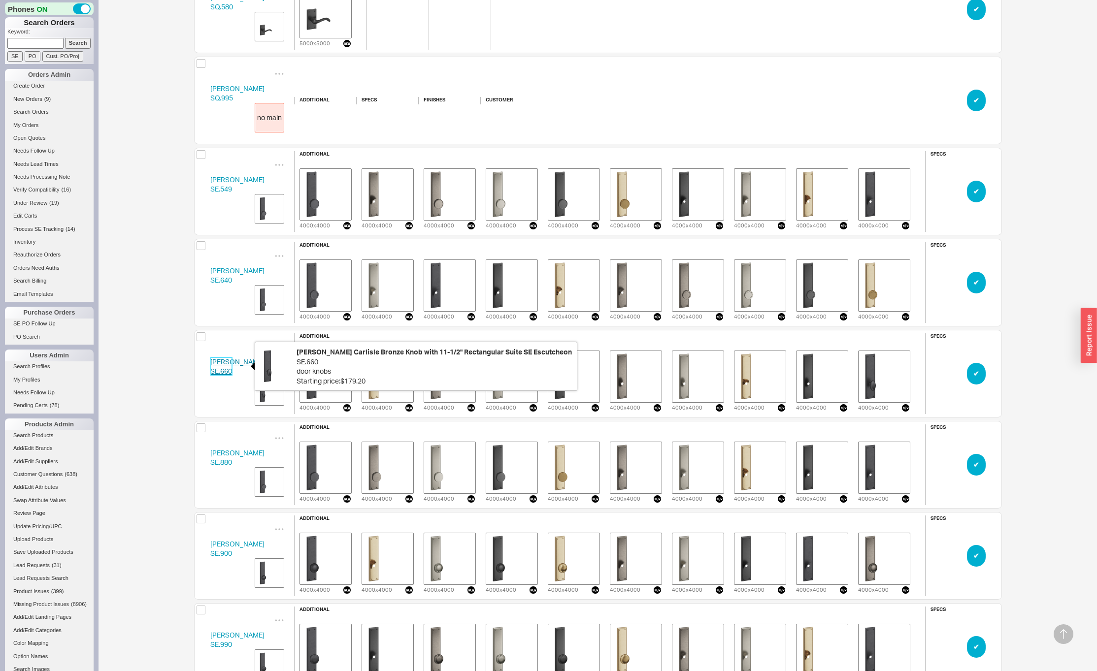
click at [216, 362] on link "[PERSON_NAME] SE.660" at bounding box center [237, 367] width 54 height 18
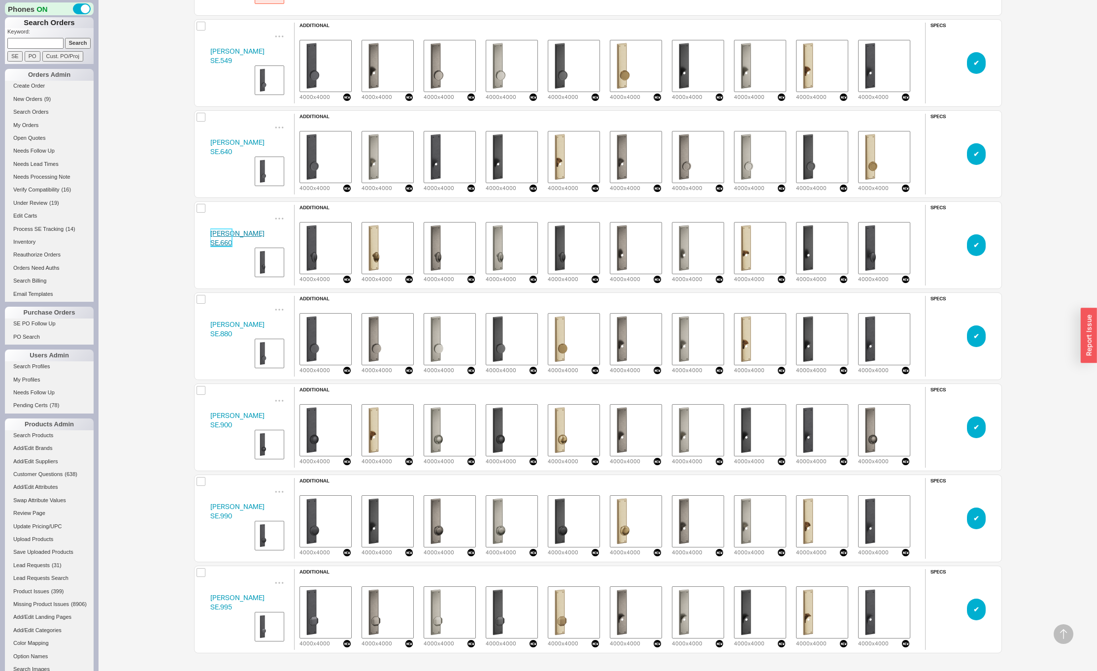
scroll to position [8891, 0]
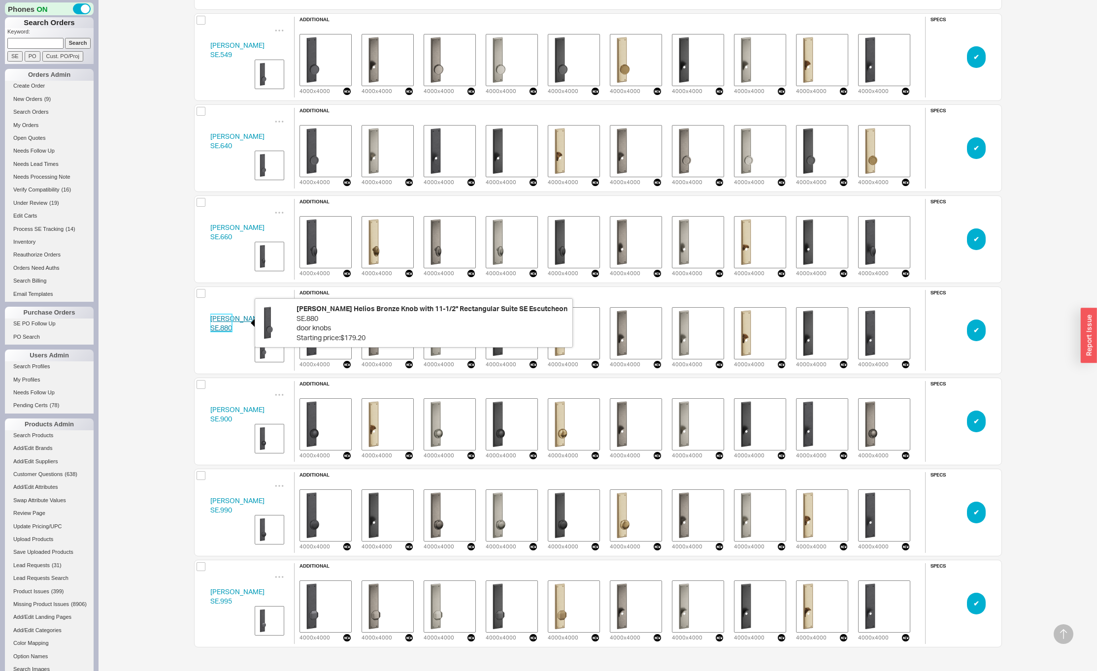
click at [230, 327] on link "[PERSON_NAME] SE.880" at bounding box center [237, 323] width 54 height 18
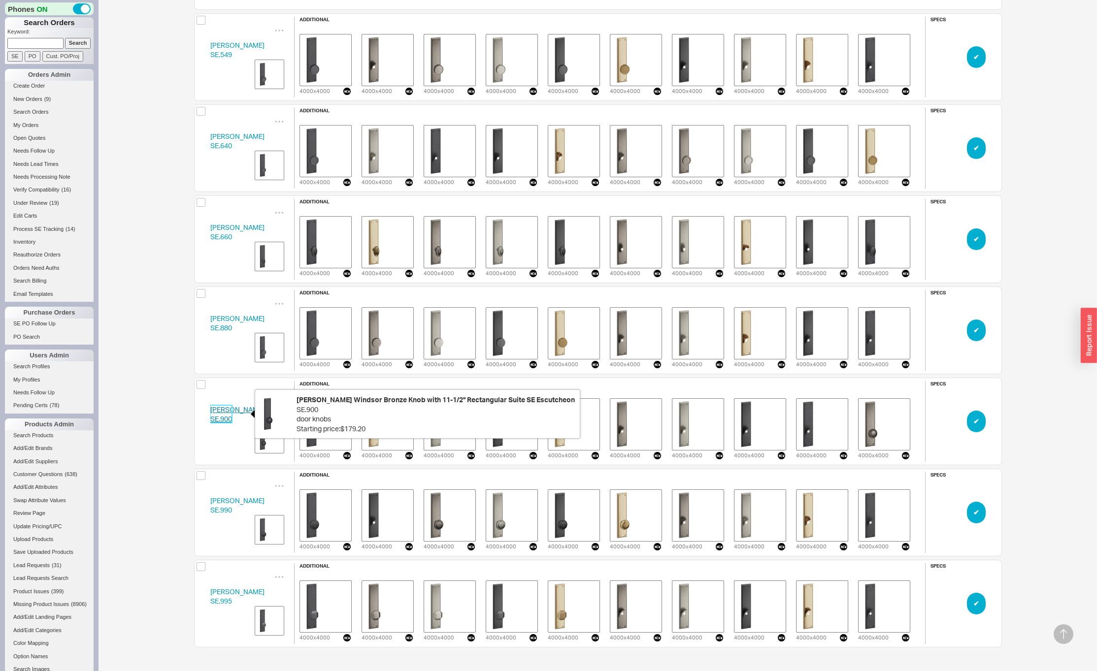
click at [229, 410] on link "[PERSON_NAME] SE.900" at bounding box center [237, 414] width 54 height 18
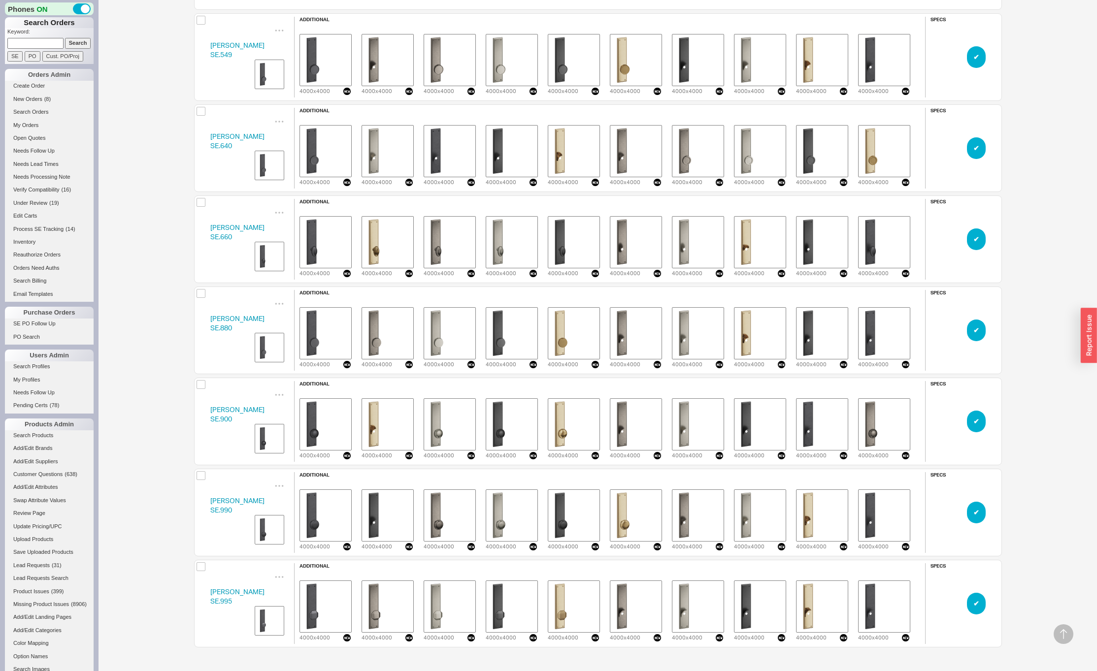
click at [226, 505] on div "[PERSON_NAME] SE.990" at bounding box center [237, 505] width 54 height 19
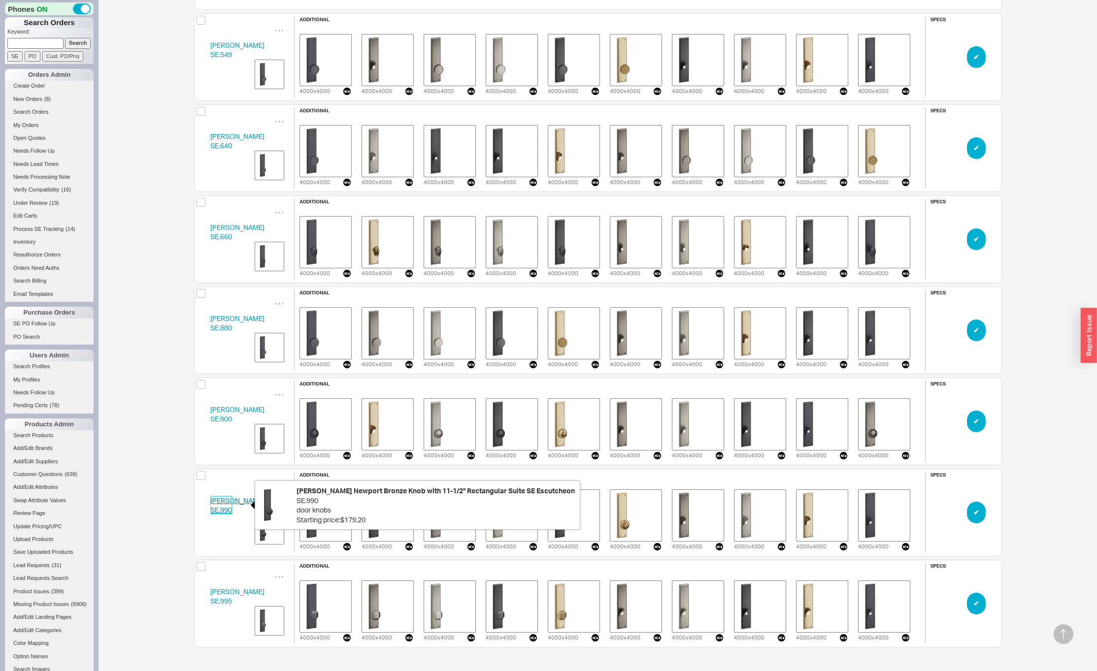
click at [221, 502] on link "[PERSON_NAME] SE.990" at bounding box center [237, 505] width 54 height 18
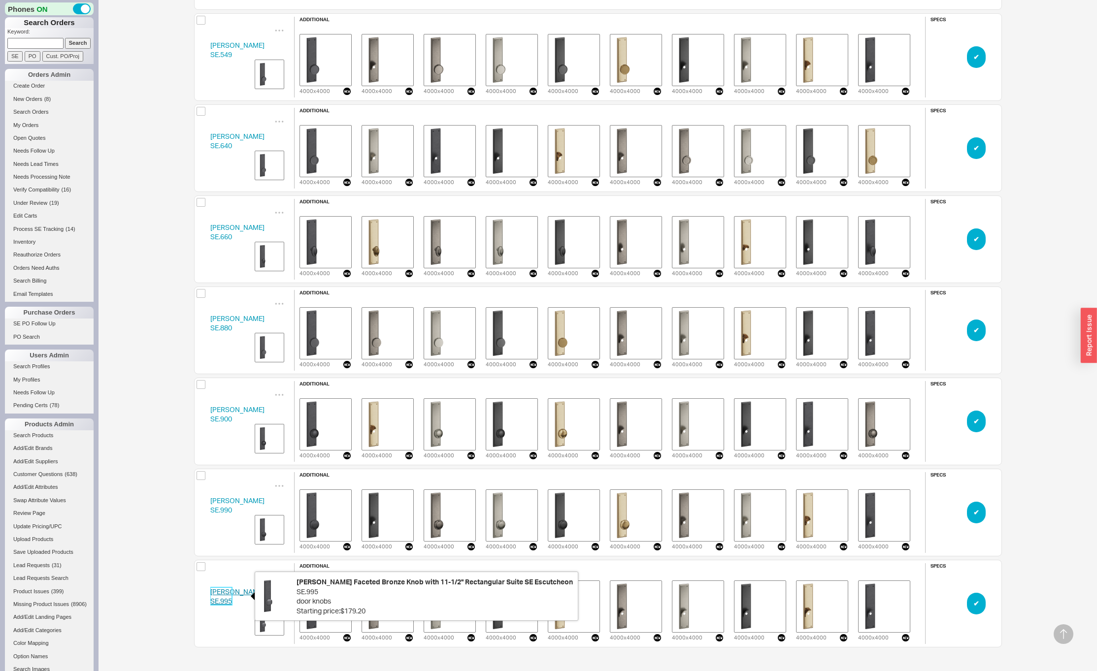
click at [219, 597] on link "[PERSON_NAME] SE.995" at bounding box center [237, 597] width 54 height 18
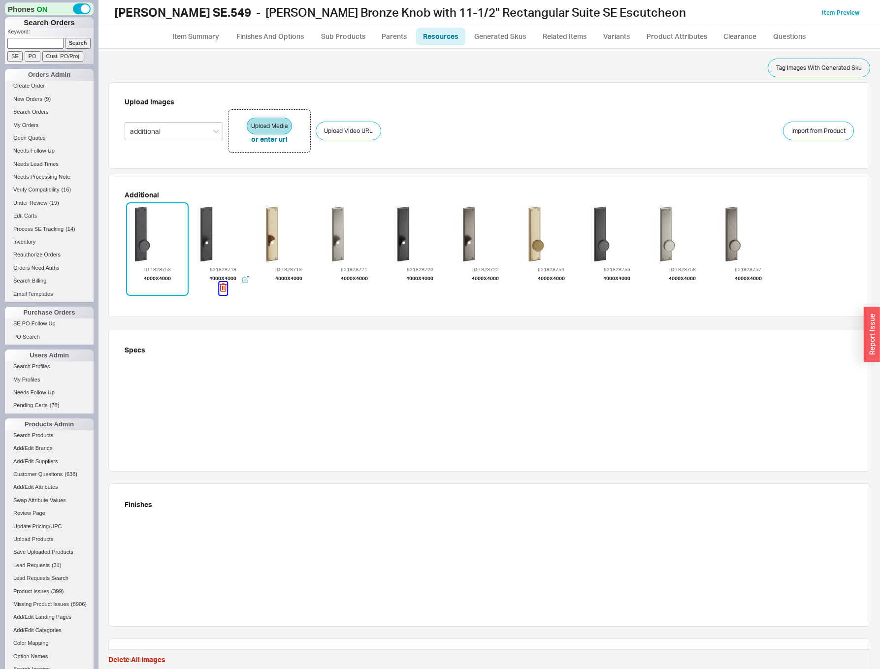
click at [220, 289] on icon "button" at bounding box center [222, 287] width 7 height 8
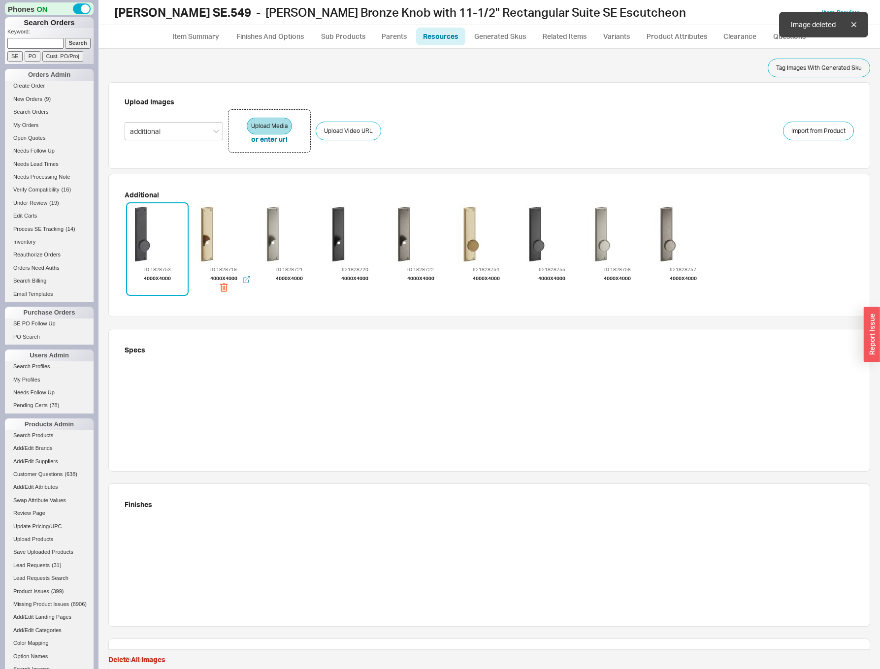
click at [220, 289] on div "ID: 1828719 4000 x 4000" at bounding box center [224, 249] width 63 height 94
click at [225, 287] on icon "button" at bounding box center [223, 287] width 8 height 11
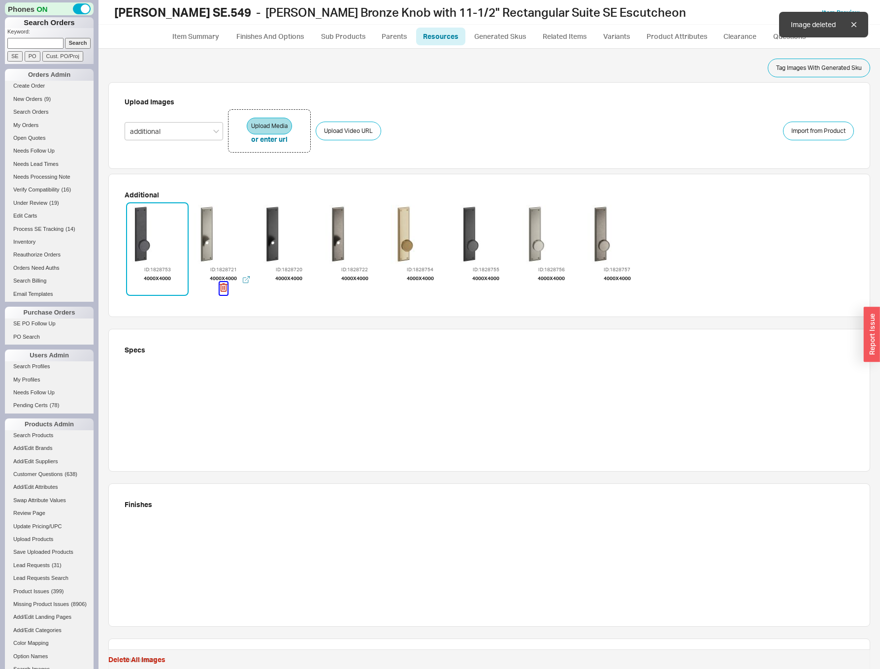
click at [225, 287] on icon "button" at bounding box center [224, 287] width 8 height 11
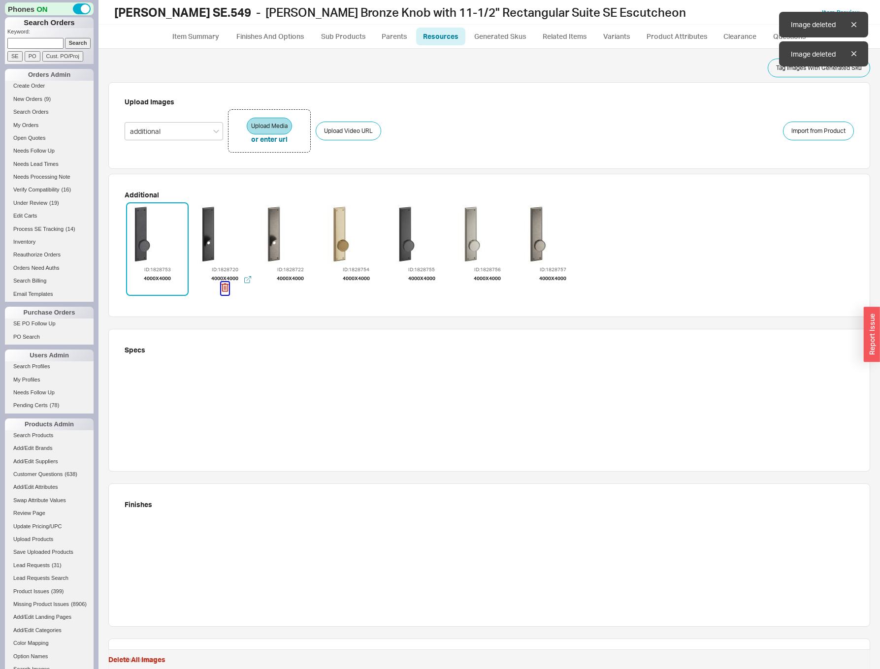
click at [225, 287] on icon "button" at bounding box center [225, 287] width 8 height 11
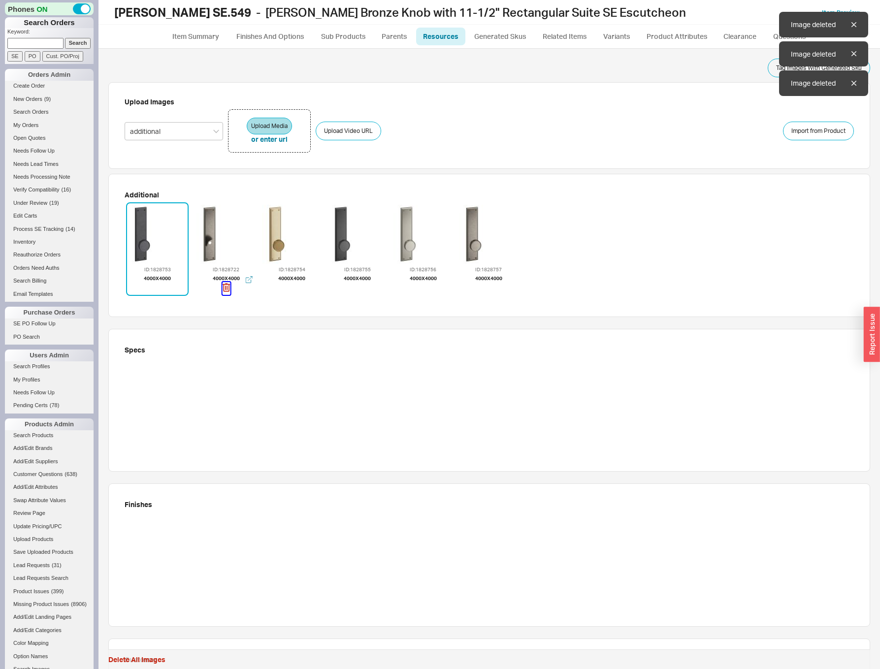
click at [225, 287] on icon "button" at bounding box center [226, 287] width 8 height 11
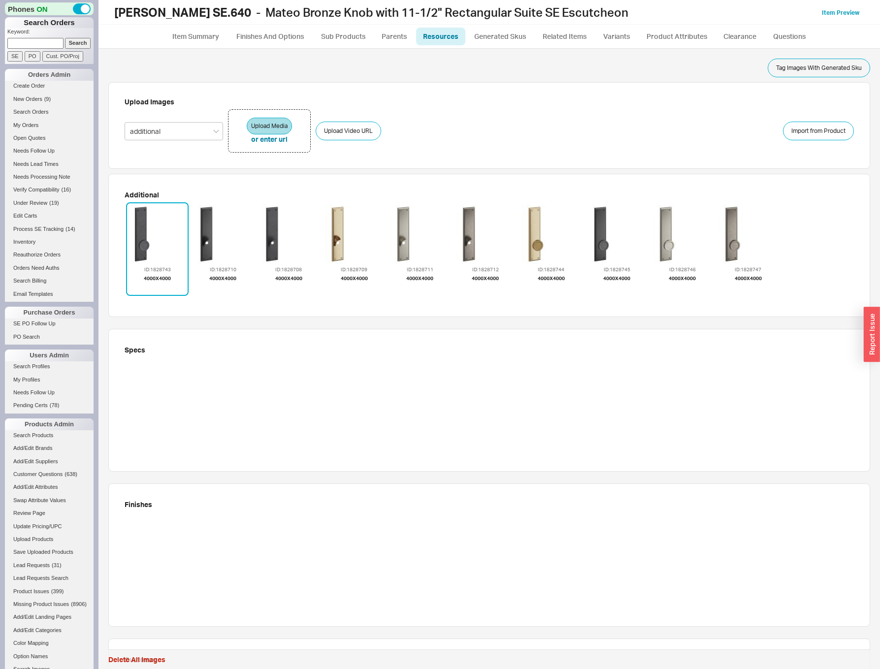
click at [221, 290] on icon "button" at bounding box center [223, 287] width 8 height 11
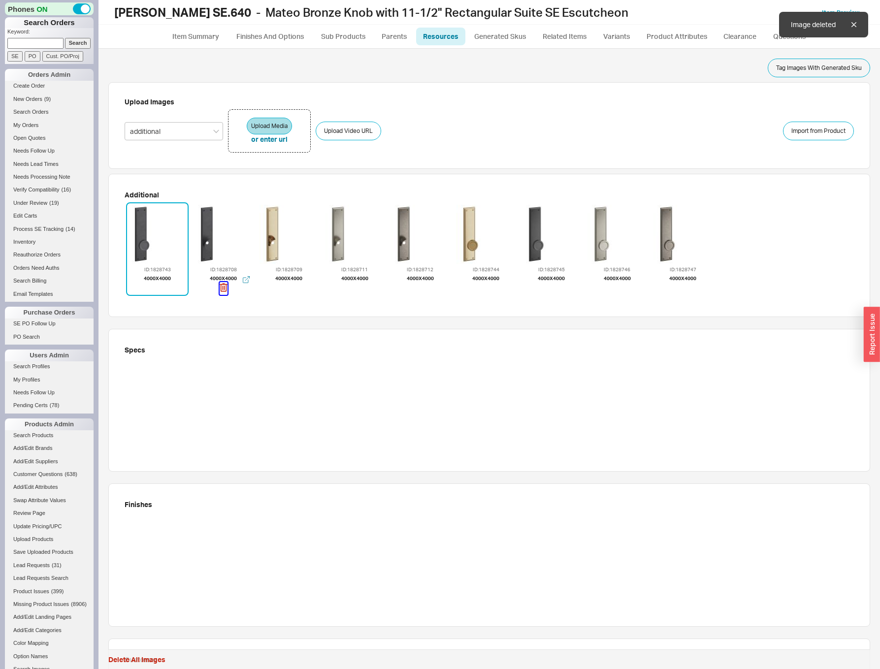
click at [221, 290] on icon "button" at bounding box center [224, 287] width 8 height 11
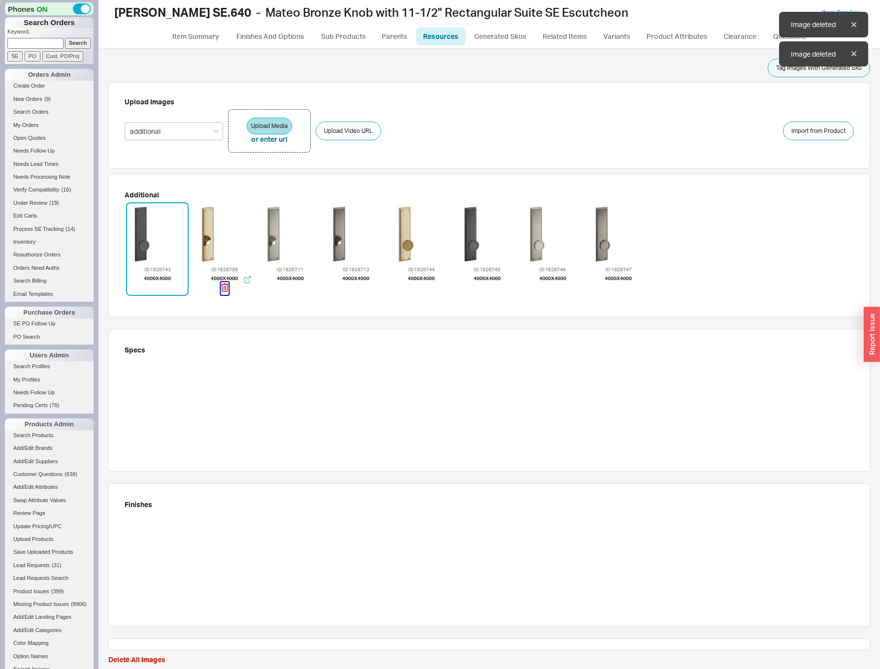
click at [221, 290] on icon "button" at bounding box center [225, 287] width 8 height 11
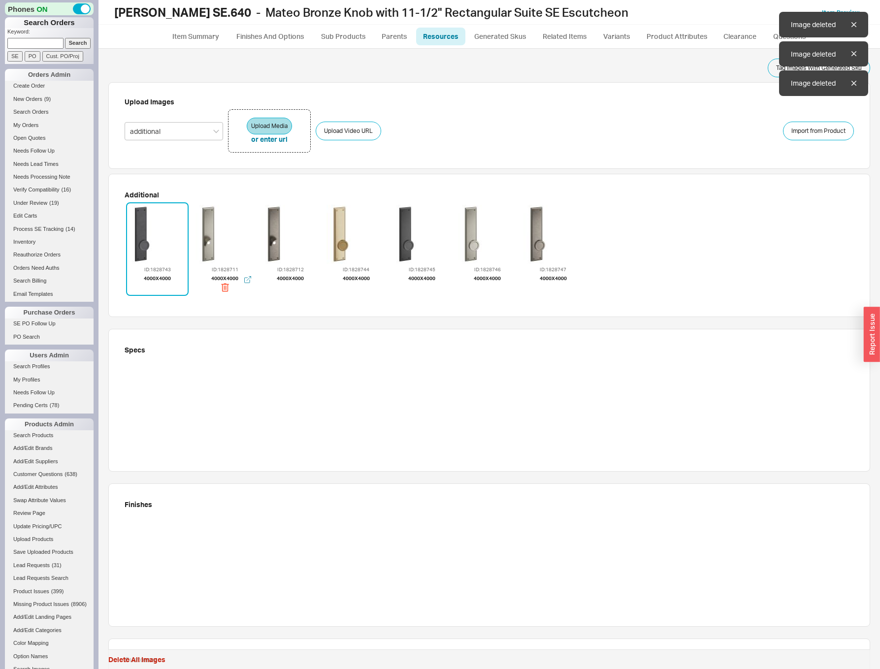
click at [221, 290] on div "ID: 1828711 4000 x 4000" at bounding box center [225, 249] width 63 height 94
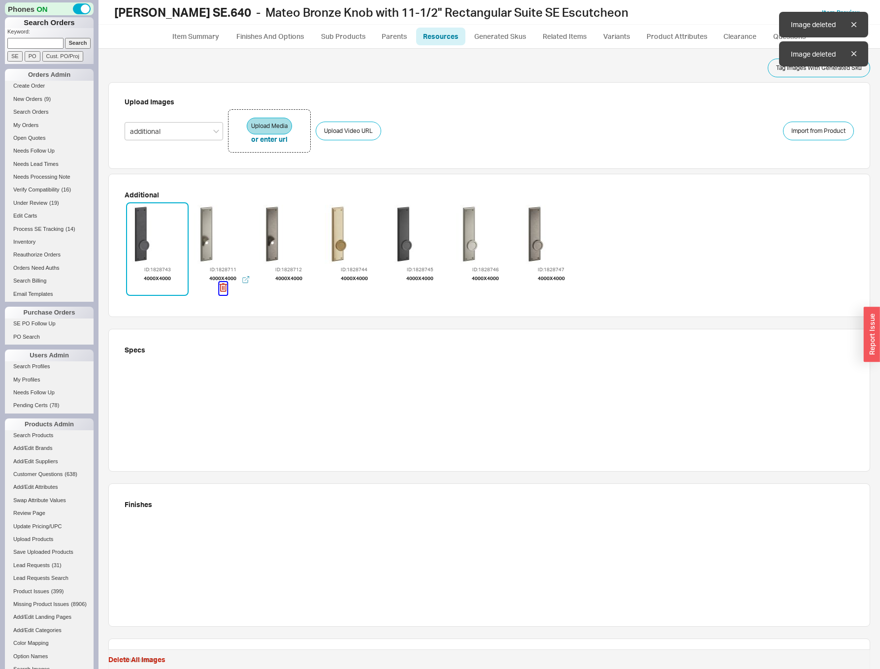
click at [225, 289] on icon "button" at bounding box center [223, 287] width 8 height 11
click at [225, 289] on icon "button" at bounding box center [224, 287] width 8 height 11
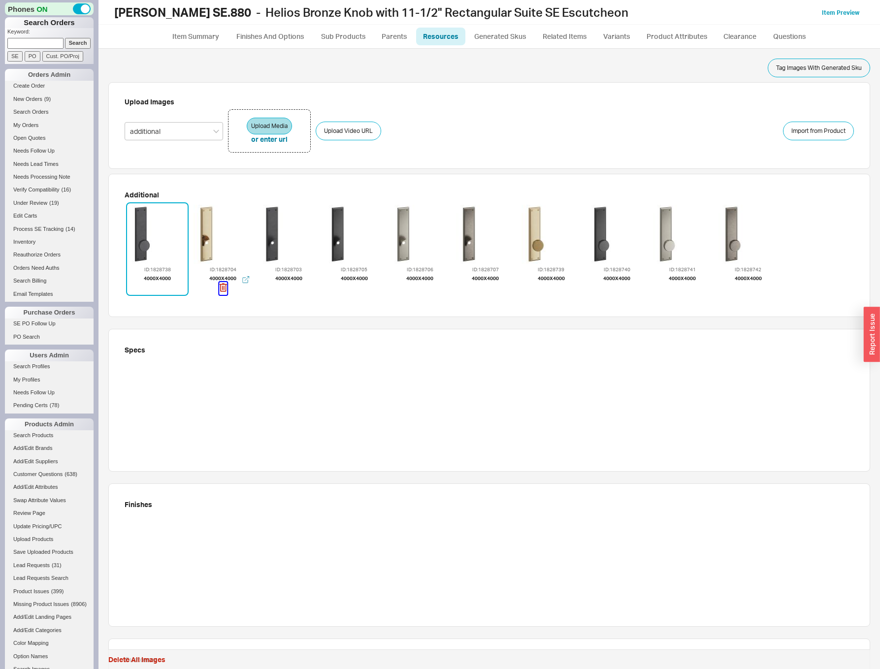
click at [219, 287] on icon "button" at bounding box center [223, 287] width 8 height 11
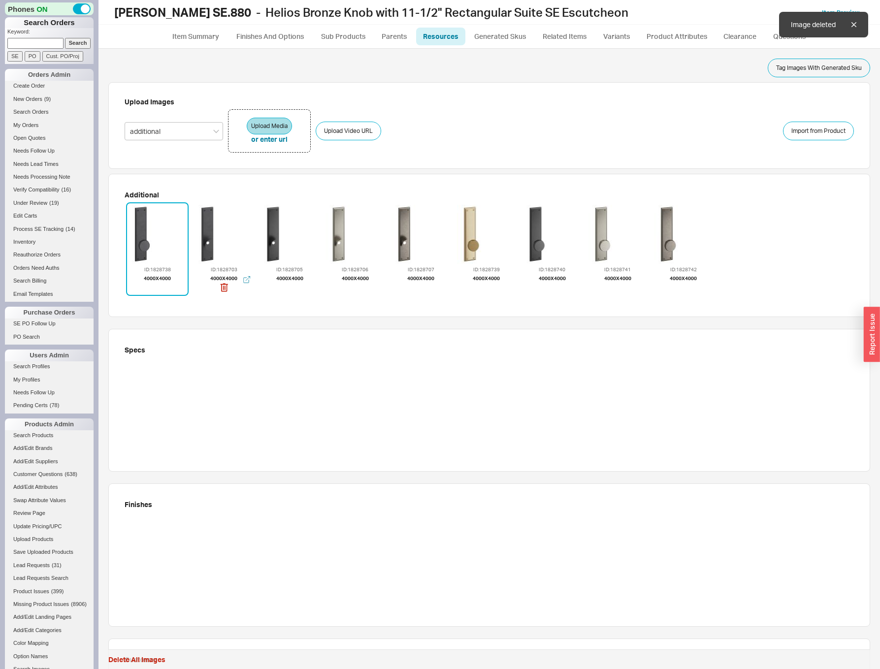
click at [219, 287] on div "ID: 1828703 4000 x 4000" at bounding box center [224, 249] width 63 height 94
click at [224, 290] on icon "button" at bounding box center [224, 288] width 1 height 4
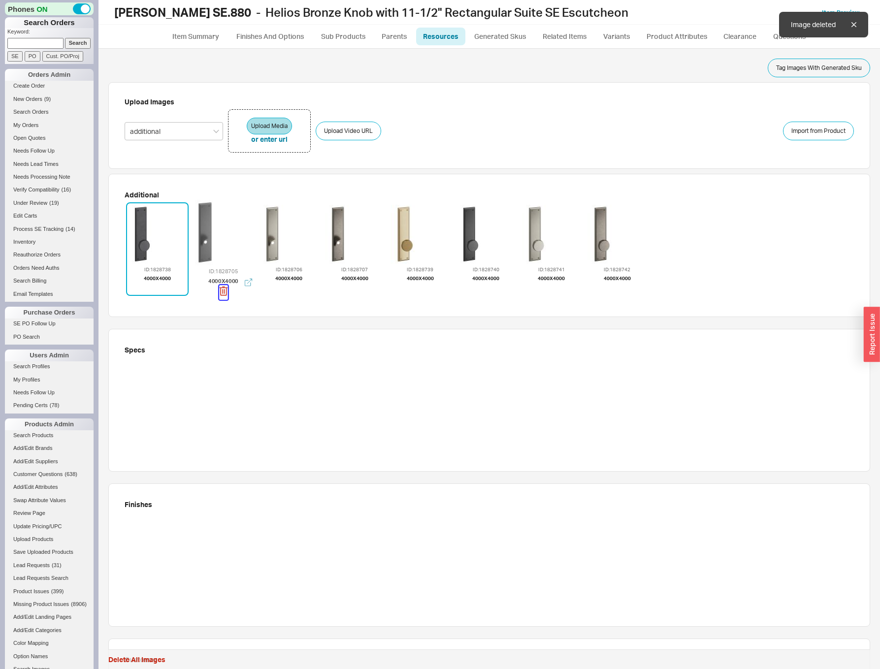
click at [224, 290] on icon "button" at bounding box center [223, 291] width 9 height 12
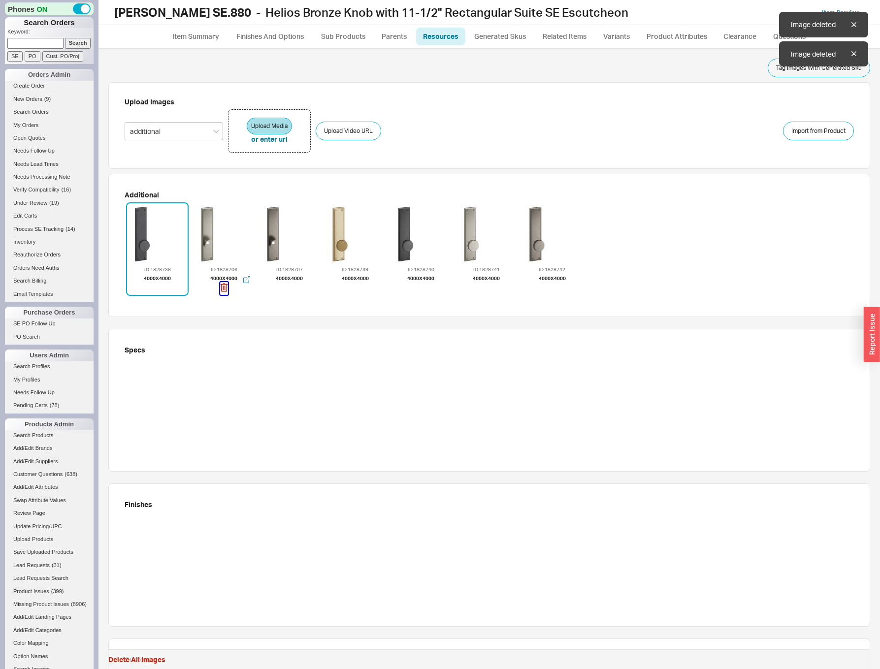
click at [224, 290] on icon "button" at bounding box center [224, 287] width 8 height 11
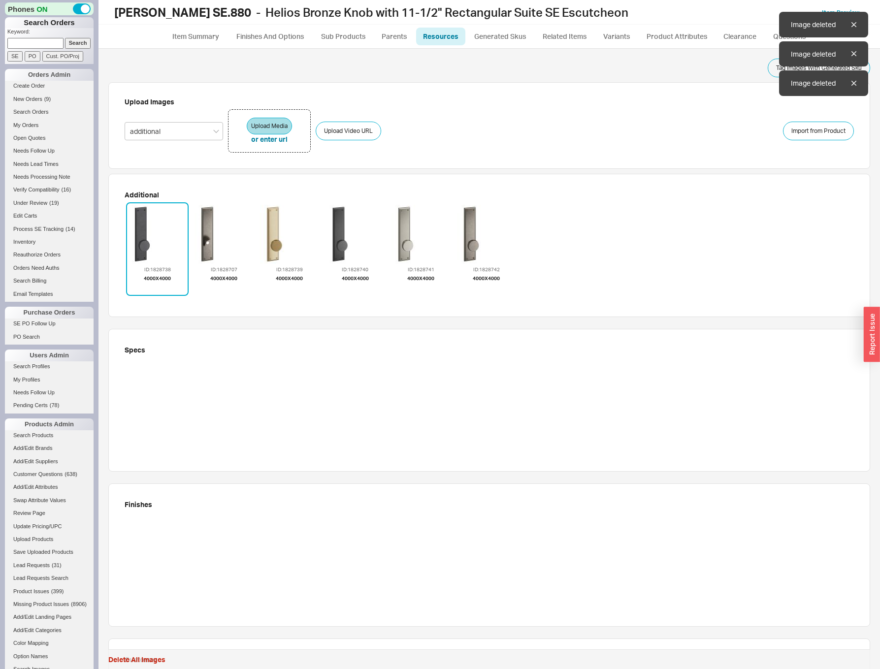
click at [224, 290] on icon "button" at bounding box center [224, 287] width 8 height 11
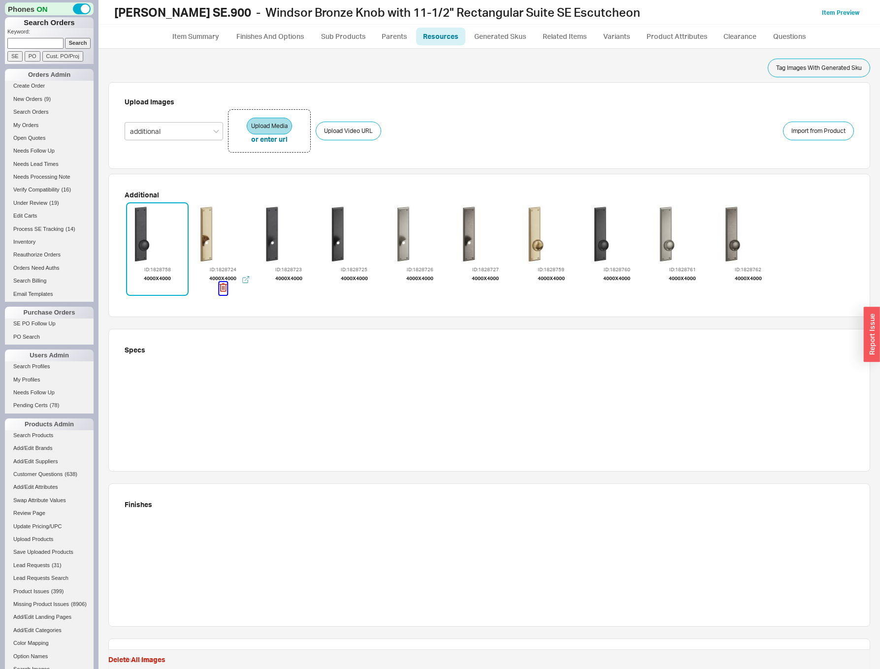
click at [225, 289] on icon "button" at bounding box center [223, 287] width 8 height 11
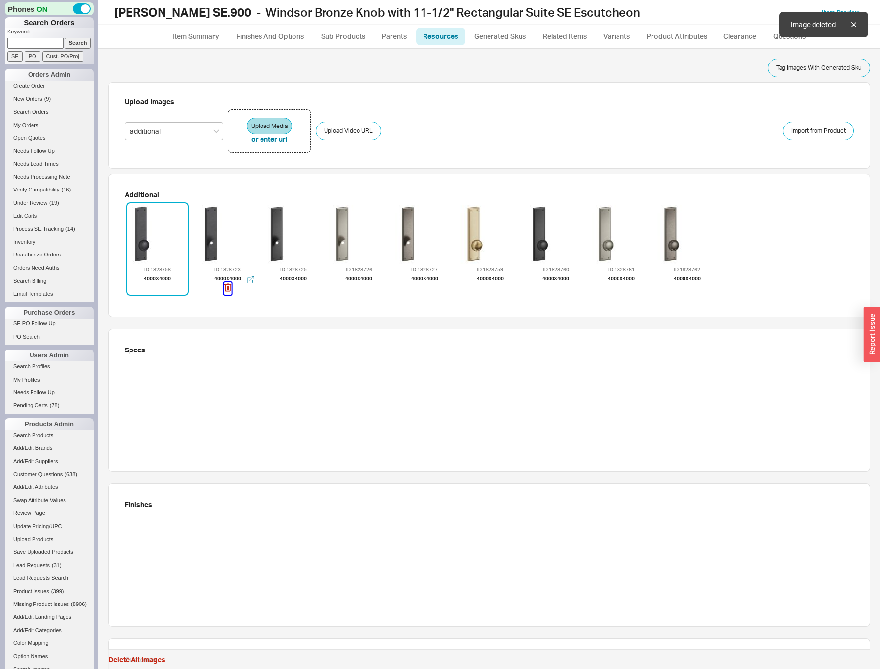
click at [224, 289] on icon "button" at bounding box center [228, 287] width 8 height 11
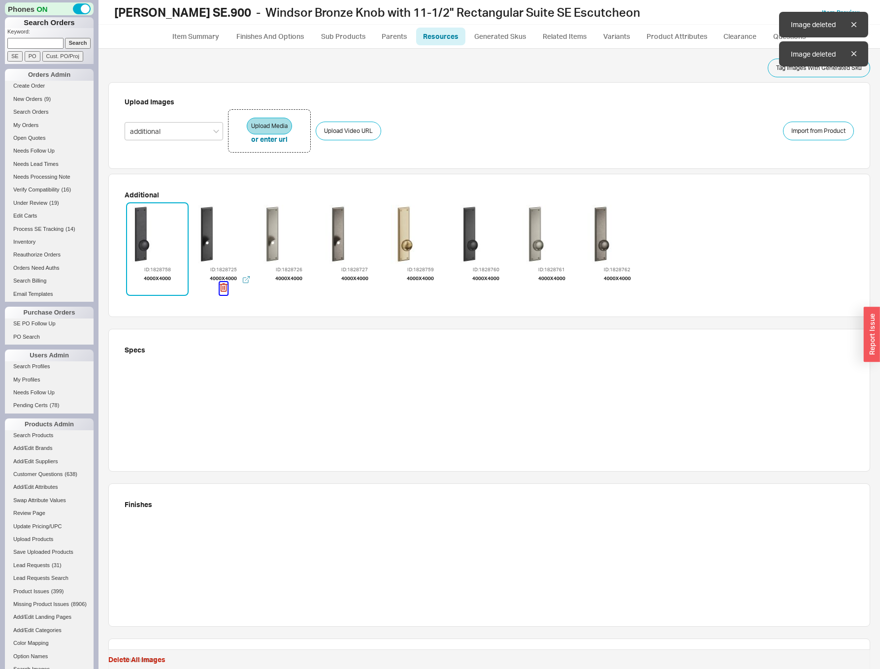
click at [224, 289] on icon "button" at bounding box center [224, 287] width 8 height 11
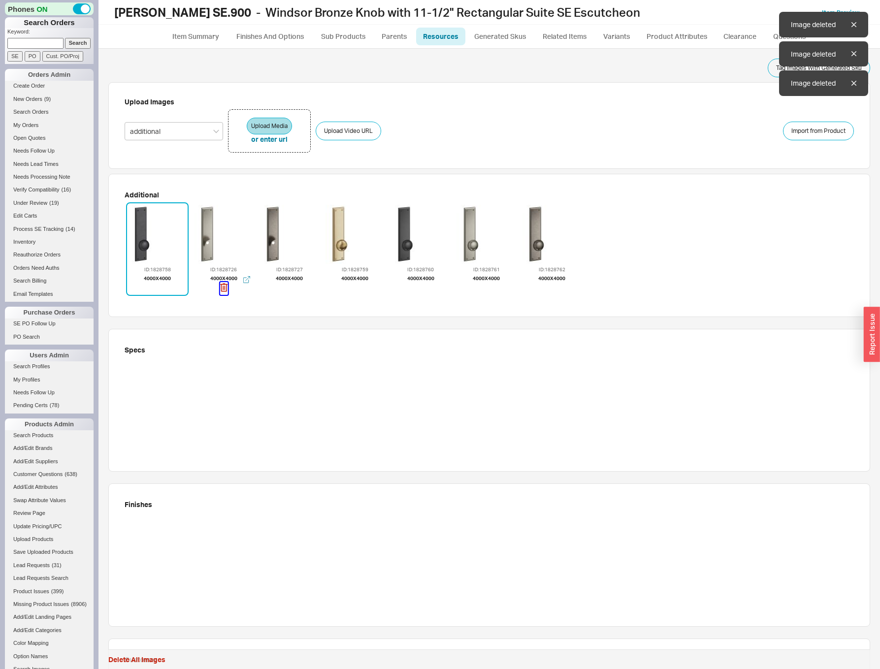
click at [224, 289] on icon "button" at bounding box center [224, 287] width 8 height 11
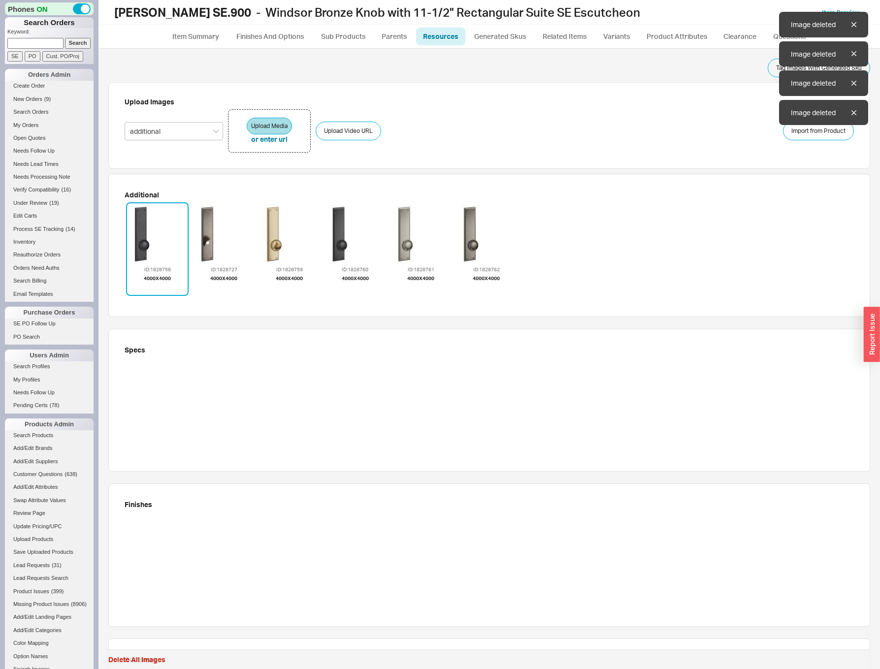
drag, startPoint x: 224, startPoint y: 289, endPoint x: 219, endPoint y: 290, distance: 5.0
click at [224, 289] on icon "button" at bounding box center [224, 287] width 8 height 11
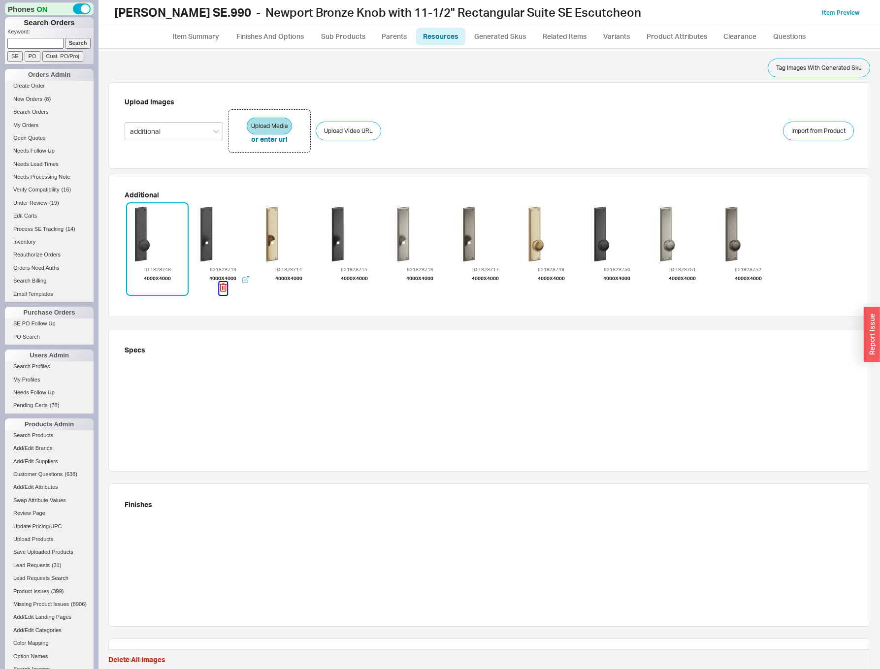
click at [224, 287] on icon "button" at bounding box center [223, 287] width 8 height 11
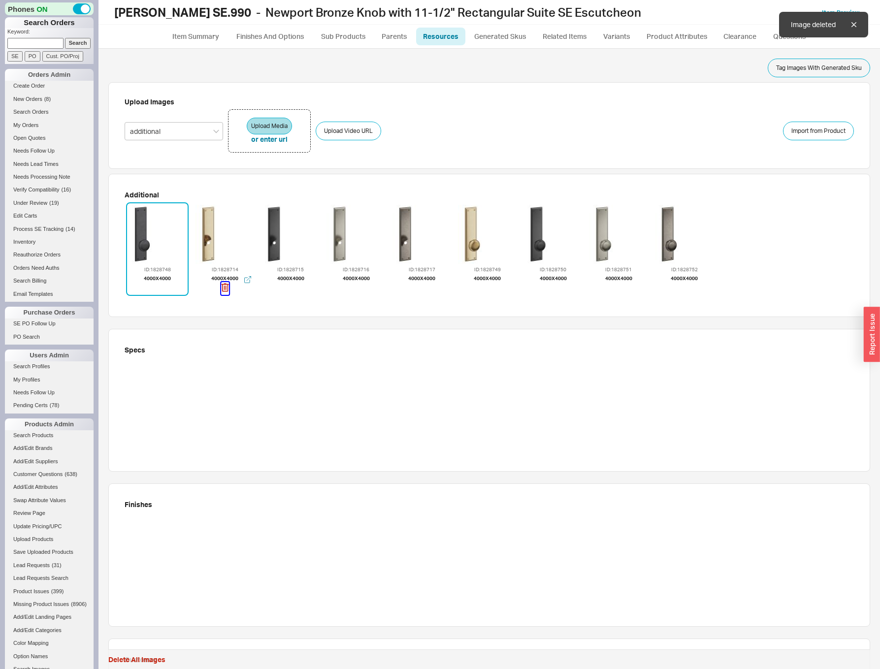
click at [224, 287] on icon "button" at bounding box center [225, 287] width 8 height 11
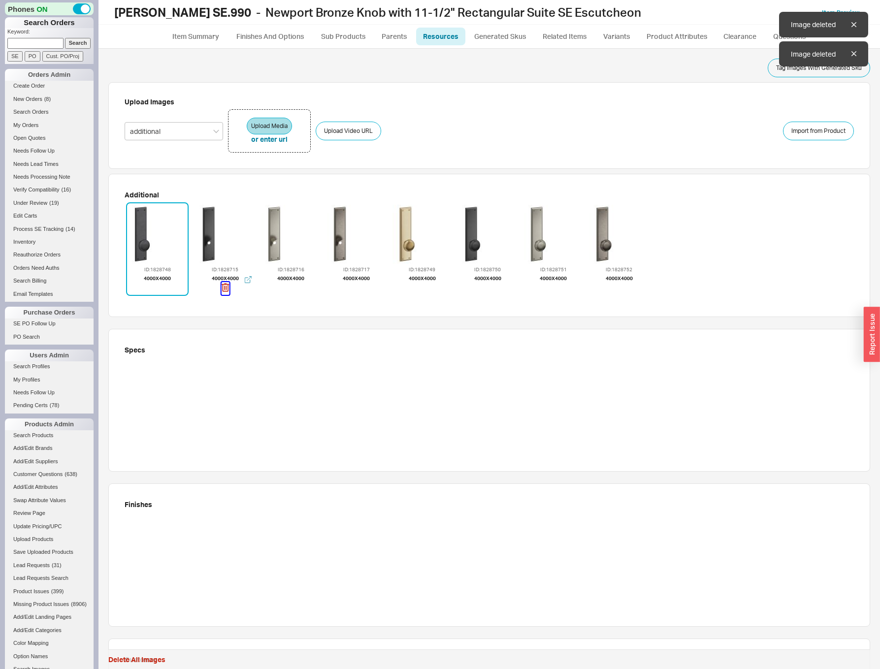
click at [224, 287] on icon "button" at bounding box center [225, 287] width 8 height 11
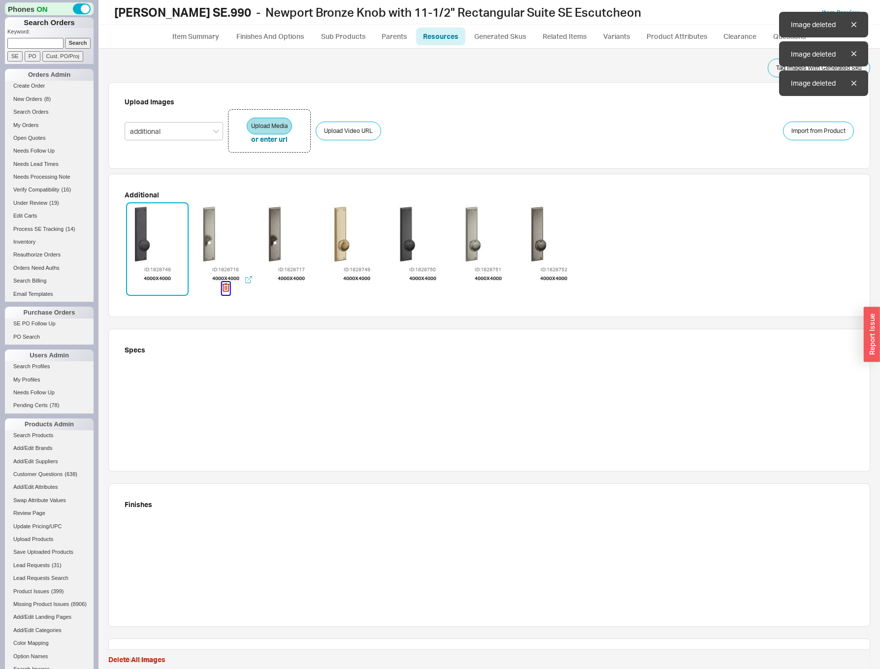
click at [224, 288] on icon "button" at bounding box center [226, 287] width 8 height 11
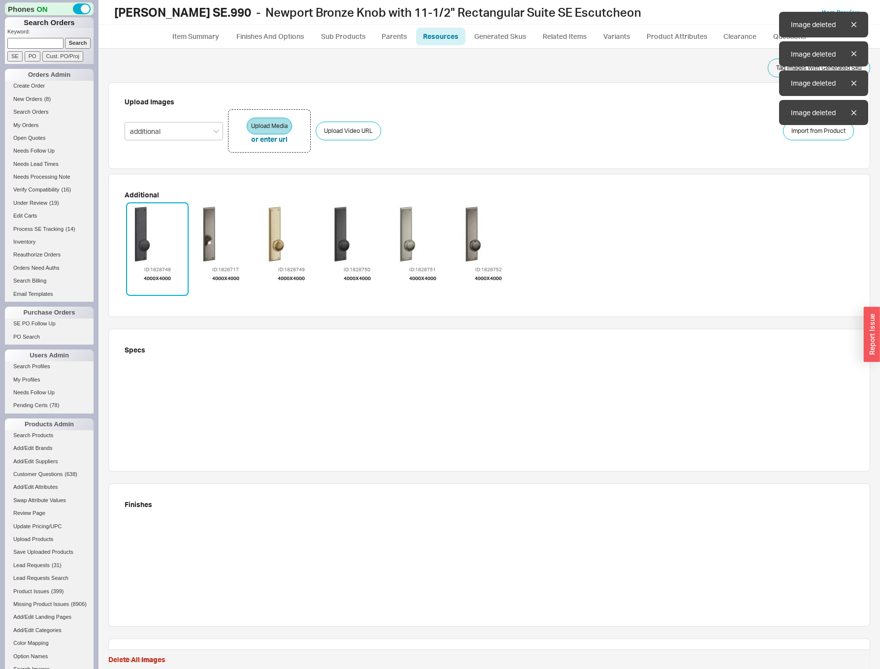
click at [224, 288] on icon "button" at bounding box center [226, 287] width 8 height 11
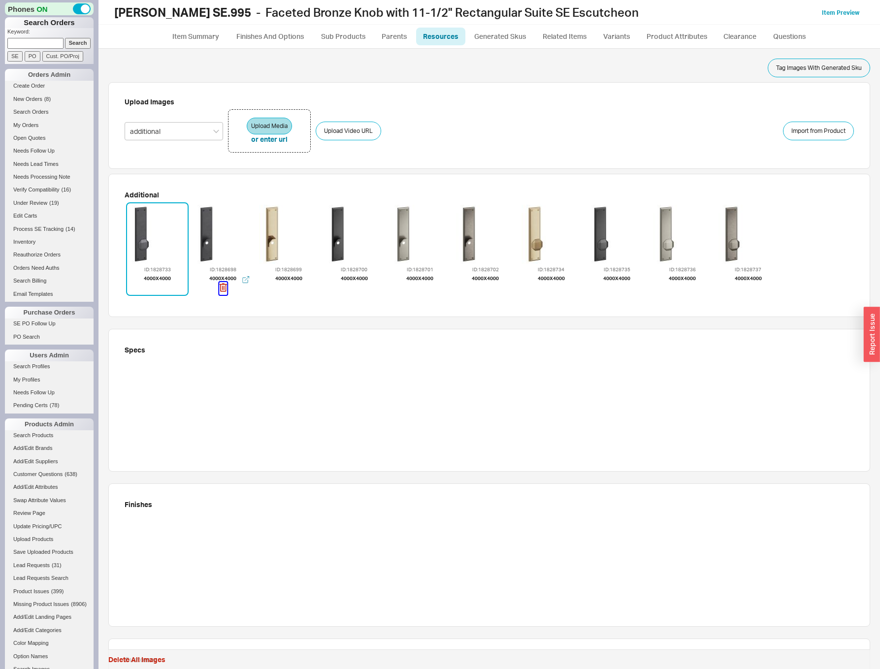
click at [223, 292] on icon "button" at bounding box center [223, 287] width 8 height 11
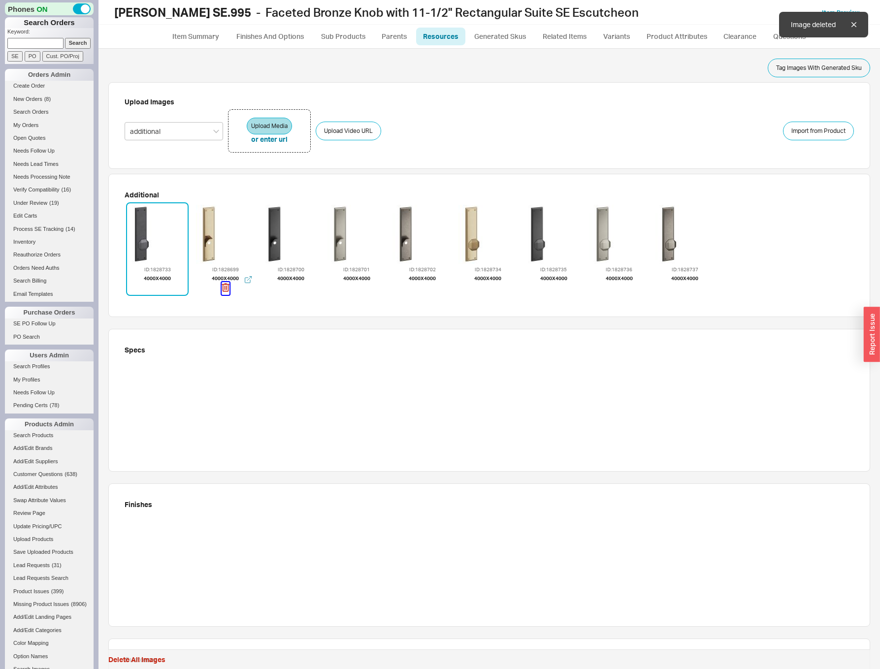
click at [223, 292] on icon "button" at bounding box center [226, 287] width 8 height 11
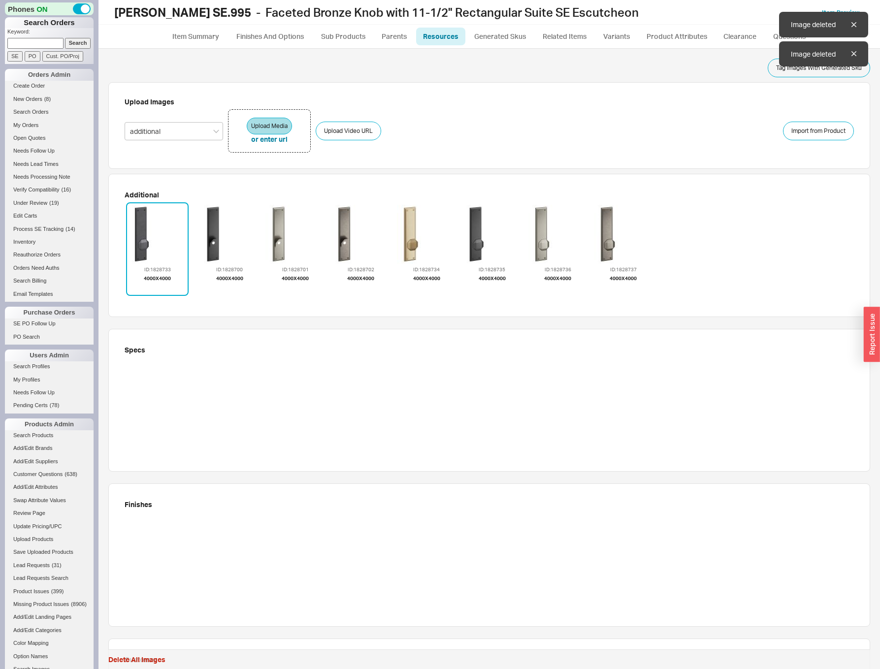
click at [226, 292] on icon "button" at bounding box center [230, 287] width 8 height 11
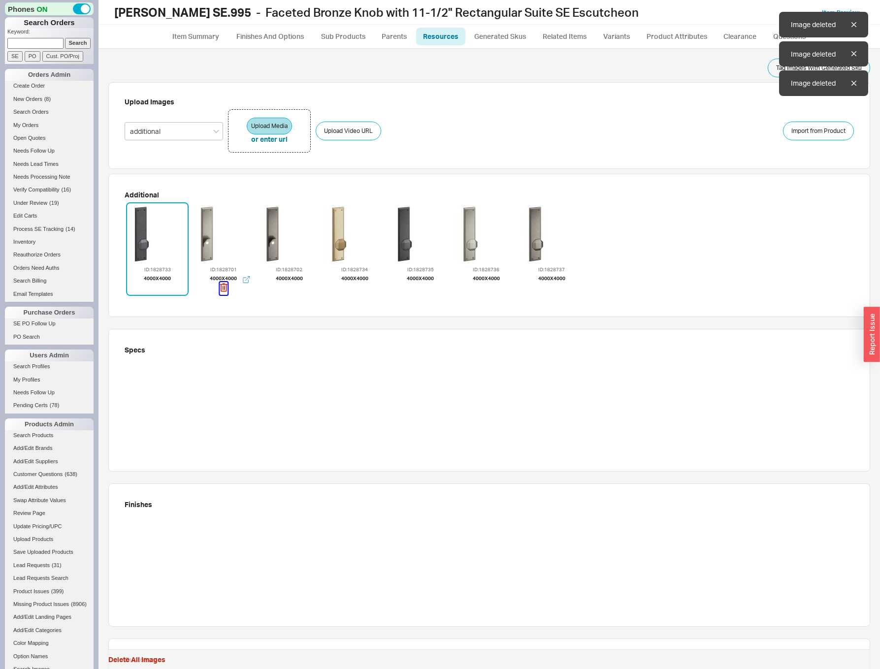
click at [223, 292] on icon "button" at bounding box center [224, 287] width 8 height 11
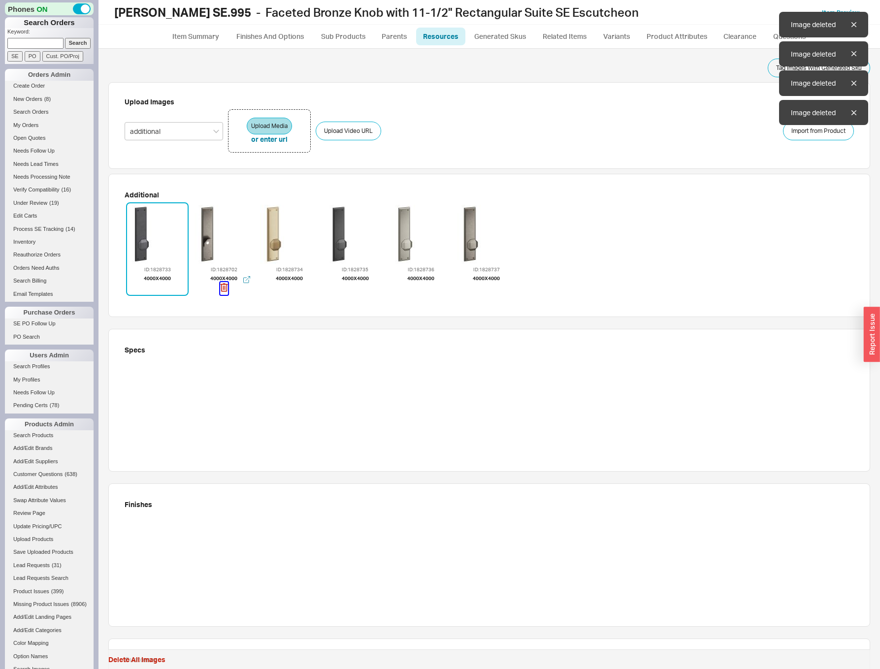
click at [223, 292] on icon "button" at bounding box center [224, 287] width 8 height 11
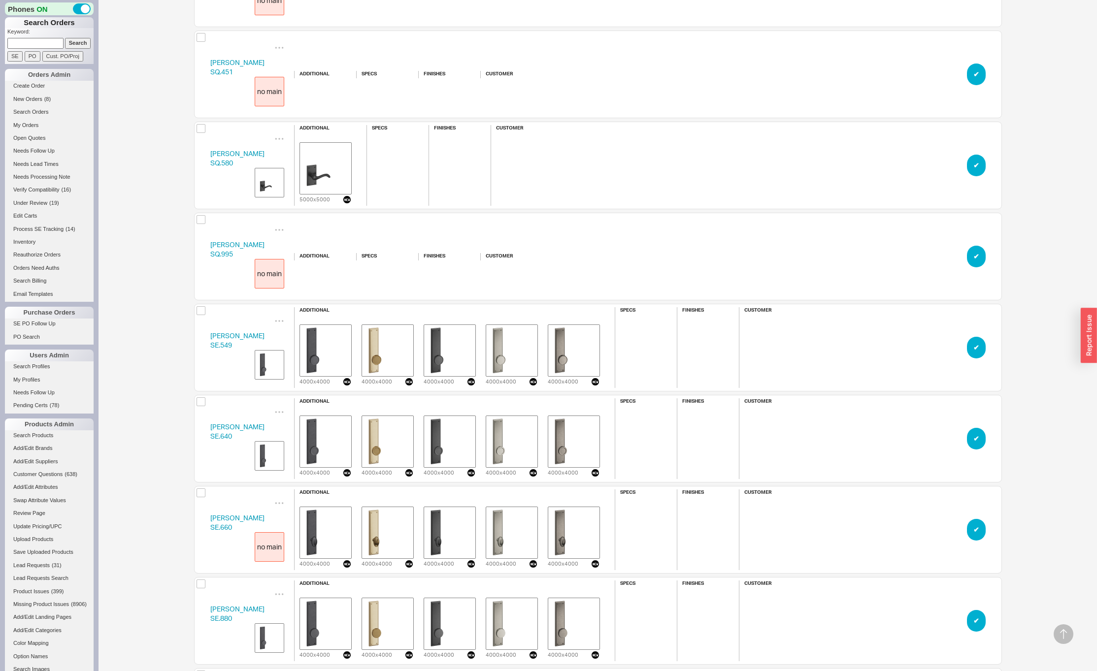
scroll to position [8891, 0]
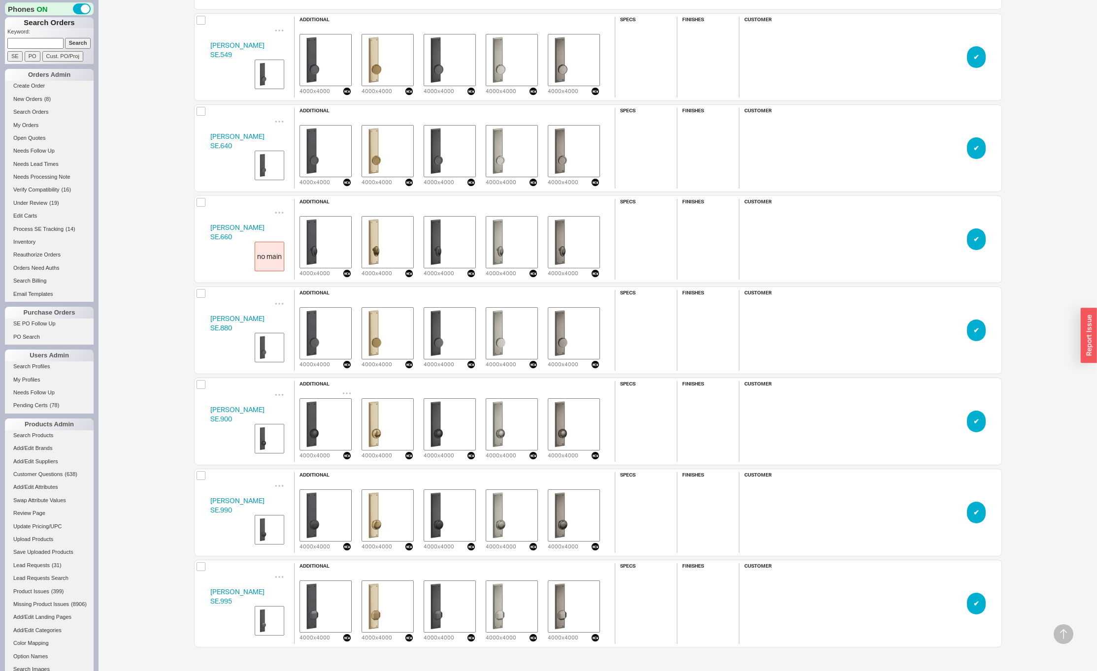
click at [331, 415] on img "grid" at bounding box center [325, 424] width 49 height 49
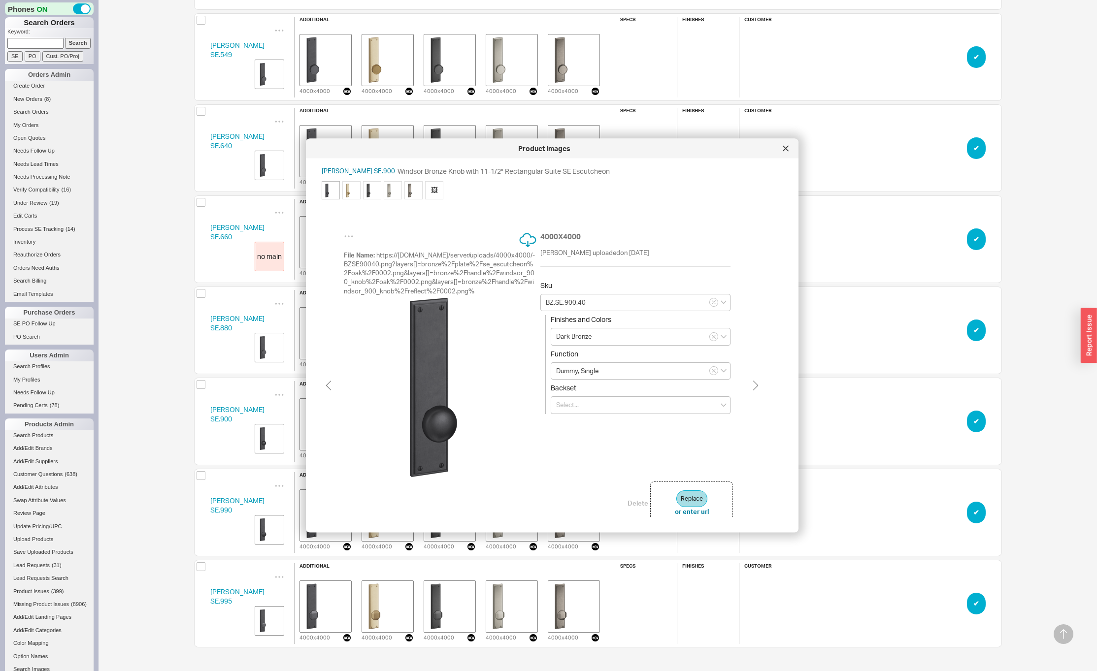
click at [429, 389] on img at bounding box center [433, 386] width 179 height 179
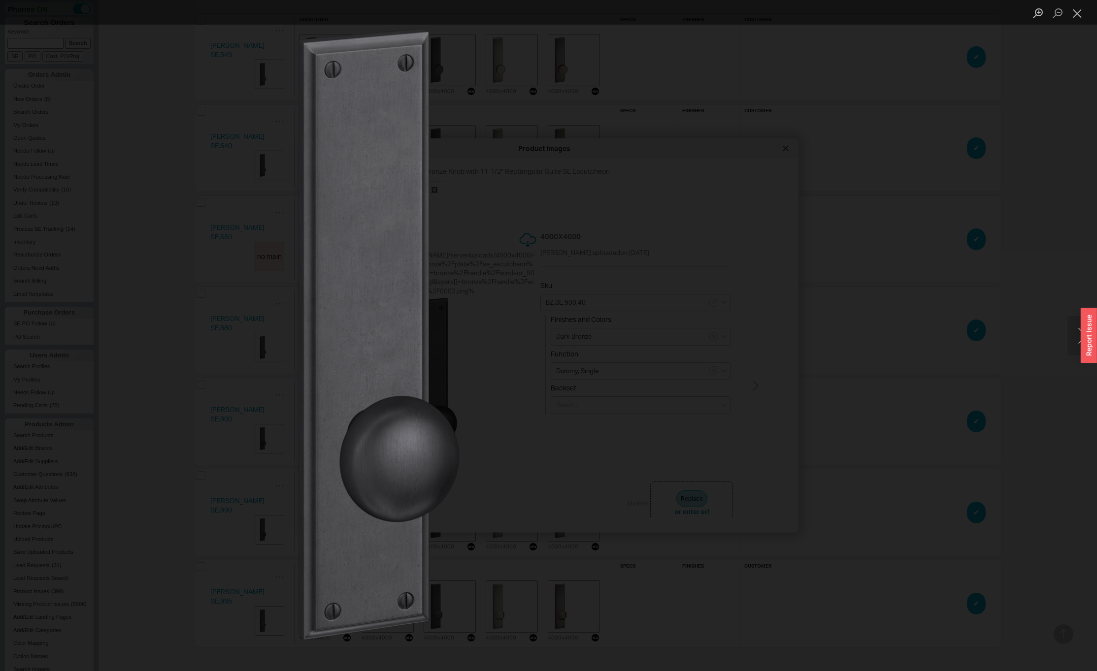
click at [193, 337] on div "Lightbox" at bounding box center [548, 335] width 1097 height 671
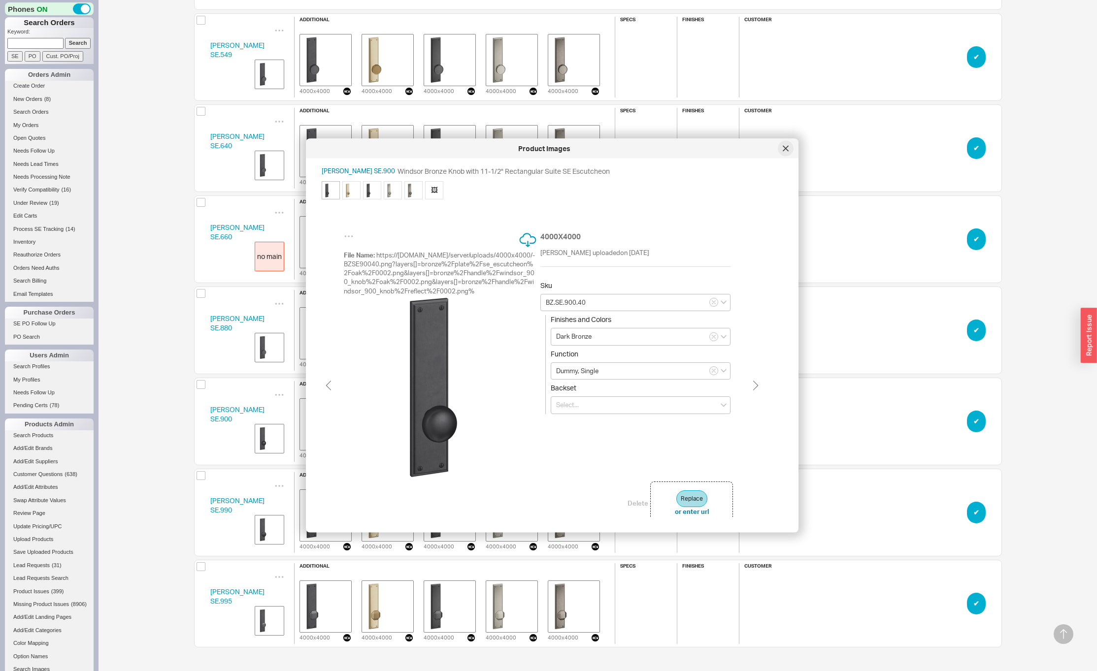
click at [786, 148] on icon at bounding box center [785, 148] width 5 height 5
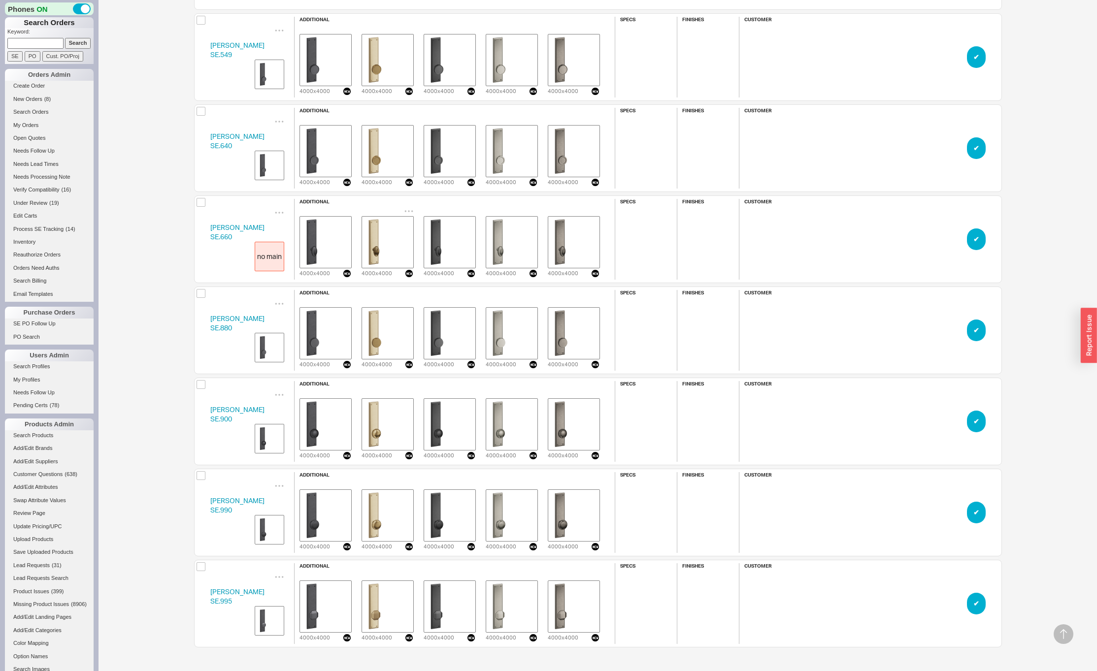
click at [409, 212] on icon "grid" at bounding box center [409, 211] width 10 height 10
click at [383, 200] on div "additional 4000 x 4000 Delete Set to Main Image Download wrong image isolate fr…" at bounding box center [449, 239] width 311 height 81
click at [408, 209] on icon "grid" at bounding box center [409, 211] width 10 height 10
click at [401, 240] on span "Set to Main Image" at bounding box center [395, 243] width 57 height 8
click at [407, 116] on icon "grid" at bounding box center [409, 120] width 10 height 10
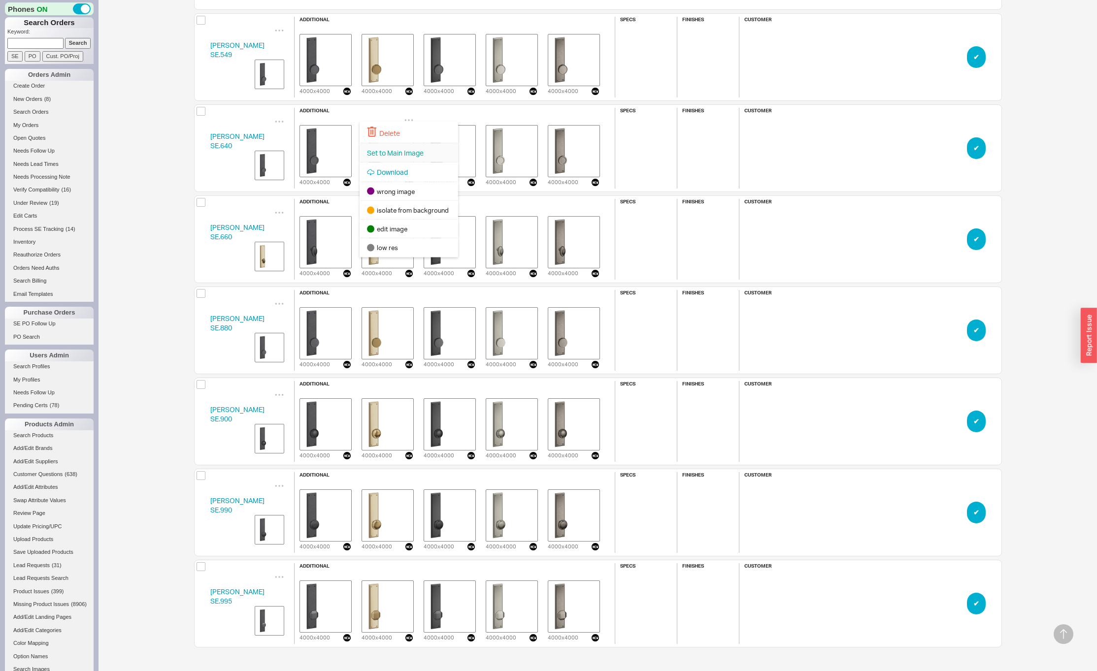
click at [402, 146] on div "Set to Main Image" at bounding box center [409, 153] width 99 height 20
click at [411, 24] on icon "grid" at bounding box center [409, 29] width 10 height 10
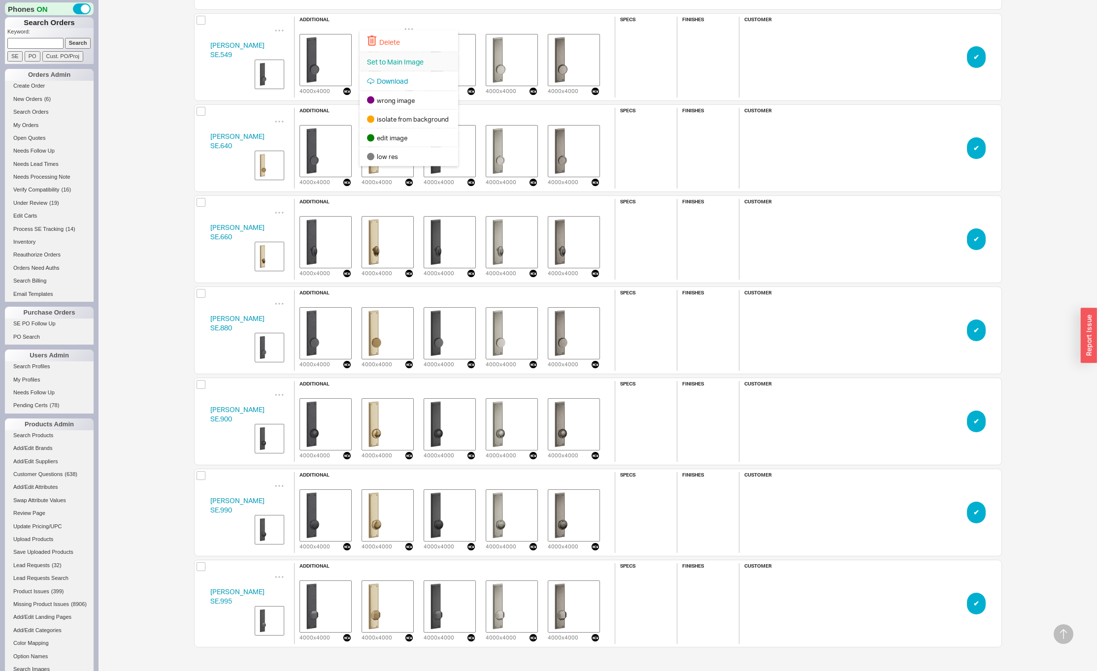
click at [401, 62] on span "Set to Main Image" at bounding box center [395, 61] width 57 height 8
click at [406, 297] on icon "grid" at bounding box center [409, 302] width 10 height 10
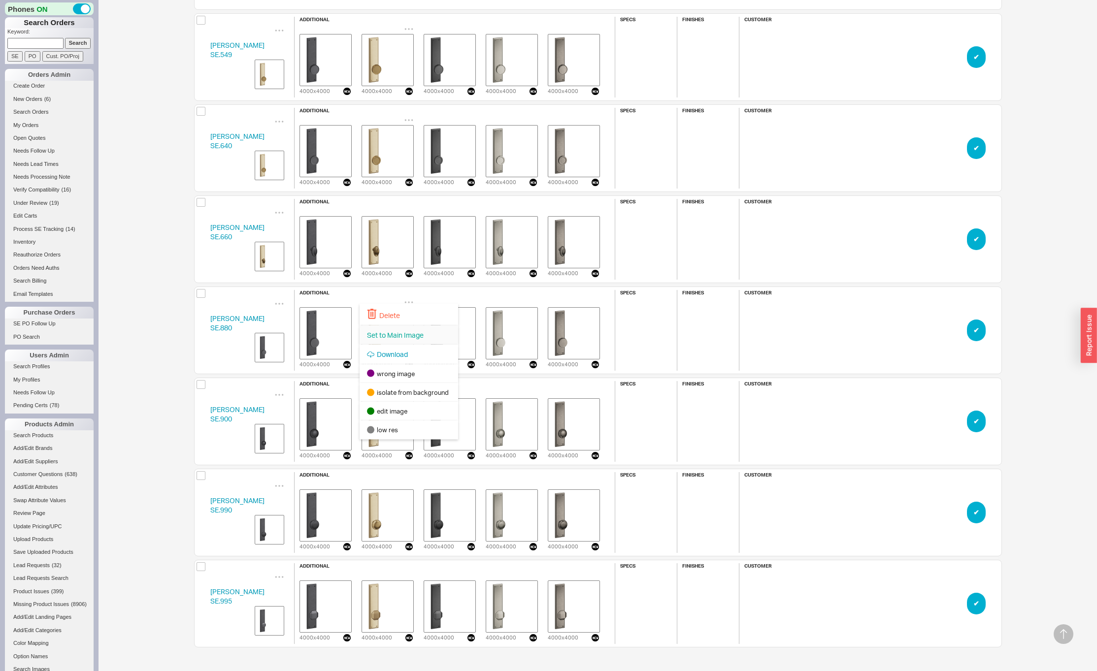
click at [405, 330] on span "Set to Main Image" at bounding box center [395, 334] width 57 height 8
click at [410, 391] on icon "grid" at bounding box center [409, 394] width 10 height 10
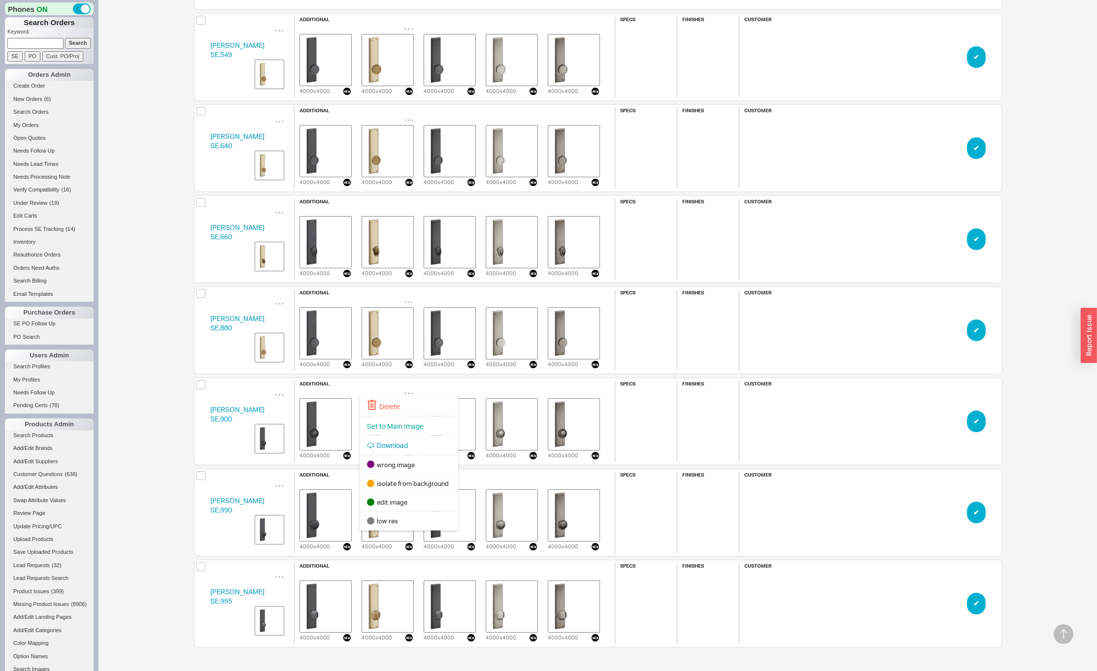
drag, startPoint x: 402, startPoint y: 425, endPoint x: 402, endPoint y: 434, distance: 9.4
click at [402, 425] on span "Set to Main Image" at bounding box center [395, 426] width 57 height 8
click at [407, 482] on icon "grid" at bounding box center [409, 485] width 10 height 10
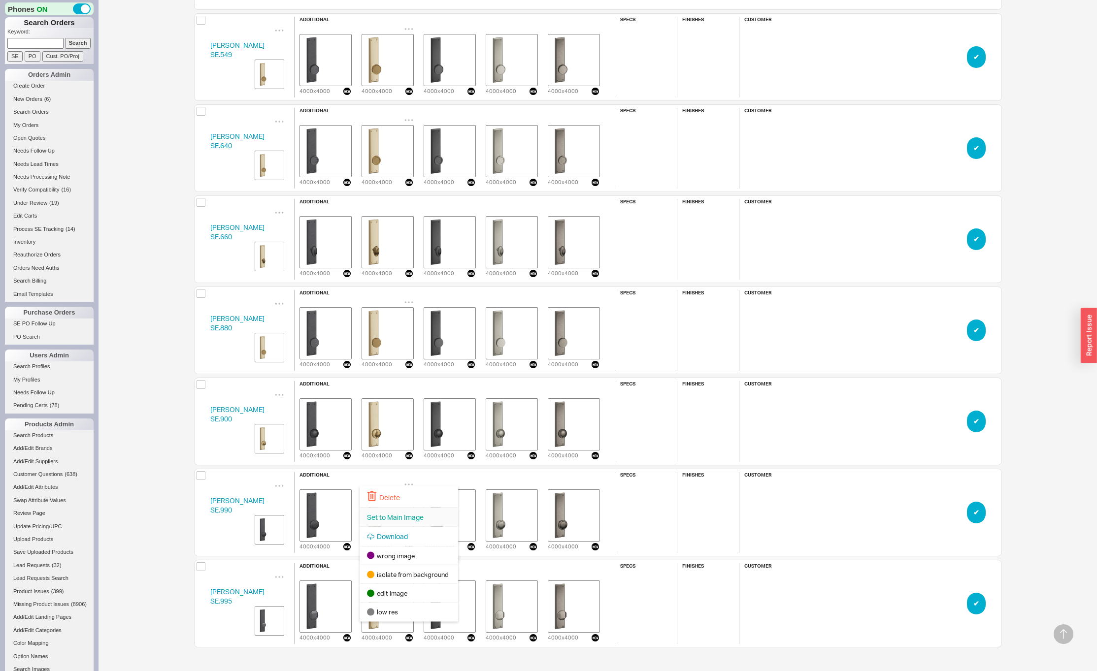
click at [404, 518] on span "Set to Main Image" at bounding box center [395, 517] width 57 height 8
drag, startPoint x: 408, startPoint y: 573, endPoint x: 406, endPoint y: 582, distance: 9.1
click at [408, 573] on icon "grid" at bounding box center [409, 576] width 10 height 10
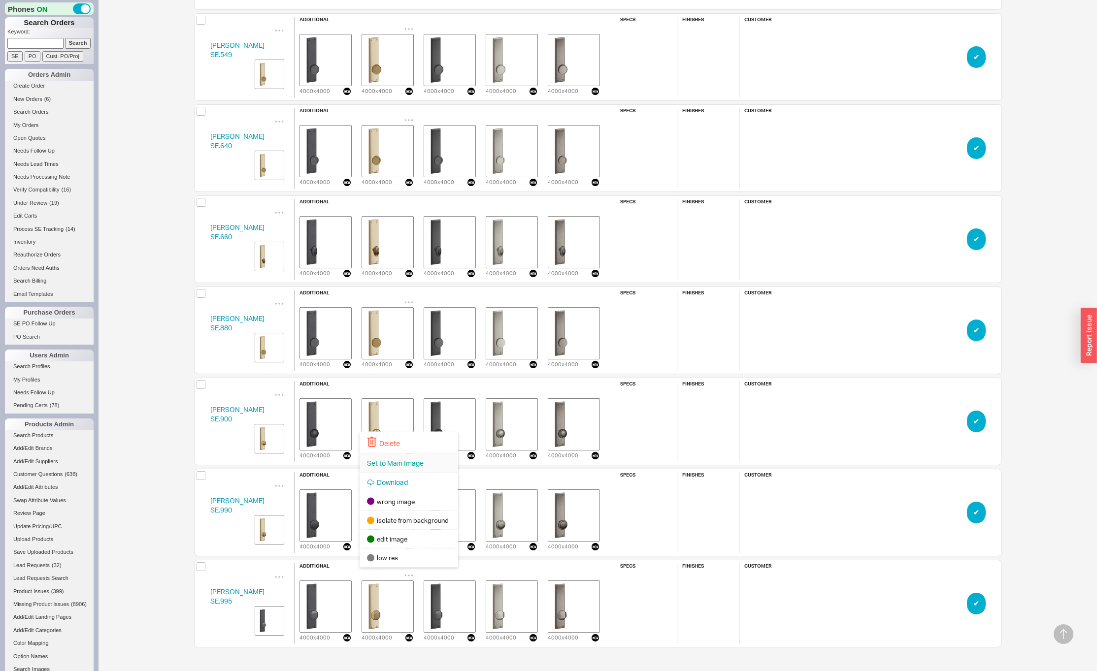
click at [381, 463] on span "Set to Main Image" at bounding box center [395, 463] width 57 height 8
click at [396, 514] on img "grid" at bounding box center [387, 515] width 49 height 49
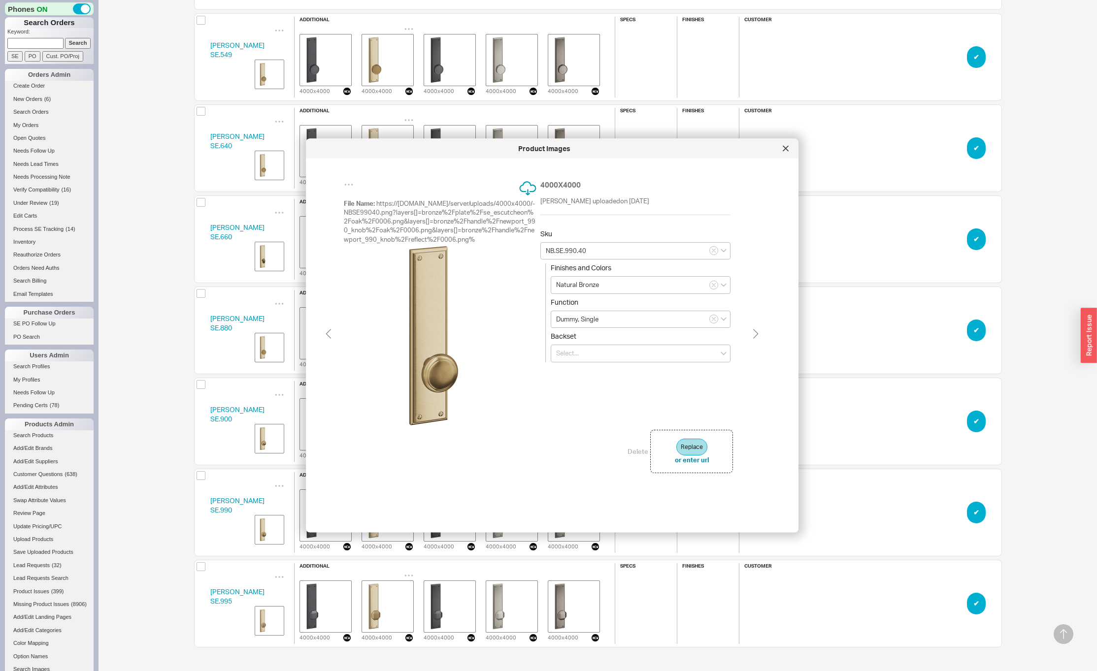
scroll to position [0, 0]
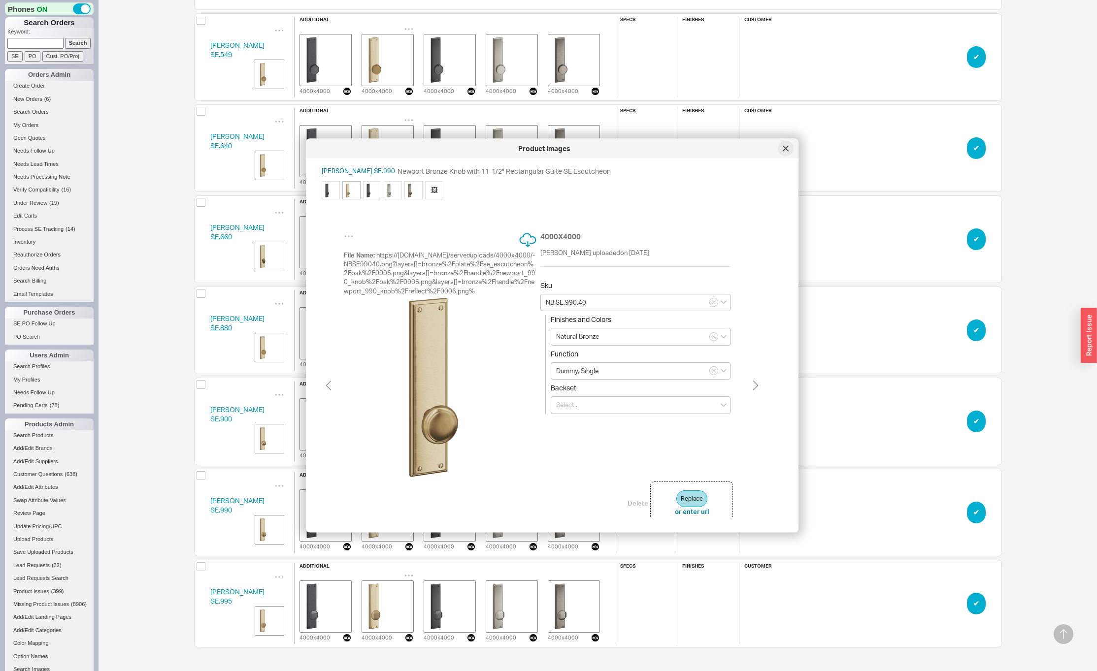
click at [790, 149] on div at bounding box center [786, 149] width 16 height 16
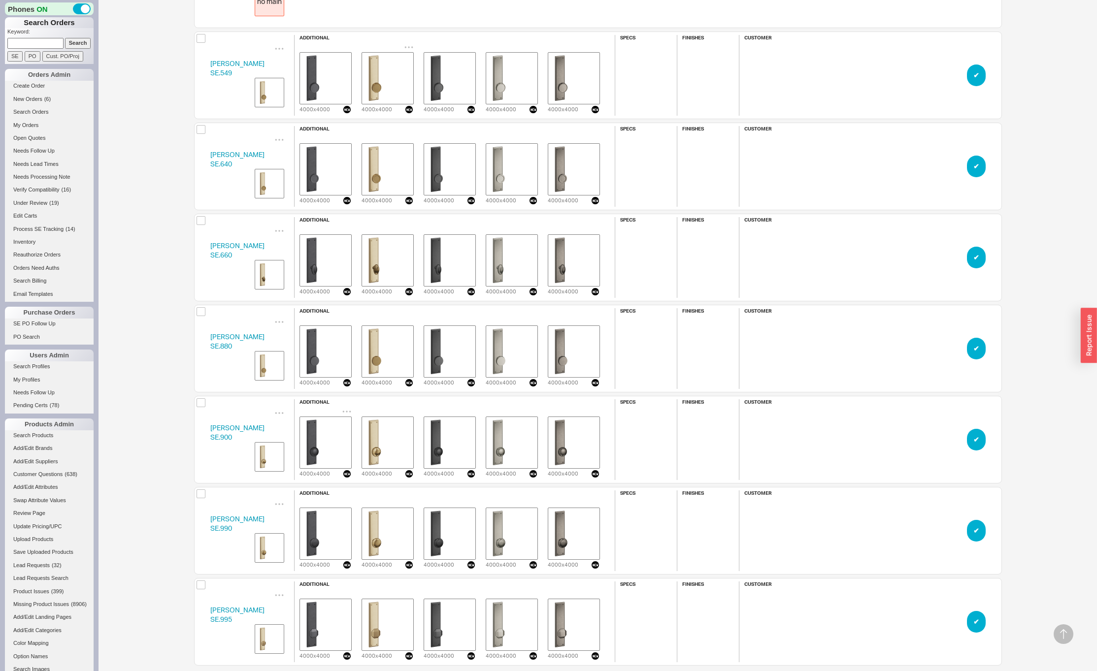
scroll to position [8891, 0]
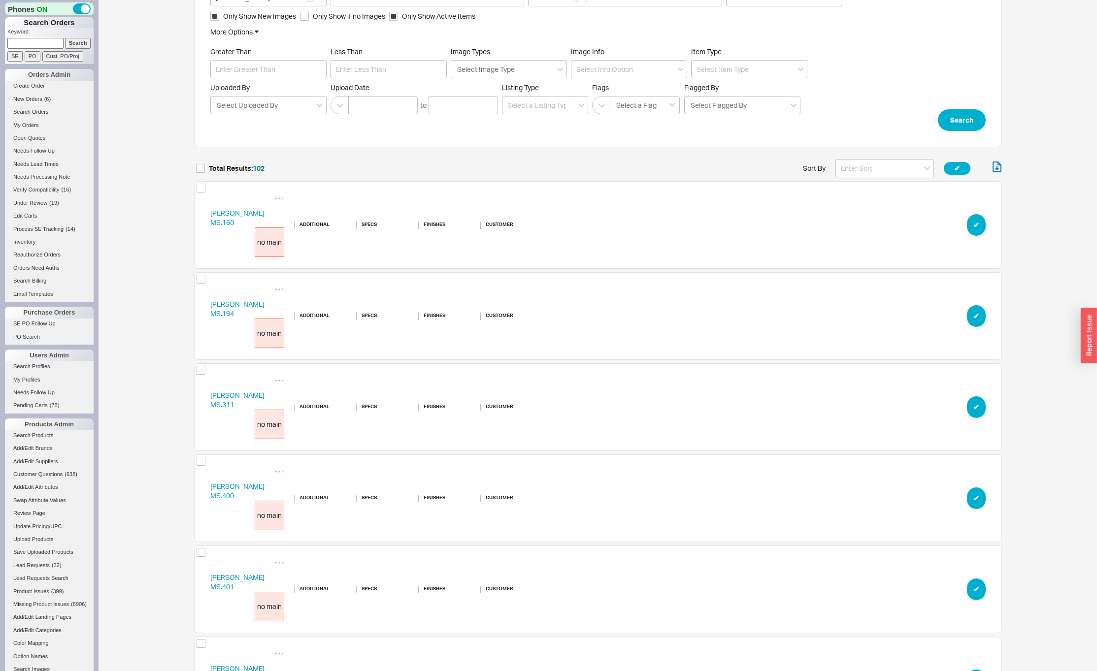
scroll to position [0, 0]
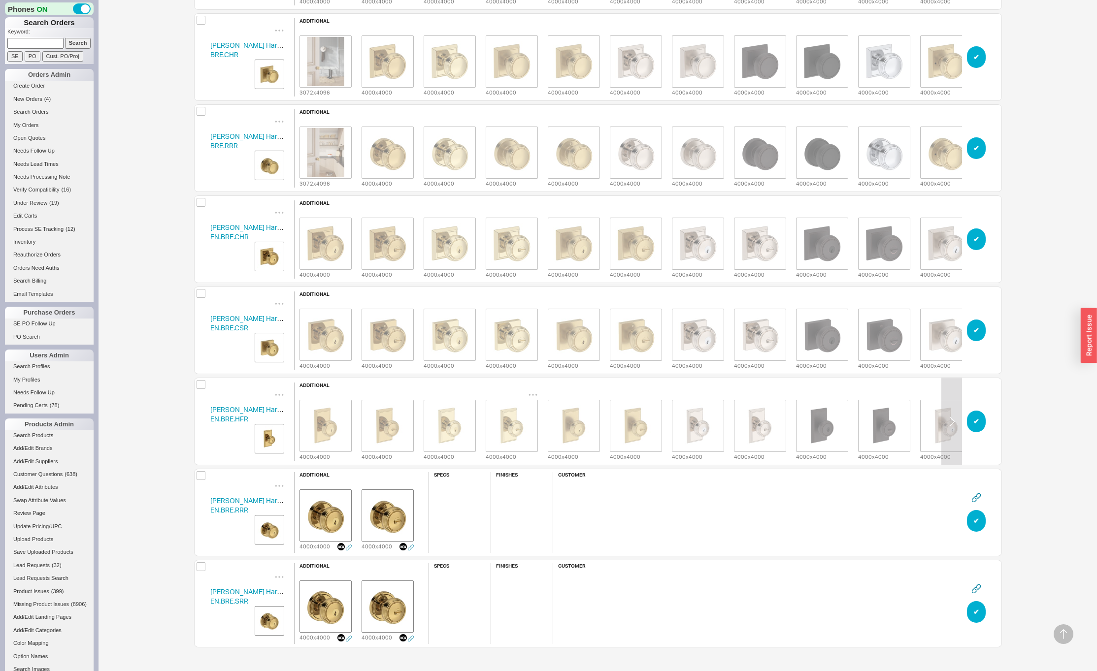
scroll to position [936, 800]
click at [268, 519] on img "grid" at bounding box center [269, 530] width 25 height 25
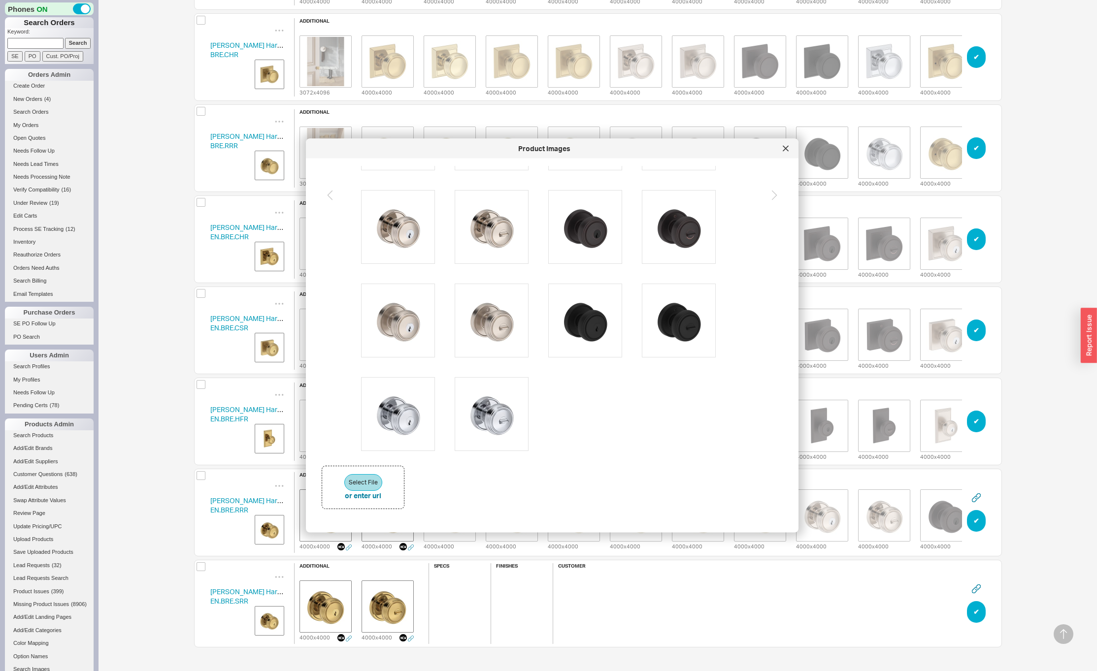
scroll to position [245, 0]
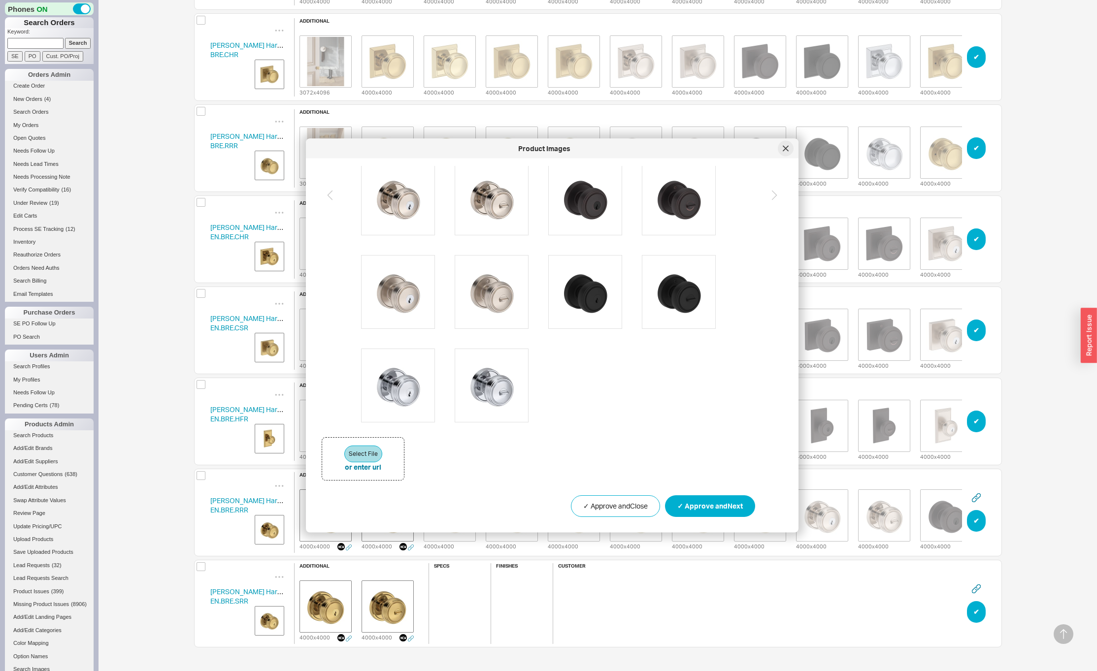
click at [789, 150] on div at bounding box center [786, 149] width 16 height 16
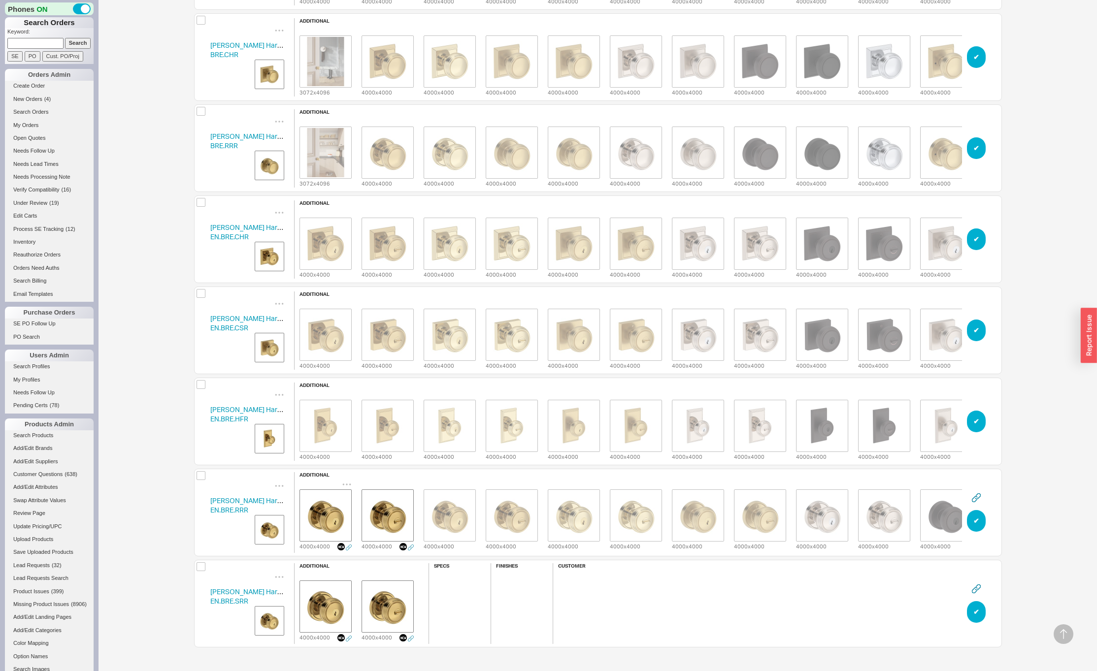
click at [347, 480] on icon "grid" at bounding box center [347, 485] width 10 height 10
click at [342, 499] on div "Delete" at bounding box center [346, 497] width 99 height 22
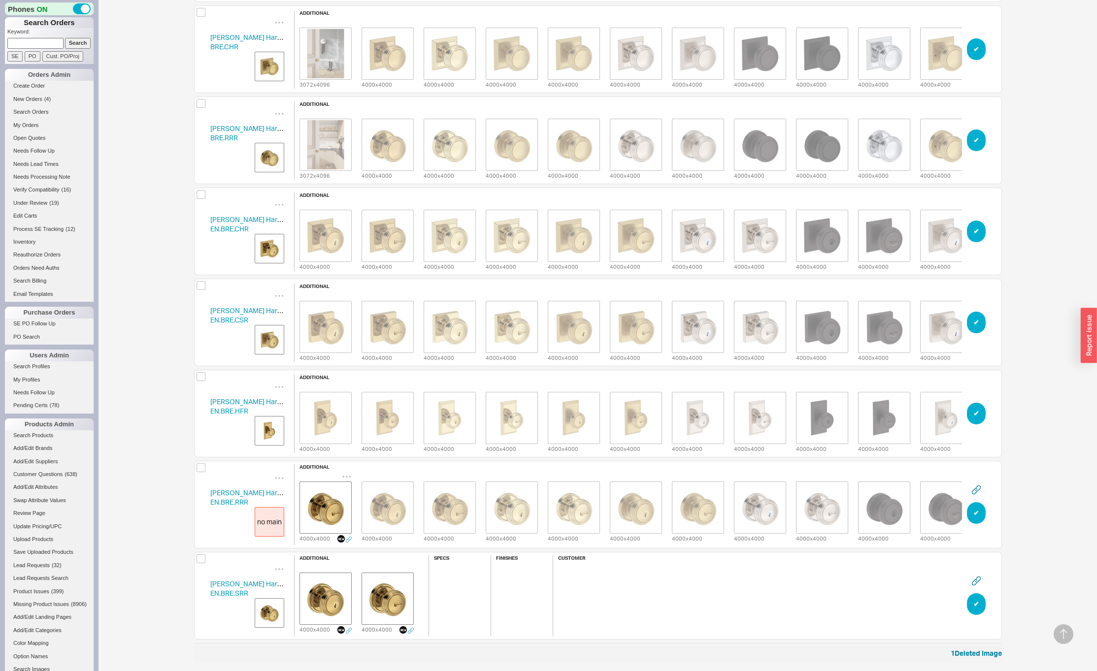
click at [345, 472] on icon "grid" at bounding box center [347, 477] width 10 height 10
click at [343, 488] on div "Delete" at bounding box center [346, 489] width 99 height 22
click at [346, 477] on icon "grid" at bounding box center [346, 477] width 8 height 1
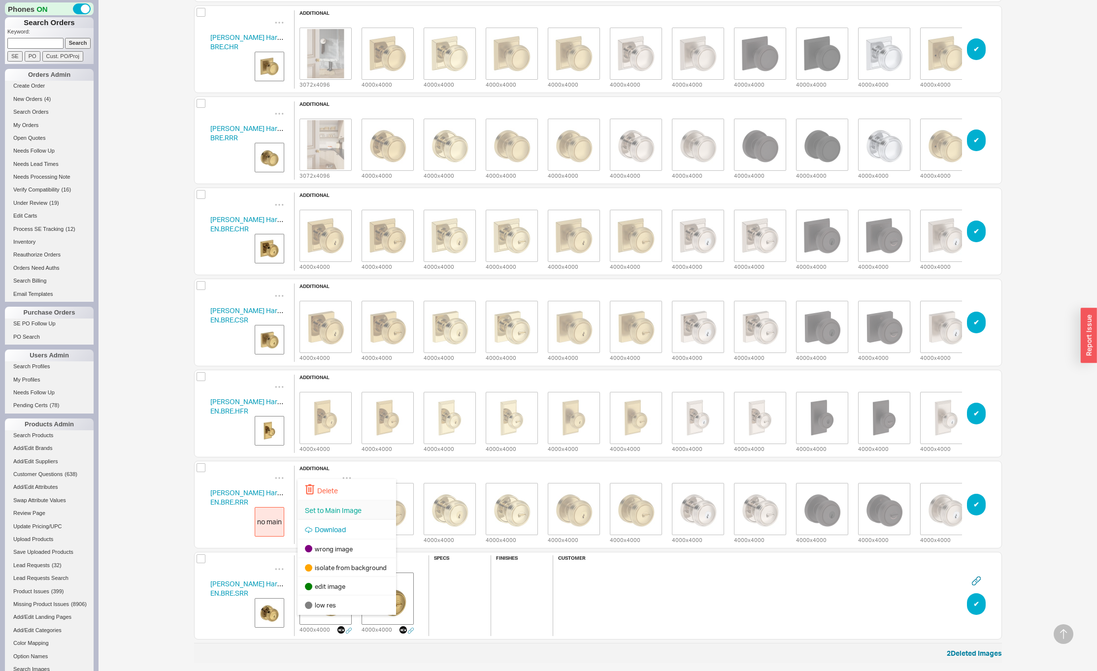
click at [338, 509] on span "Set to Main Image" at bounding box center [333, 510] width 57 height 8
click at [594, 477] on icon "grid" at bounding box center [595, 477] width 8 height 1
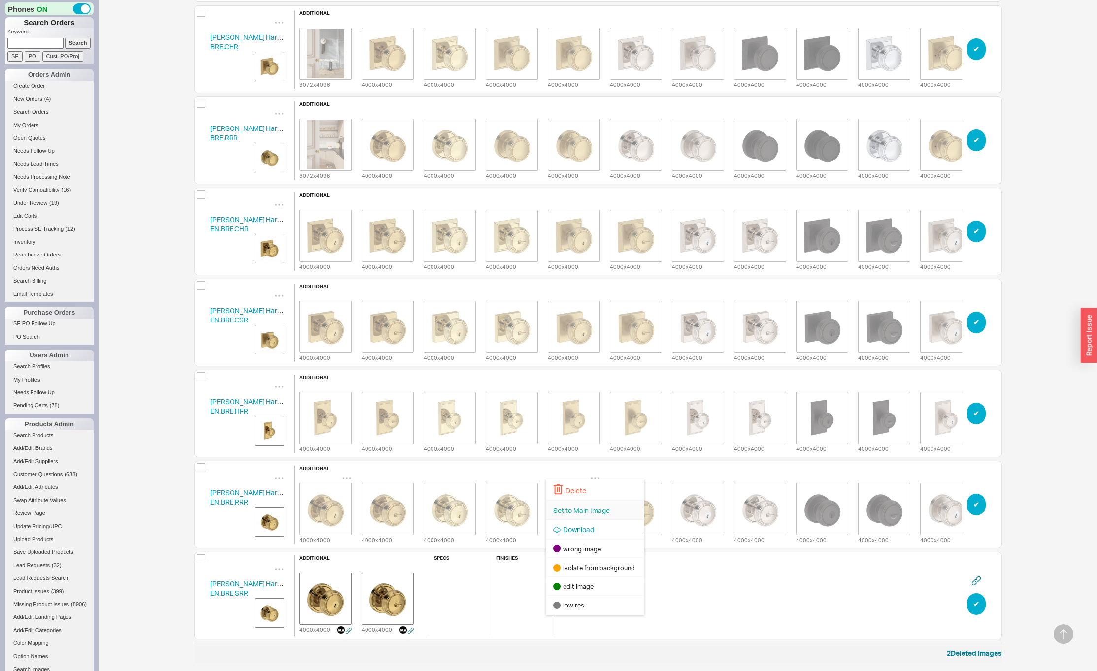
click at [575, 514] on div "Set to Main Image" at bounding box center [595, 511] width 99 height 20
click at [272, 614] on img "grid" at bounding box center [269, 613] width 25 height 25
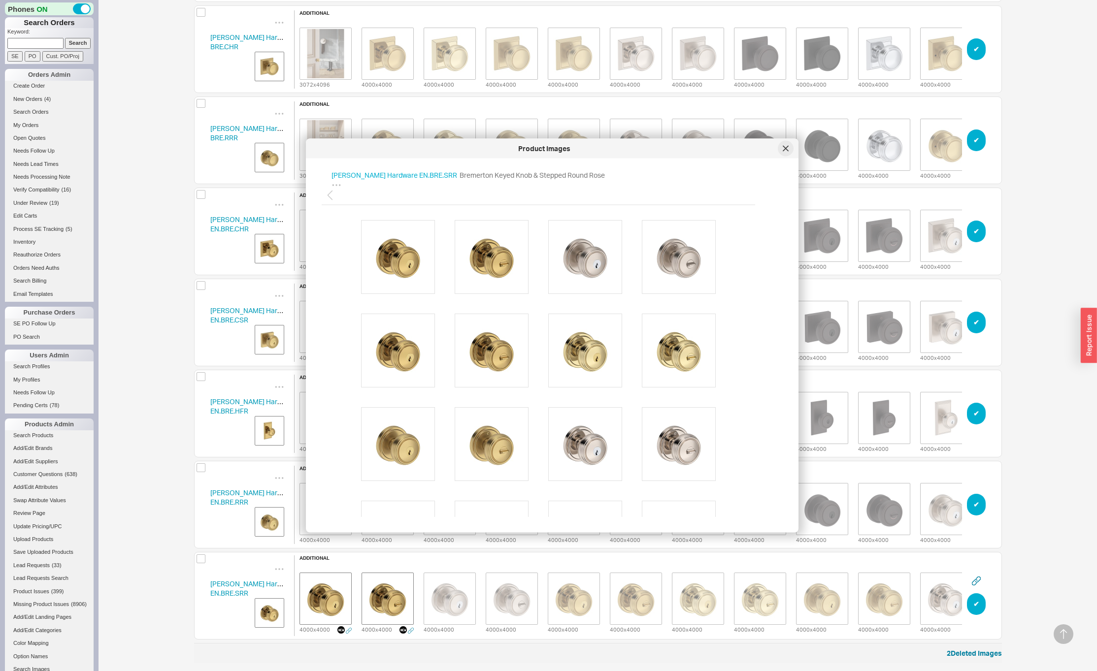
click at [784, 147] on icon at bounding box center [785, 148] width 5 height 5
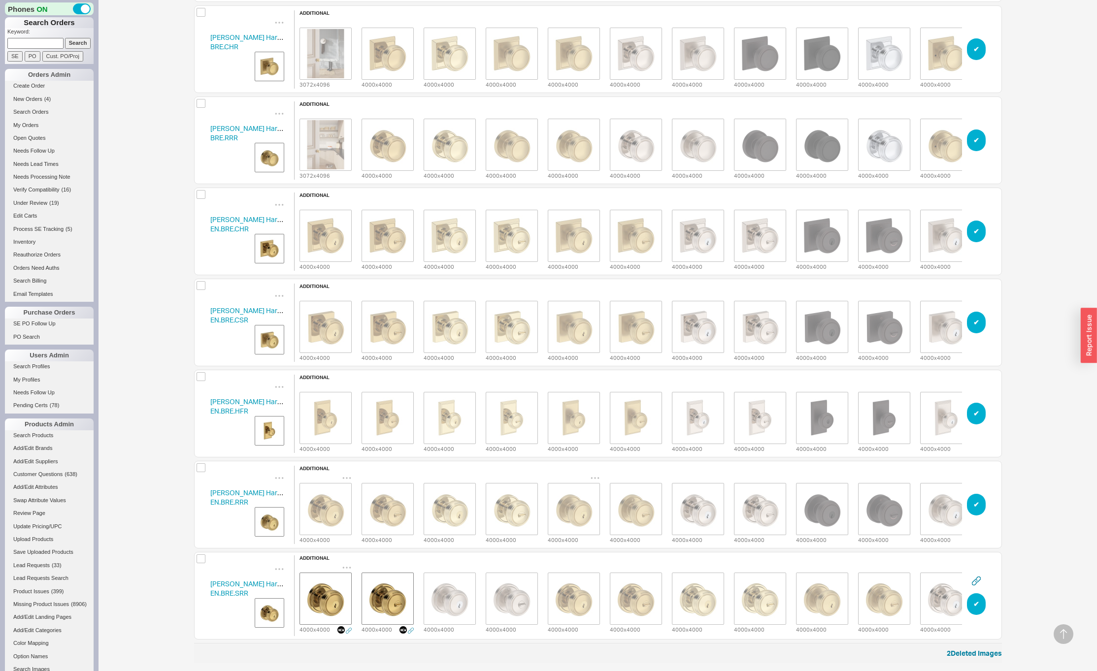
click at [346, 565] on icon "grid" at bounding box center [347, 568] width 10 height 10
click at [326, 437] on span "Delete" at bounding box center [327, 435] width 21 height 8
click at [346, 567] on icon "grid" at bounding box center [346, 567] width 8 height 1
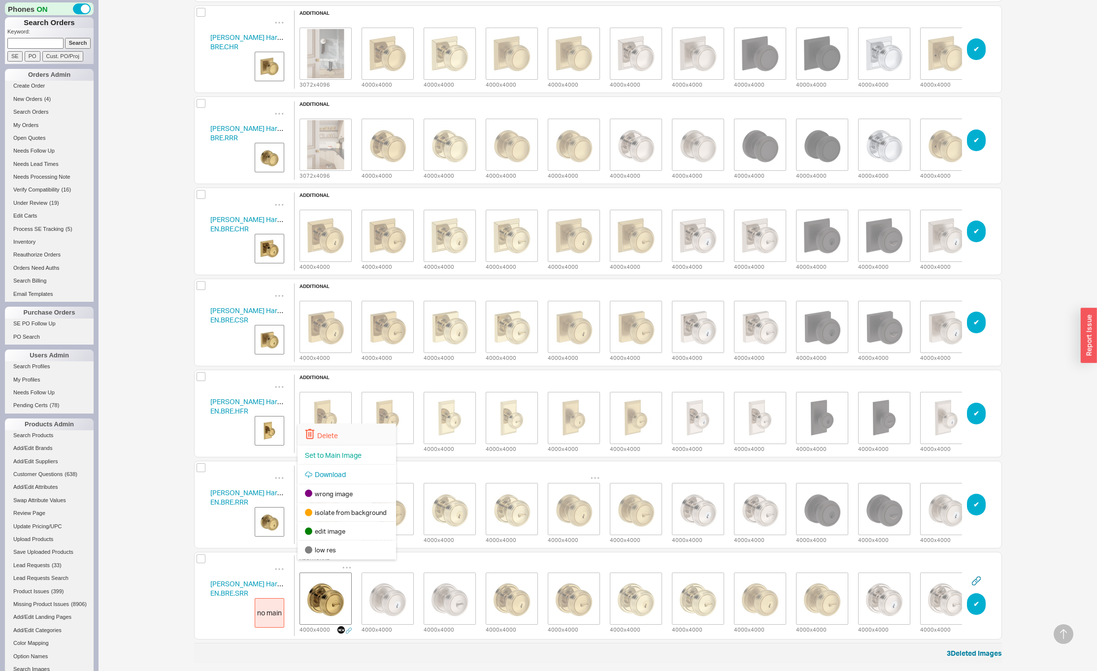
click at [344, 440] on div "Delete" at bounding box center [346, 435] width 99 height 22
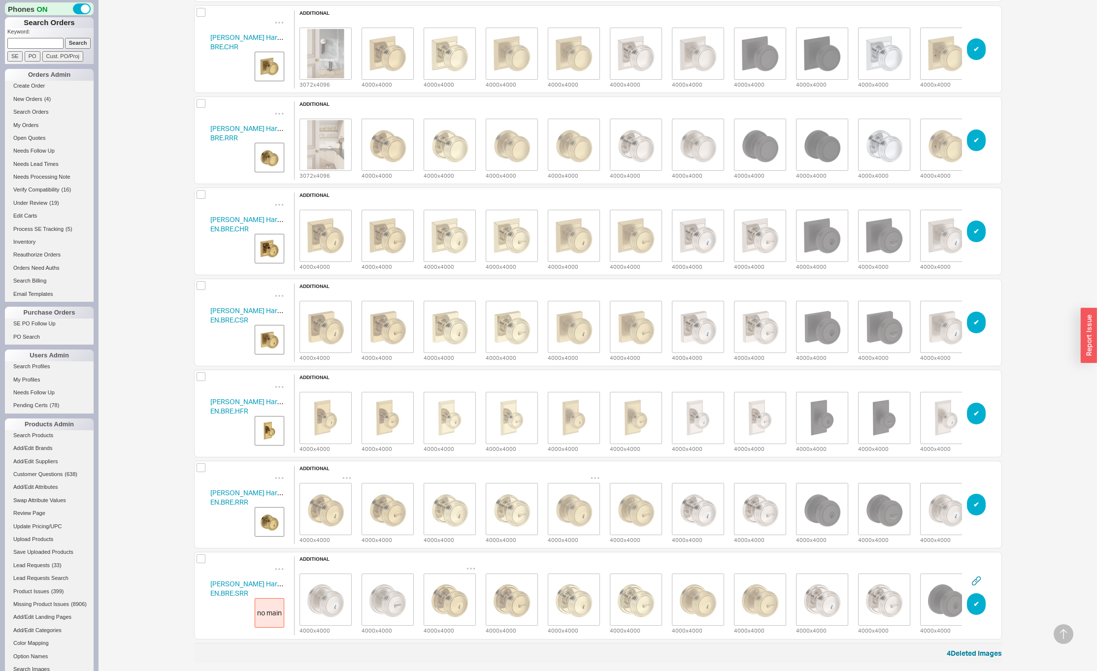
click at [467, 564] on icon "grid" at bounding box center [471, 569] width 10 height 10
click at [532, 586] on img "grid" at bounding box center [511, 599] width 49 height 49
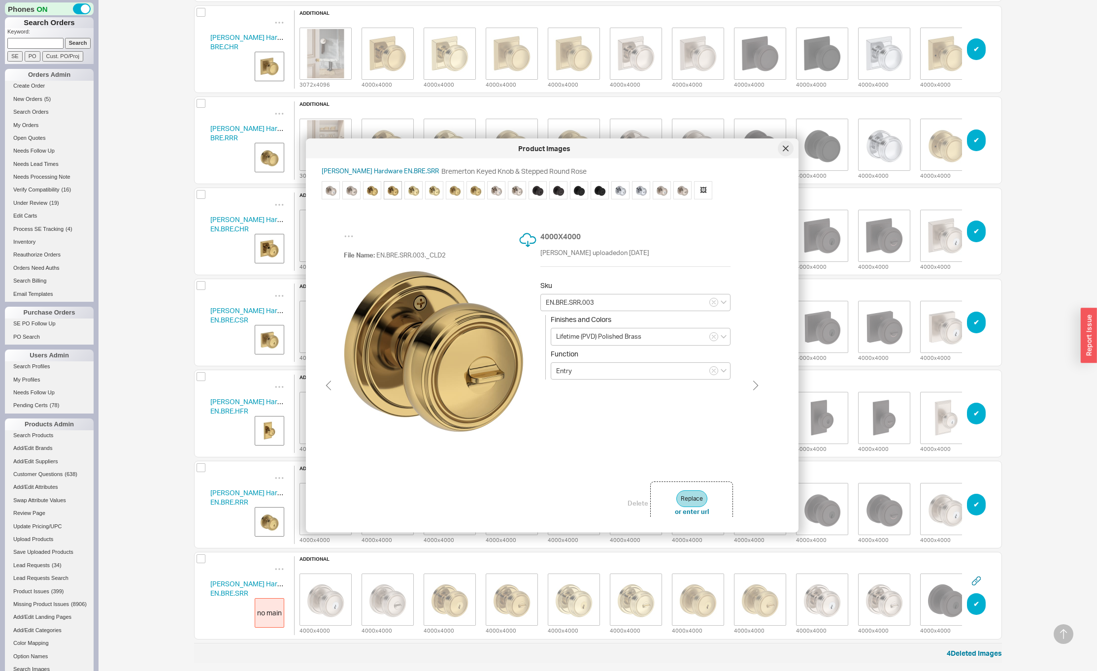
click at [790, 149] on div at bounding box center [786, 149] width 16 height 16
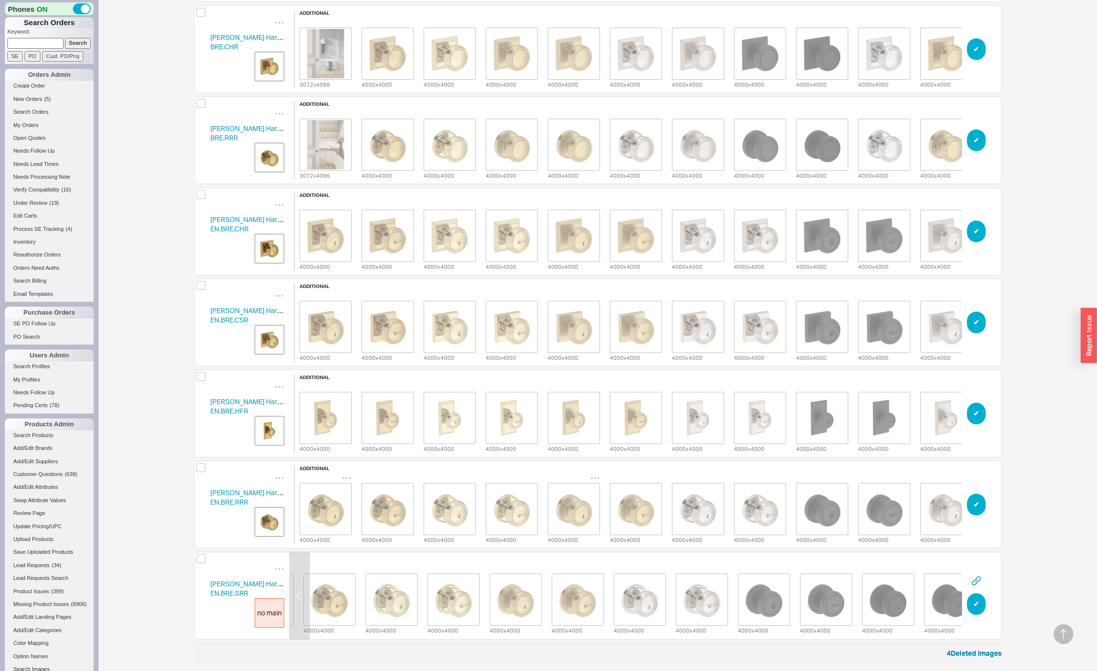
scroll to position [0, 189]
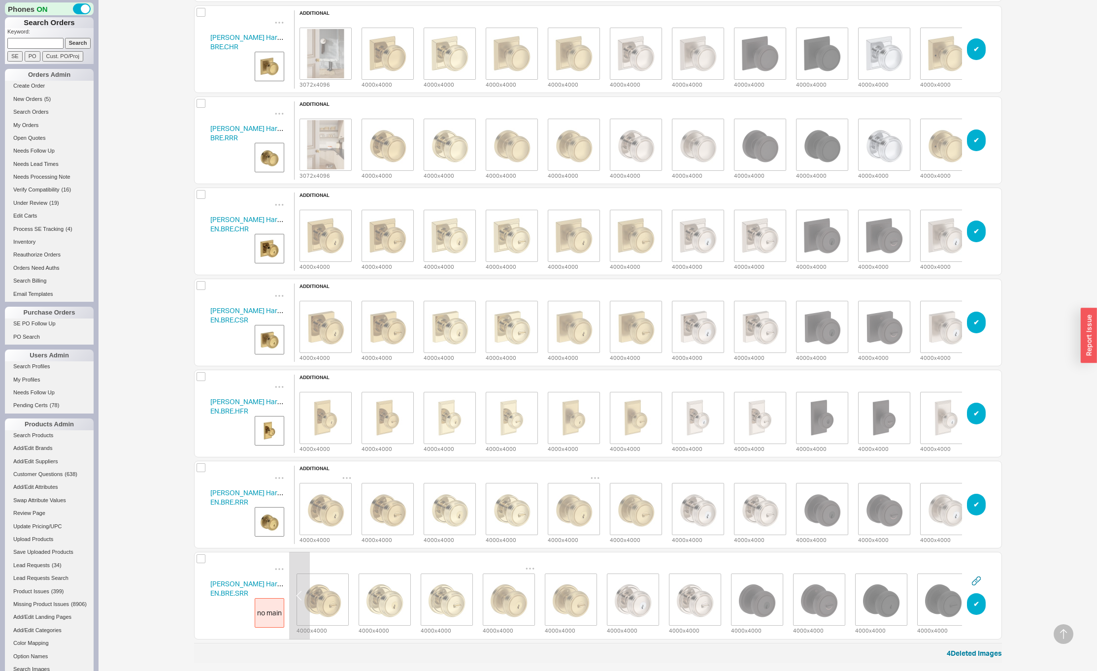
click at [529, 564] on icon "grid" at bounding box center [530, 569] width 10 height 10
click at [496, 453] on span "Set to Main Image" at bounding box center [516, 456] width 57 height 8
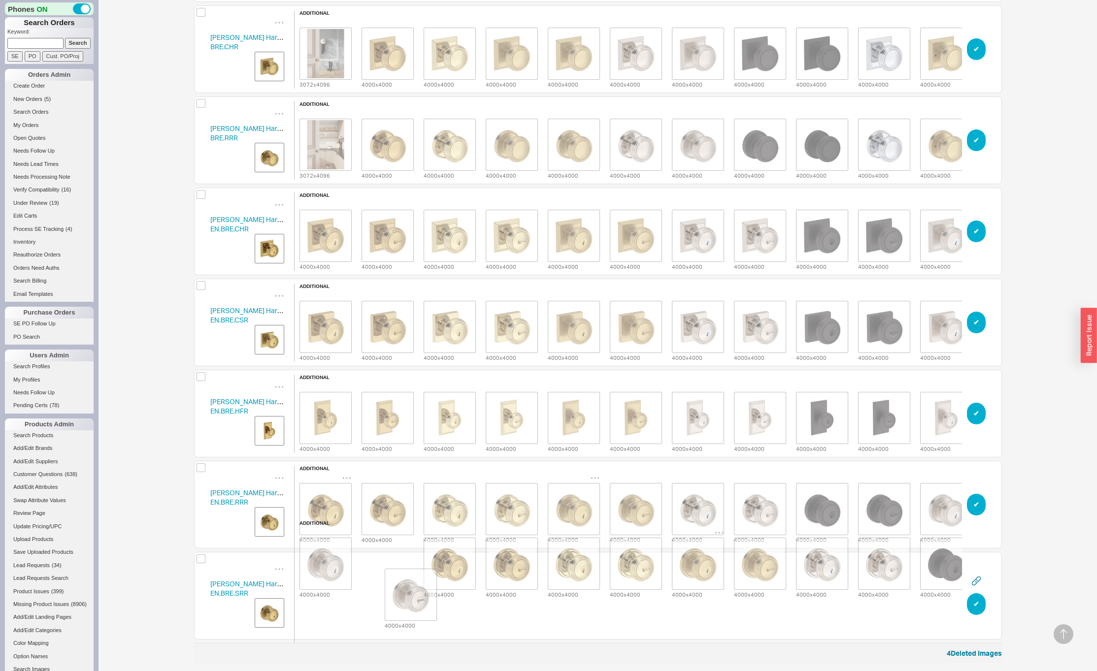
scroll to position [445, 0]
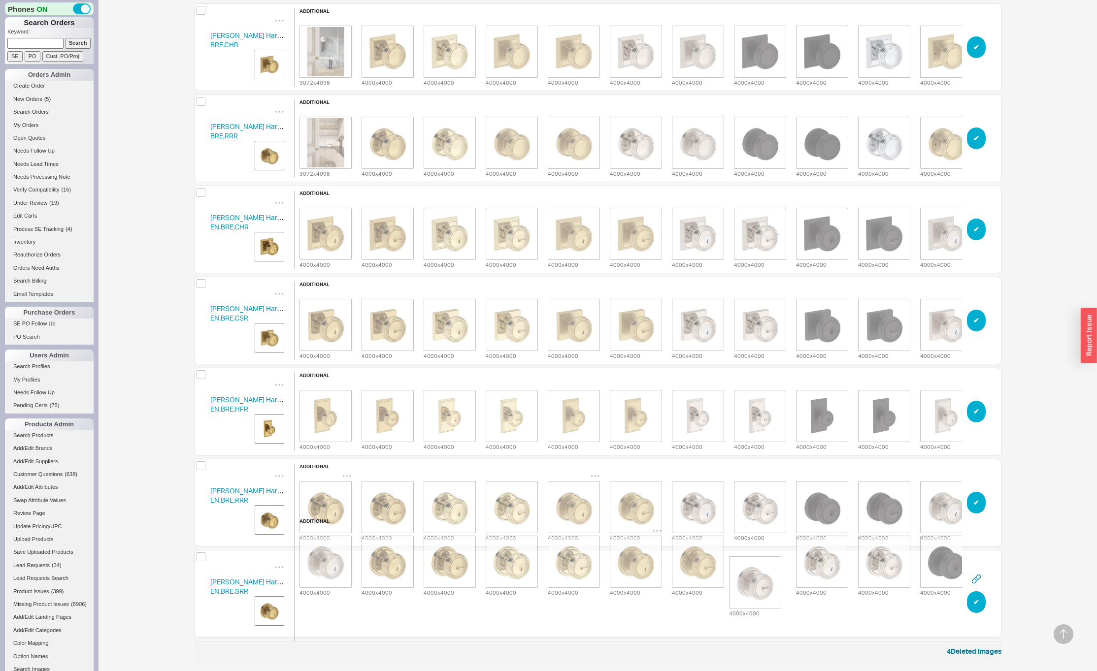
drag, startPoint x: 381, startPoint y: 602, endPoint x: 750, endPoint y: 590, distance: 369.6
click at [751, 590] on div "4000 x 4000 4000 x 4000 4000 x 4000 4000 x 4000 4000 x 4000 4000 x 4000 4000 x …" at bounding box center [822, 562] width 1055 height 72
drag, startPoint x: 330, startPoint y: 604, endPoint x: 765, endPoint y: 594, distance: 435.5
click at [765, 594] on div "additional 4000 x 4000 4000 x 4000 4000 x 4000 4000 x 4000 4000 x 4000 4000 x 4…" at bounding box center [822, 594] width 1056 height 151
drag, startPoint x: 698, startPoint y: 603, endPoint x: 756, endPoint y: 602, distance: 58.1
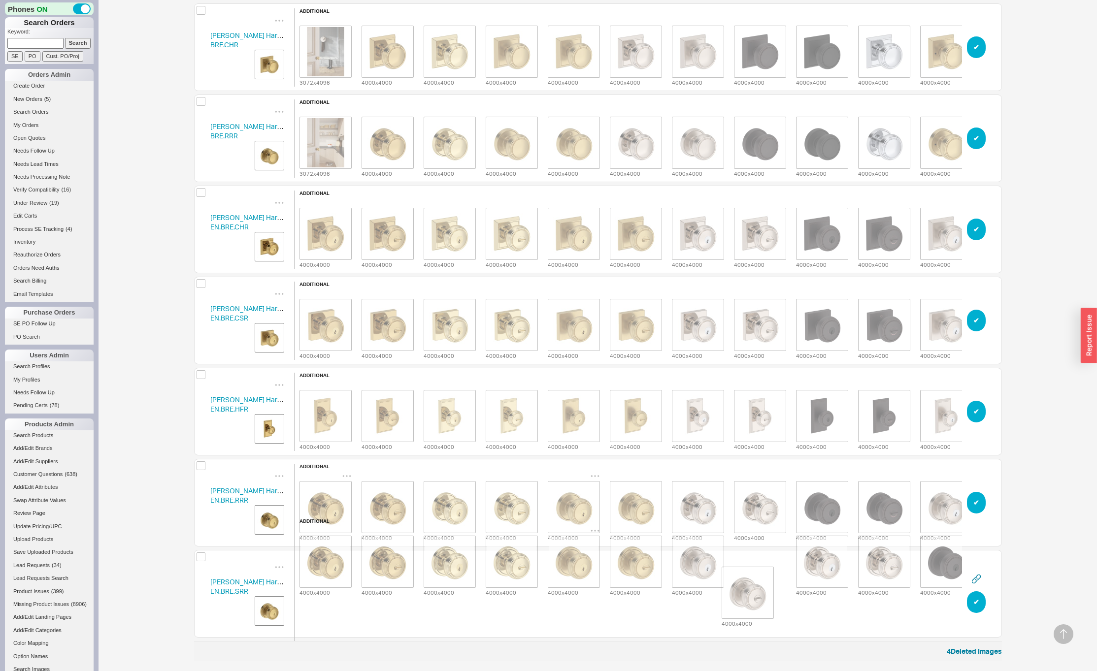
click at [756, 602] on div "additional 4000 x 4000 4000 x 4000 4000 x 4000 4000 x 4000 4000 x 4000 4000 x 4…" at bounding box center [822, 594] width 1056 height 151
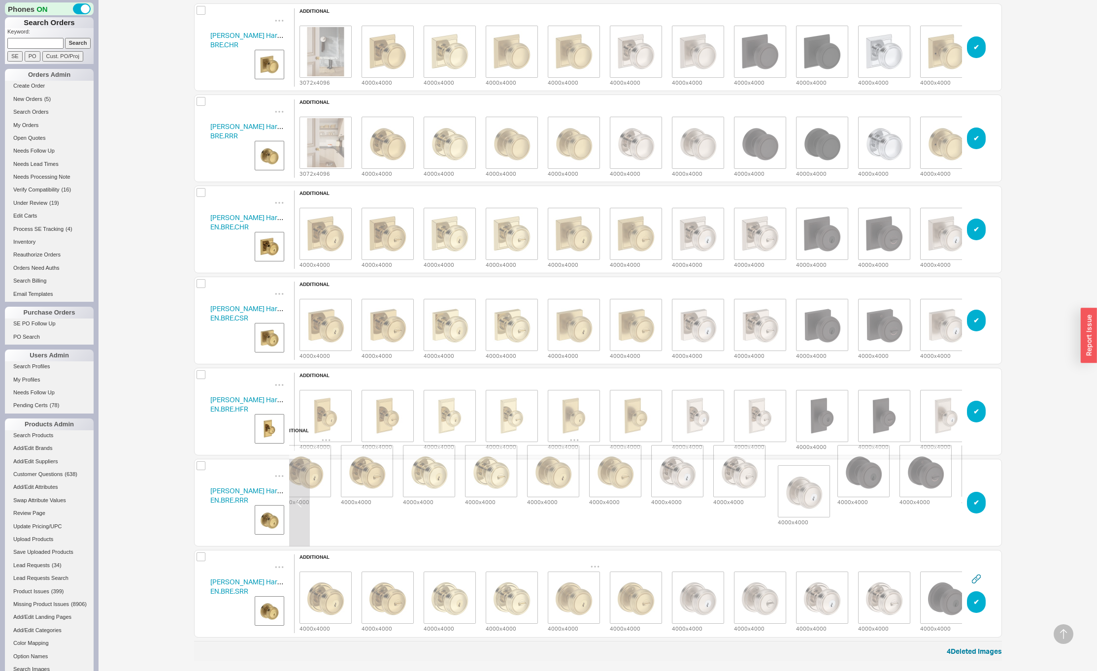
drag, startPoint x: 938, startPoint y: 509, endPoint x: 792, endPoint y: 496, distance: 146.4
click at [792, 496] on div "4000 x 4000 4000 x 4000 4000 x 4000 4000 x 4000 4000 x 4000 4000 x 4000 4000 x …" at bounding box center [739, 470] width 931 height 71
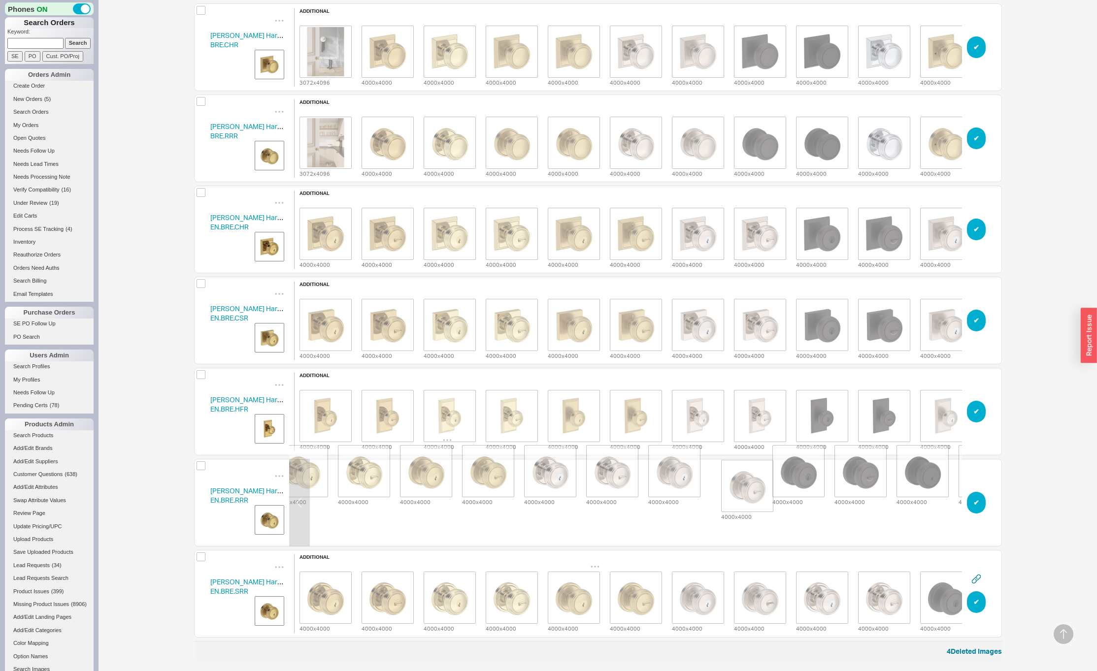
drag, startPoint x: 870, startPoint y: 506, endPoint x: 744, endPoint y: 488, distance: 126.9
click at [744, 488] on div "4000 x 4000 4000 x 4000 4000 x 4000 4000 x 4000 4000 x 4000 4000 x 4000 4000 x …" at bounding box center [612, 470] width 931 height 71
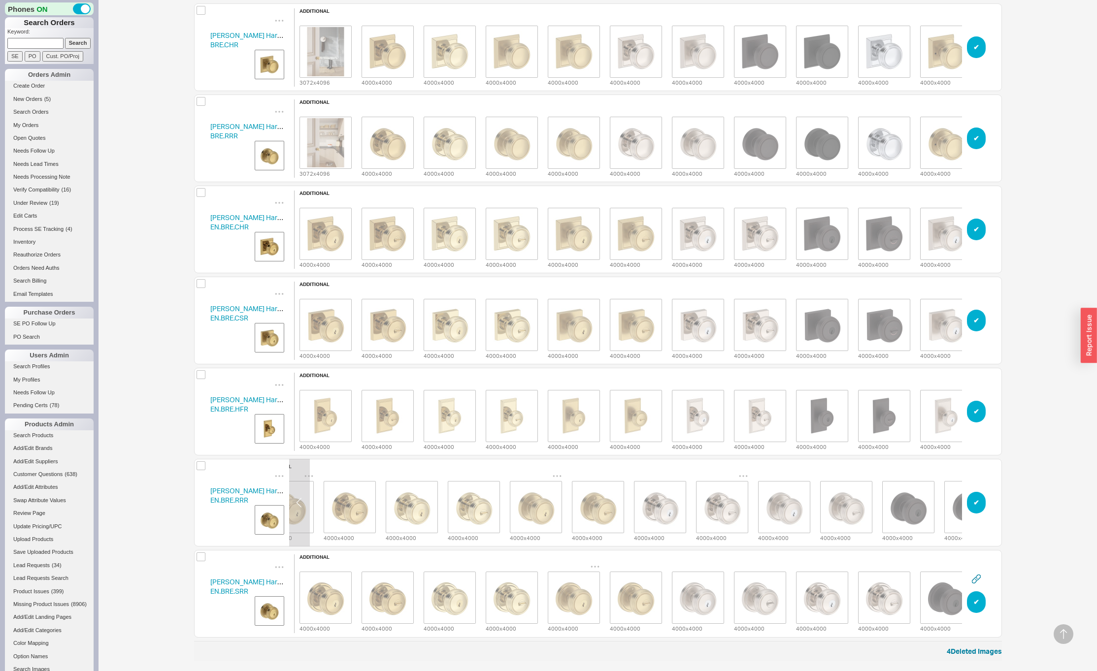
scroll to position [0, 0]
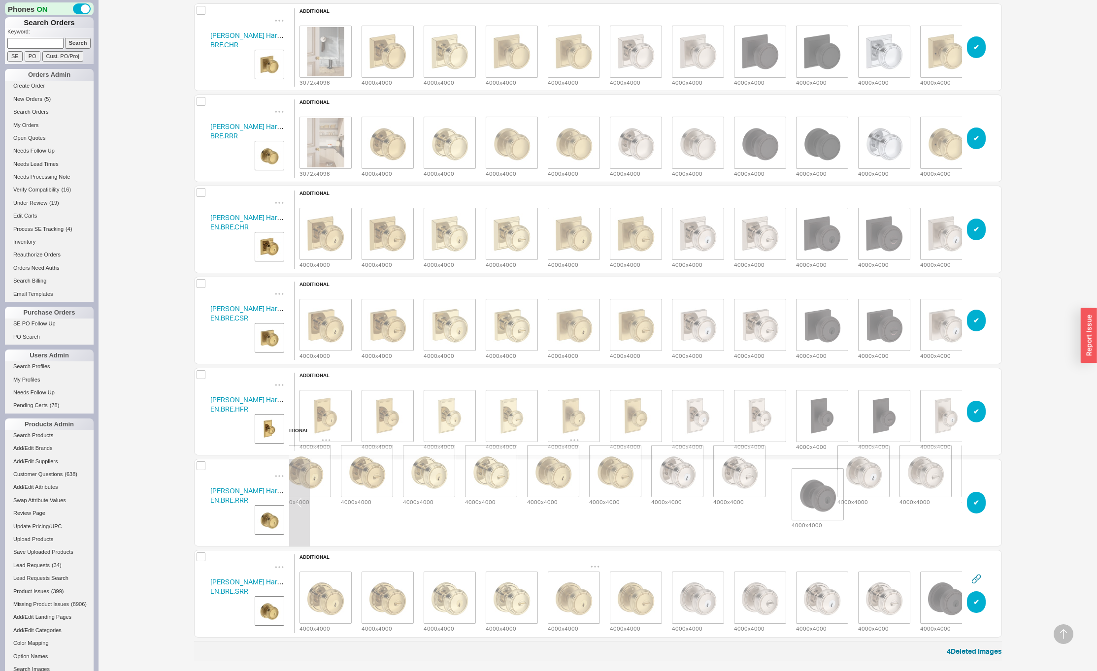
drag, startPoint x: 941, startPoint y: 507, endPoint x: 809, endPoint y: 497, distance: 132.3
click at [809, 497] on div "4000 x 4000 4000 x 4000 4000 x 4000 4000 x 4000 4000 x 4000 4000 x 4000 4000 x …" at bounding box center [739, 470] width 931 height 71
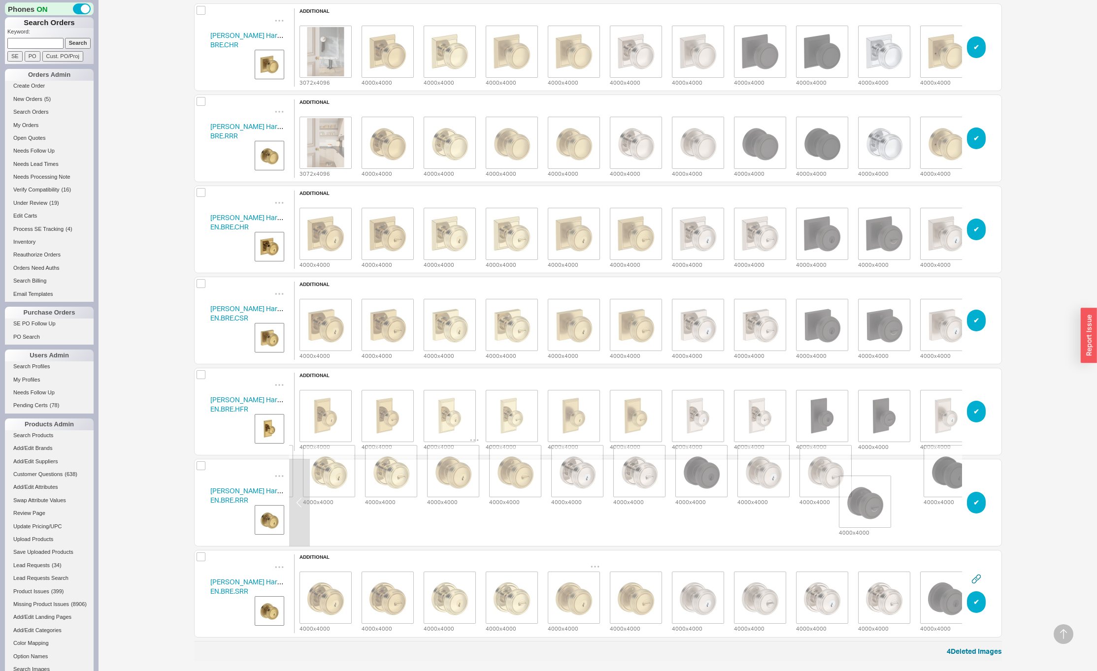
scroll to position [0, 125]
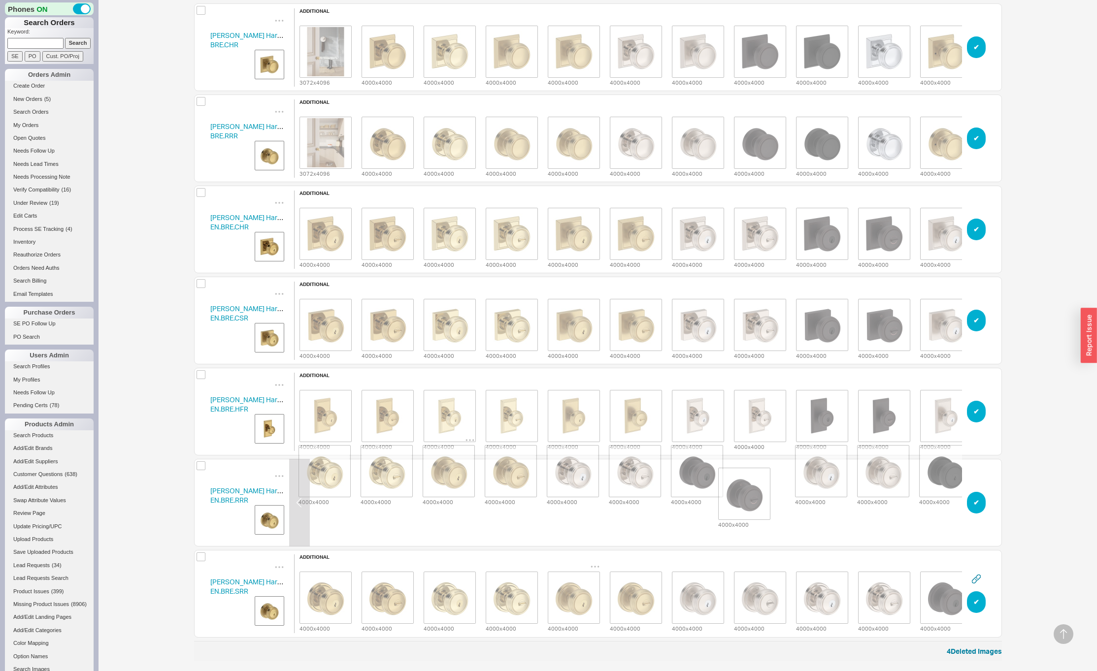
drag, startPoint x: 889, startPoint y: 508, endPoint x: 749, endPoint y: 499, distance: 140.2
click at [749, 499] on div "4000 x 4000 4000 x 4000 4000 x 4000 4000 x 4000 4000 x 4000 4000 x 4000 4000 x …" at bounding box center [634, 470] width 931 height 71
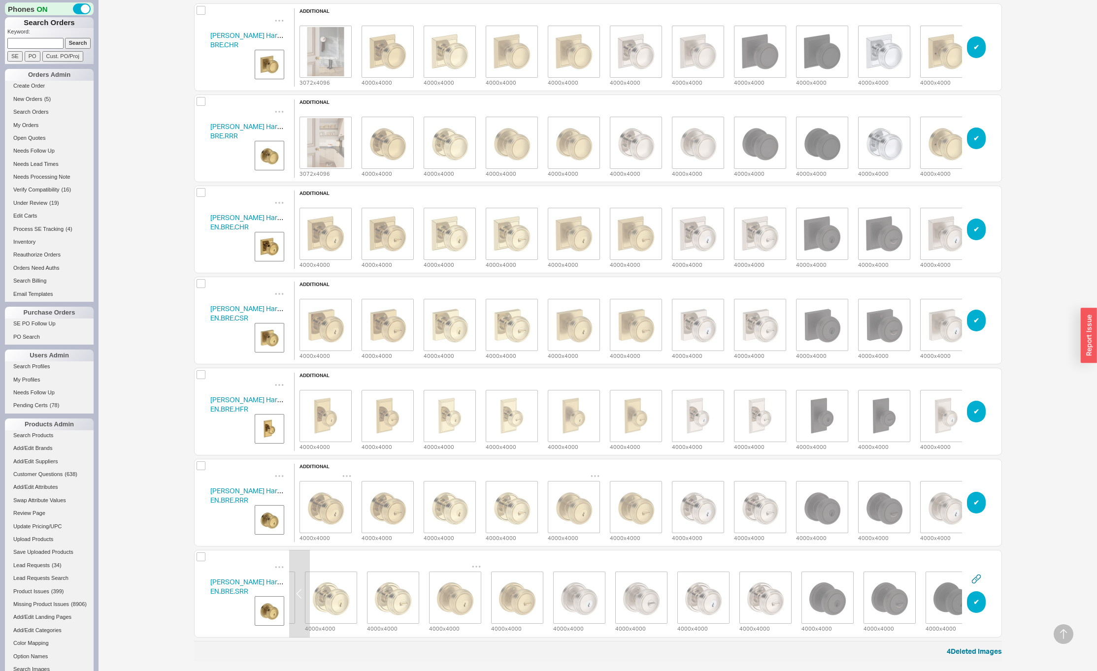
scroll to position [0, 121]
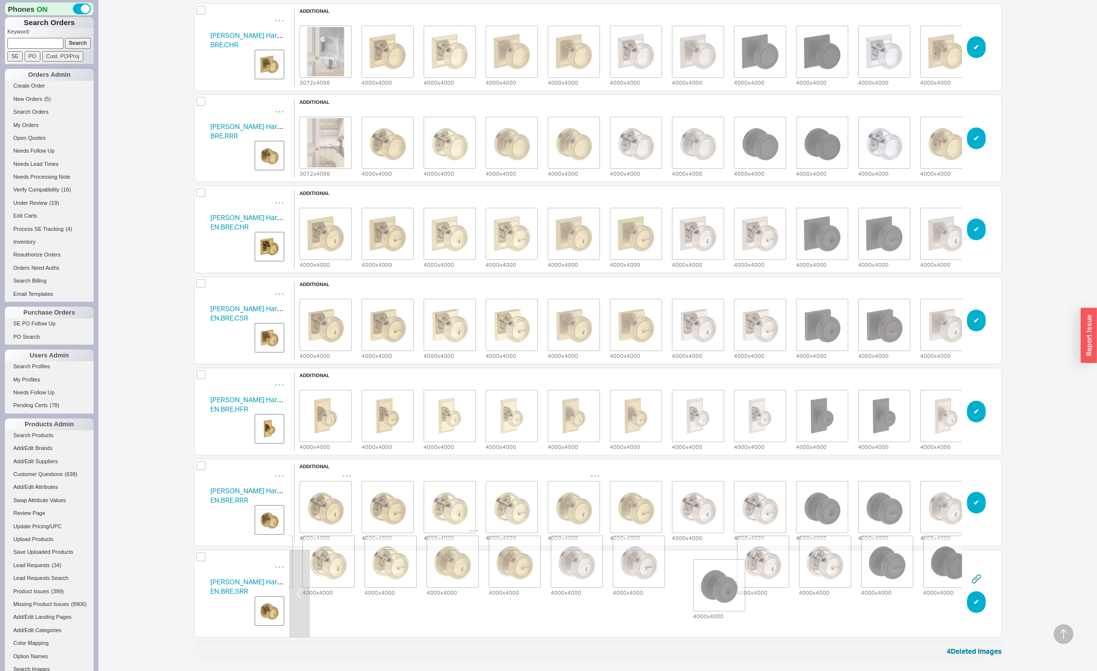
drag, startPoint x: 830, startPoint y: 597, endPoint x: 705, endPoint y: 583, distance: 125.9
click at [705, 583] on div "4000 x 4000 4000 x 4000 4000 x 4000 4000 x 4000 4000 x 4000 4000 x 4000 4000 x …" at bounding box center [700, 562] width 1055 height 72
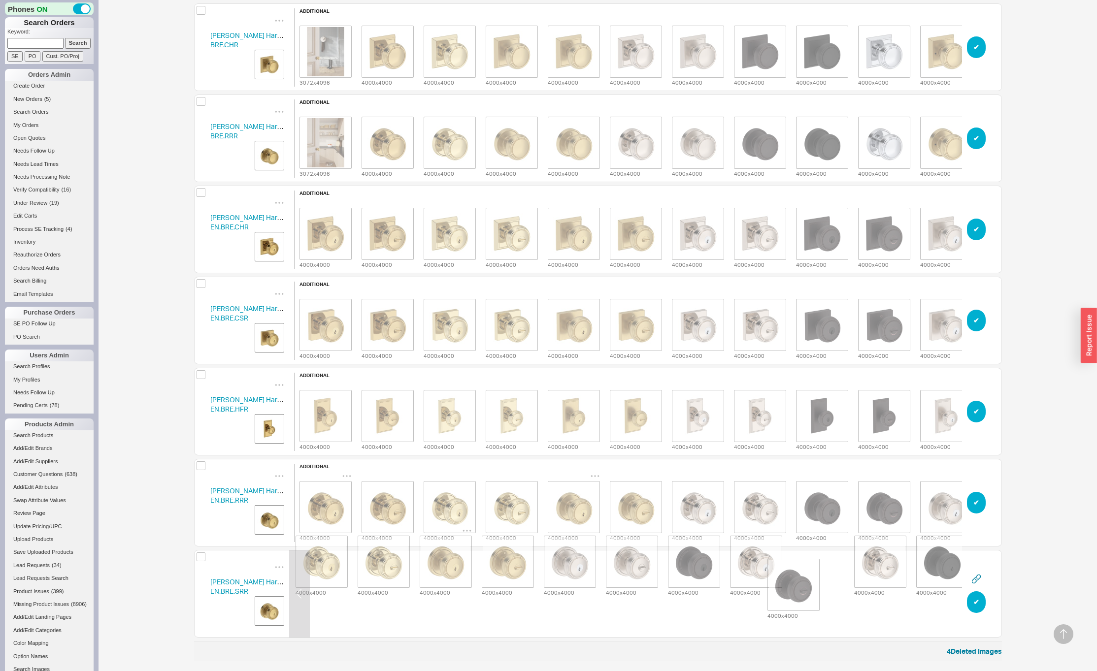
scroll to position [0, 129]
drag, startPoint x: 891, startPoint y: 595, endPoint x: 761, endPoint y: 576, distance: 131.5
click at [761, 576] on div "4000 x 4000 4000 x 4000 4000 x 4000 4000 x 4000 4000 x 4000 4000 x 4000 4000 x …" at bounding box center [692, 562] width 1055 height 72
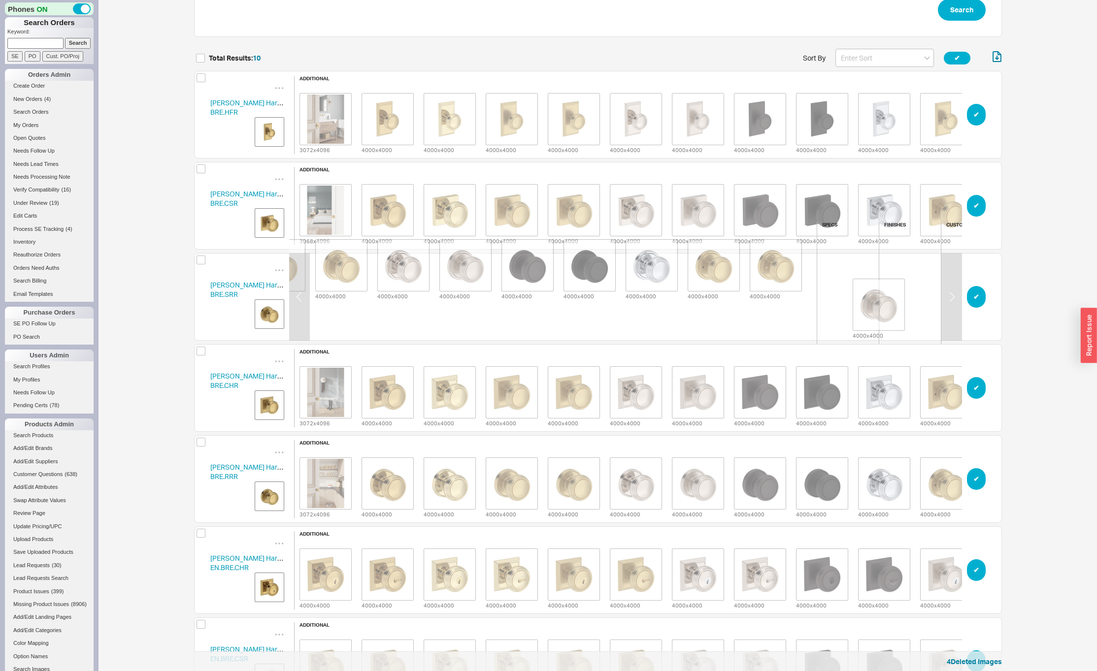
scroll to position [0, 171]
drag, startPoint x: 327, startPoint y: 303, endPoint x: 718, endPoint y: 295, distance: 391.2
click at [718, 295] on div "4000 x 4000 4000 x 4000 4000 x 4000 4000 x 4000 4000 x 4000 4000 x 4000 4000 x …" at bounding box center [465, 265] width 683 height 71
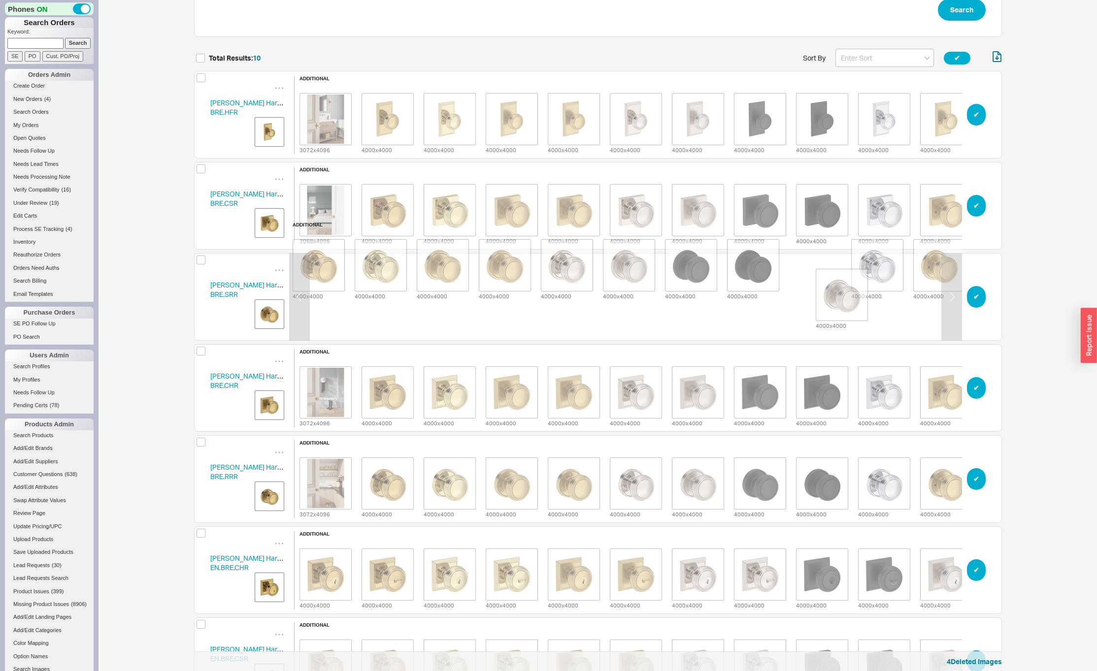
scroll to position [0, 11]
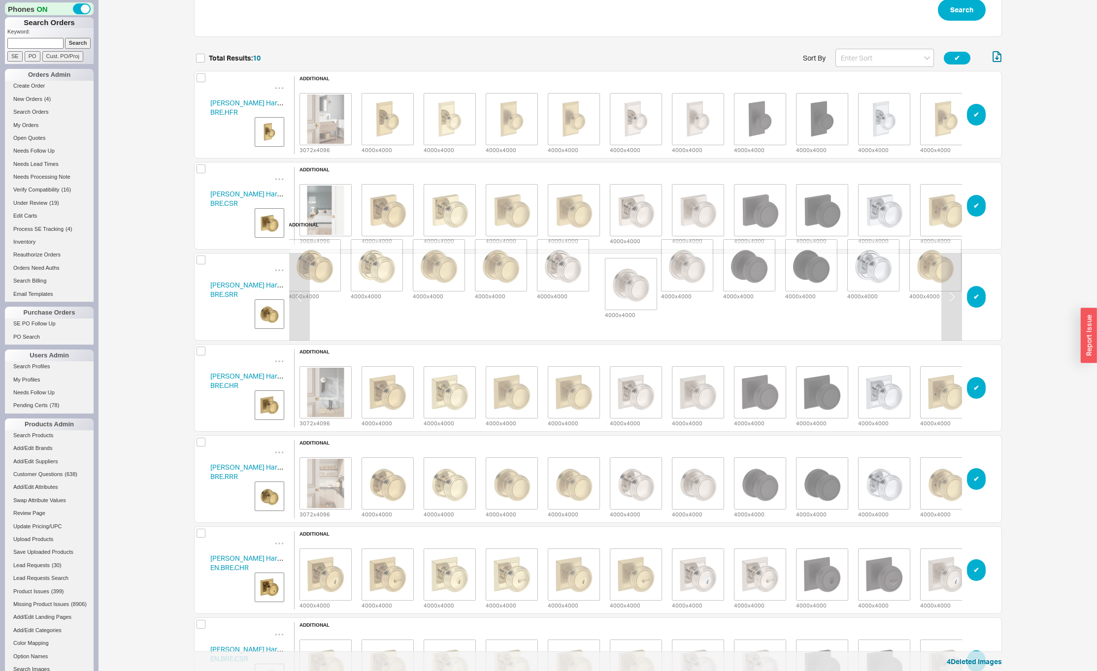
drag, startPoint x: 886, startPoint y: 311, endPoint x: 630, endPoint y: 297, distance: 255.5
click at [630, 297] on div "additional 4000 x 4000 4000 x 4000 4000 x 4000 4000 x 4000 4000 x 4000 4000 x 4…" at bounding box center [624, 297] width 683 height 150
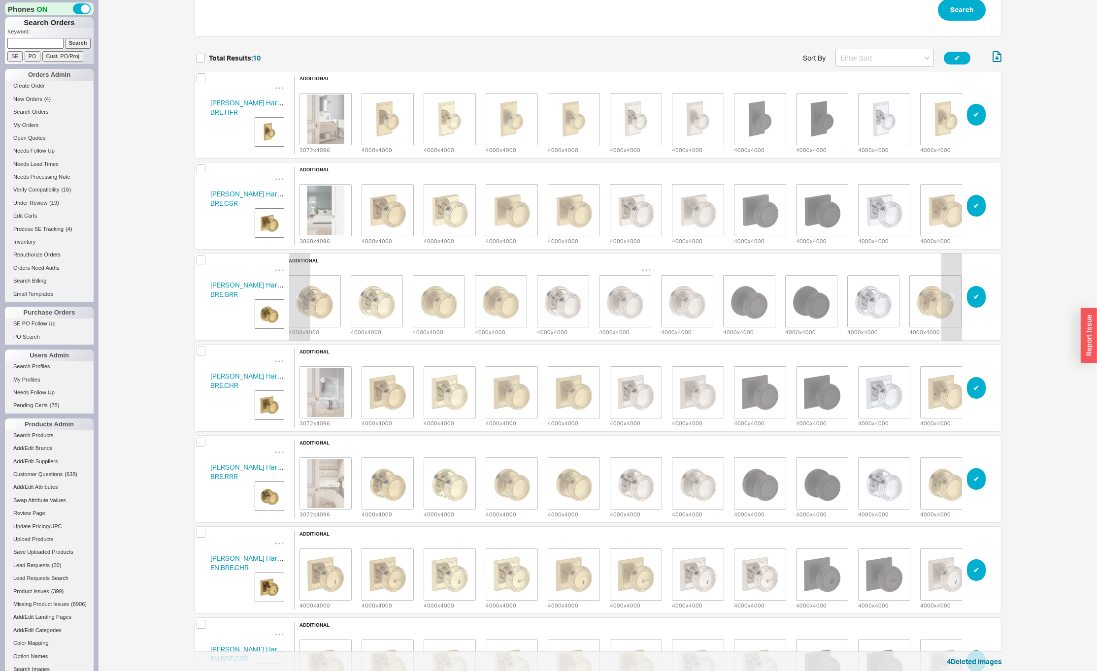
click at [618, 310] on img "grid" at bounding box center [624, 301] width 49 height 49
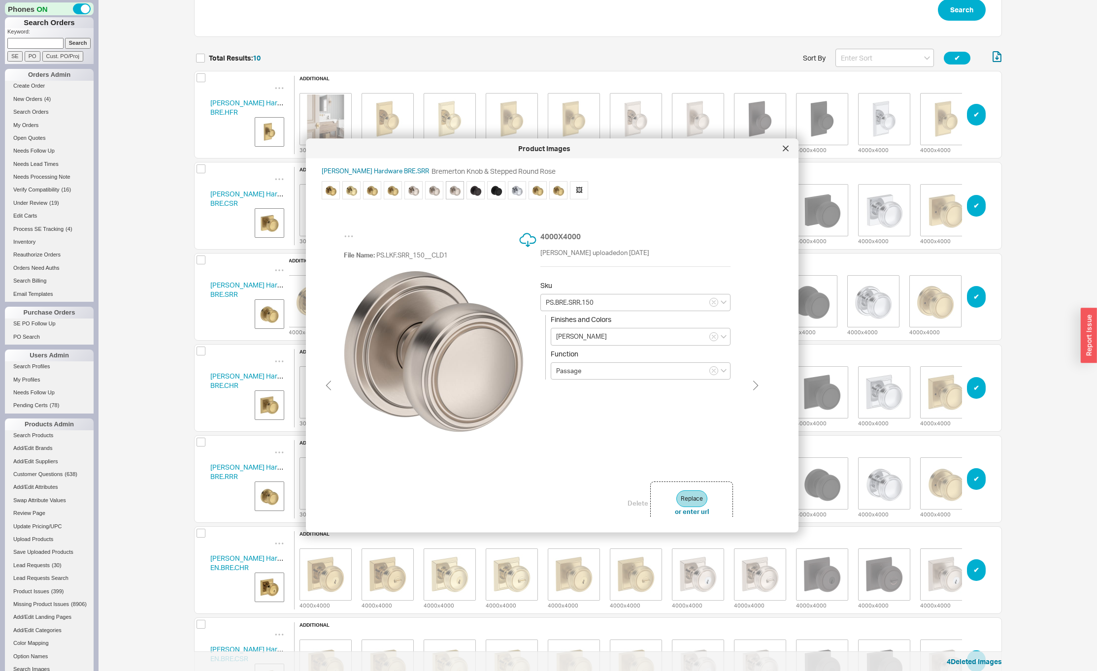
scroll to position [0, 31]
click at [634, 504] on button "Delete" at bounding box center [637, 502] width 21 height 9
type input "PS.BRE.SRR.112"
type input "Venetian Bronze"
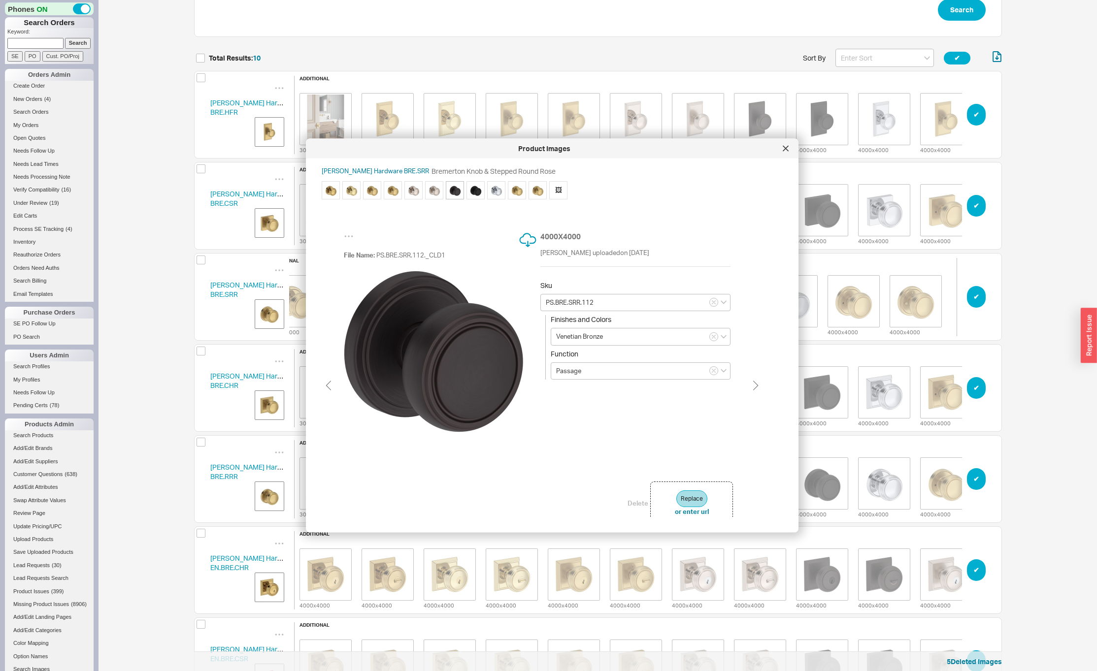
click at [789, 150] on div at bounding box center [786, 149] width 16 height 16
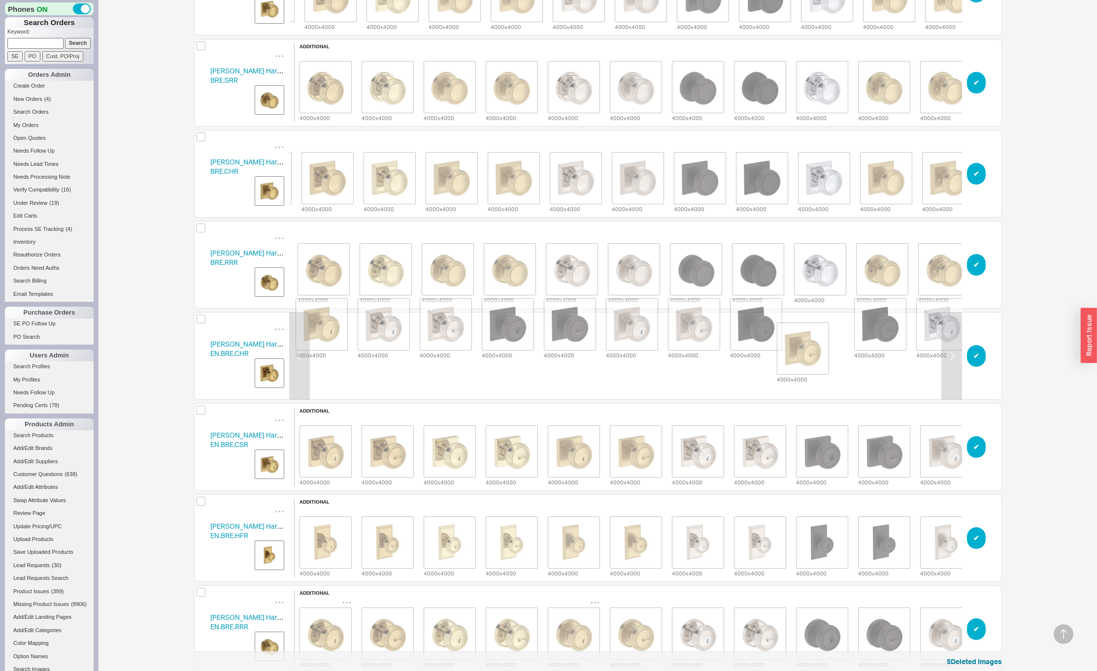
scroll to position [0, 254]
drag, startPoint x: 443, startPoint y: 362, endPoint x: 756, endPoint y: 353, distance: 313.4
click at [756, 353] on div "4000 x 4000 4000 x 4000 4000 x 4000 4000 x 4000 4000 x 4000 4000 x 4000 4000 x …" at bounding box center [505, 324] width 931 height 71
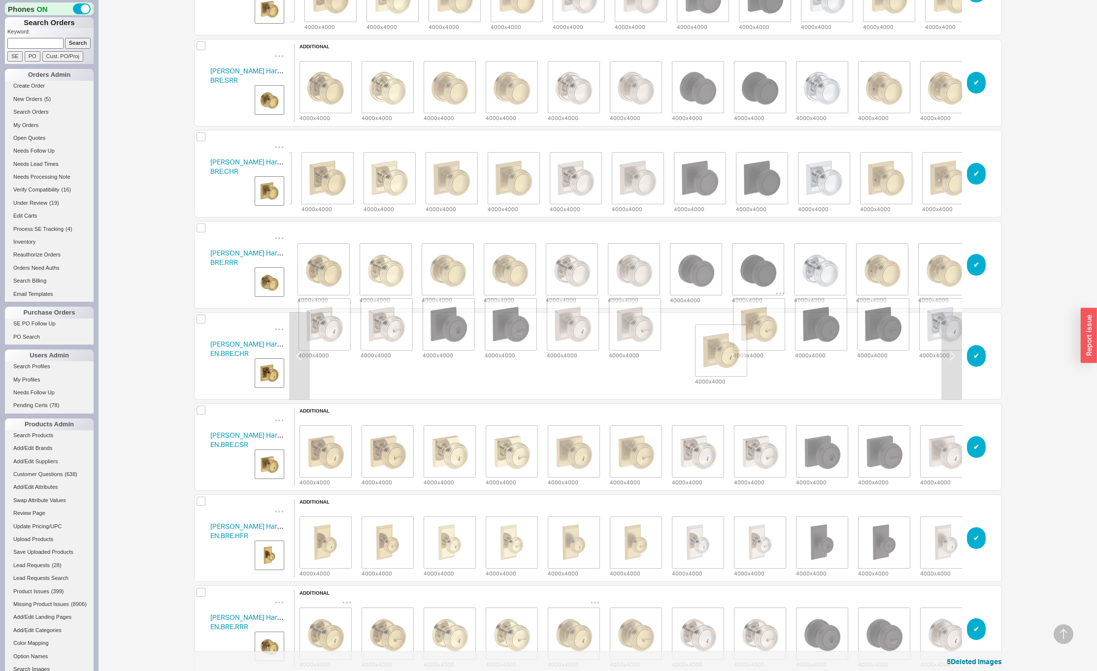
drag, startPoint x: 330, startPoint y: 359, endPoint x: 735, endPoint y: 353, distance: 405.4
click at [735, 353] on div "4000 x 4000 4000 x 4000 4000 x 4000 4000 x 4000 4000 x 4000 4000 x 4000 4000 x …" at bounding box center [510, 324] width 931 height 71
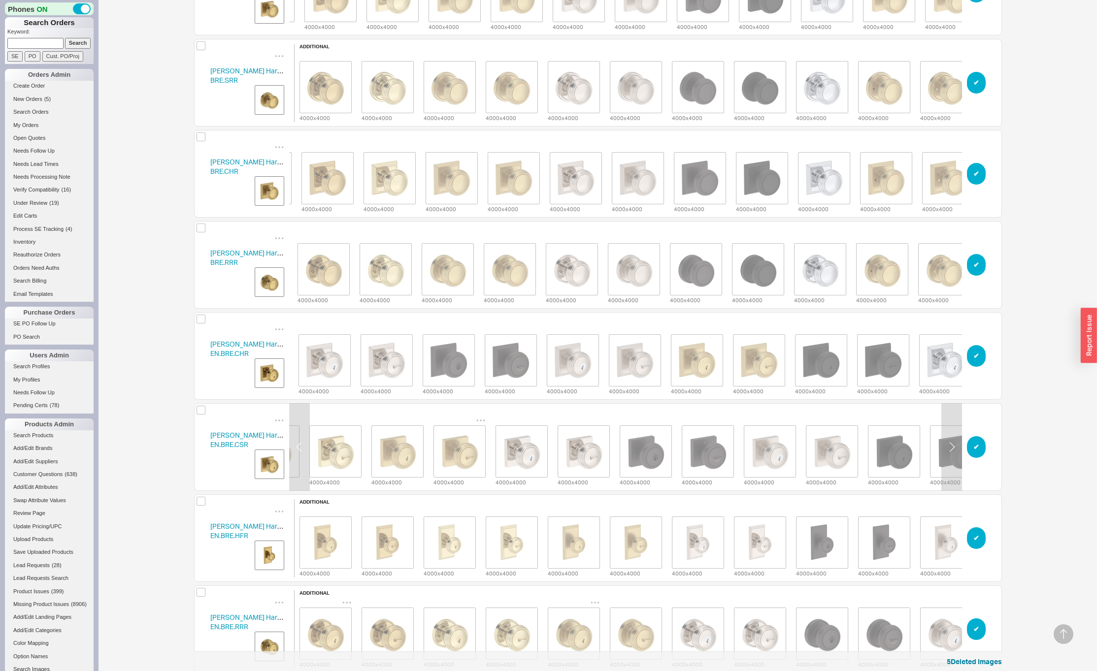
scroll to position [0, 177]
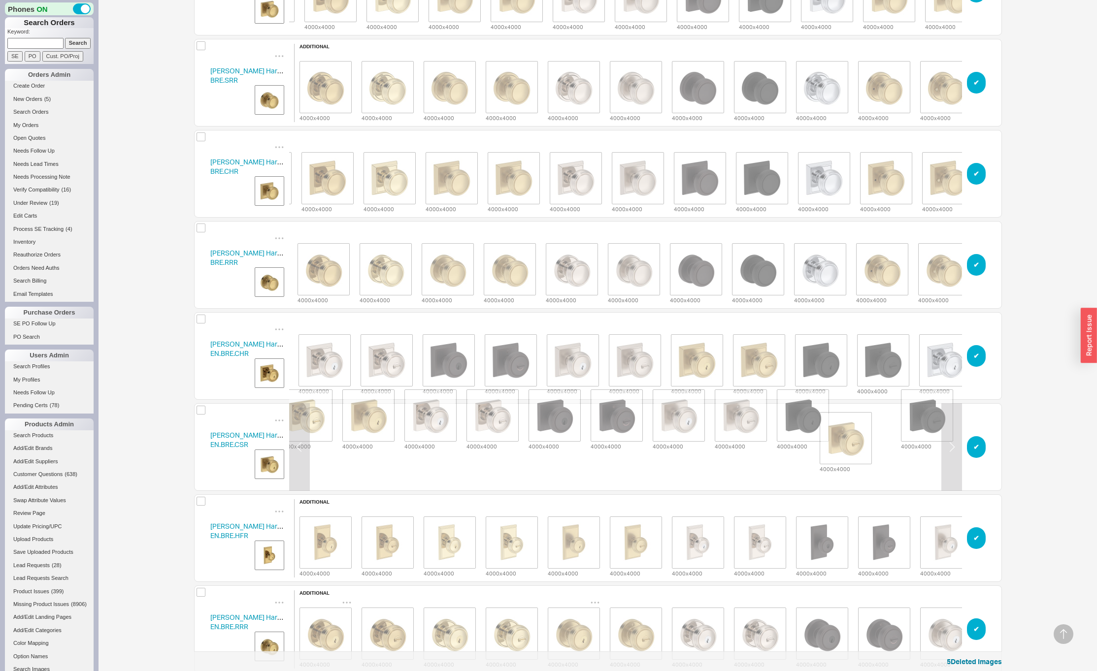
drag, startPoint x: 473, startPoint y: 449, endPoint x: 851, endPoint y: 438, distance: 377.9
click at [851, 438] on div "4000 x 4000 4000 x 4000 4000 x 4000 4000 x 4000 4000 x 4000 4000 x 4000 4000 x …" at bounding box center [554, 415] width 931 height 71
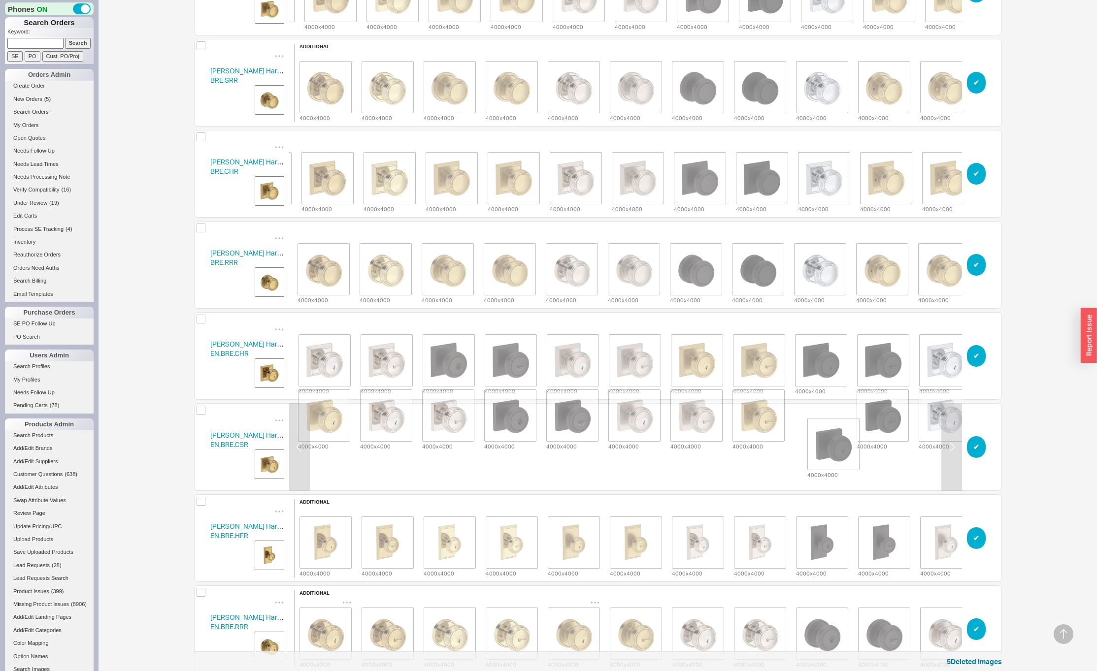
drag, startPoint x: 814, startPoint y: 453, endPoint x: 835, endPoint y: 452, distance: 21.2
click at [835, 452] on div "additional 4000 x 4000 4000 x 4000 4000 x 4000 4000 x 4000 4000 x 4000 4000 x 4…" at bounding box center [509, 447] width 931 height 150
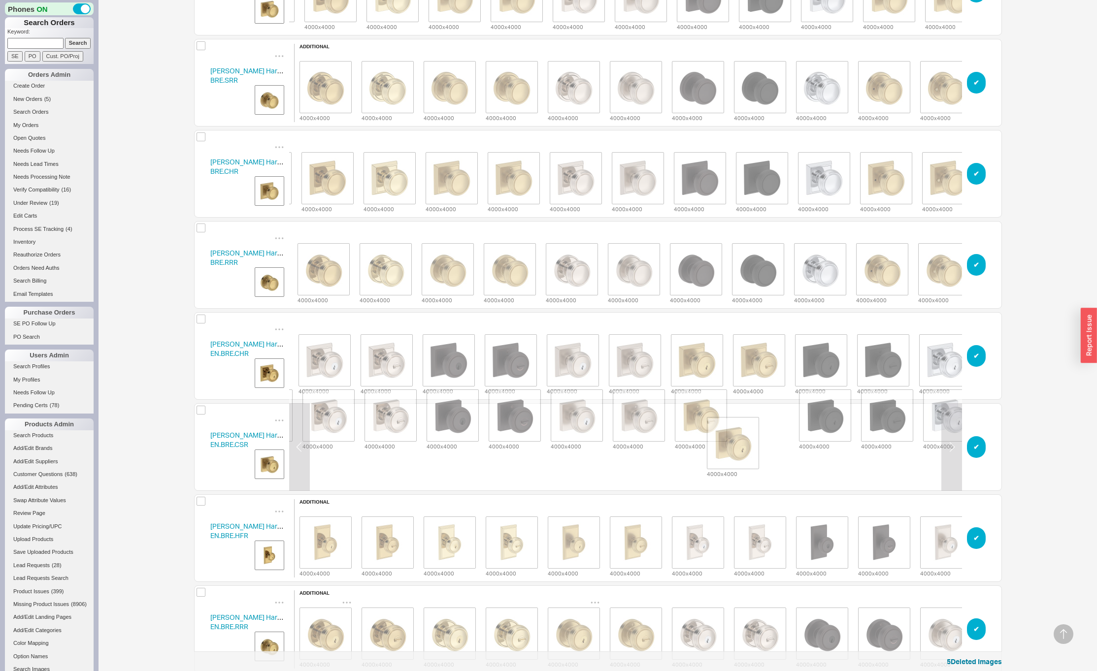
drag, startPoint x: 330, startPoint y: 448, endPoint x: 744, endPoint y: 444, distance: 413.8
click at [744, 444] on div "4000 x 4000 4000 x 4000 4000 x 4000 4000 x 4000 4000 x 4000 4000 x 4000 4000 x …" at bounding box center [514, 415] width 931 height 71
drag, startPoint x: 697, startPoint y: 452, endPoint x: 738, endPoint y: 451, distance: 40.9
click at [738, 451] on div "additional 4000 x 4000 4000 x 4000 4000 x 4000 4000 x 4000 4000 x 4000 4000 x 4…" at bounding box center [514, 447] width 931 height 150
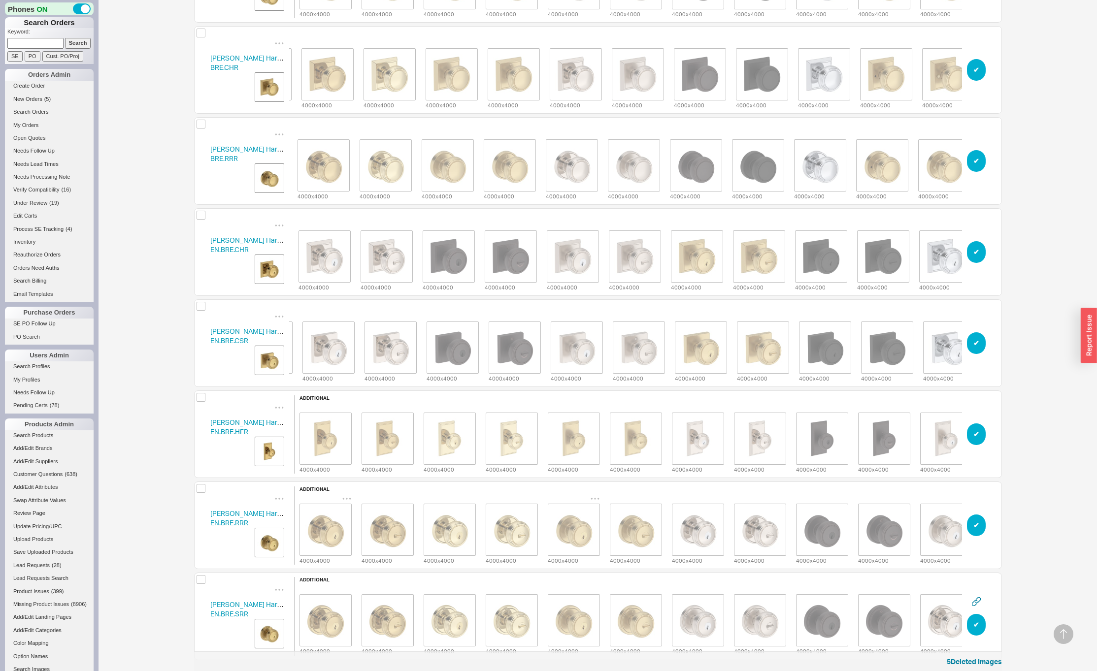
scroll to position [445, 0]
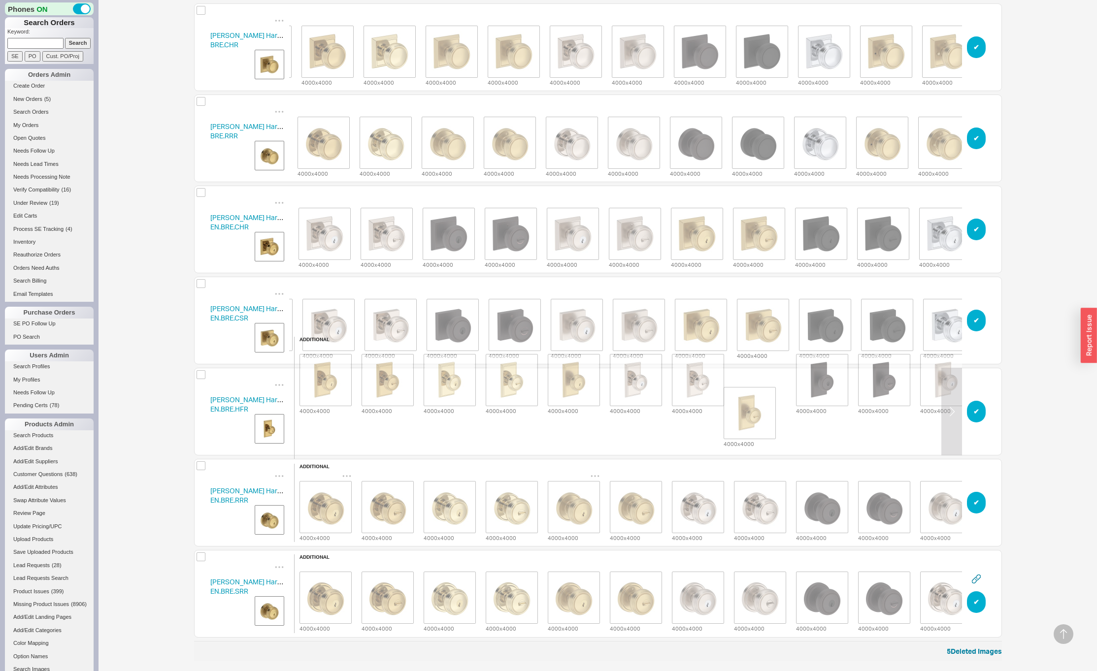
drag, startPoint x: 630, startPoint y: 415, endPoint x: 719, endPoint y: 419, distance: 88.7
click at [747, 416] on div "additional 4000 x 4000 4000 x 4000 4000 x 4000 4000 x 4000 4000 x 4000 4000 x 4…" at bounding box center [759, 412] width 931 height 150
drag, startPoint x: 609, startPoint y: 409, endPoint x: 682, endPoint y: 410, distance: 72.9
click at [682, 410] on div "4000 x 4000 4000 x 4000 4000 x 4000 4000 x 4000 4000 x 4000 4000 x 4000 4000 x …" at bounding box center [760, 379] width 931 height 71
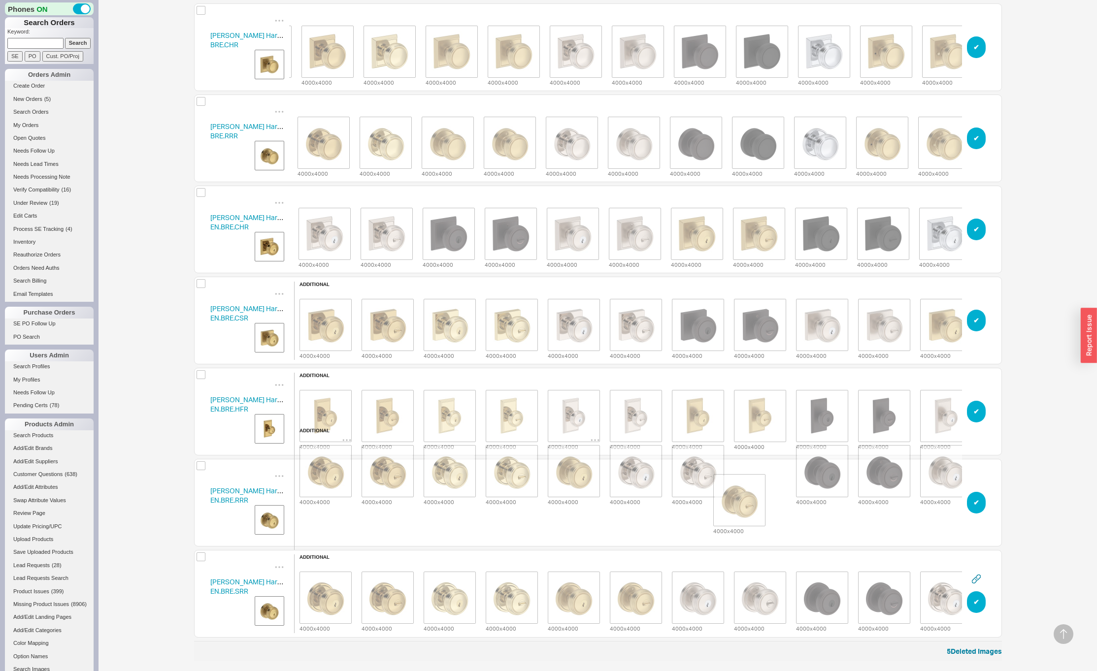
drag, startPoint x: 634, startPoint y: 503, endPoint x: 747, endPoint y: 498, distance: 112.4
click at [747, 498] on div "4000 x 4000 4000 x 4000 4000 x 4000 4000 x 4000 4000 x 4000 4000 x 4000 4000 x …" at bounding box center [760, 470] width 931 height 71
drag, startPoint x: 561, startPoint y: 505, endPoint x: 669, endPoint y: 503, distance: 107.9
click at [670, 504] on div "additional 4000 x 4000 4000 x 4000 4000 x 4000 4000 x 4000 4000 x 4000 4000 x 4…" at bounding box center [759, 503] width 931 height 150
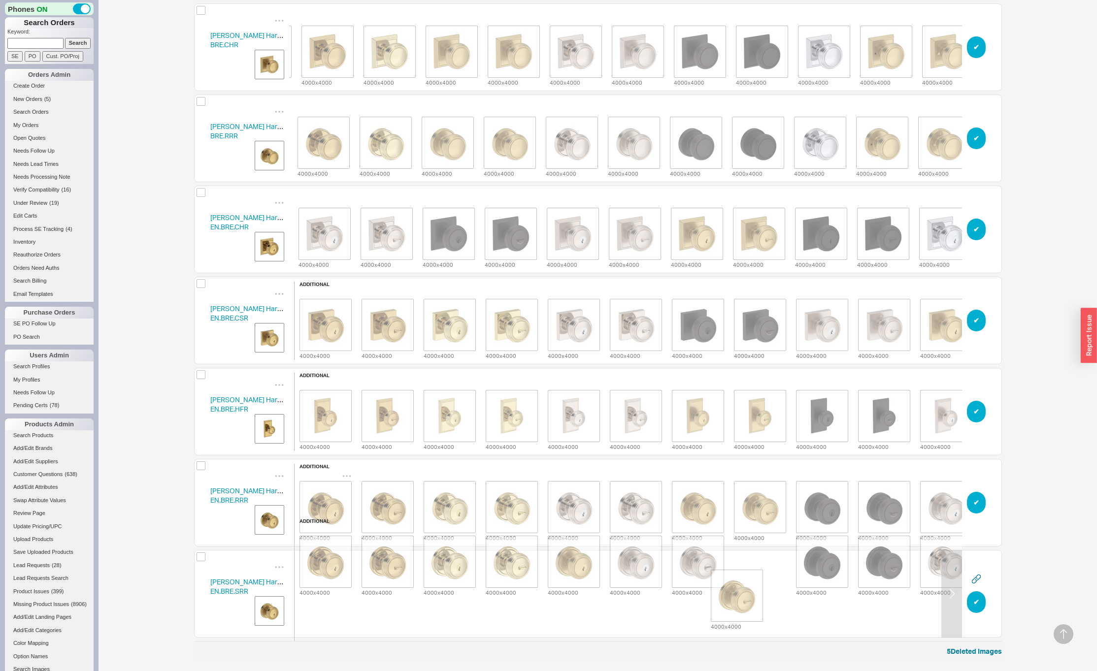
drag, startPoint x: 655, startPoint y: 600, endPoint x: 738, endPoint y: 601, distance: 82.8
click at [738, 600] on div "additional 4000 x 4000 4000 x 4000 4000 x 4000 4000 x 4000 4000 x 4000 4000 x 4…" at bounding box center [822, 594] width 1056 height 151
drag, startPoint x: 611, startPoint y: 595, endPoint x: 699, endPoint y: 596, distance: 88.7
click at [699, 596] on div "additional 4000 x 4000 4000 x 4000 4000 x 4000 4000 x 4000 4000 x 4000 4000 x 4…" at bounding box center [822, 594] width 1056 height 151
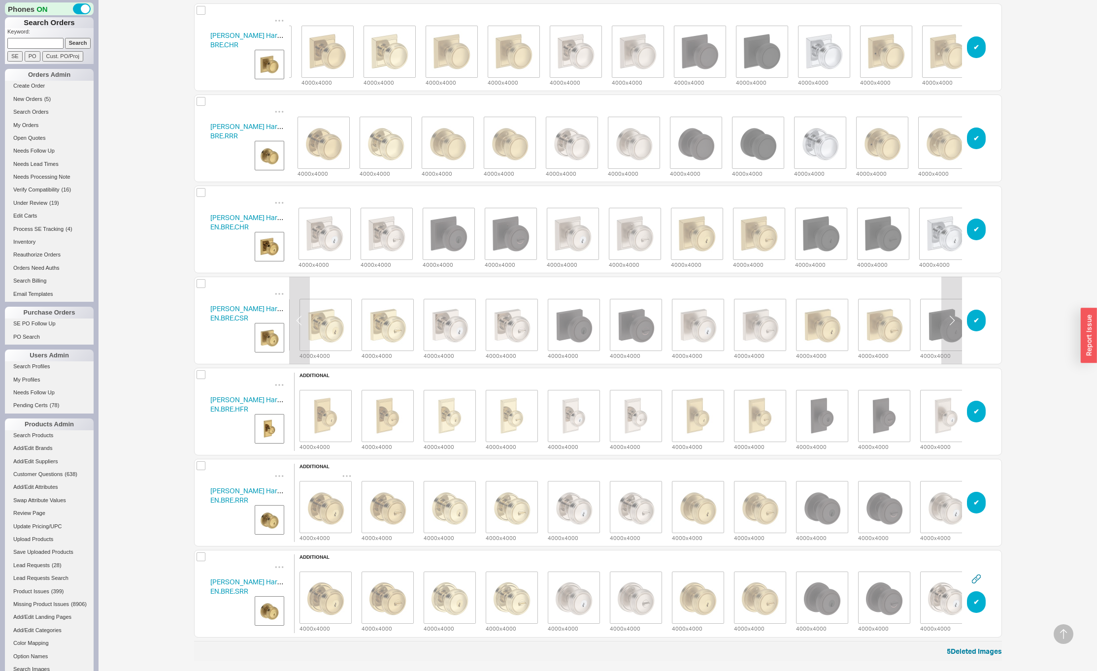
scroll to position [0, 127]
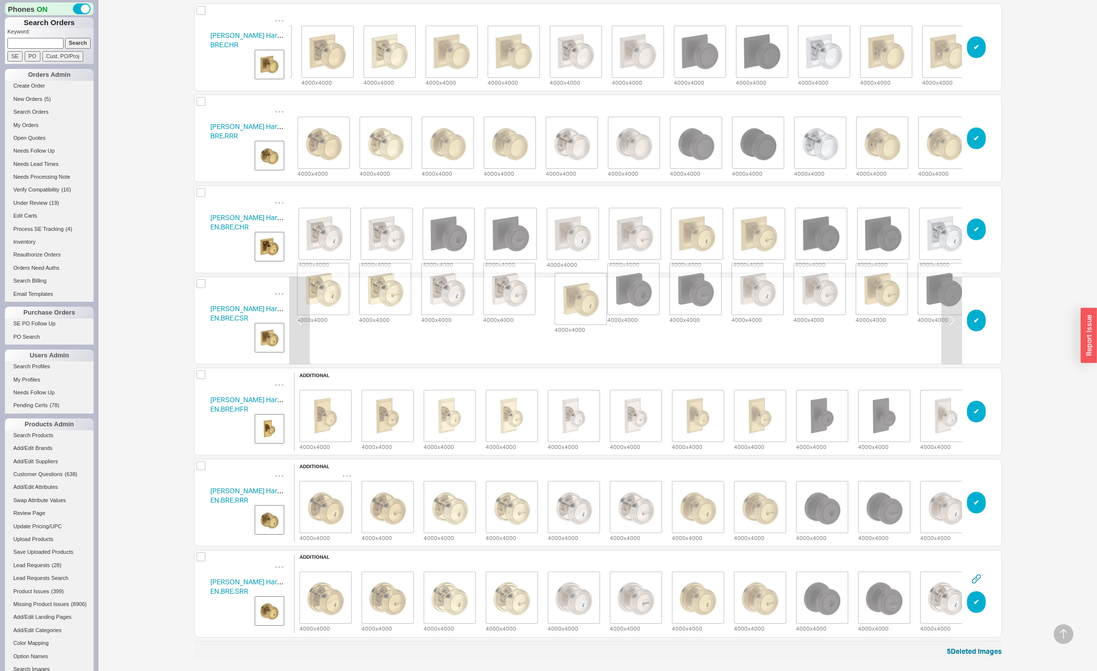
drag, startPoint x: 829, startPoint y: 331, endPoint x: 585, endPoint y: 308, distance: 245.4
click at [585, 308] on div "4000 x 4000 4000 x 4000 4000 x 4000 4000 x 4000 4000 x 4000 4000 x 4000 4000 x …" at bounding box center [633, 288] width 931 height 71
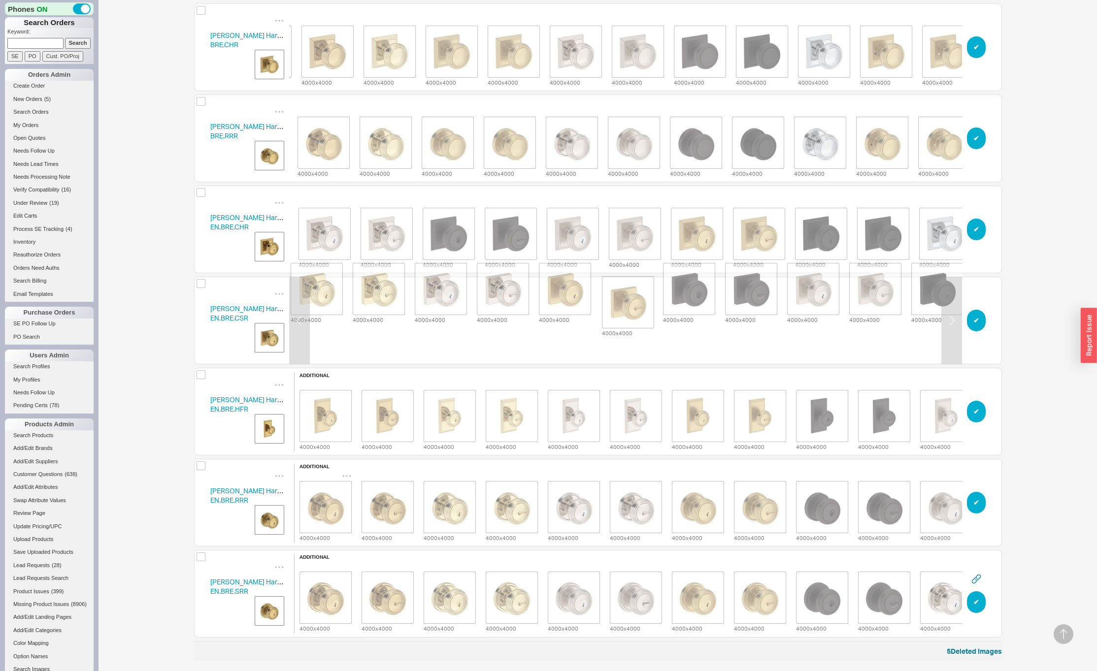
drag, startPoint x: 876, startPoint y: 322, endPoint x: 618, endPoint y: 302, distance: 258.4
click at [618, 302] on div "4000 x 4000 4000 x 4000 4000 x 4000 4000 x 4000 4000 x 4000 4000 x 4000 4000 x …" at bounding box center [627, 288] width 931 height 71
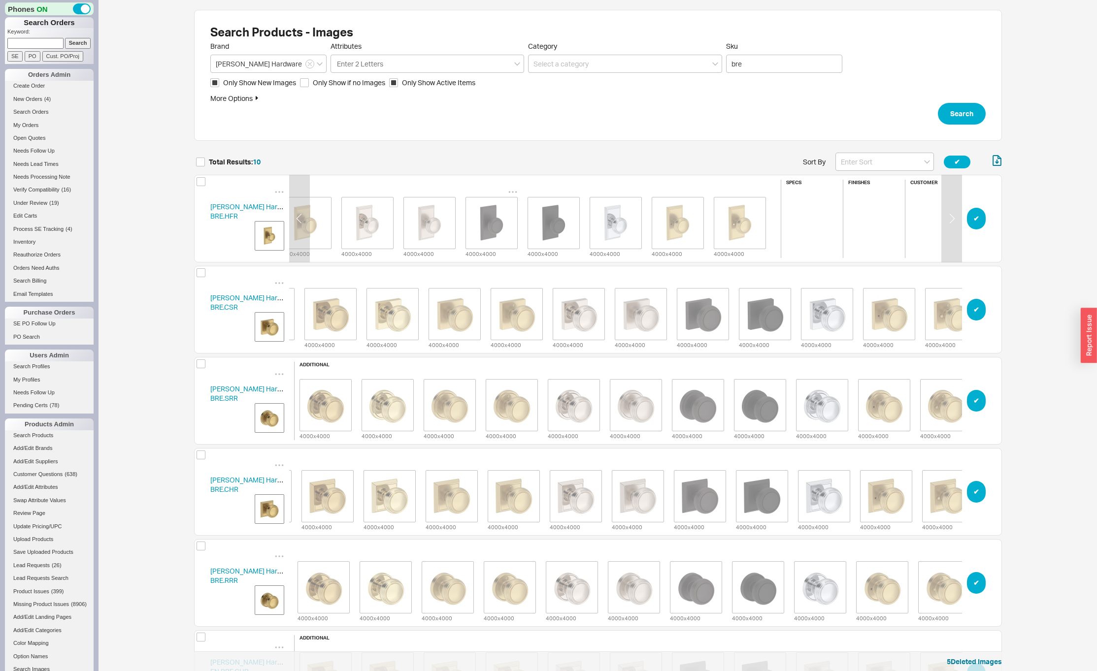
scroll to position [0, 256]
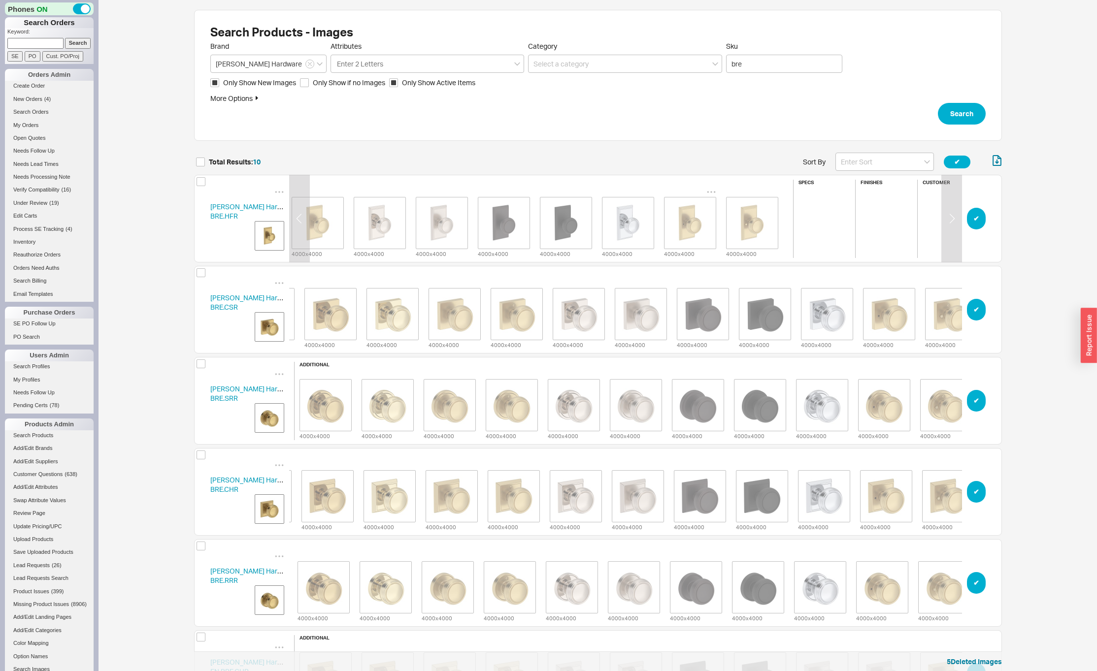
click at [698, 225] on img "grid" at bounding box center [689, 222] width 49 height 49
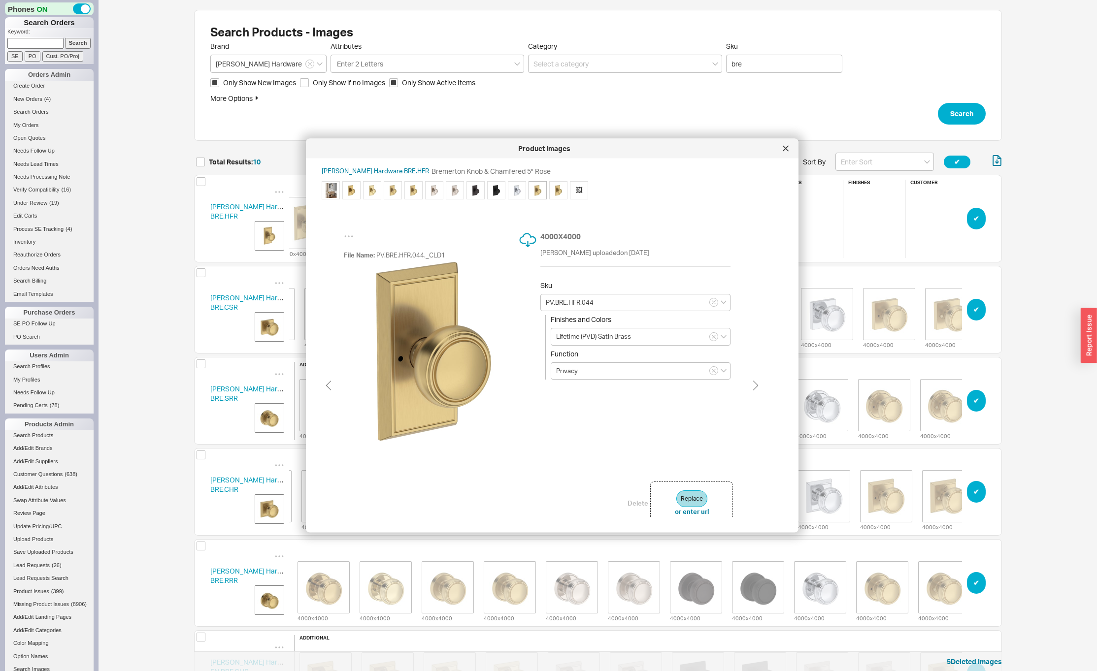
scroll to position [0, 249]
type input "PS.BRE.HFR.260"
type input "Polished Chrome"
type input "Passage"
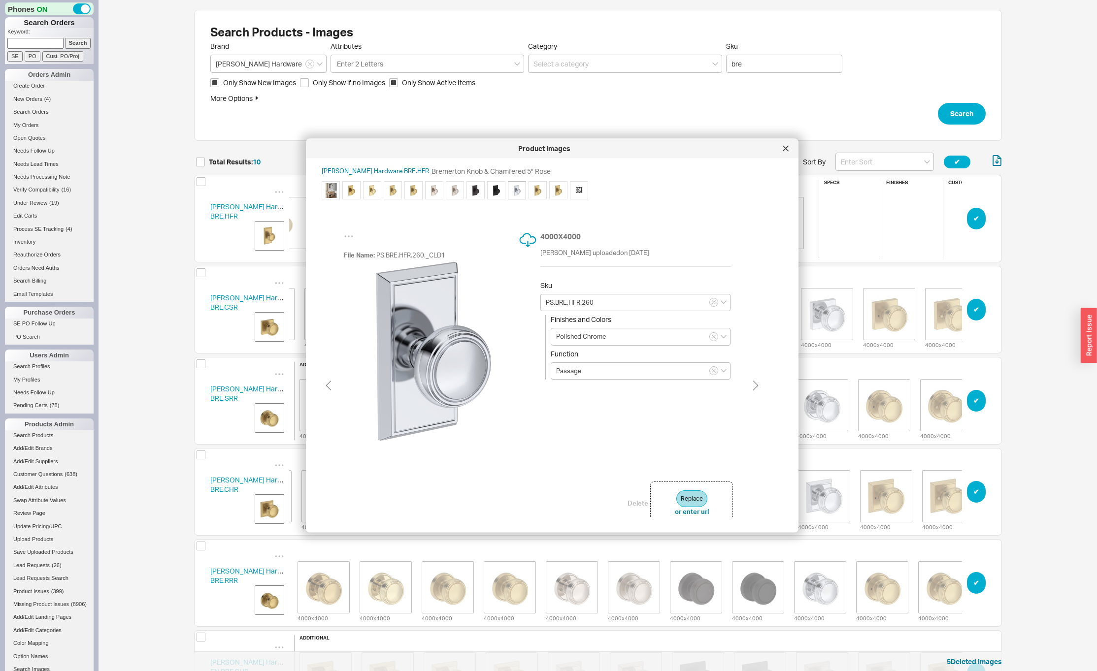
scroll to position [0, 229]
type input "PS.BRE.HFR.191"
type input "Matte Black"
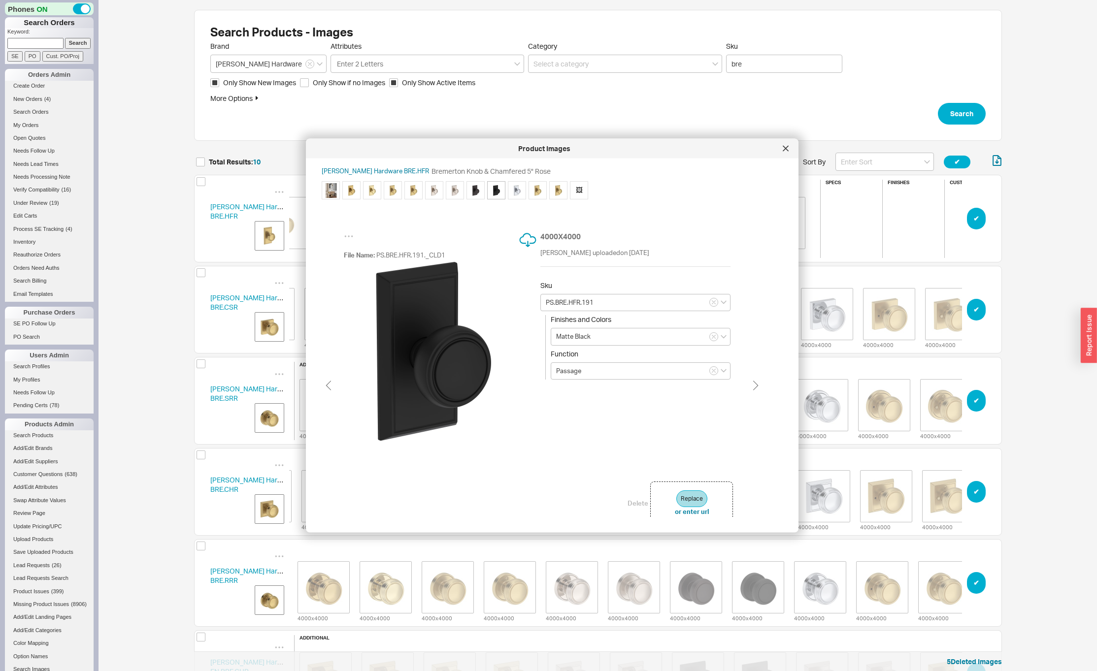
scroll to position [0, 209]
type input "PS.BRE.HFR.112"
type input "Venetian Bronze"
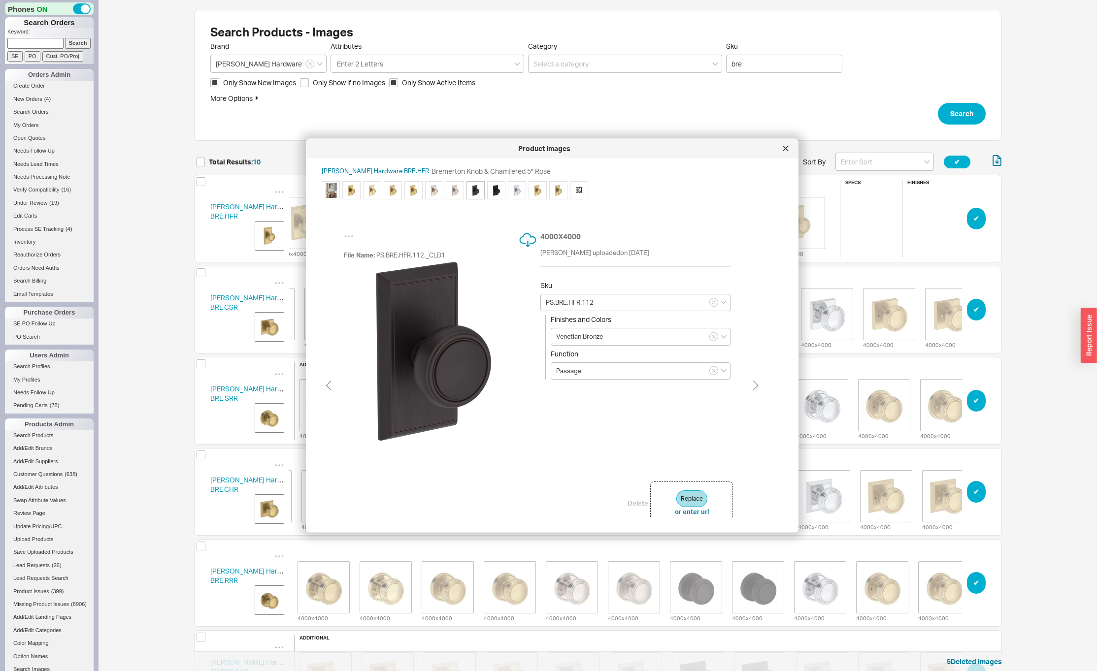
scroll to position [0, 190]
type input "PS.BRE.HFR.191"
type input "Matte Black"
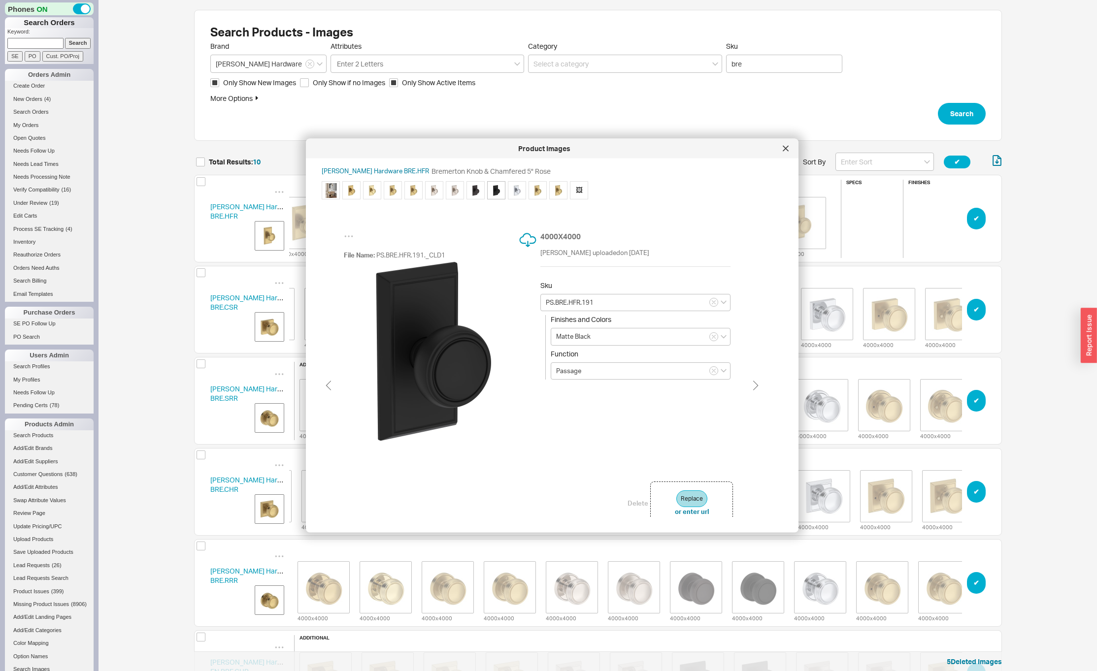
scroll to position [0, 209]
click at [410, 367] on img at bounding box center [433, 351] width 179 height 179
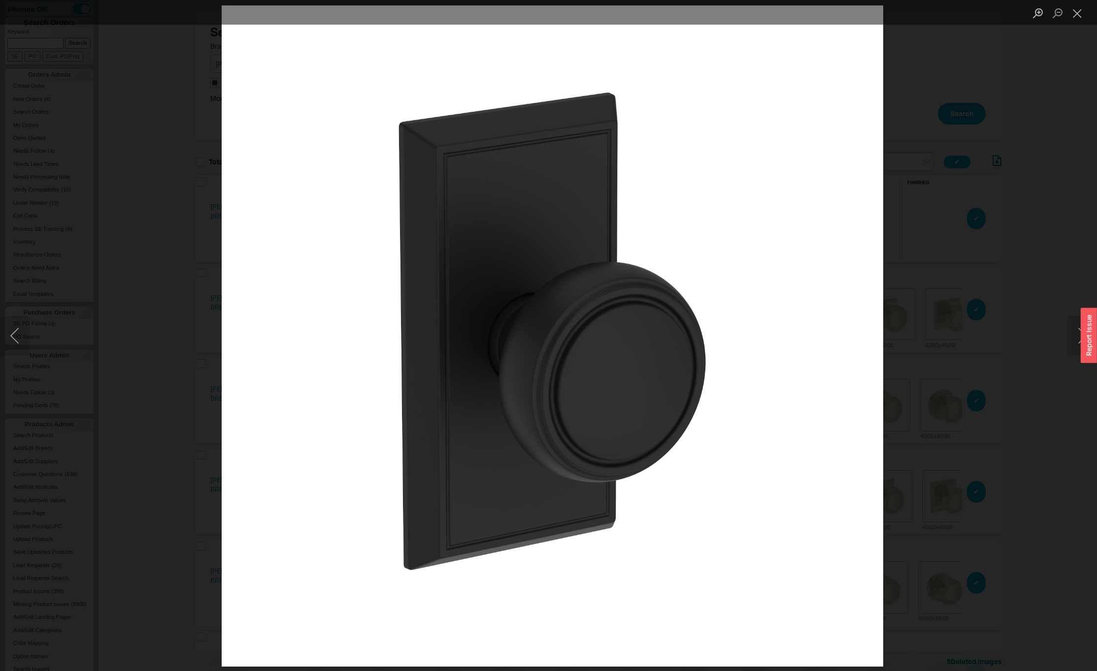
type input "PS.BRE.HFR.112"
type input "Venetian Bronze"
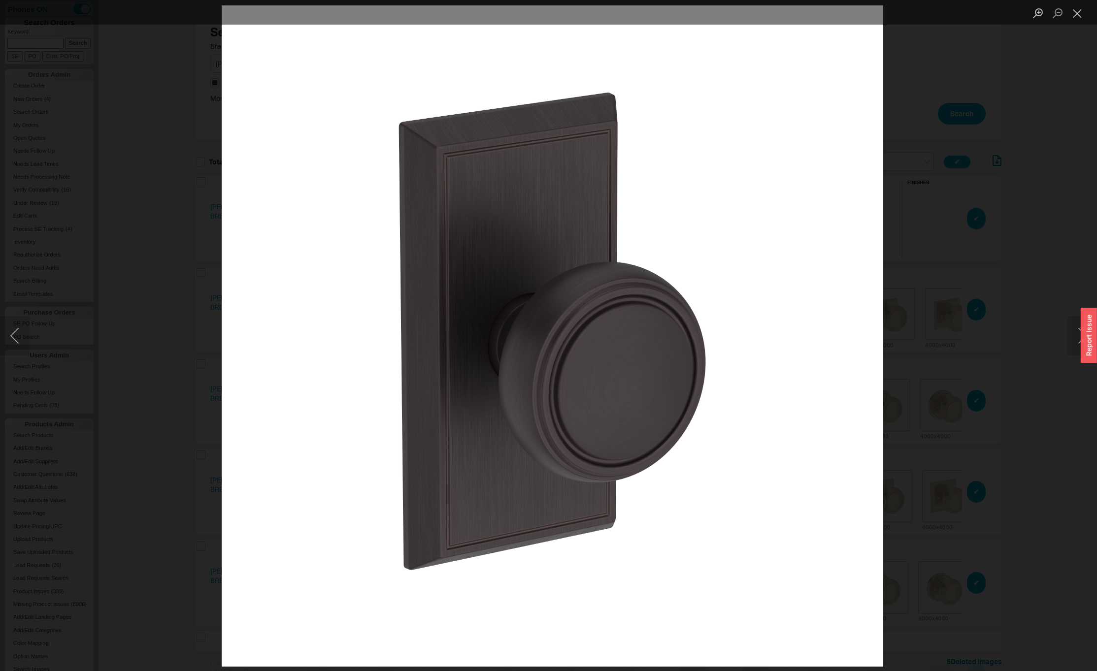
type input "PS.BRE.HFR.191"
type input "Matte Black"
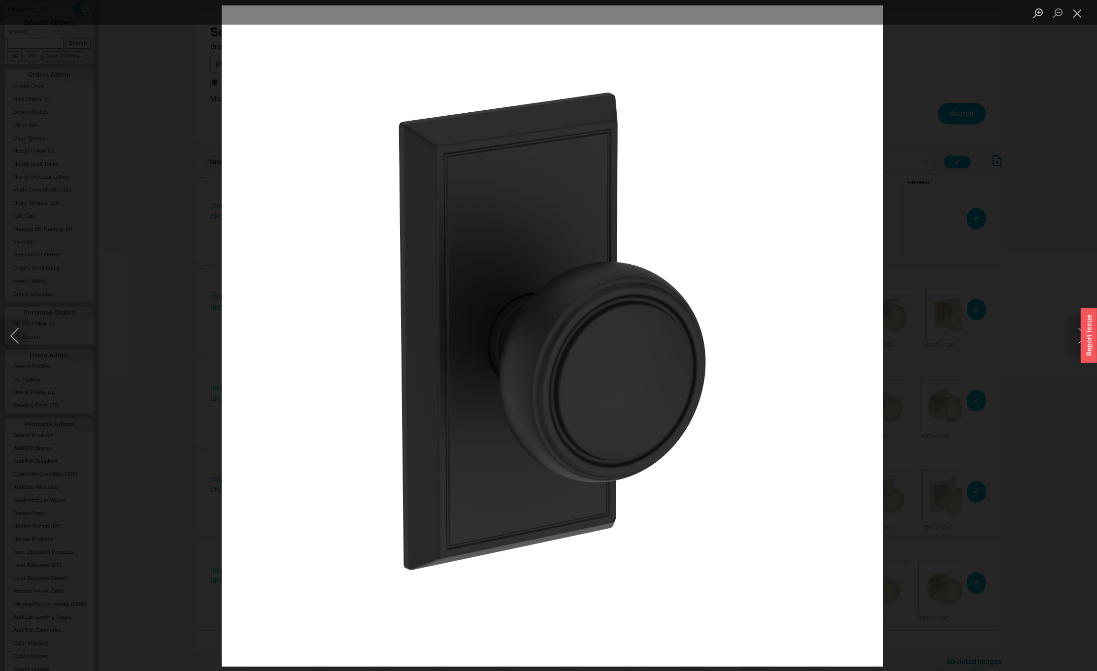
type input "PS.BRE.HFR.112"
type input "Venetian Bronze"
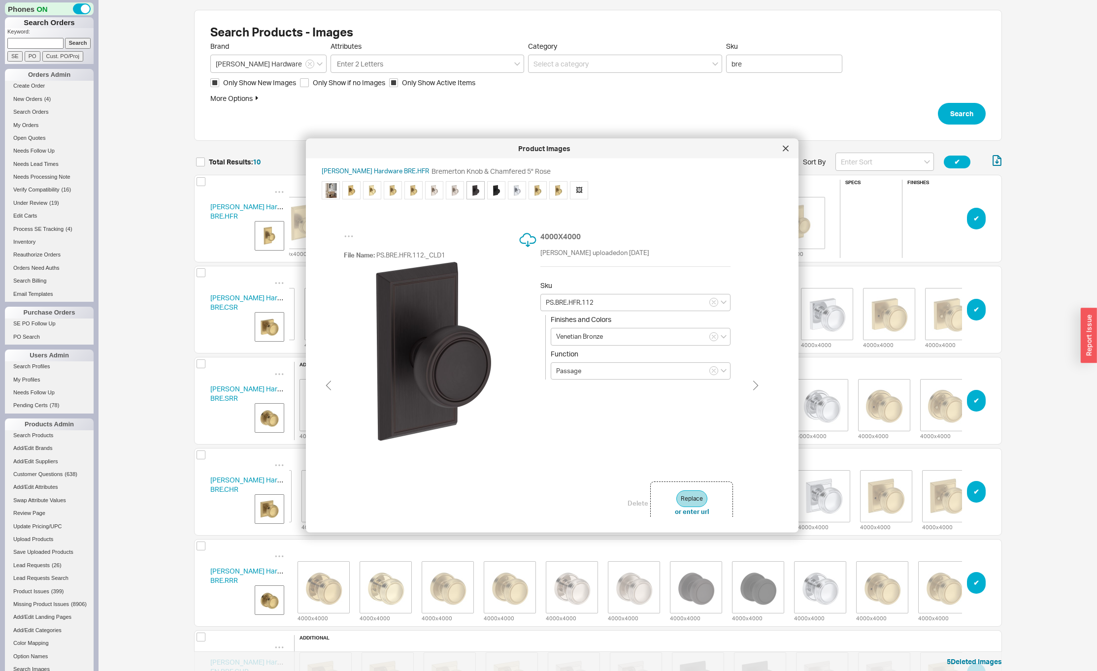
click at [133, 238] on div "Search Products - Images Brand Baldwin Hardware Attributes Enter 2 Letters Cate…" at bounding box center [598, 558] width 998 height 1116
click at [787, 151] on icon at bounding box center [786, 149] width 6 height 6
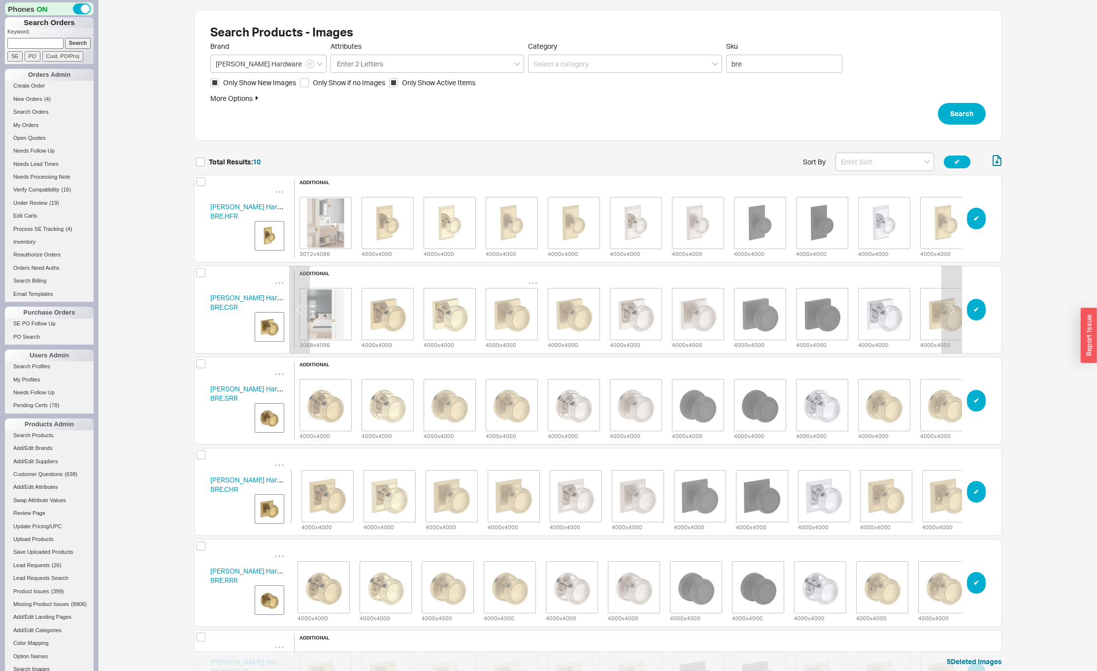
scroll to position [0, 1]
click at [373, 229] on img "grid" at bounding box center [387, 222] width 49 height 49
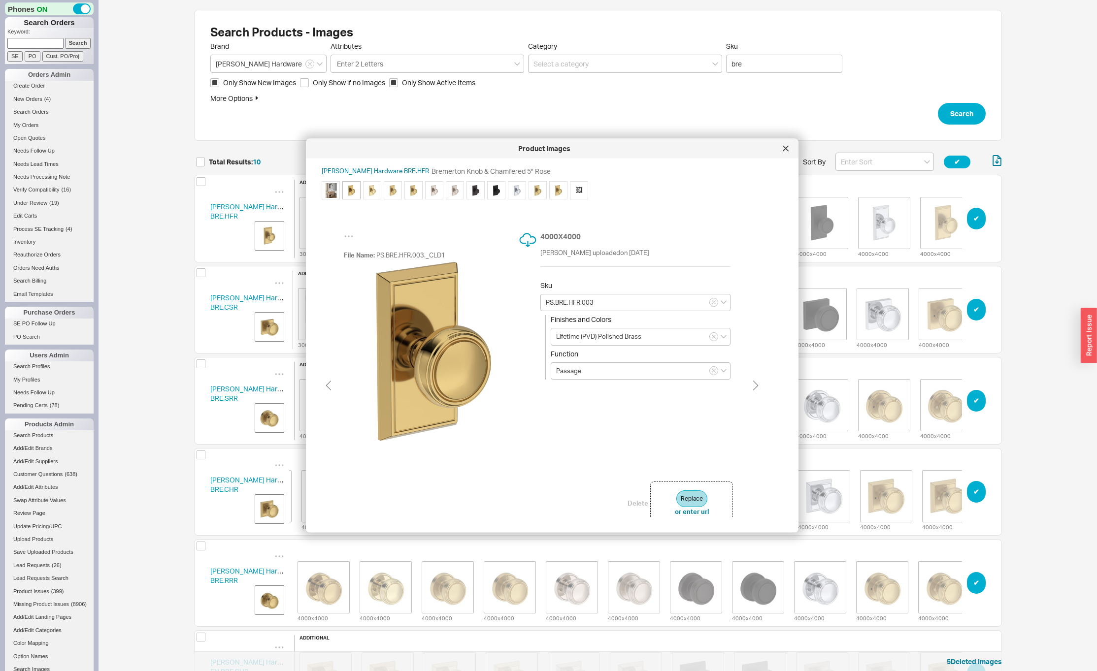
type input "PS.BRE.HFR.031"
type input "Non-lacquered Brass"
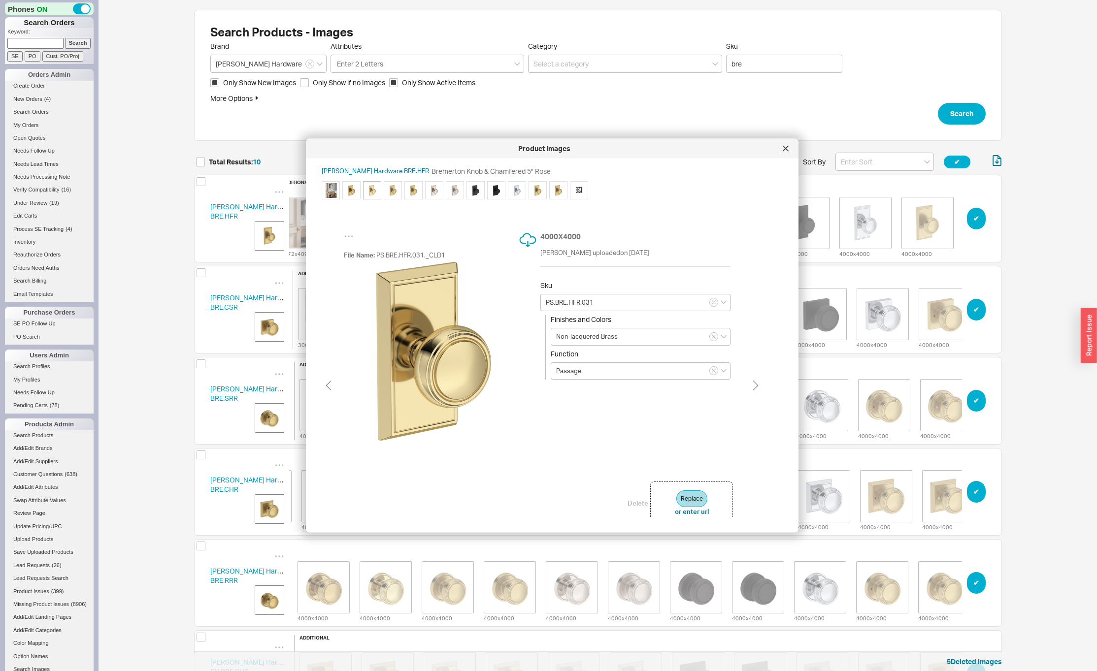
scroll to position [0, 20]
type input "PS.BRE.HFR.044"
type input "Lifetime (PVD) Satin Brass"
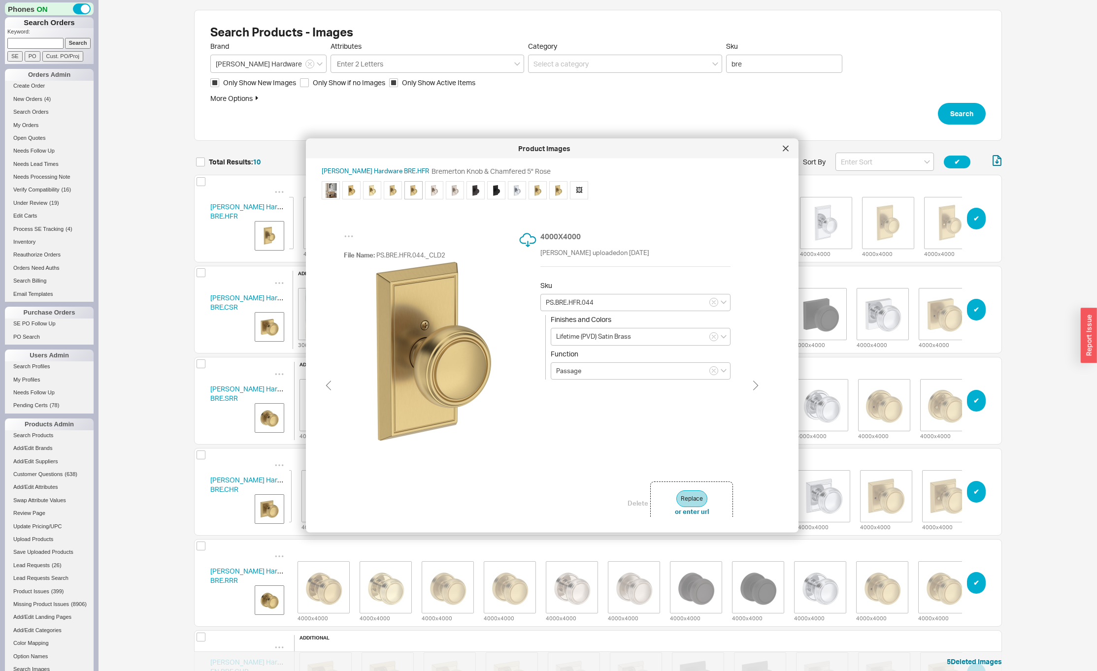
scroll to position [0, 59]
type input "PS.BRE.HFR.031"
type input "Non-lacquered Brass"
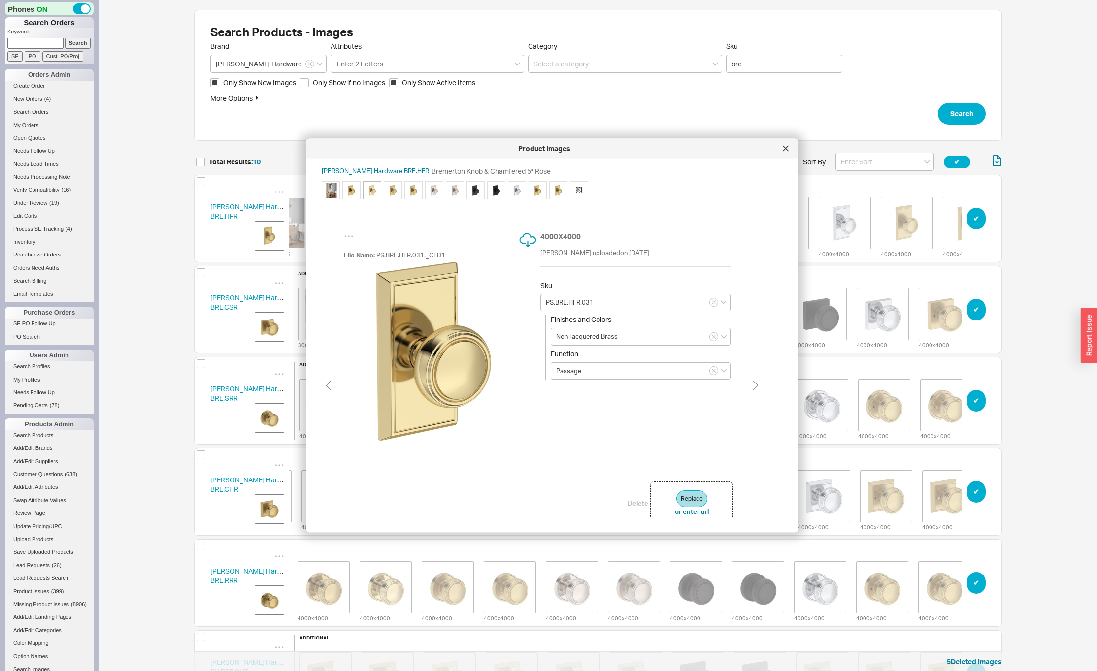
scroll to position [0, 20]
type input "PS.BRE.HFR.003"
type input "Lifetime (PVD) Polished Brass"
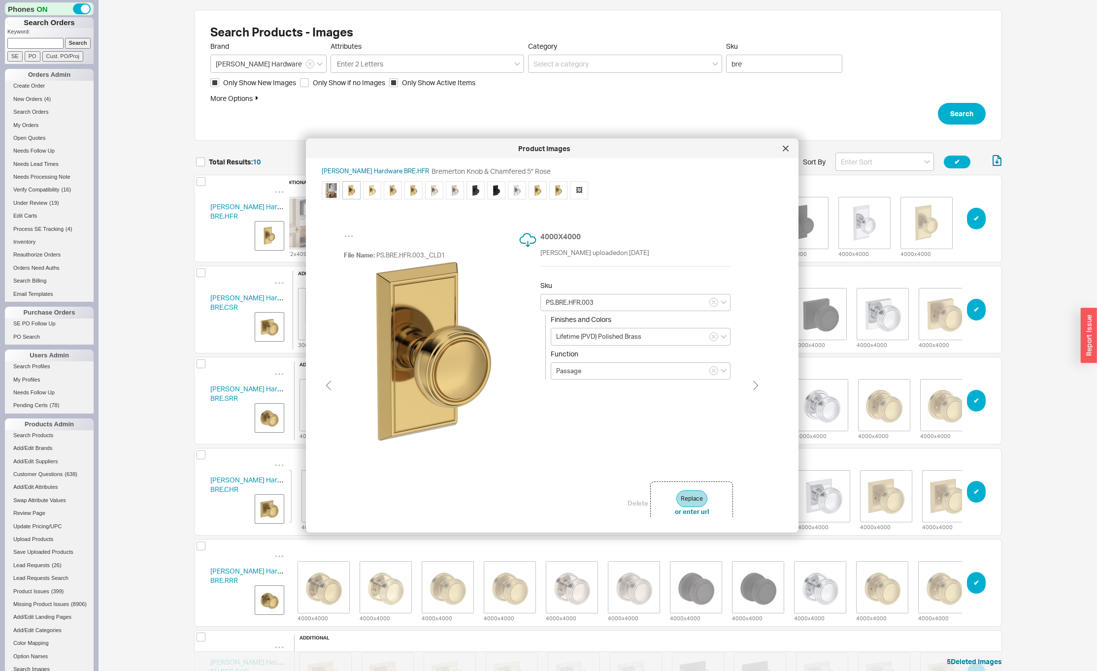
scroll to position [0, 0]
type input "PS.BRE.HFR.044"
type input "Lifetime (PVD) Satin Brass"
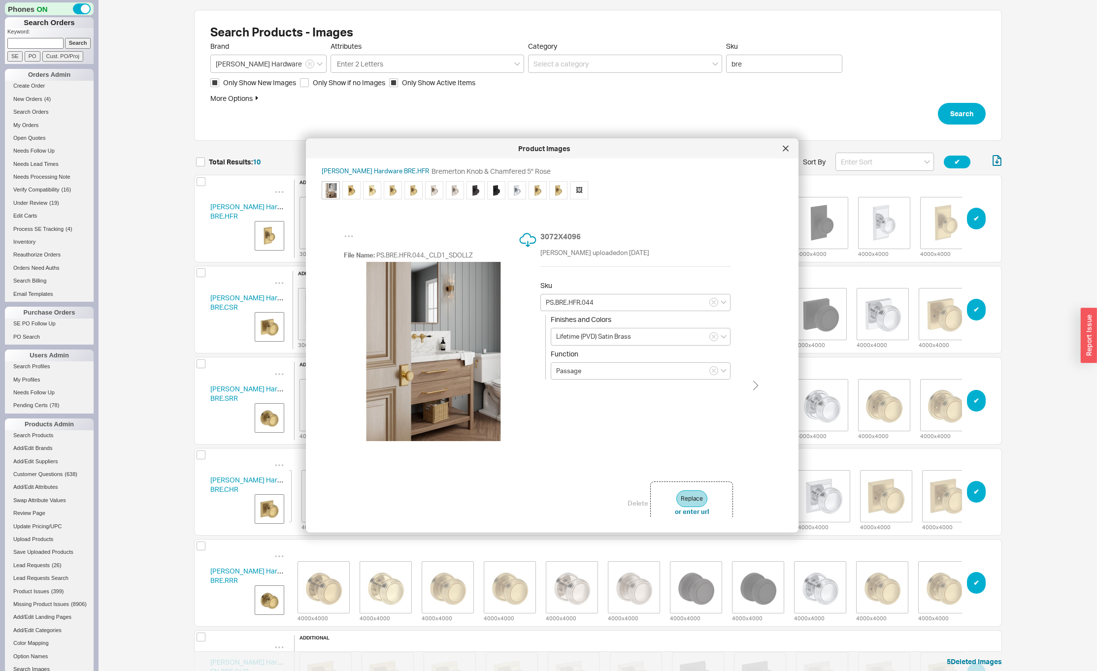
type input "PS.BRE.HFR.003"
type input "Lifetime (PVD) Polished Brass"
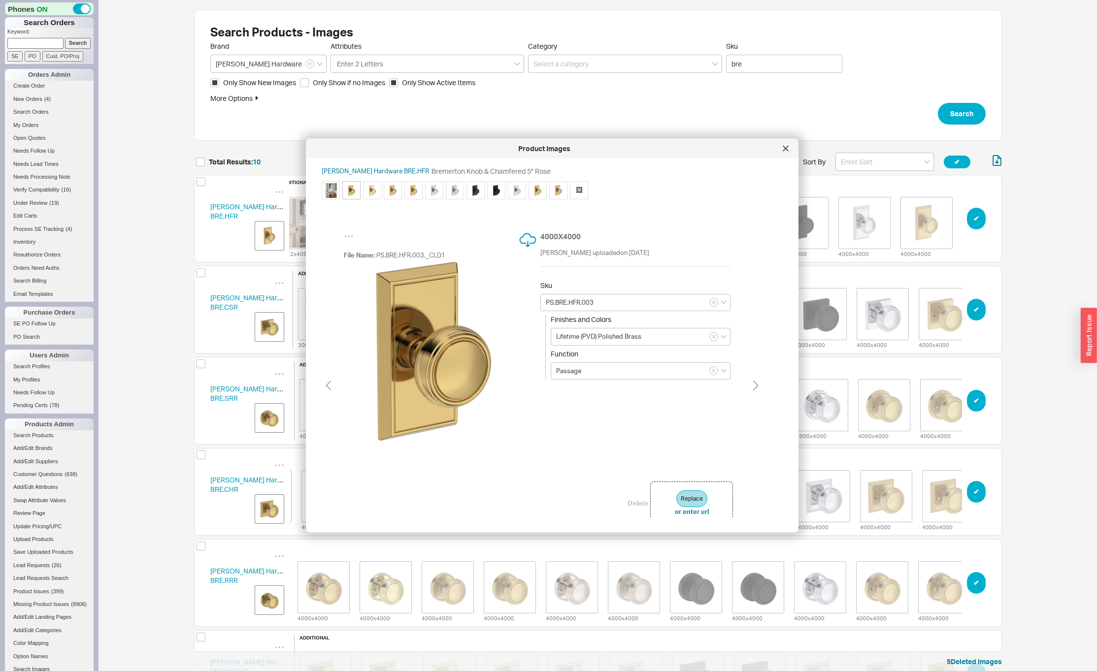
type input "PS.BRE.HFR.031"
type input "Non-lacquered Brass"
type input "PS.BRE.HFR.044"
type input "Lifetime (PVD) Satin Brass"
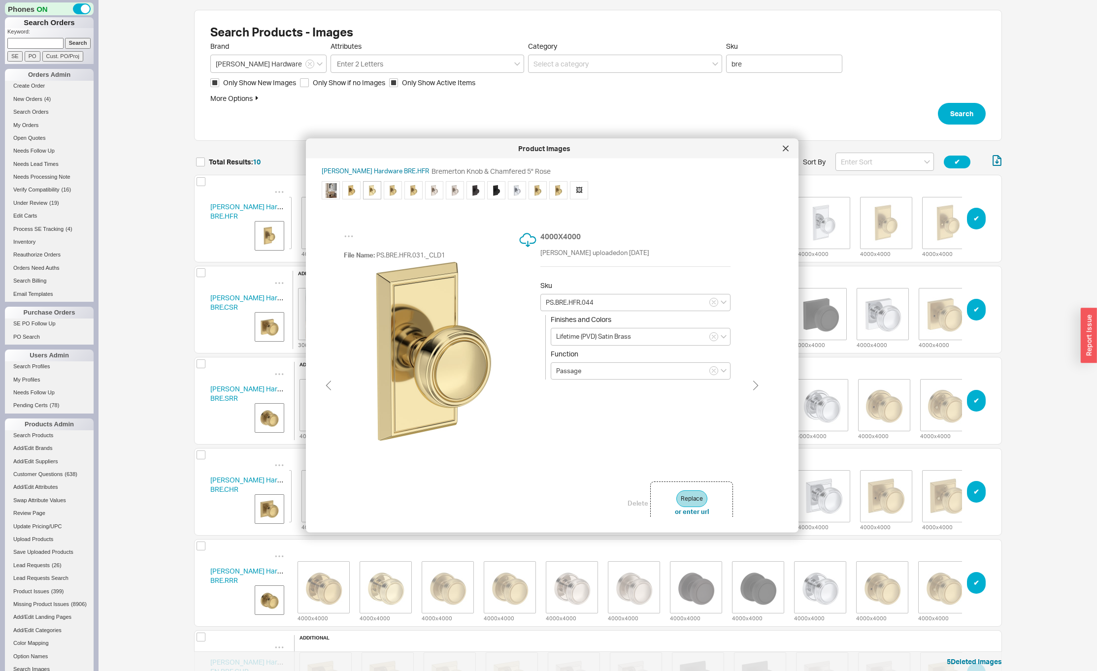
type input "PS.BRE.HFR.031"
type input "Non-lacquered Brass"
type input "PS.BRE.HFR.044"
type input "Lifetime (PVD) Satin Brass"
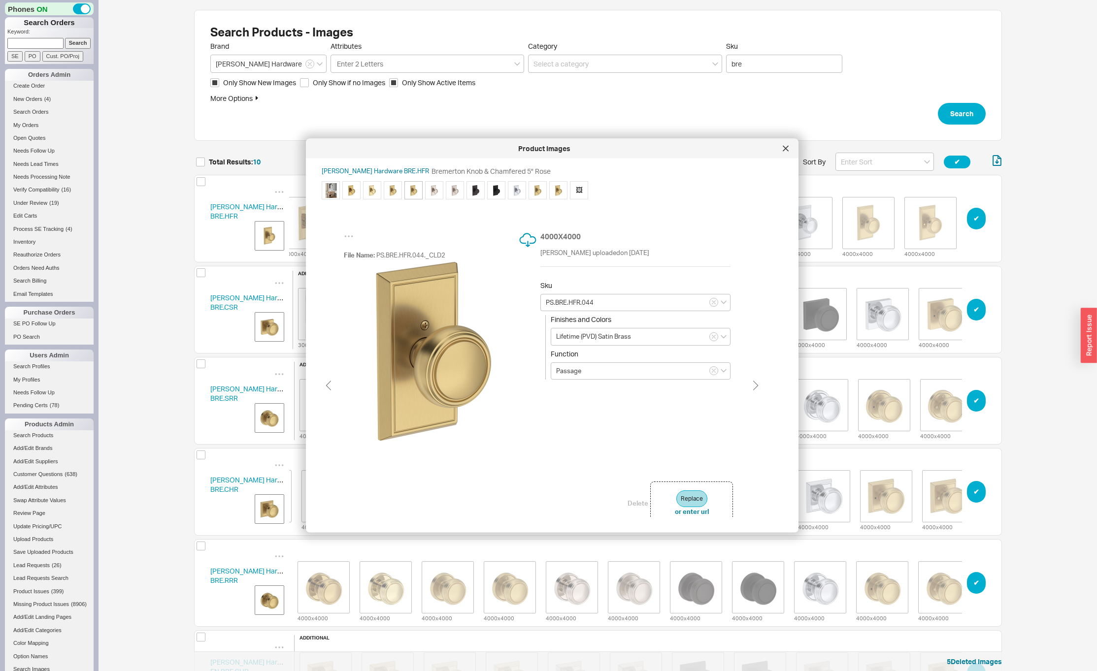
scroll to position [0, 79]
click at [789, 148] on div at bounding box center [786, 149] width 16 height 16
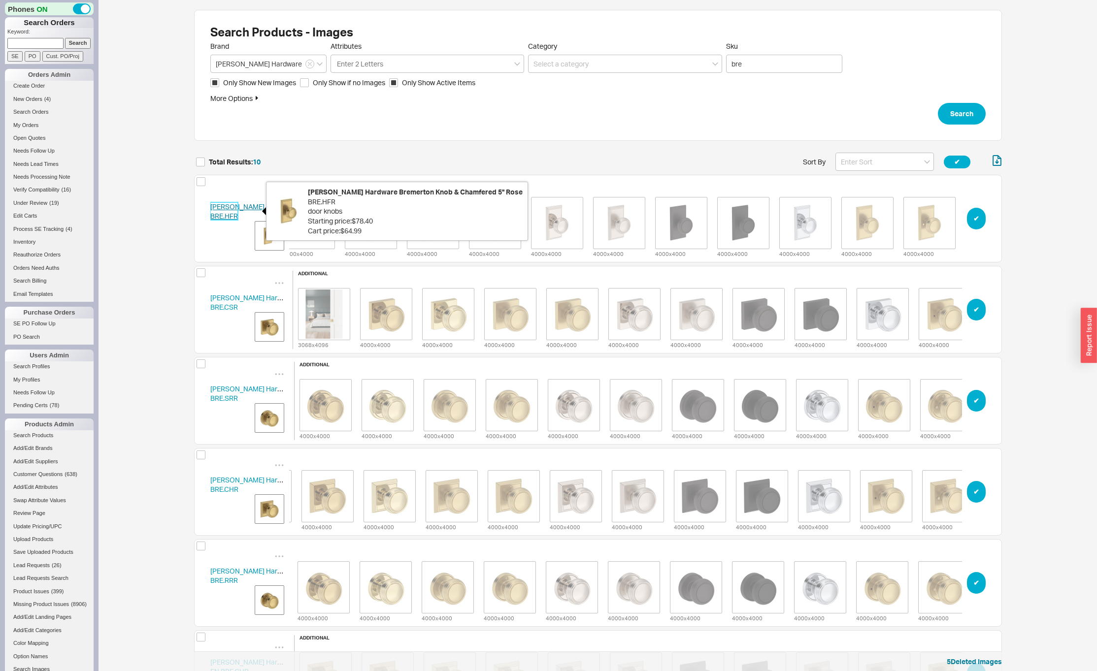
click at [225, 217] on link "Baldwin Hardware BRE.HFR" at bounding box center [253, 211] width 86 height 18
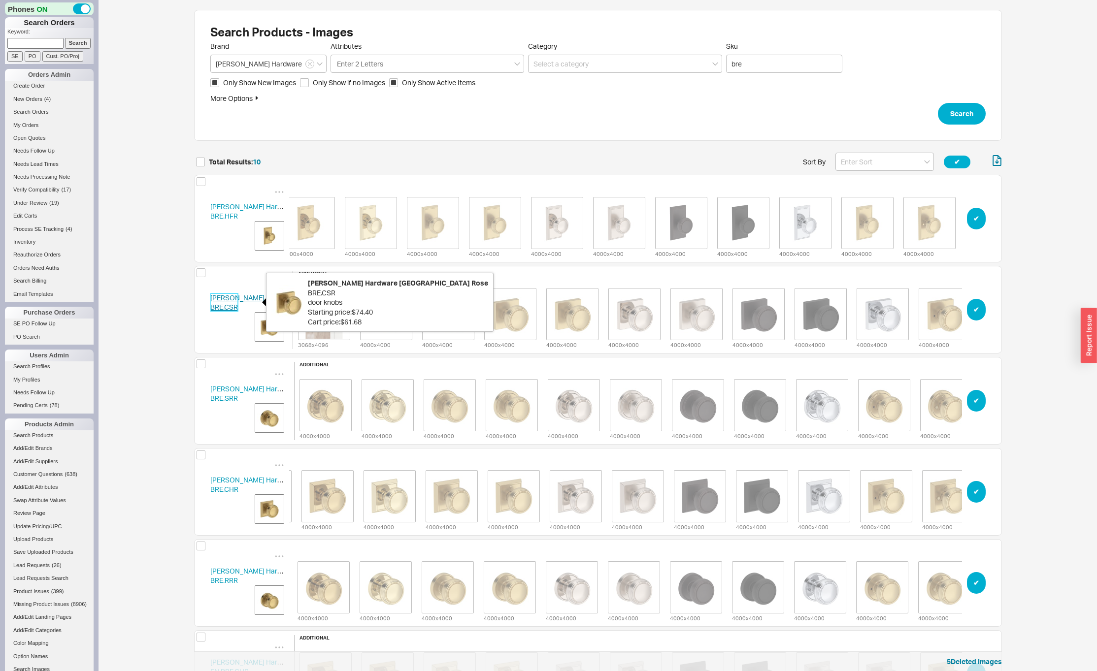
click at [223, 300] on link "Baldwin Hardware BRE.CSR" at bounding box center [253, 303] width 86 height 18
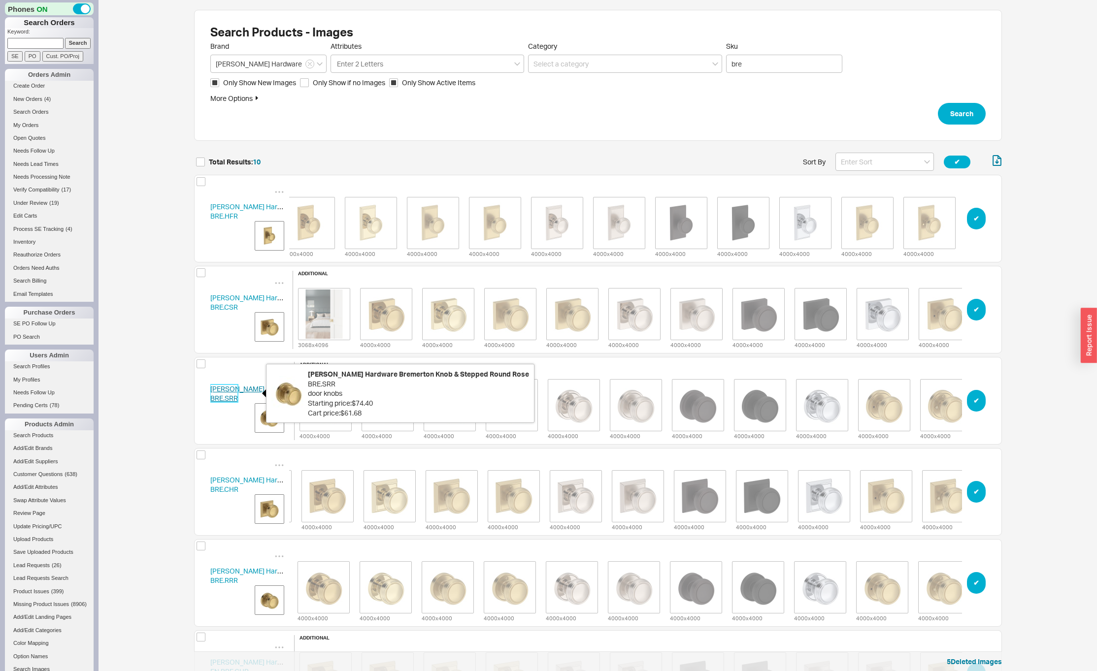
click at [216, 394] on link "Baldwin Hardware BRE.SRR" at bounding box center [253, 394] width 86 height 18
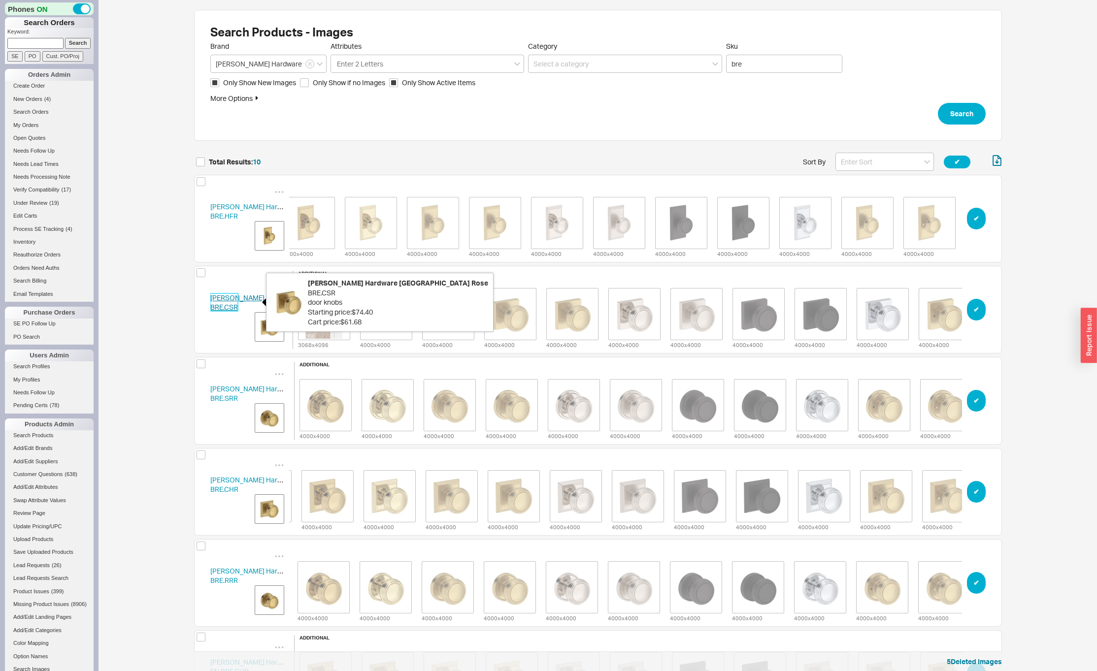
click at [225, 304] on link "Baldwin Hardware BRE.CSR" at bounding box center [253, 303] width 86 height 18
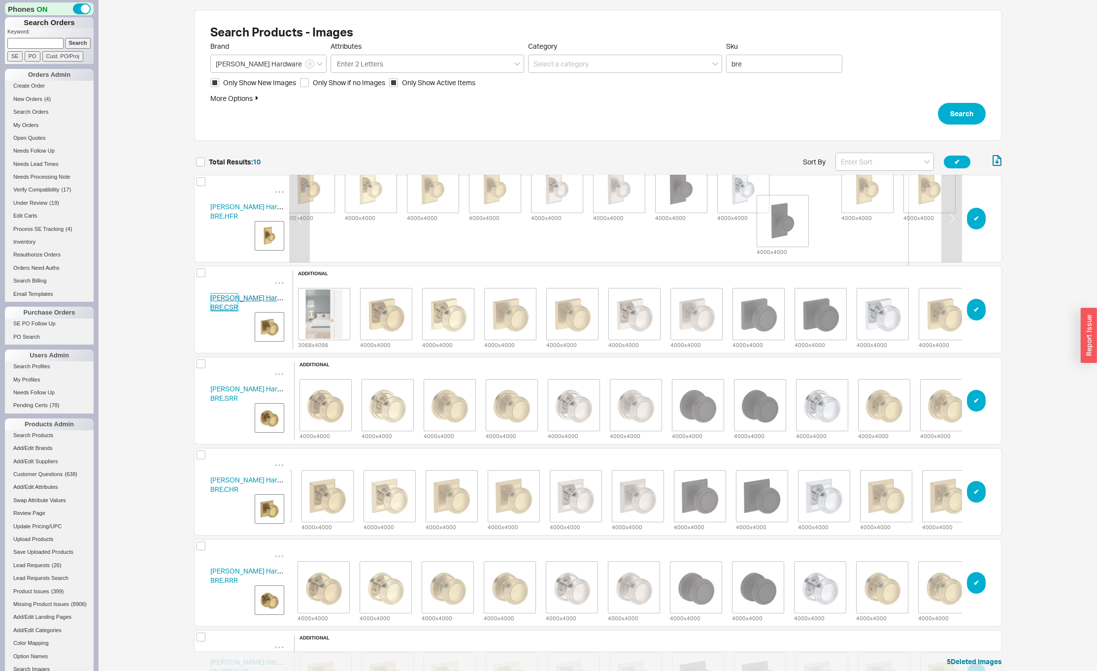
drag, startPoint x: 750, startPoint y: 220, endPoint x: 812, endPoint y: 223, distance: 62.6
click at [812, 223] on div "additional 3072 x 4096 4000 x 4000 4000 x 4000 4000 x 4000 4000 x 4000 4000 x 4…" at bounding box center [556, 219] width 683 height 150
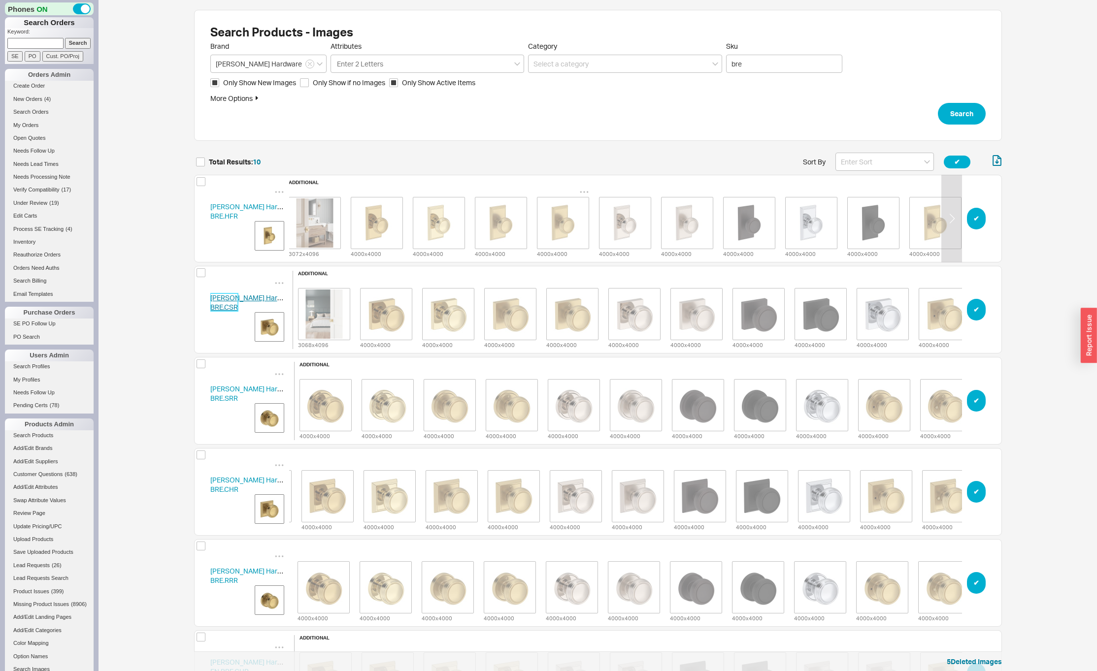
scroll to position [0, 0]
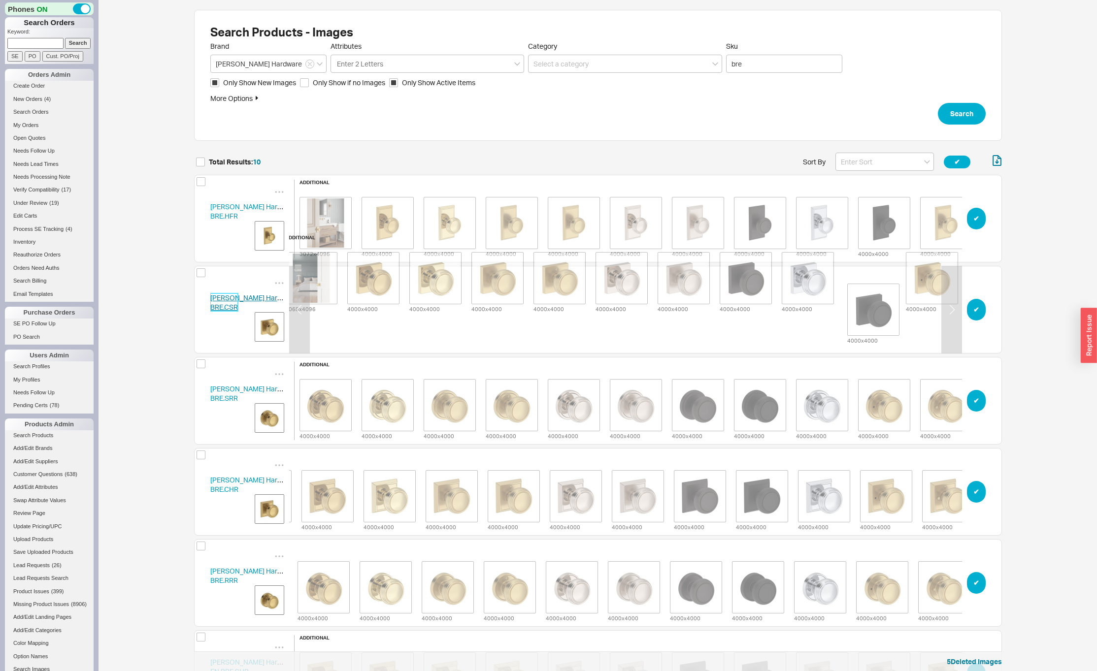
drag, startPoint x: 824, startPoint y: 308, endPoint x: 872, endPoint y: 307, distance: 48.8
click at [872, 307] on div "3068 x 4096 4000 x 4000 4000 x 4000 4000 x 4000 4000 x 4000 4000 x 4000 4000 x …" at bounding box center [621, 277] width 683 height 71
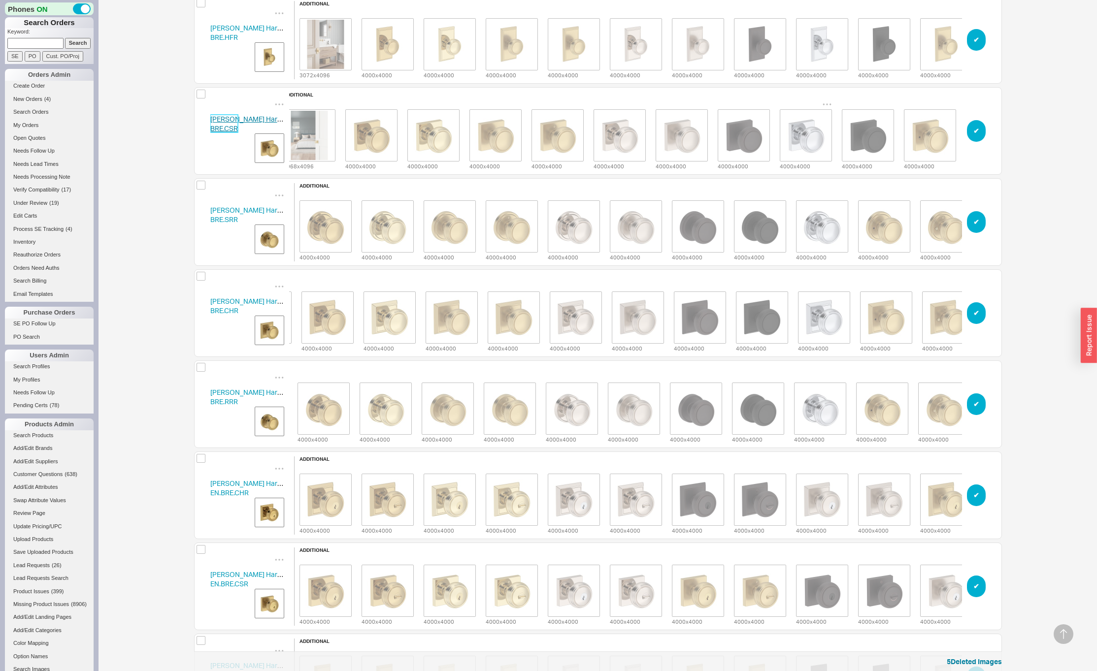
scroll to position [220, 0]
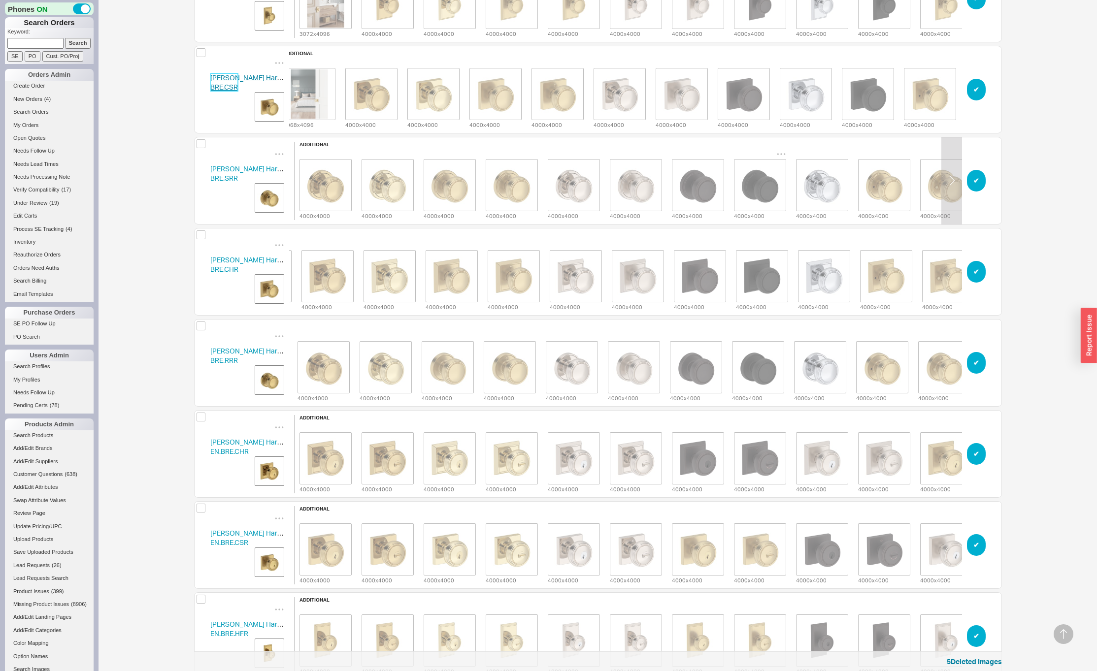
click at [759, 193] on img "grid" at bounding box center [759, 185] width 49 height 49
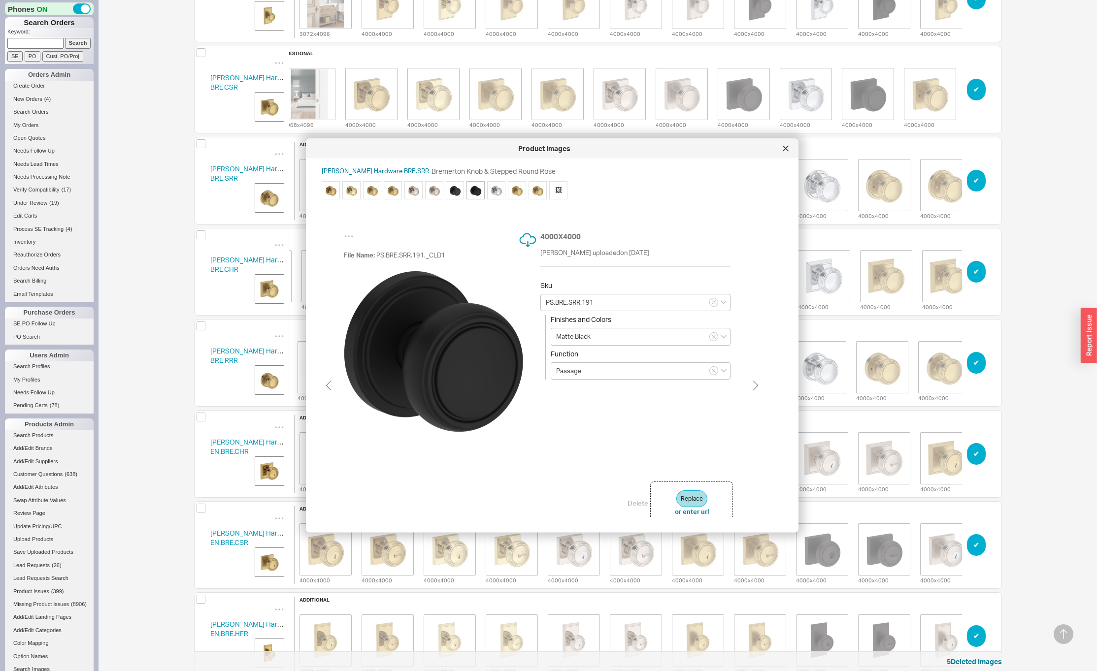
click at [787, 151] on icon at bounding box center [786, 149] width 6 height 6
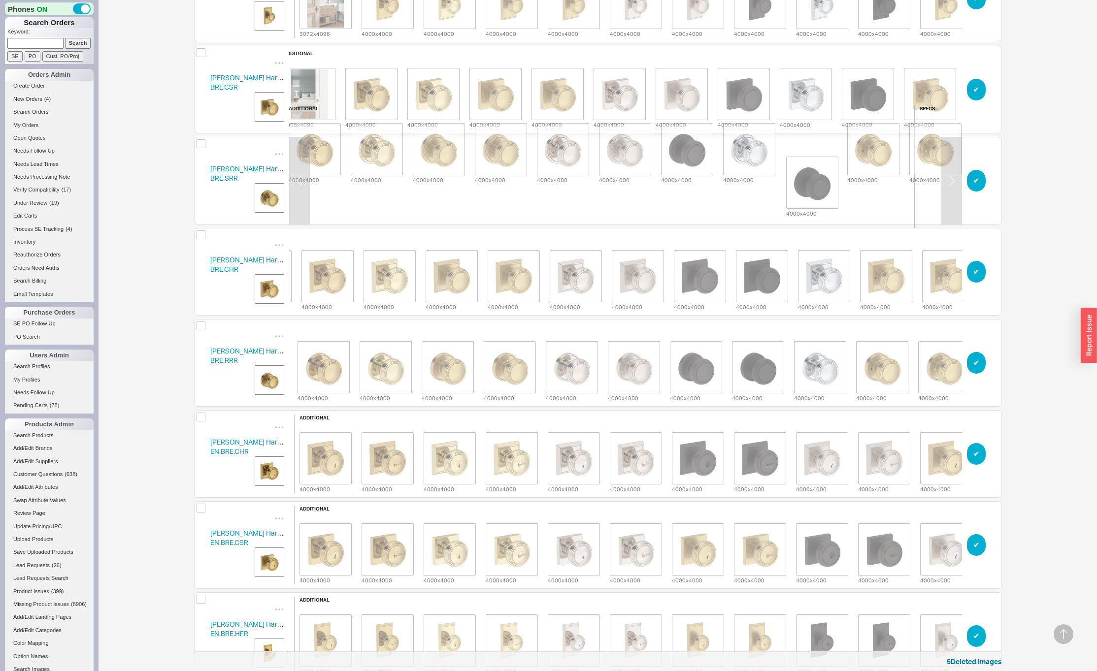
drag, startPoint x: 779, startPoint y: 173, endPoint x: 814, endPoint y: 174, distance: 35.5
click at [814, 174] on div "4000 x 4000 4000 x 4000 4000 x 4000 4000 x 4000 4000 x 4000 4000 x 4000 4000 x …" at bounding box center [594, 148] width 621 height 71
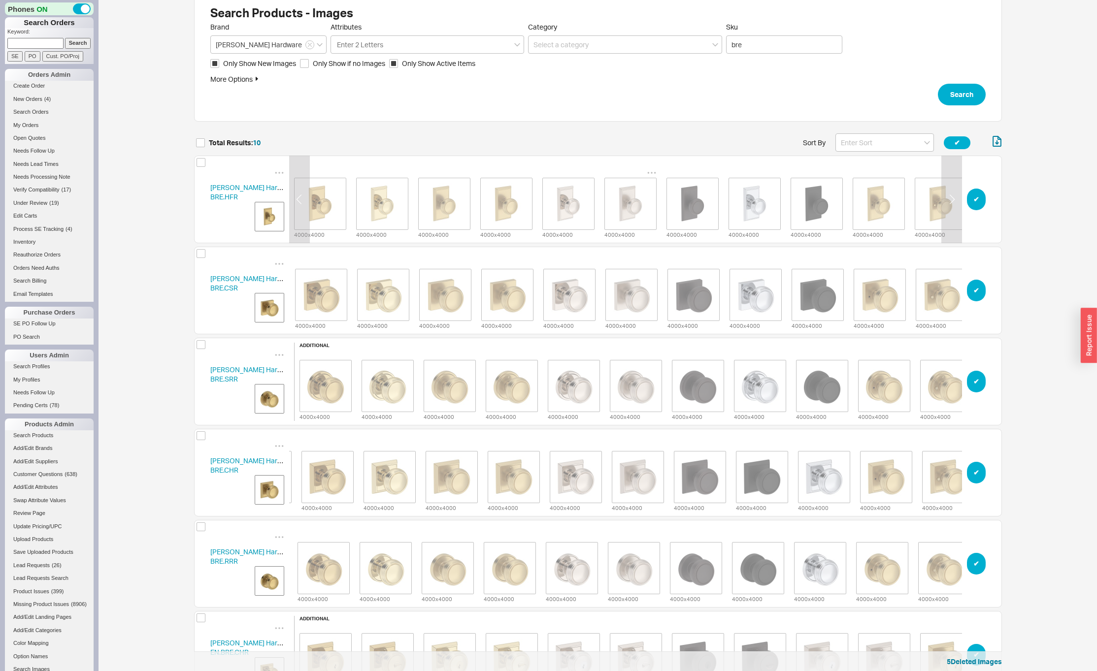
scroll to position [0, 66]
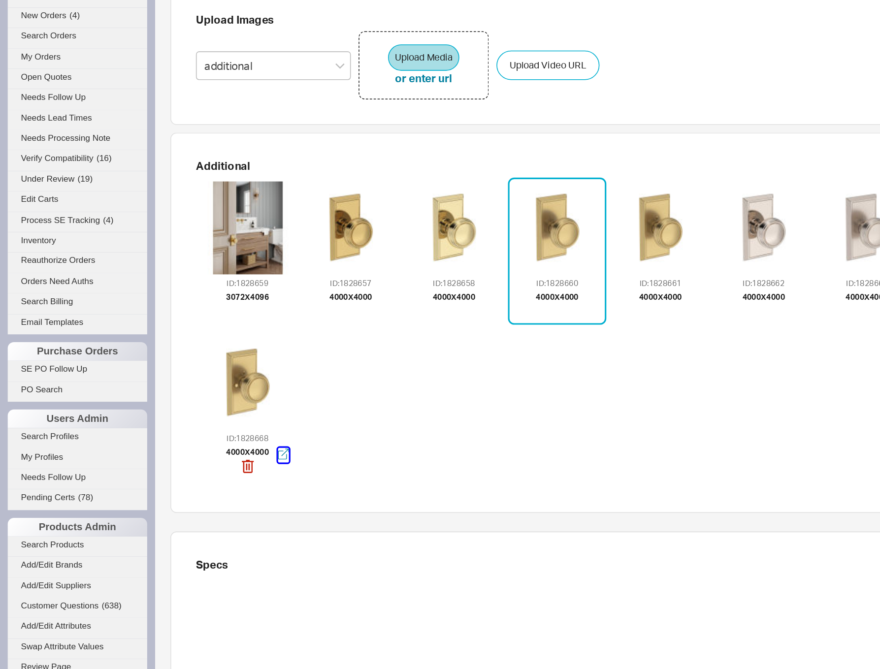
click at [180, 379] on icon "button" at bounding box center [180, 378] width 7 height 7
click at [375, 281] on icon "button" at bounding box center [377, 279] width 7 height 7
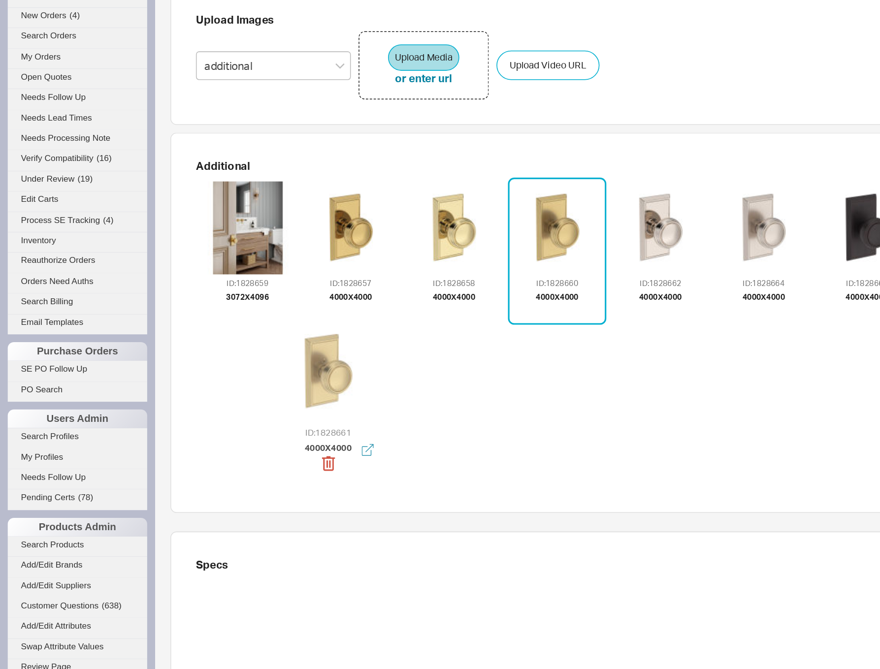
drag, startPoint x: 407, startPoint y: 233, endPoint x: 198, endPoint y: 324, distance: 228.1
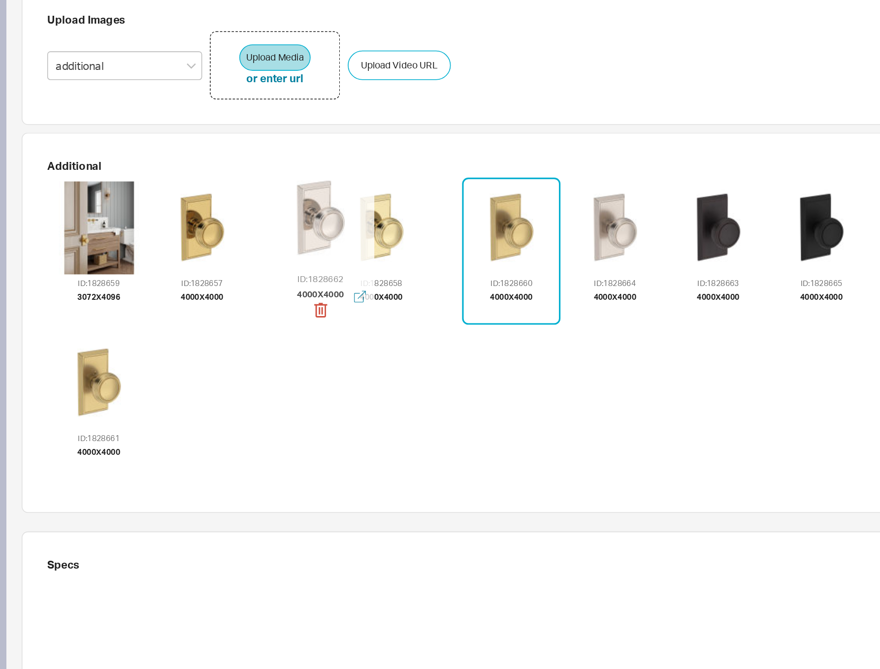
drag, startPoint x: 421, startPoint y: 244, endPoint x: 299, endPoint y: 240, distance: 121.7
click at [299, 240] on div at bounding box center [298, 228] width 65 height 65
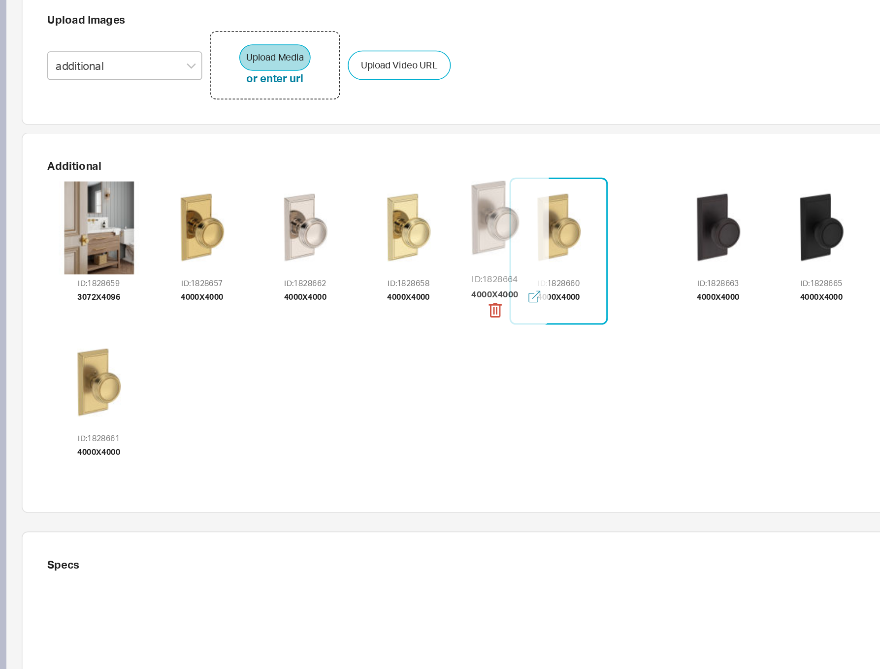
drag, startPoint x: 479, startPoint y: 244, endPoint x: 403, endPoint y: 240, distance: 76.5
click at [402, 240] on div at bounding box center [409, 228] width 65 height 65
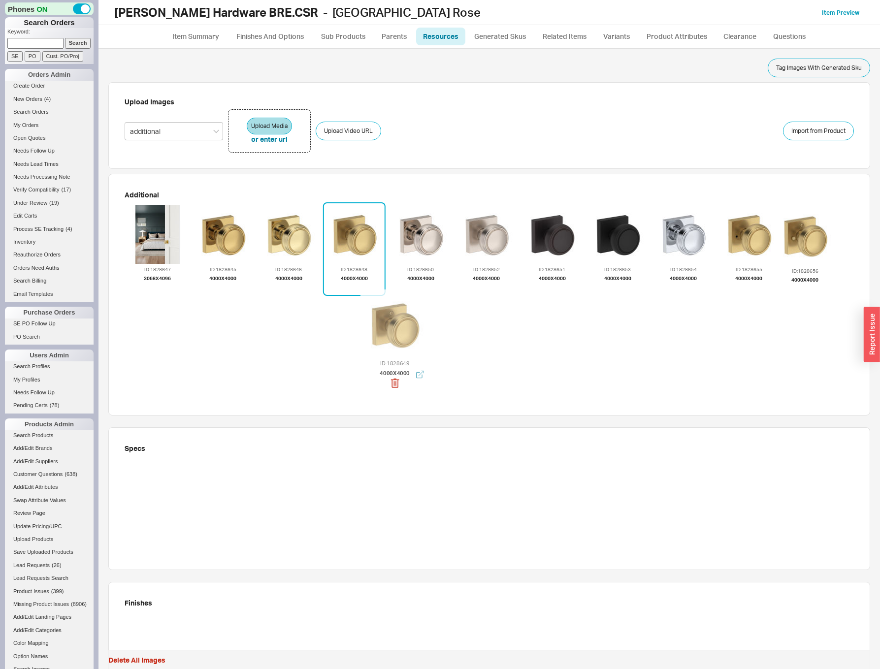
drag, startPoint x: 421, startPoint y: 240, endPoint x: 396, endPoint y: 332, distance: 95.5
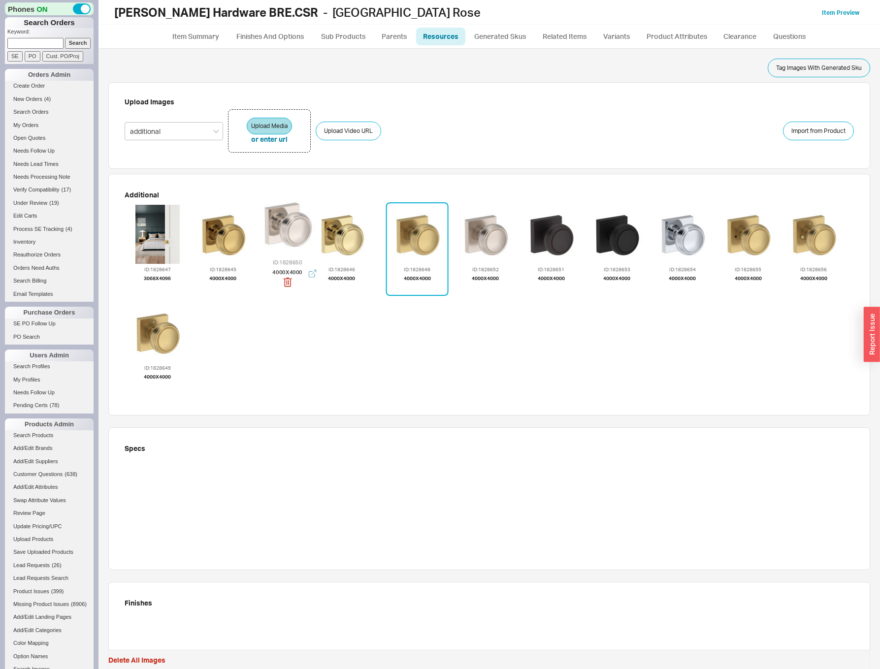
drag, startPoint x: 420, startPoint y: 235, endPoint x: 288, endPoint y: 227, distance: 132.8
click at [288, 227] on div at bounding box center [287, 223] width 65 height 65
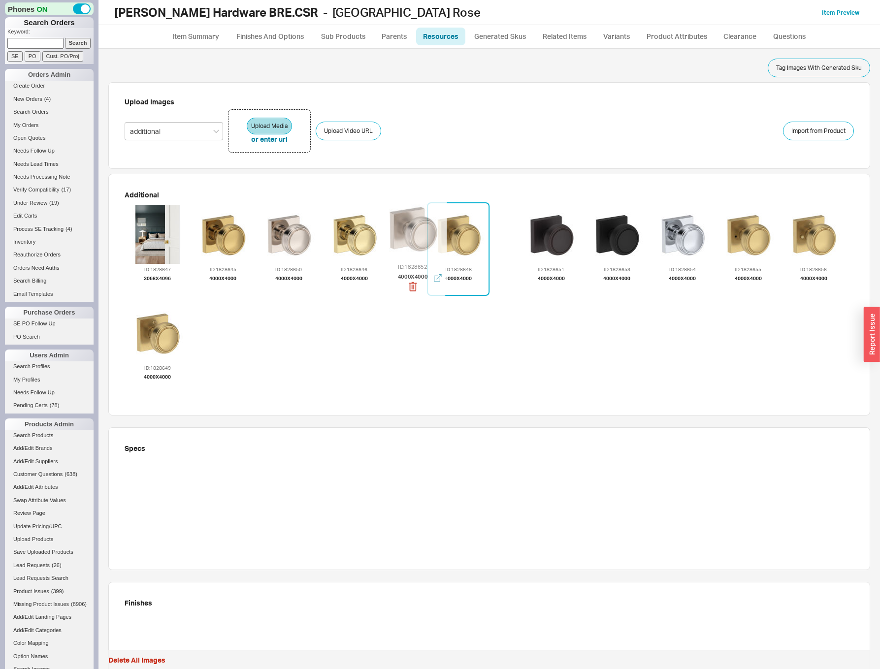
drag, startPoint x: 476, startPoint y: 240, endPoint x: 407, endPoint y: 236, distance: 69.5
click at [407, 236] on div at bounding box center [412, 228] width 65 height 65
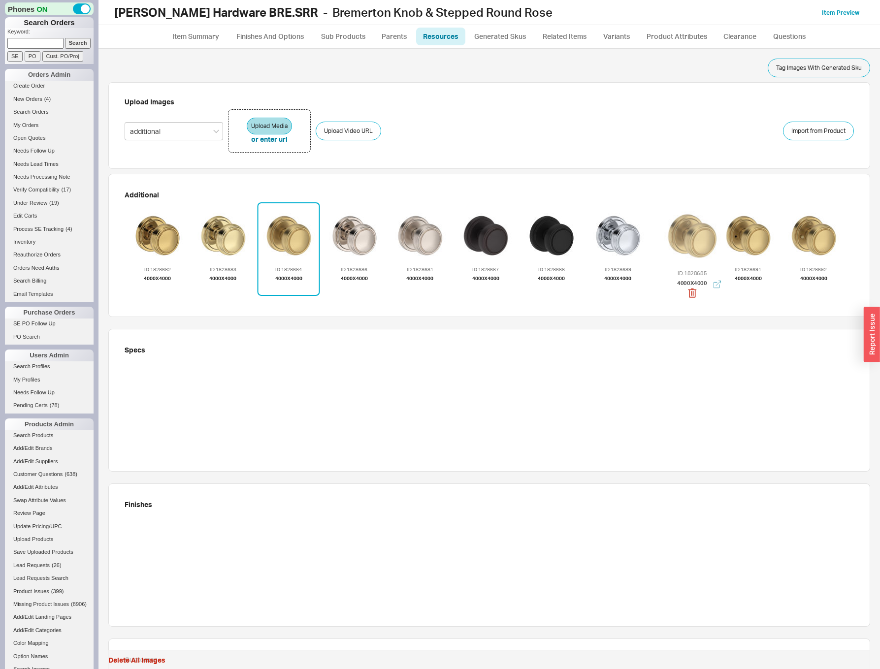
drag, startPoint x: 374, startPoint y: 243, endPoint x: 686, endPoint y: 245, distance: 312.3
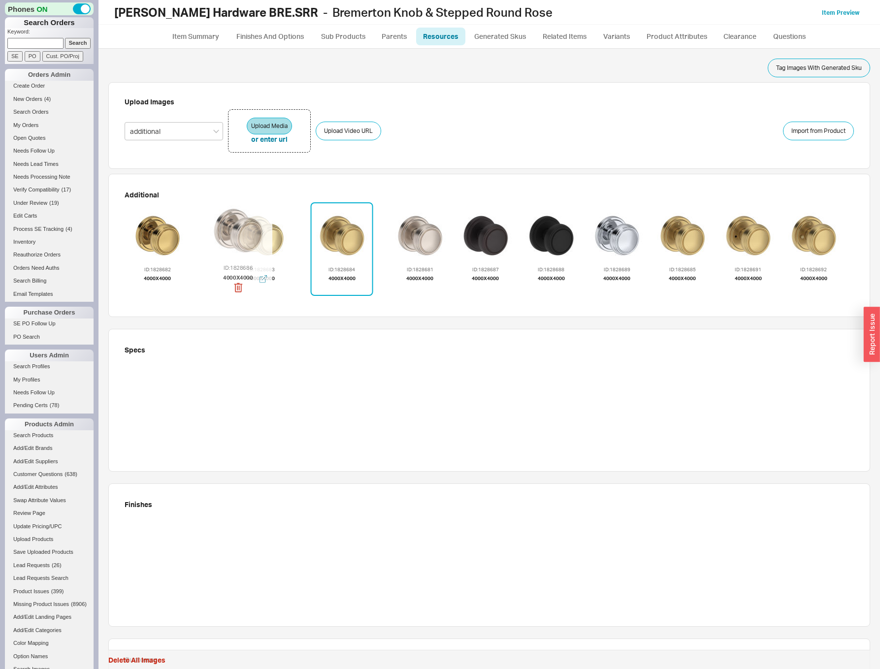
drag, startPoint x: 321, startPoint y: 238, endPoint x: 254, endPoint y: 235, distance: 66.5
click at [247, 234] on div at bounding box center [237, 229] width 65 height 65
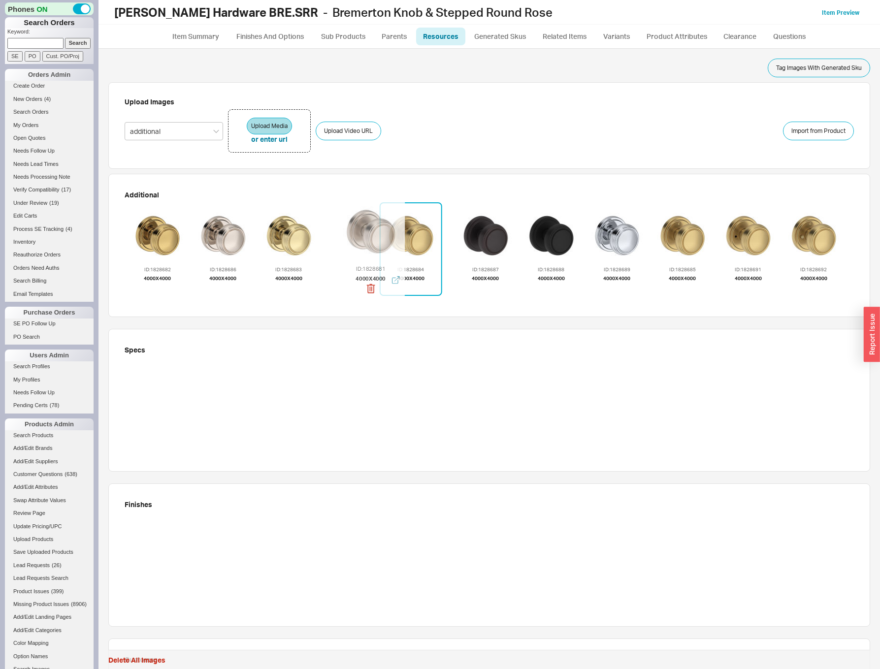
drag, startPoint x: 410, startPoint y: 241, endPoint x: 366, endPoint y: 239, distance: 44.4
click at [366, 239] on div at bounding box center [370, 230] width 65 height 65
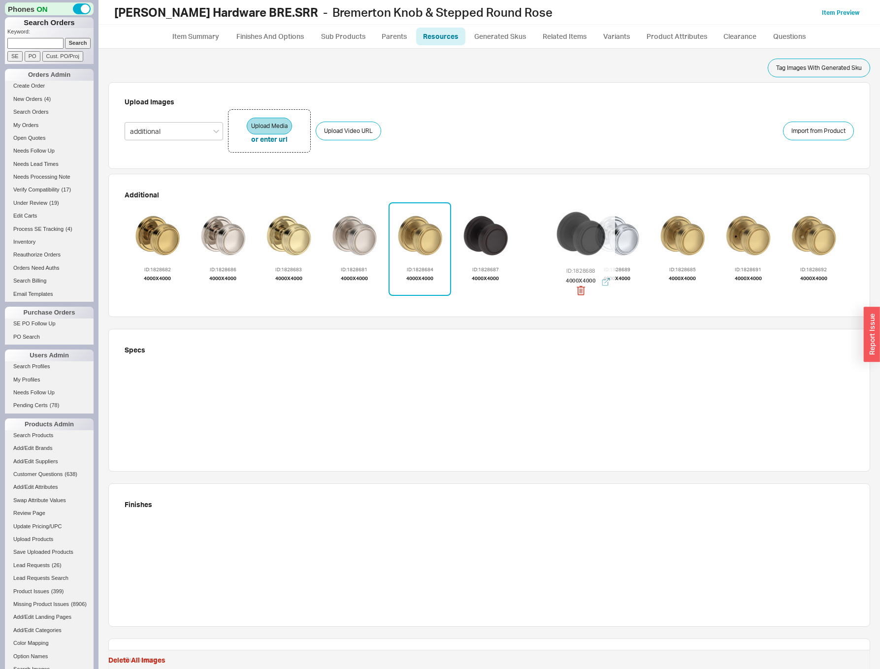
drag, startPoint x: 577, startPoint y: 238, endPoint x: 621, endPoint y: 236, distance: 43.4
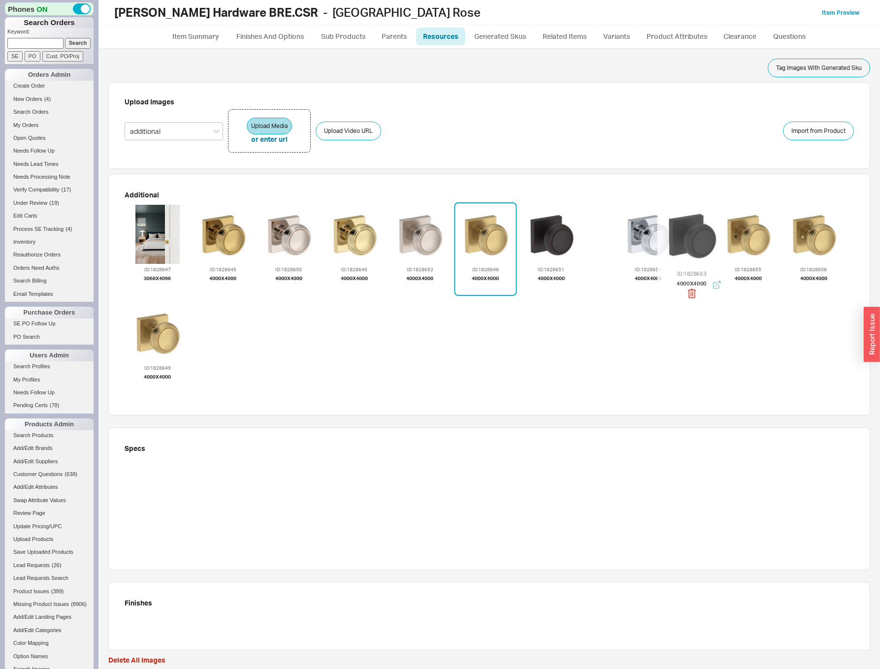
drag, startPoint x: 624, startPoint y: 243, endPoint x: 690, endPoint y: 248, distance: 66.2
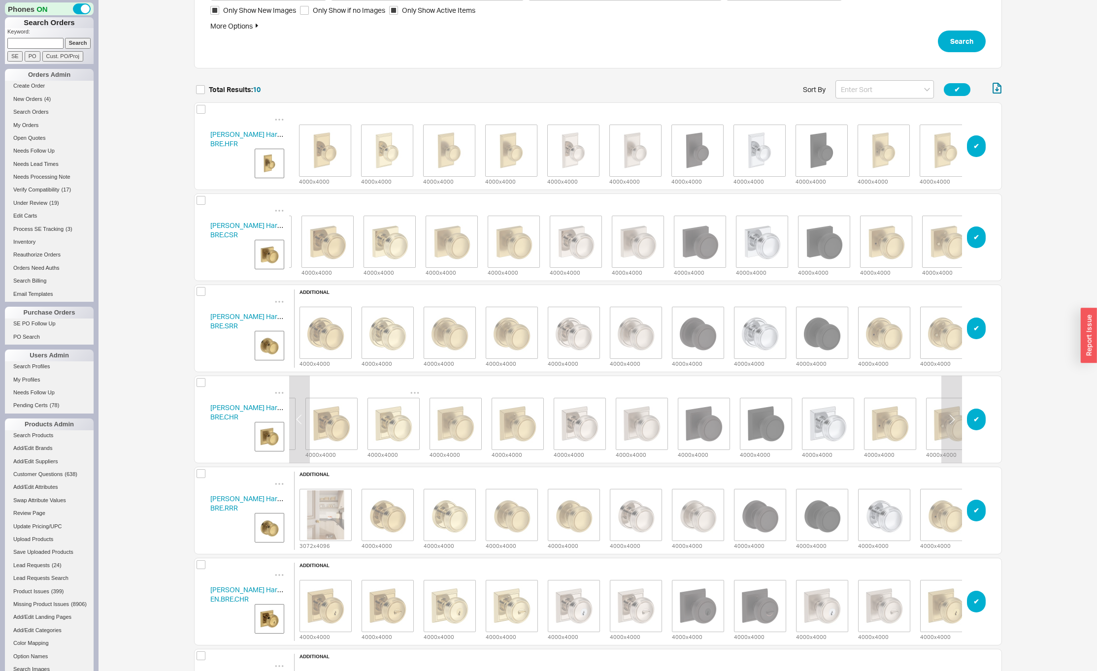
scroll to position [0, 55]
click at [337, 142] on img "grid" at bounding box center [324, 150] width 49 height 49
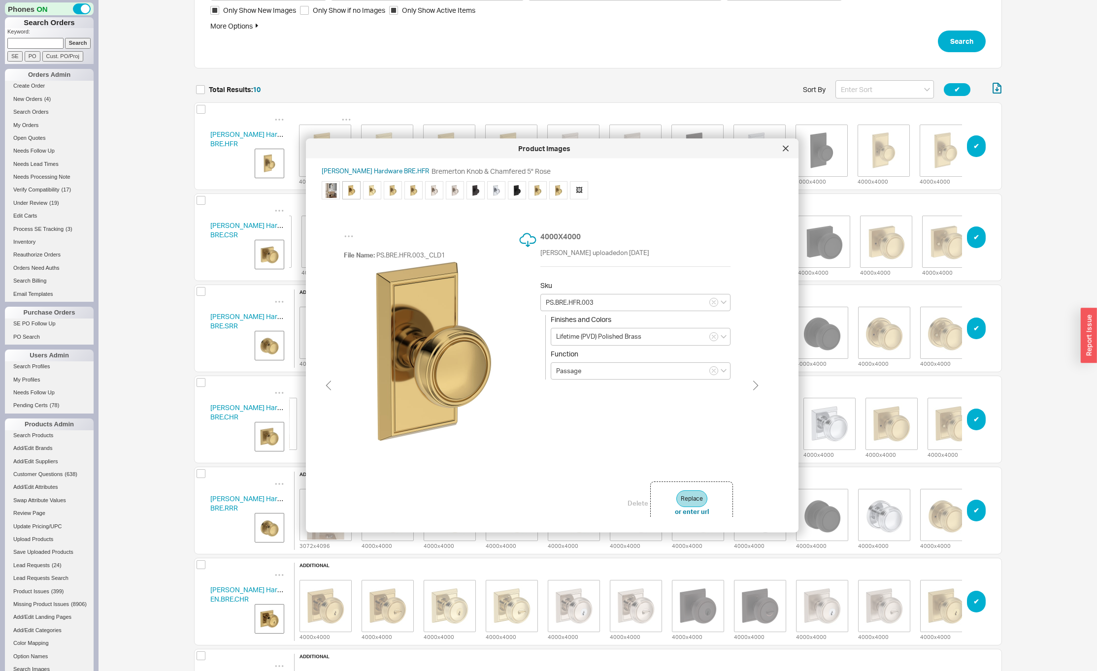
type input "PS.BRE.HFR.031"
type input "Non-lacquered Brass"
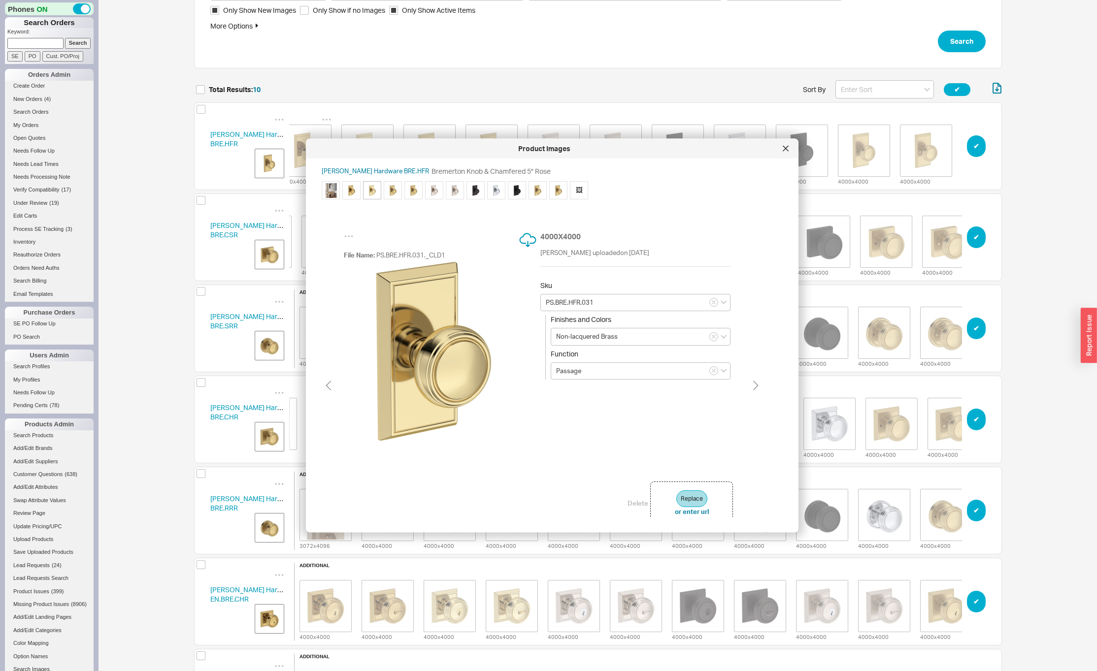
type input "PS.BRE.HFR.044"
type input "Lifetime (PVD) Satin Brass"
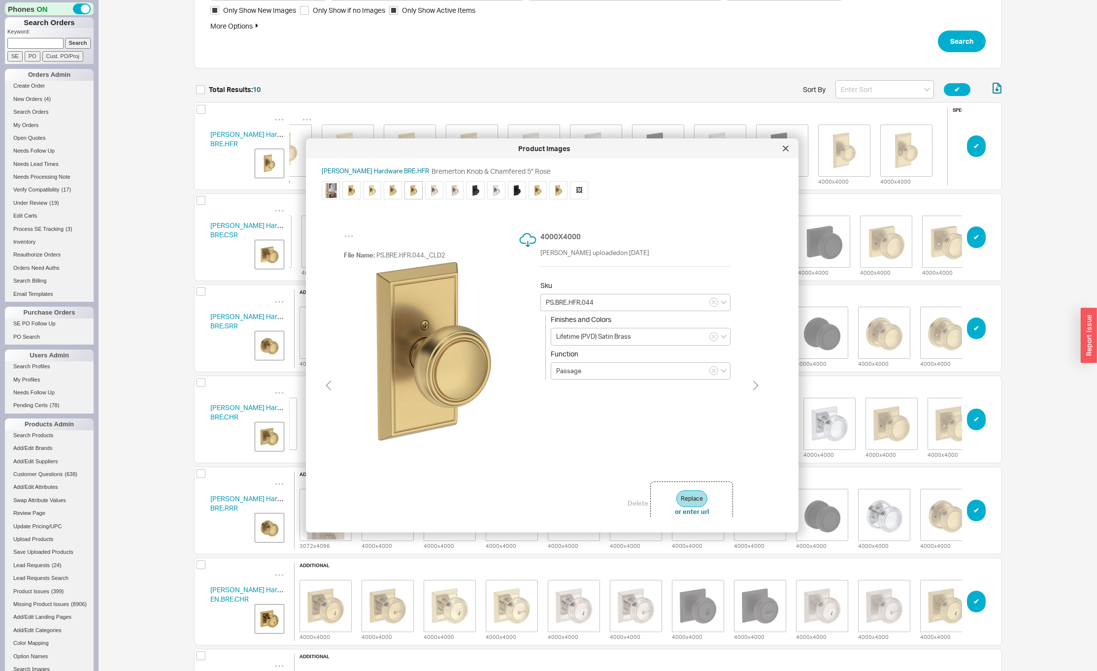
scroll to position [0, 122]
type input "PS.BRE.HFR.055"
type input "Lifetime (PVD) Polished Nickel"
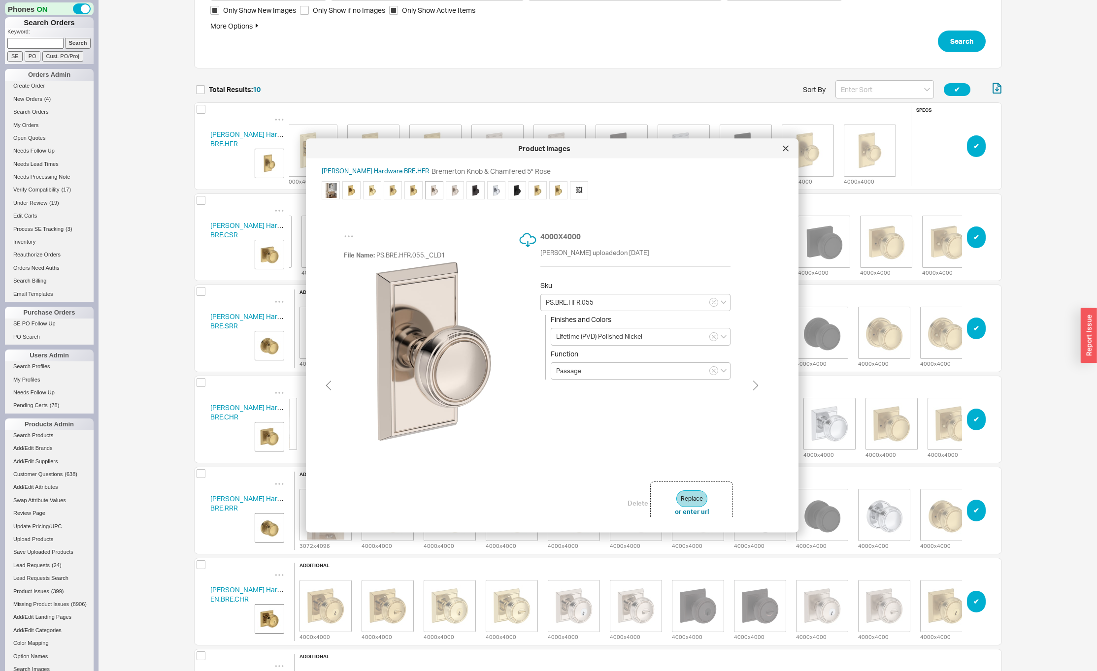
scroll to position [0, 141]
type input "PS.BRE.HFR.044"
type input "Lifetime (PVD) Satin Brass"
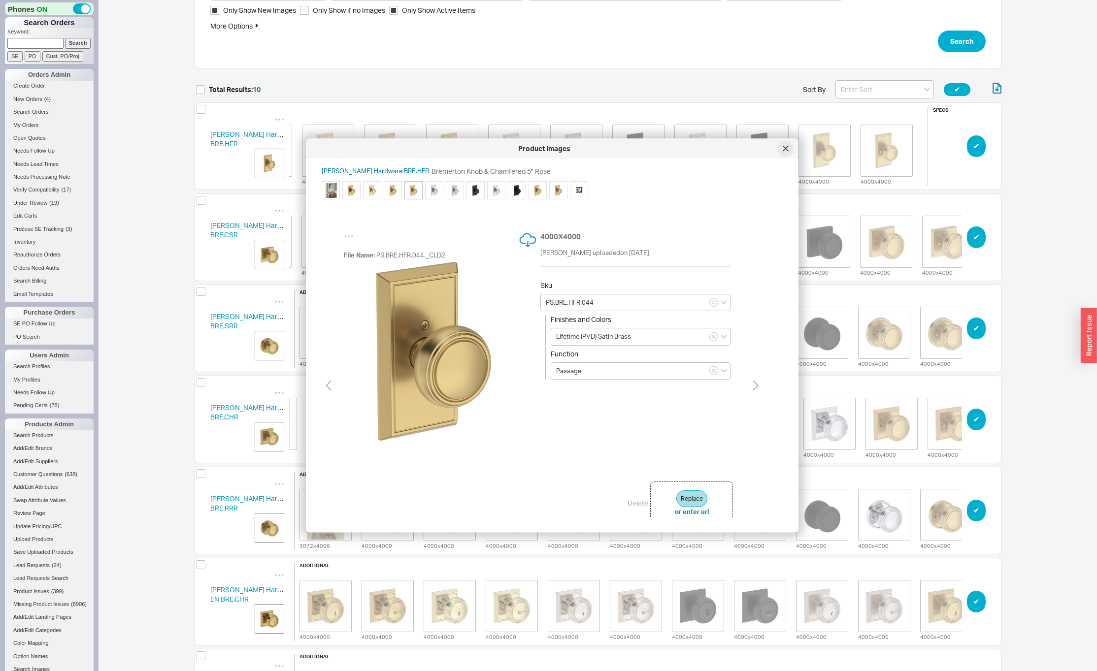
type input "PS.BRE.HFR.055"
type input "Lifetime (PVD) Polished Nickel"
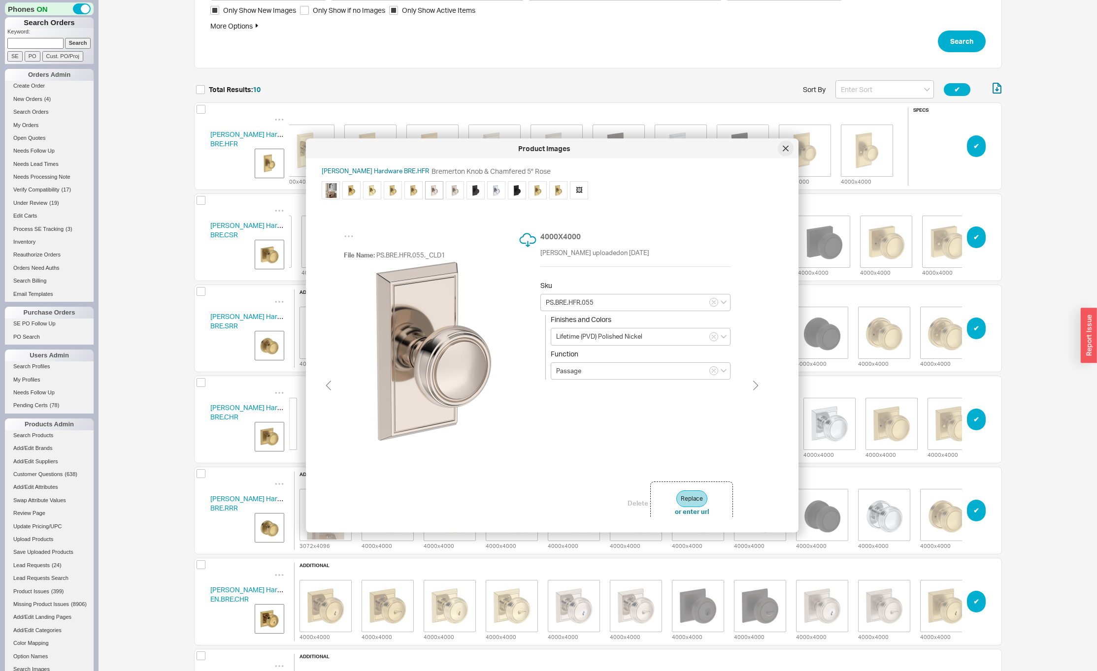
type input "PS.BRE.HFR.044"
type input "Lifetime (PVD) Satin Brass"
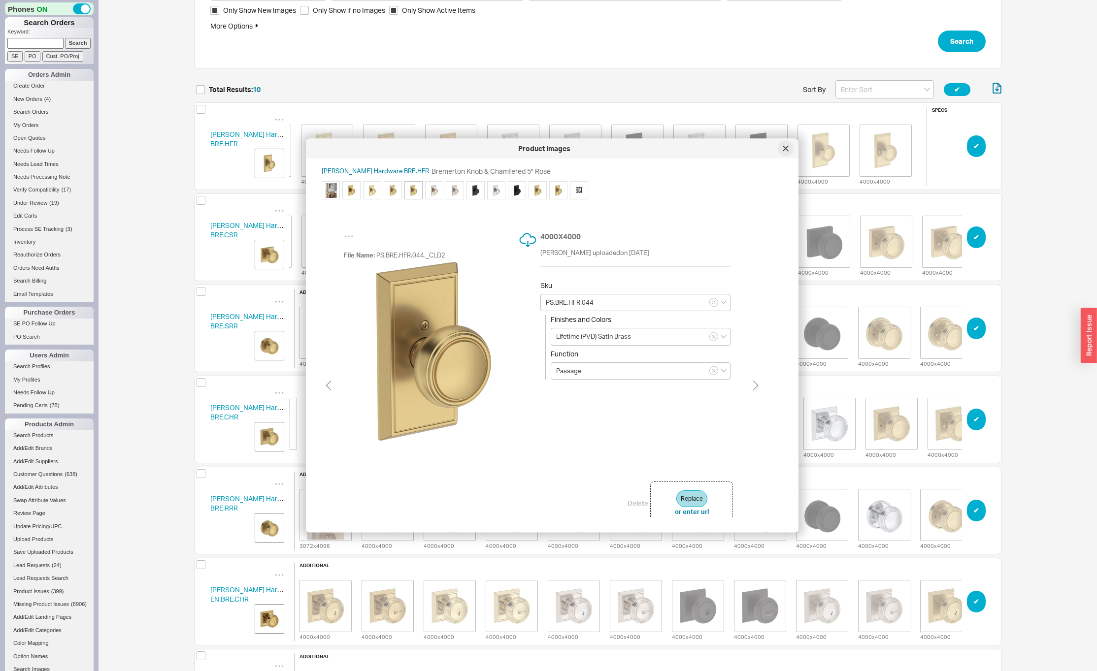
scroll to position [0, 122]
click at [787, 147] on icon at bounding box center [785, 148] width 5 height 5
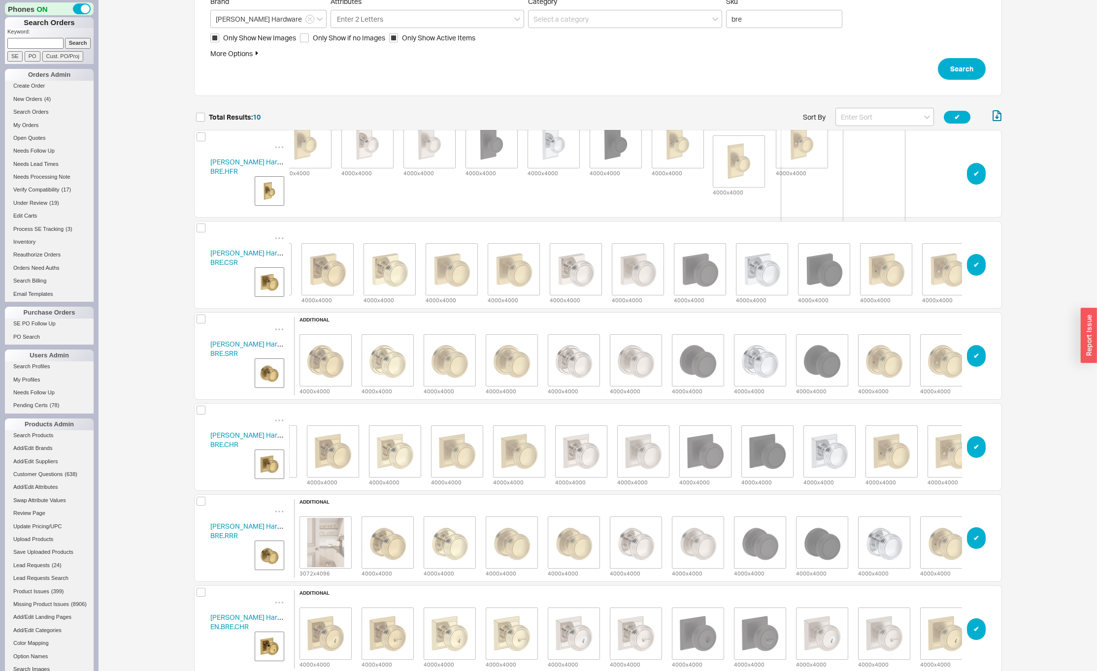
scroll to position [41, 0]
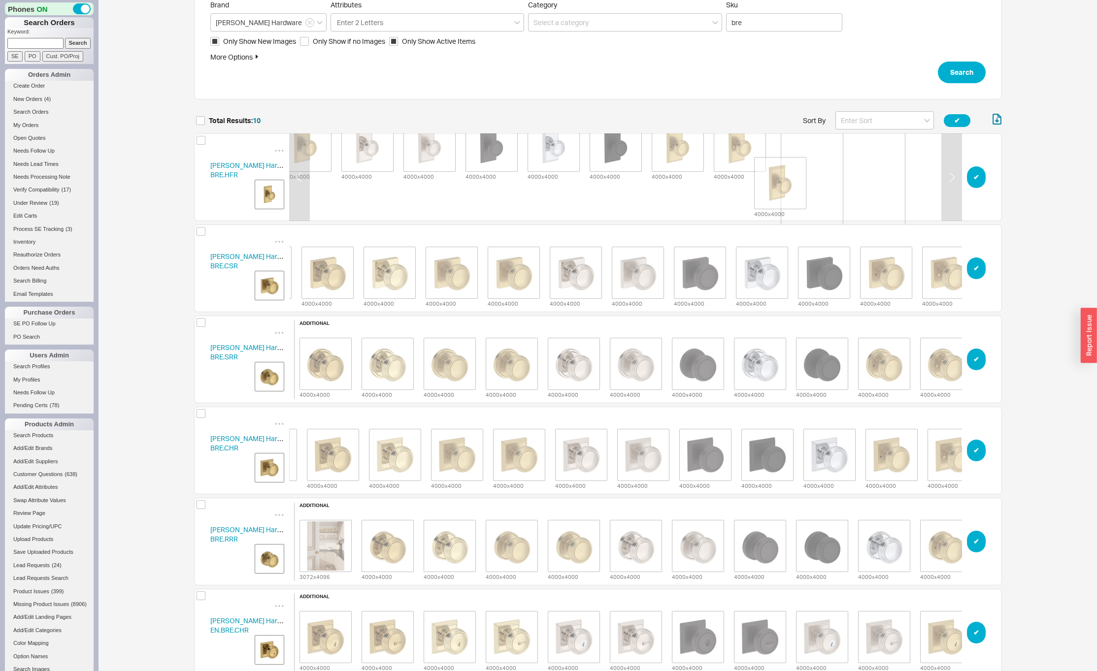
drag, startPoint x: 359, startPoint y: 140, endPoint x: 774, endPoint y: 176, distance: 416.3
click at [774, 176] on span "additional 3072 x 4096 4000 x 4000 4000 x 4000 4000 x 4000 4000 x 4000 4000 x 4…" at bounding box center [522, 178] width 879 height 160
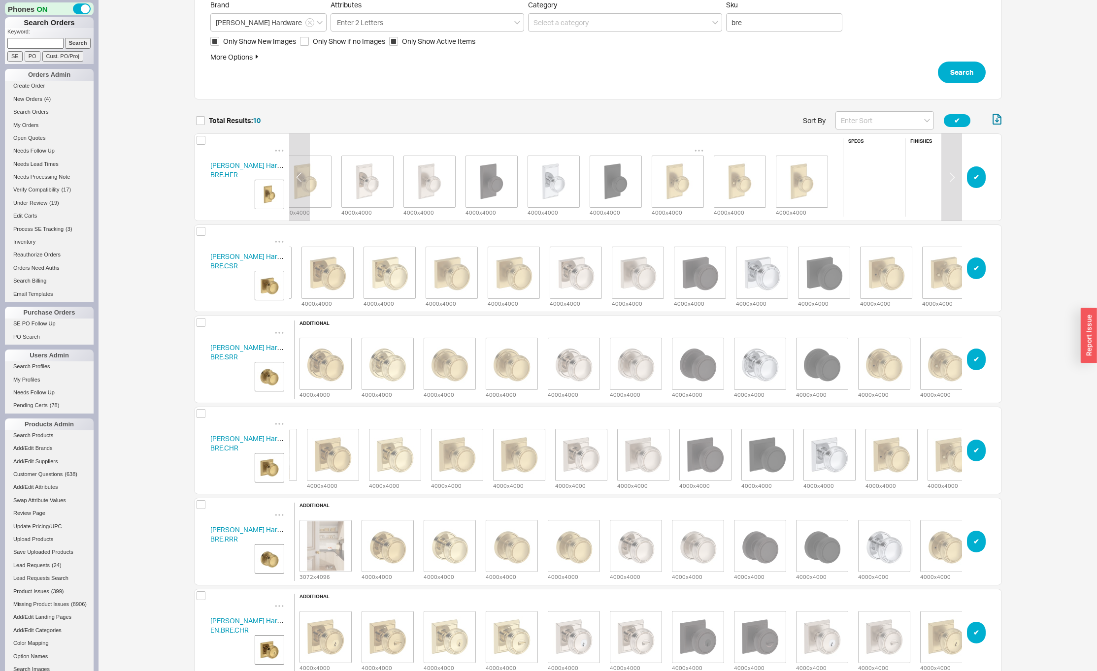
click at [684, 173] on img "grid" at bounding box center [677, 181] width 49 height 49
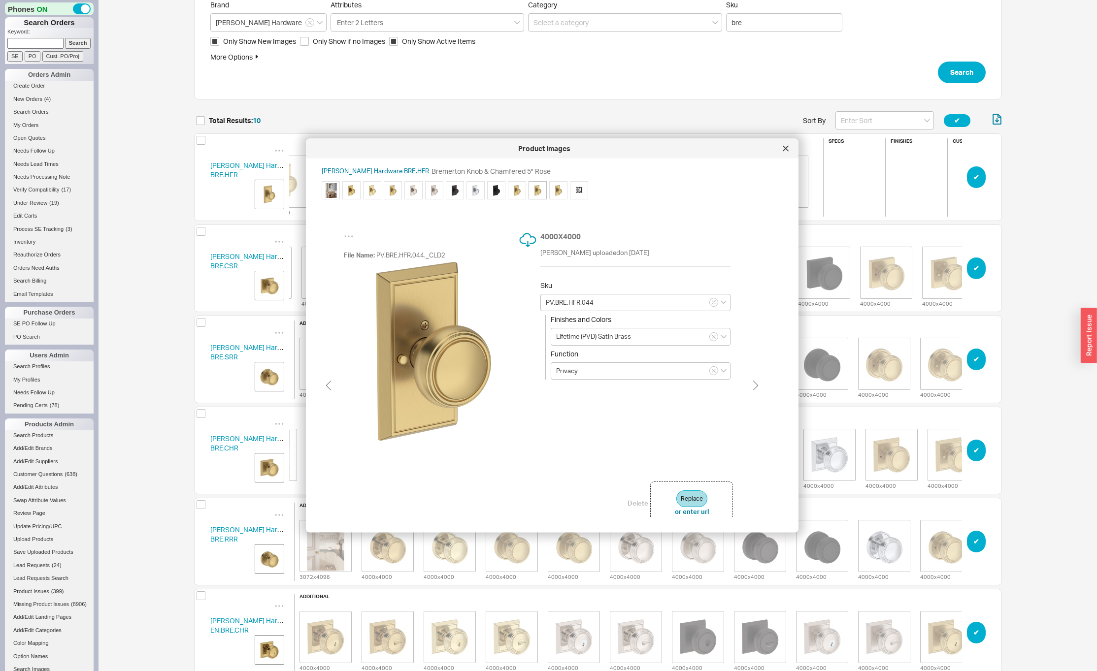
type input "PS.BRE.HFR.044"
type input "Passage"
click at [782, 148] on div at bounding box center [786, 149] width 16 height 16
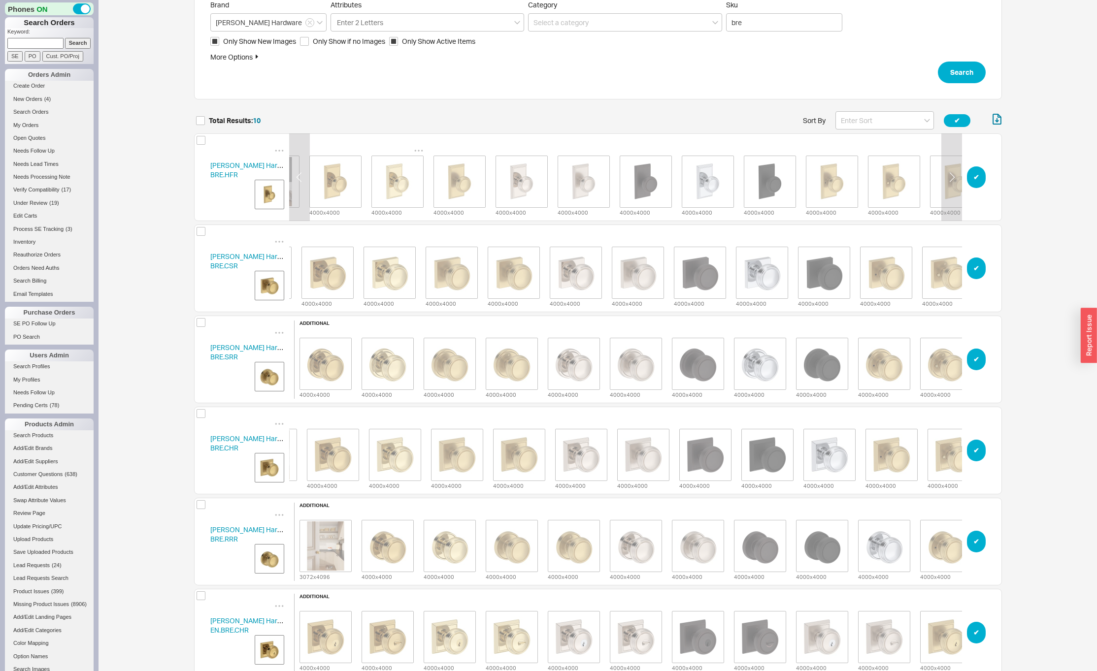
scroll to position [0, 0]
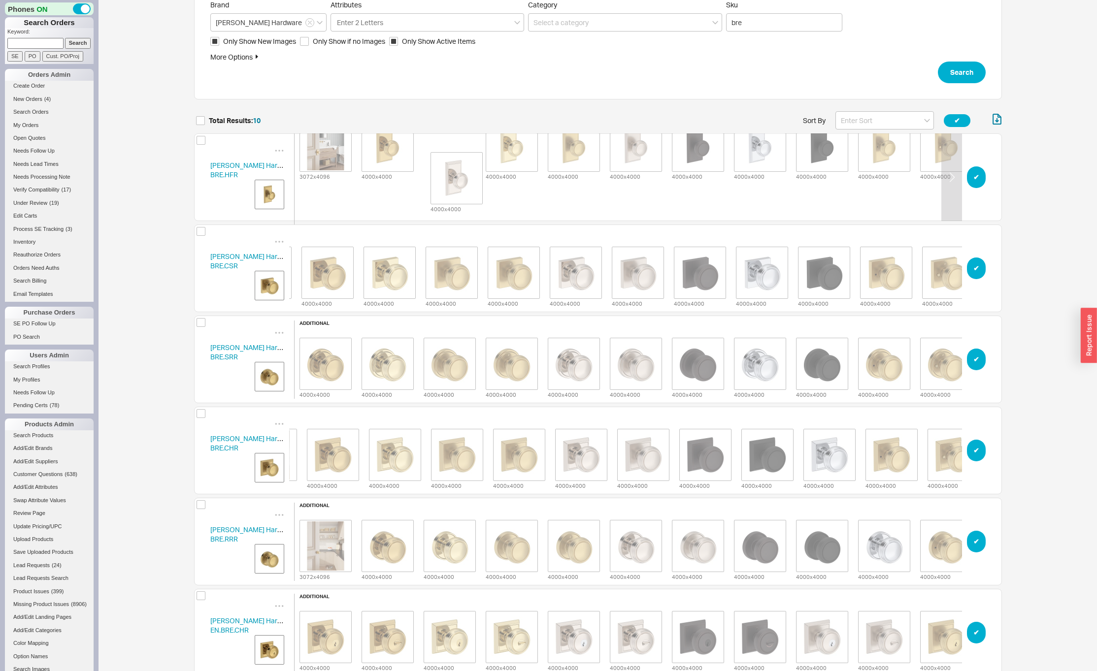
drag, startPoint x: 575, startPoint y: 186, endPoint x: 445, endPoint y: 184, distance: 130.0
click at [445, 184] on div "additional 3072 x 4096 4000 x 4000 4000 x 4000 4000 x 4000 4000 x 4000 4000 x 4…" at bounding box center [635, 177] width 683 height 150
drag, startPoint x: 627, startPoint y: 179, endPoint x: 550, endPoint y: 175, distance: 76.9
click at [550, 175] on div "3072 x 4096 4000 x 4000 4000 x 4000 4000 x 4000 4000 x 4000 4000 x 4000 4000 x …" at bounding box center [636, 145] width 683 height 71
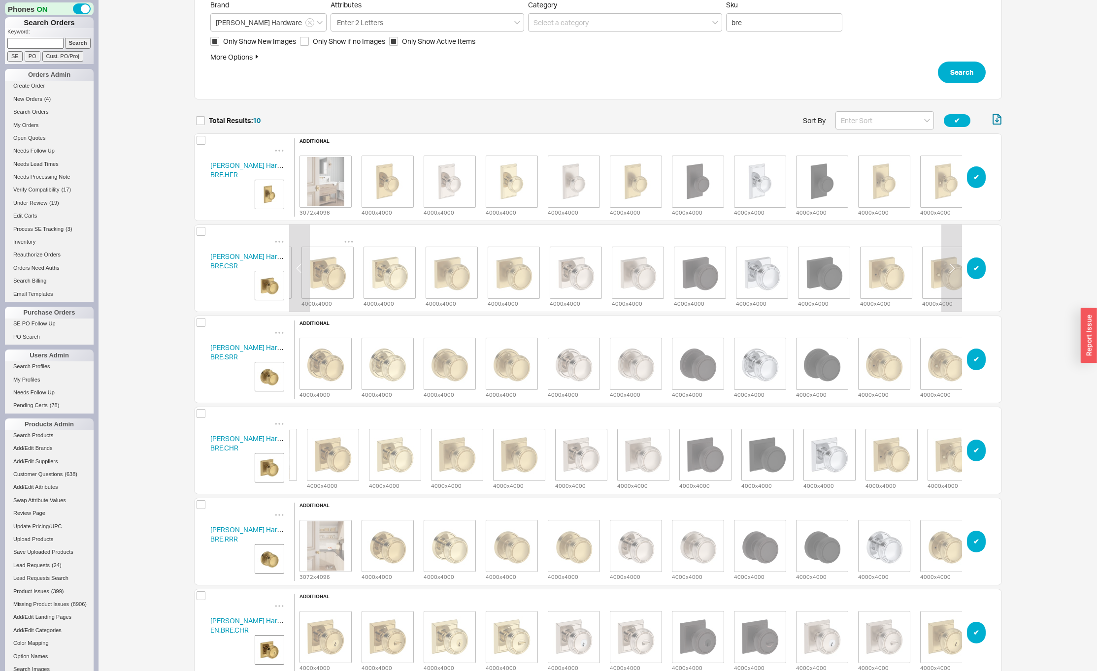
click at [330, 272] on img "grid" at bounding box center [327, 272] width 49 height 49
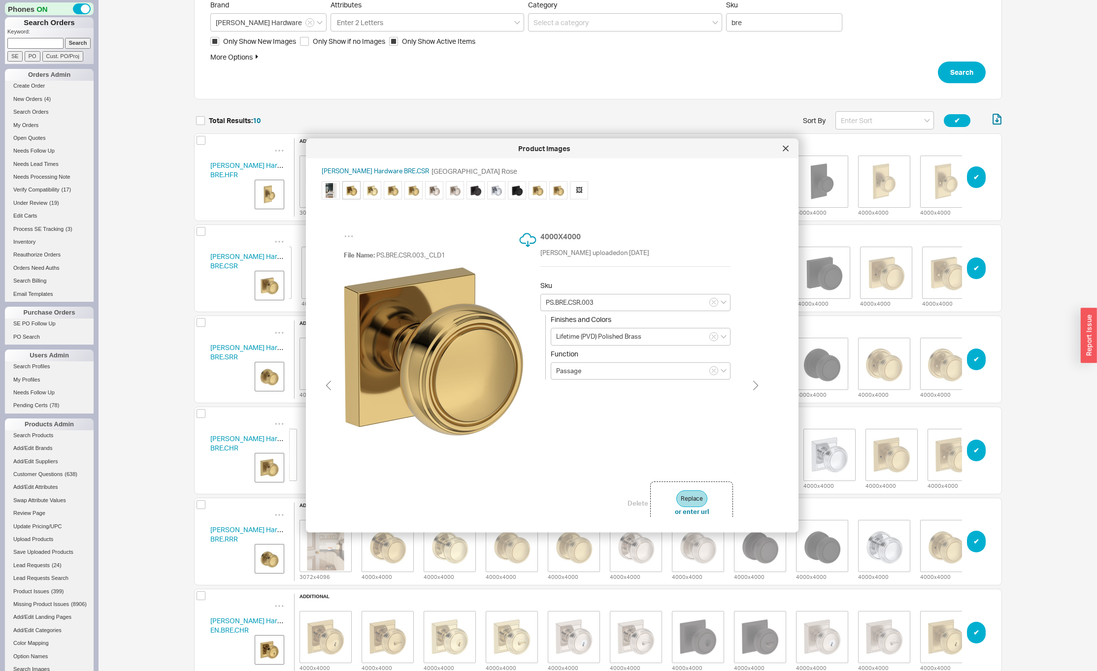
type input "PS.BRE.CSR.031"
type input "Non-lacquered Brass"
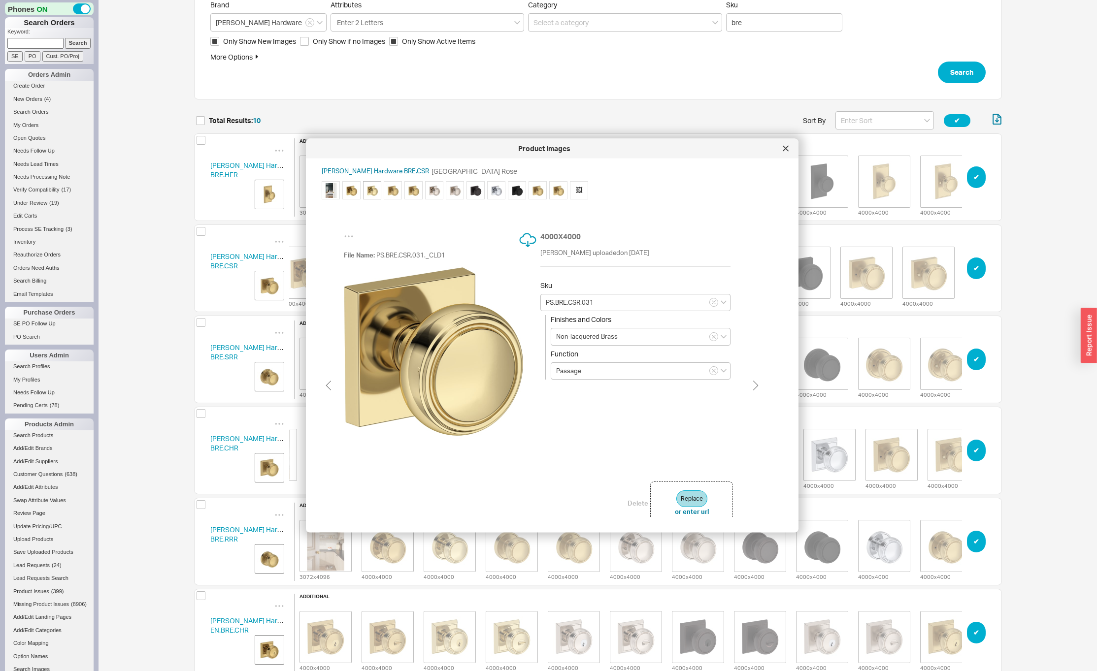
type input "PS.BRE.CSR.044"
type input "Lifetime (PVD) Satin Brass"
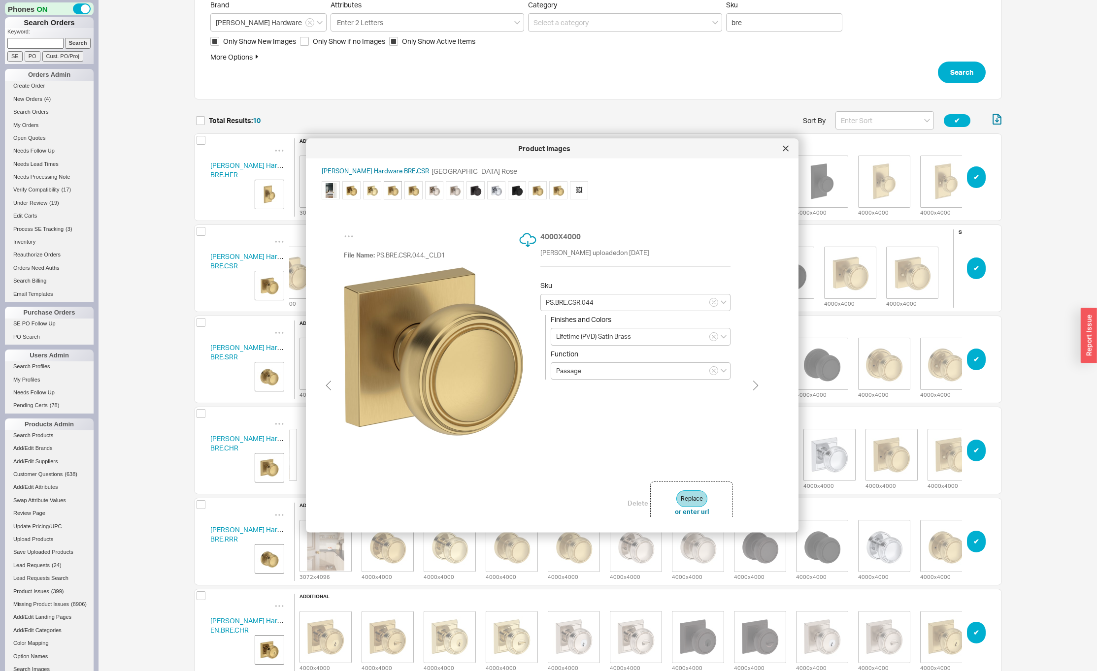
scroll to position [0, 99]
type input "PS.BRE.CSR.031"
type input "Non-lacquered Brass"
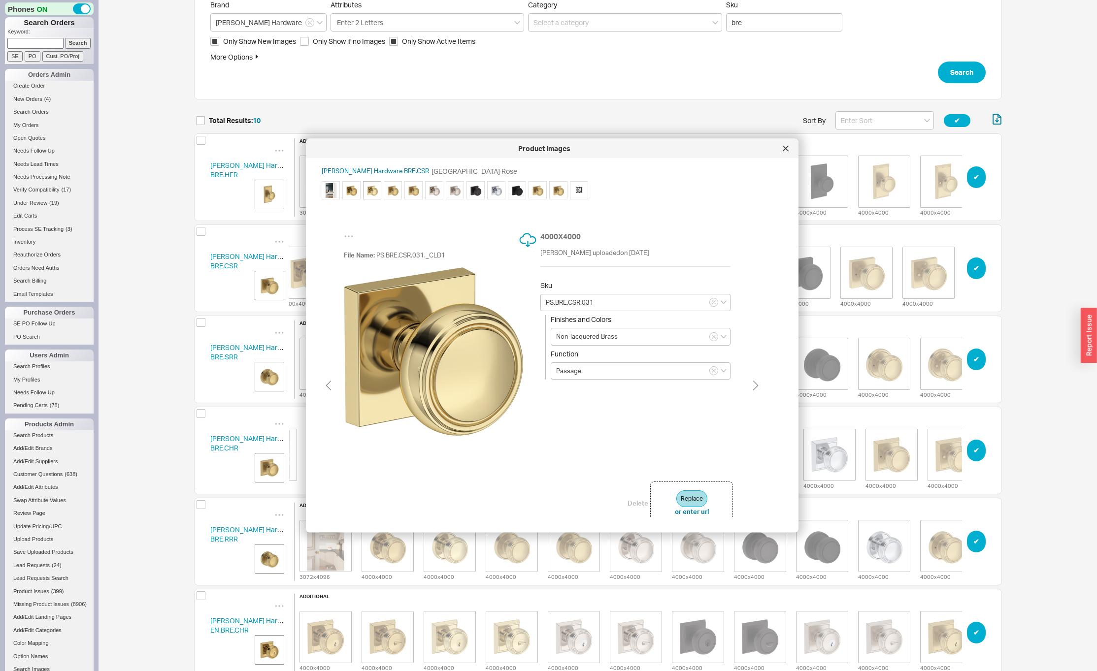
type input "PS.BRE.CSR.044"
type input "Lifetime (PVD) Satin Brass"
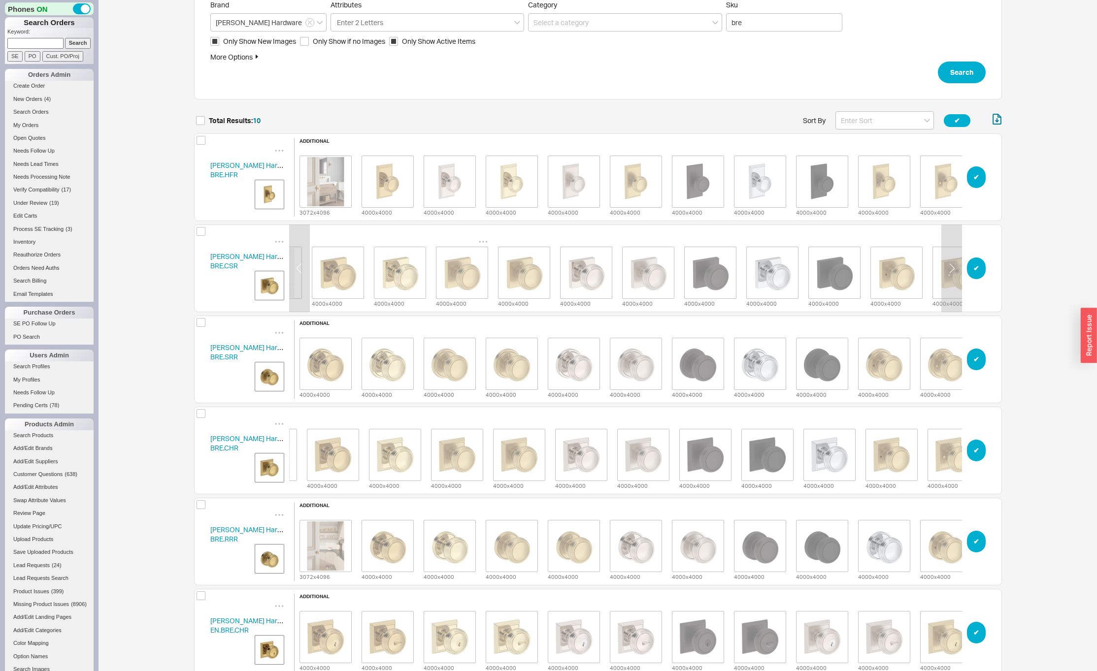
scroll to position [0, 51]
click at [510, 276] on img "grid" at bounding box center [522, 272] width 49 height 49
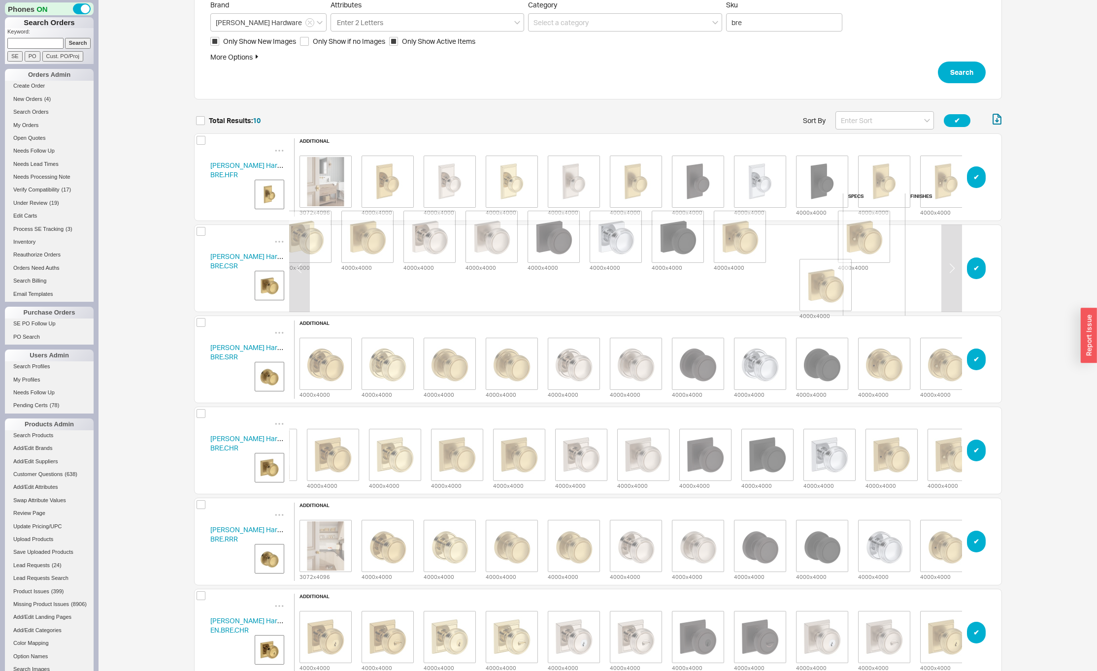
drag, startPoint x: 522, startPoint y: 265, endPoint x: 828, endPoint y: 282, distance: 306.8
click at [828, 282] on span "additional 3068 x 4096 4000 x 4000 4000 x 4000 4000 x 4000 4000 x 4000 4000 x 4…" at bounding box center [584, 269] width 879 height 160
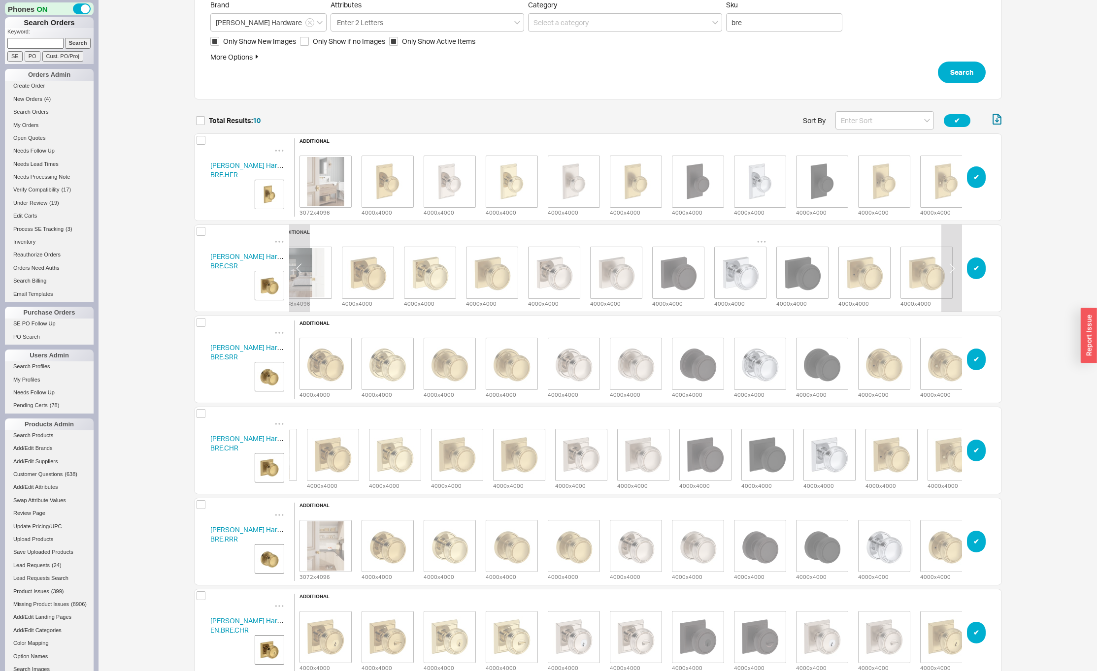
scroll to position [0, 0]
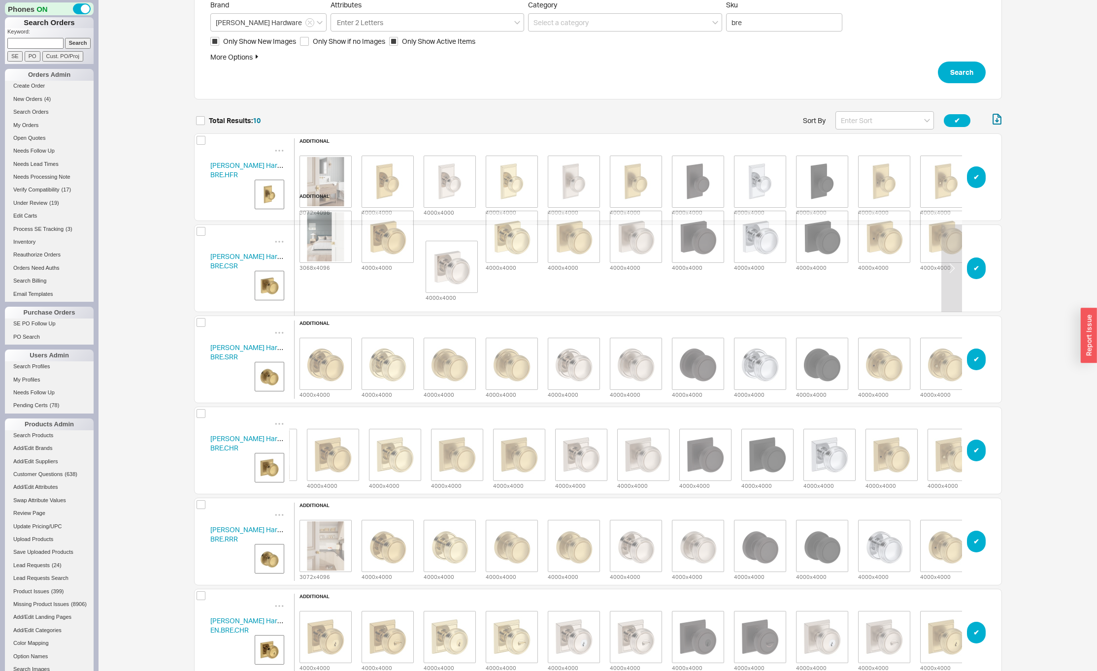
drag, startPoint x: 580, startPoint y: 276, endPoint x: 464, endPoint y: 275, distance: 115.8
click at [457, 274] on div "additional 3068 x 4096 4000 x 4000 4000 x 4000 4000 x 4000 4000 x 4000 4000 x 4…" at bounding box center [635, 269] width 683 height 150
drag, startPoint x: 633, startPoint y: 264, endPoint x: 560, endPoint y: 263, distance: 72.9
click at [560, 263] on div "3068 x 4096 4000 x 4000 4000 x 4000 4000 x 4000 4000 x 4000 4000 x 4000 4000 x …" at bounding box center [636, 236] width 683 height 71
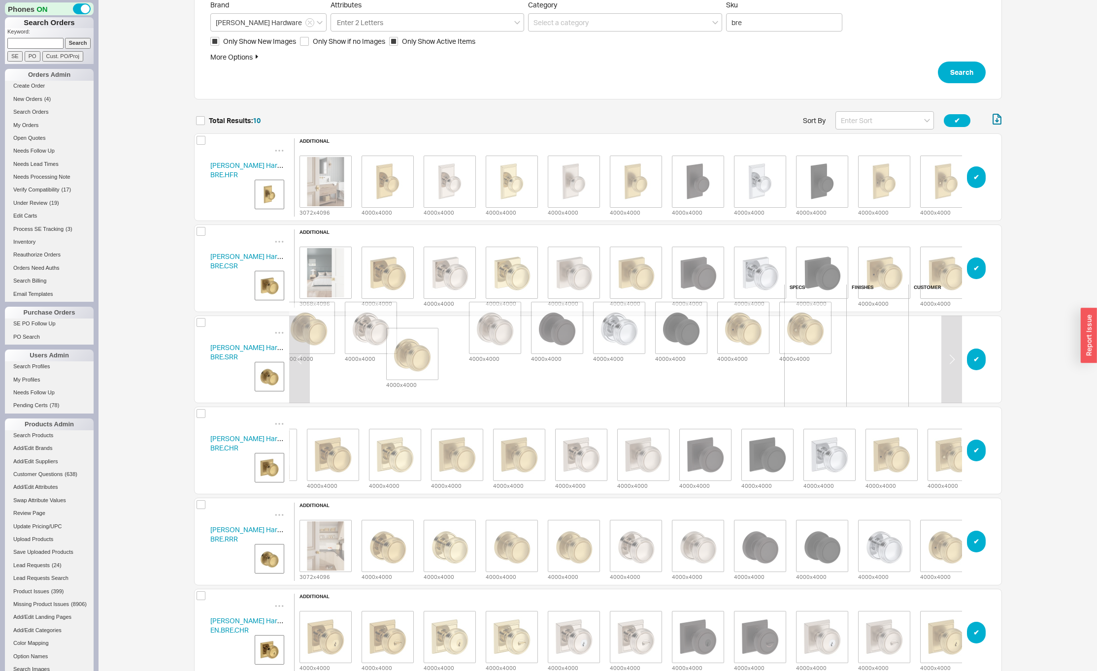
scroll to position [0, 141]
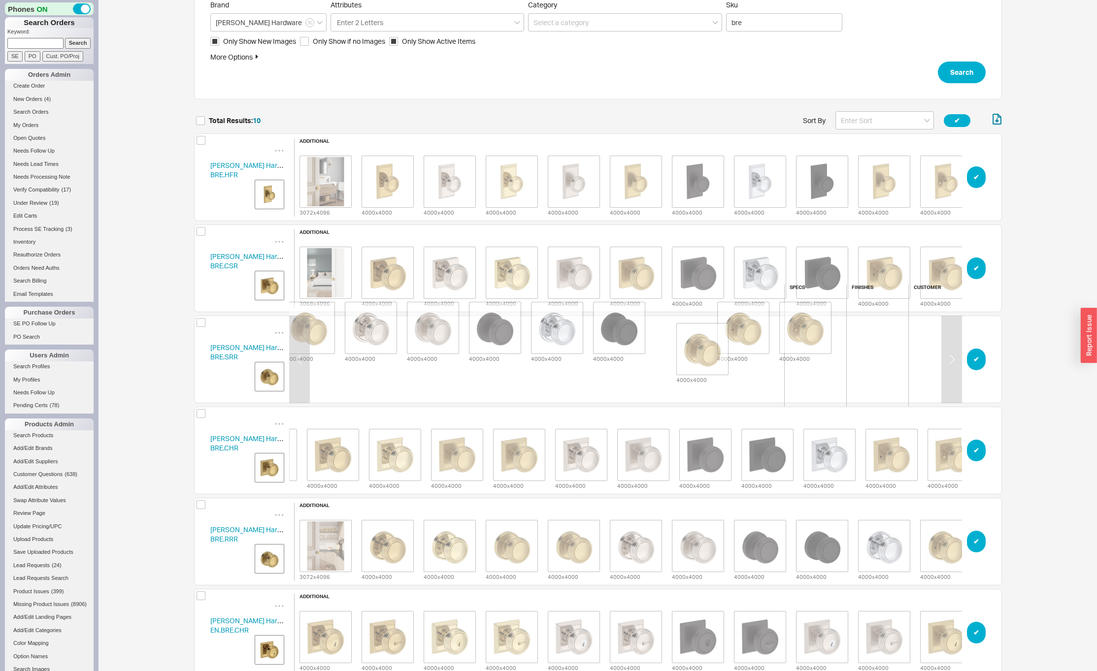
drag, startPoint x: 368, startPoint y: 367, endPoint x: 709, endPoint y: 358, distance: 341.0
click at [709, 358] on div "4000 x 4000 4000 x 4000 4000 x 4000 4000 x 4000 4000 x 4000 4000 x 4000 4000 x …" at bounding box center [464, 327] width 621 height 71
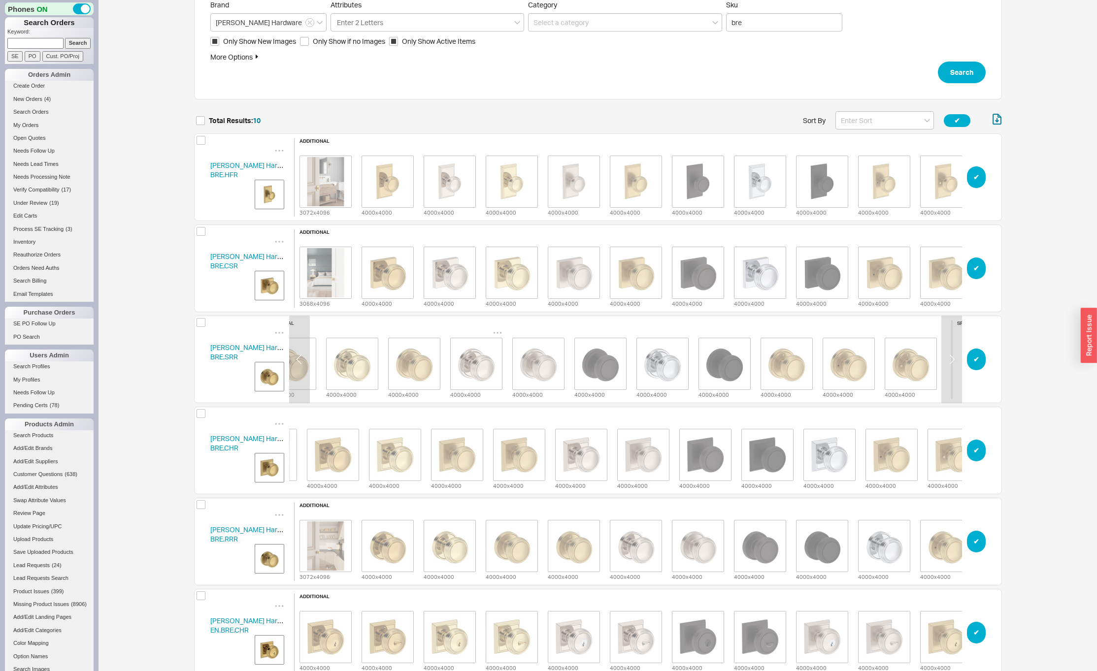
scroll to position [0, 0]
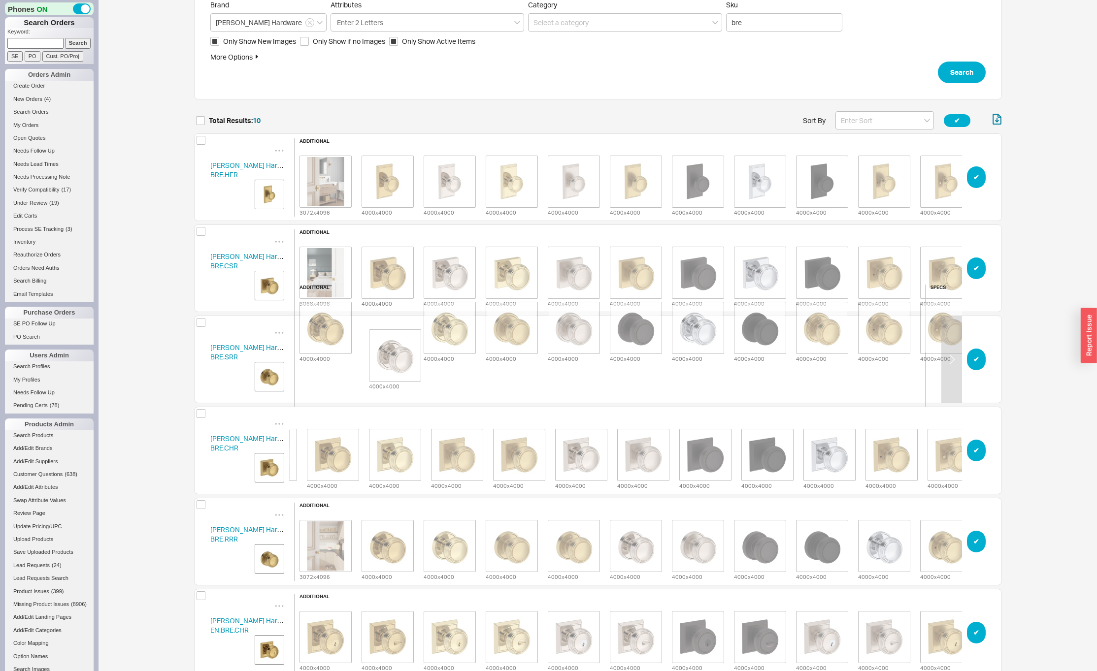
drag, startPoint x: 508, startPoint y: 364, endPoint x: 381, endPoint y: 357, distance: 127.3
click at [381, 357] on div "4000 x 4000 4000 x 4000 4000 x 4000 4000 x 4000 4000 x 4000 4000 x 4000 4000 x …" at bounding box center [605, 327] width 621 height 71
drag, startPoint x: 572, startPoint y: 351, endPoint x: 484, endPoint y: 353, distance: 88.7
click at [484, 353] on div "4000 x 4000 4000 x 4000 4000 x 4000 4000 x 4000 4000 x 4000 4000 x 4000 4000 x …" at bounding box center [605, 327] width 621 height 71
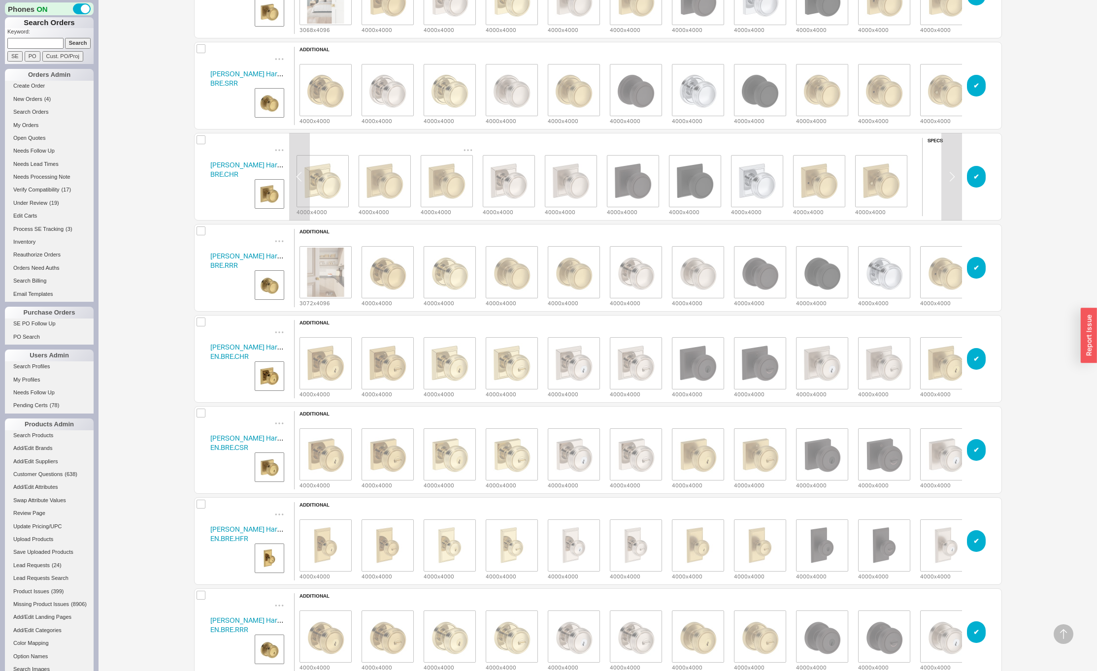
scroll to position [0, 142]
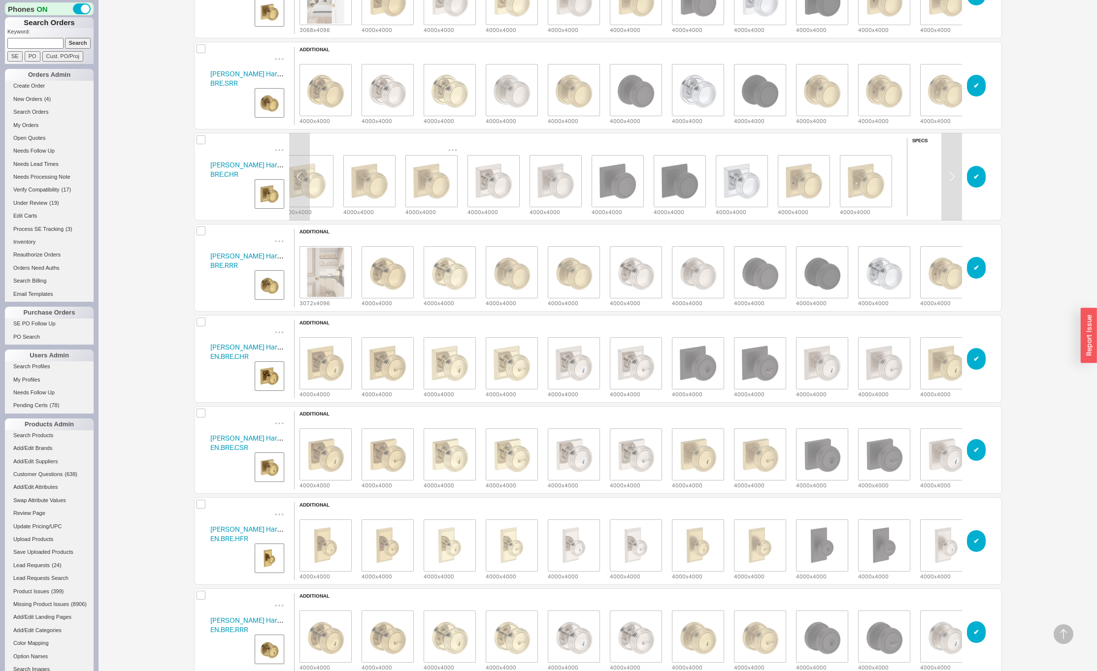
click at [429, 185] on img "grid" at bounding box center [431, 181] width 49 height 49
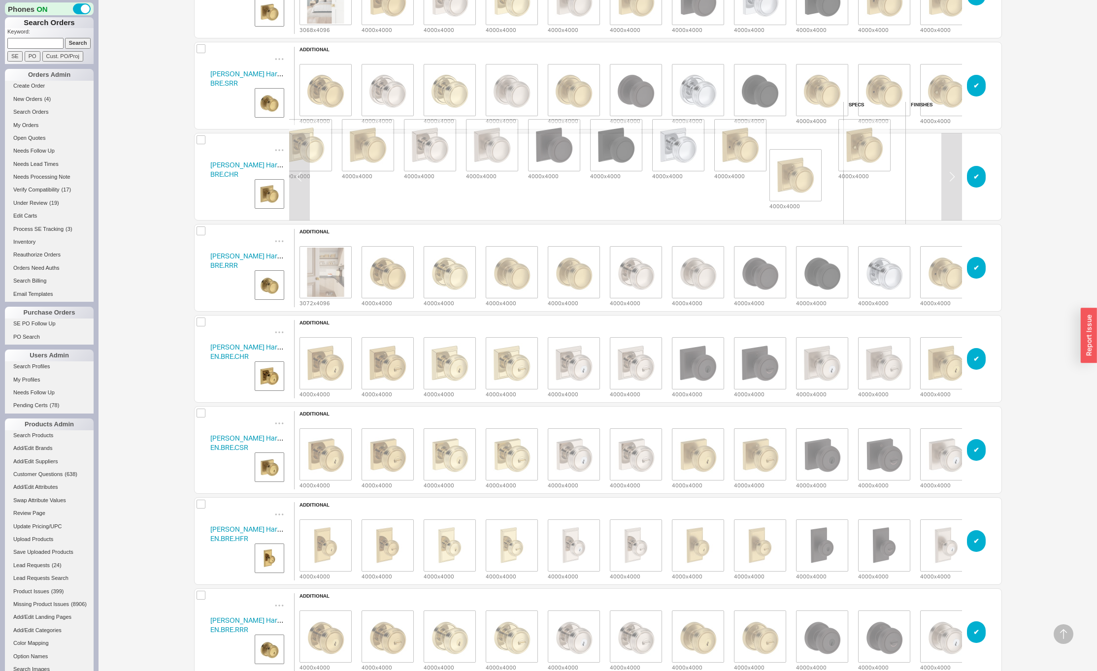
drag, startPoint x: 434, startPoint y: 185, endPoint x: 807, endPoint y: 183, distance: 372.9
click at [807, 183] on div "additional 3072 x 4096 4000 x 4000 4000 x 4000 4000 x 4000 4000 x 4000 4000 x 4…" at bounding box center [491, 177] width 683 height 150
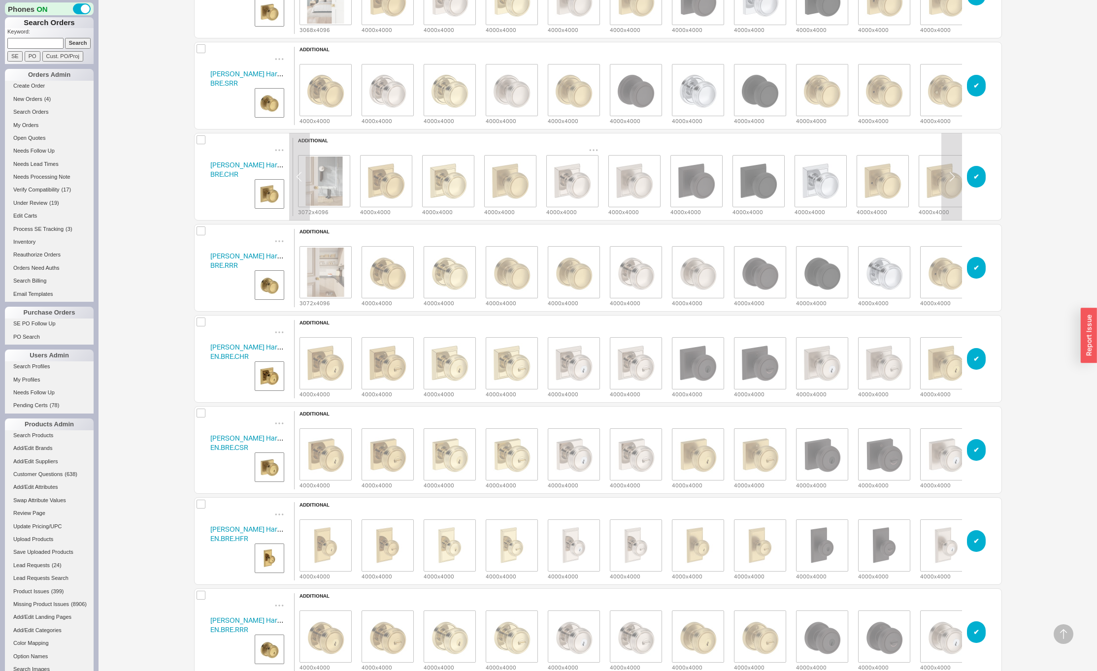
scroll to position [0, 0]
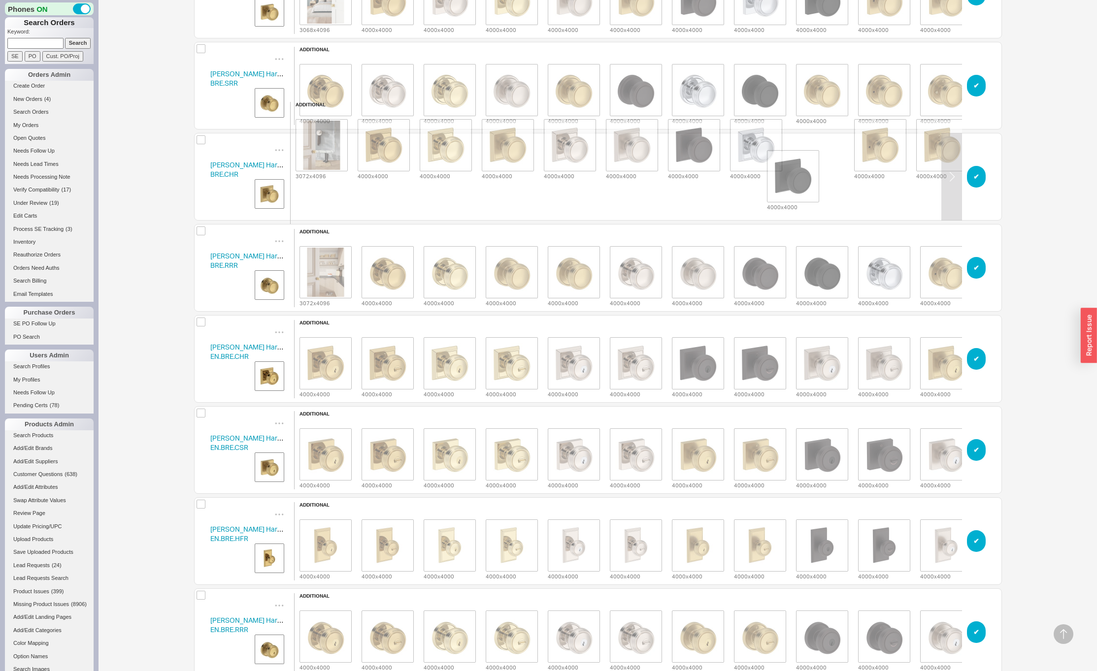
drag, startPoint x: 773, startPoint y: 180, endPoint x: 810, endPoint y: 180, distance: 37.4
click at [811, 180] on div "additional 3072 x 4096 4000 x 4000 4000 x 4000 4000 x 4000 4000 x 4000 4000 x 4…" at bounding box center [631, 177] width 683 height 150
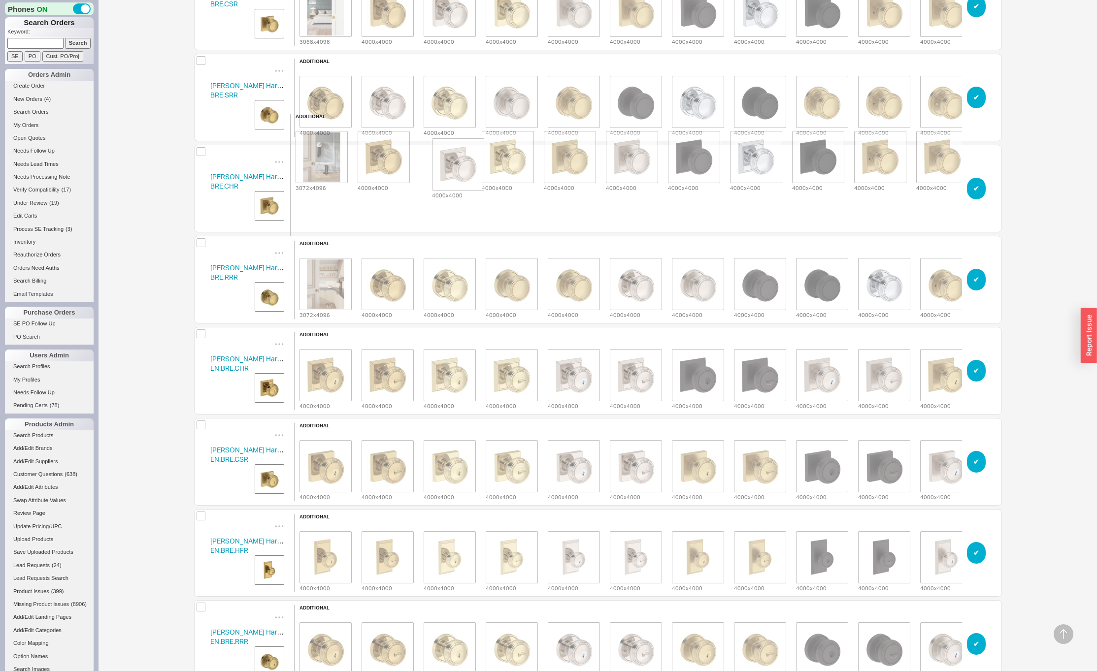
drag, startPoint x: 561, startPoint y: 186, endPoint x: 446, endPoint y: 173, distance: 116.0
click at [446, 173] on html "Phones ON Search Orders Keyword: Search SE PO Cust. PO/Proj Orders Admin Create…" at bounding box center [548, 250] width 1097 height 1106
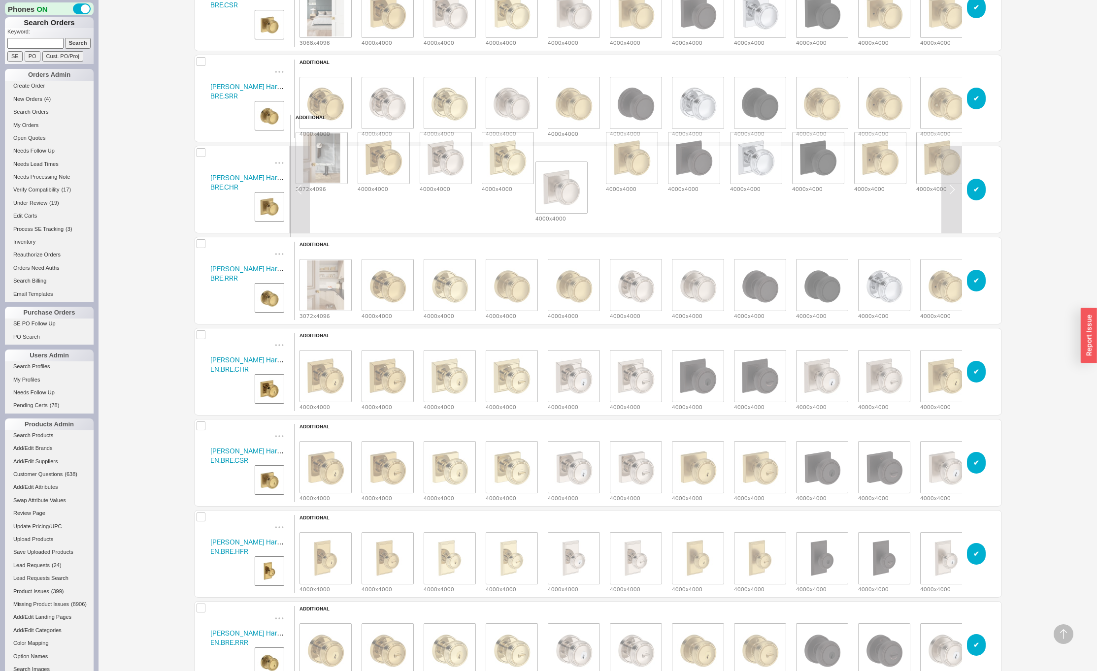
drag, startPoint x: 629, startPoint y: 189, endPoint x: 564, endPoint y: 186, distance: 65.6
click at [563, 186] on div "3072 x 4096 4000 x 4000 4000 x 4000 4000 x 4000 4000 x 4000 4000 x 4000 4000 x …" at bounding box center [632, 157] width 683 height 71
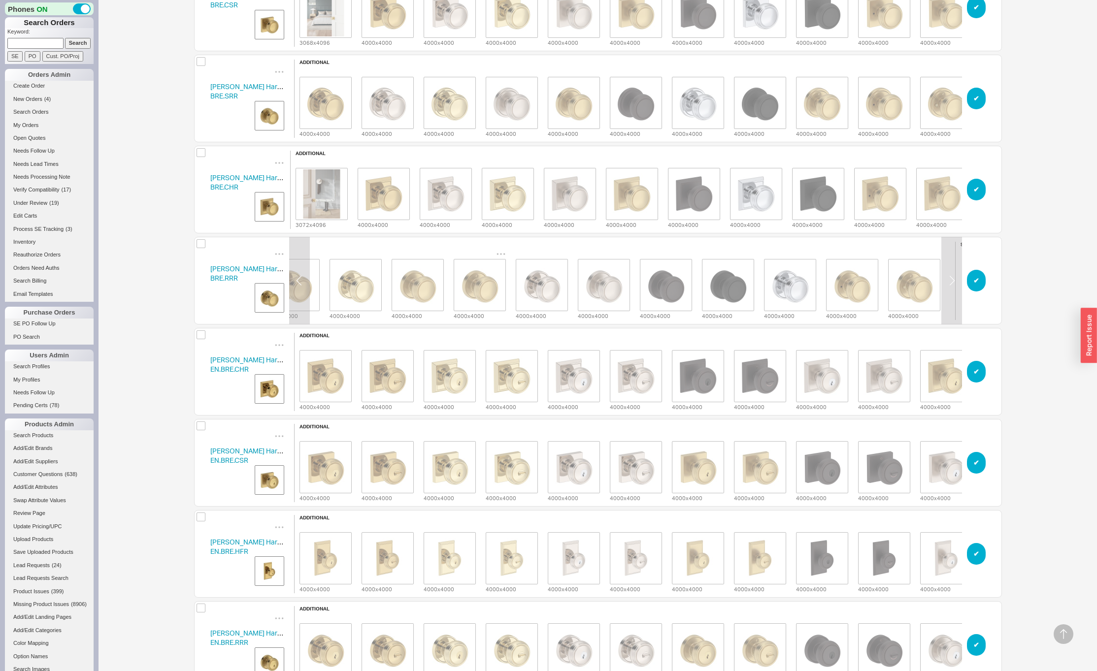
scroll to position [0, 91]
click at [461, 274] on img "grid" at bounding box center [483, 285] width 49 height 49
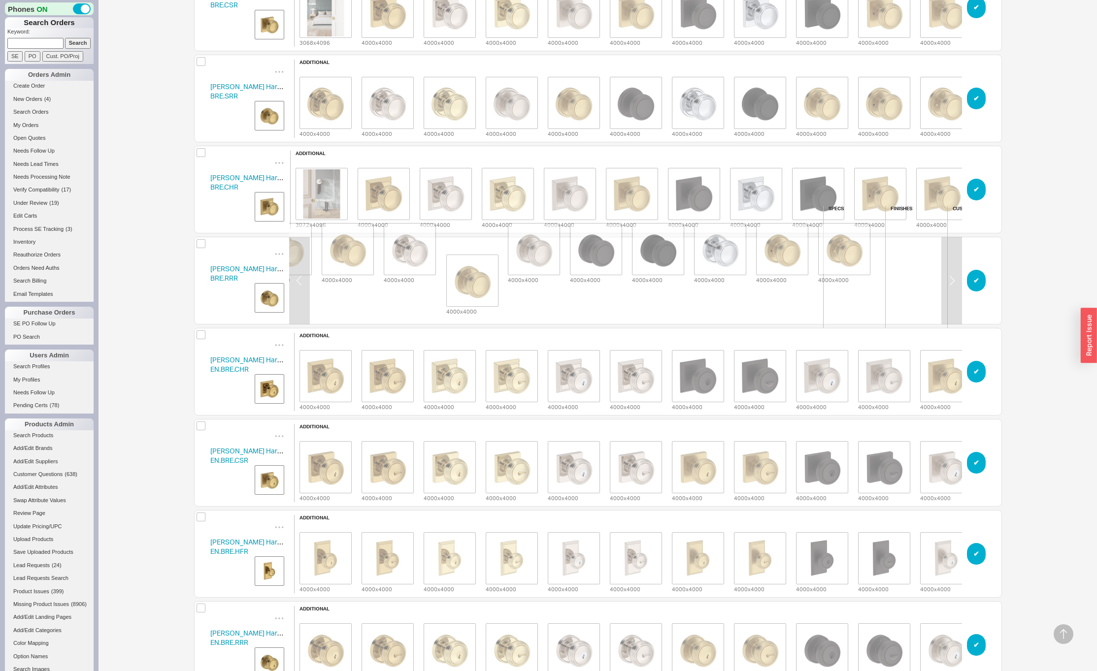
scroll to position [0, 161]
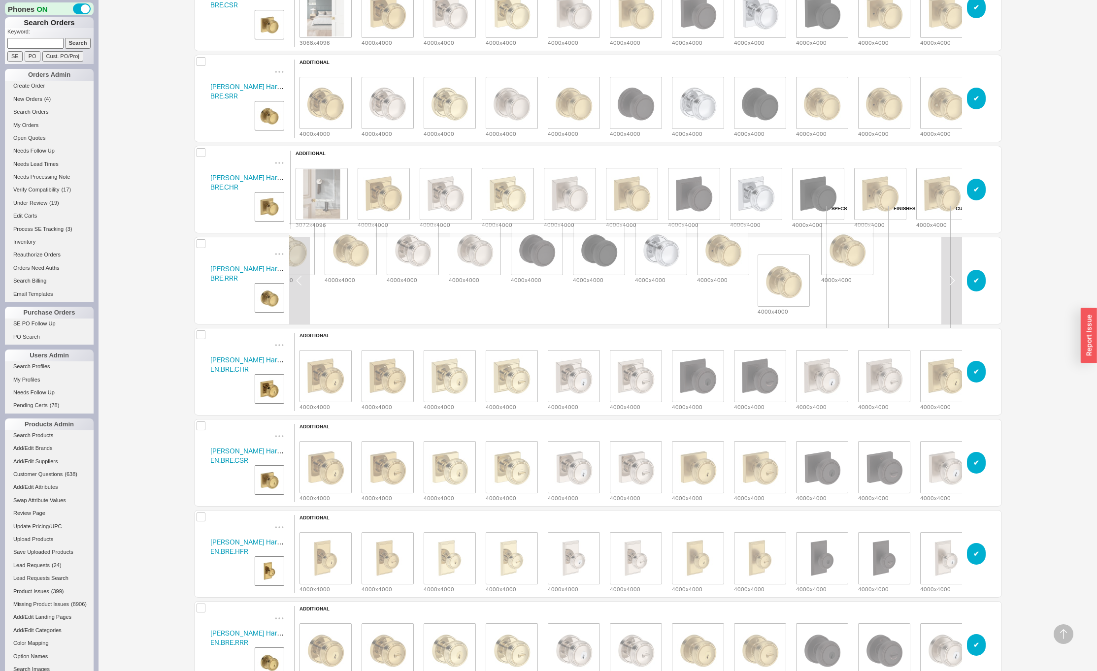
drag, startPoint x: 443, startPoint y: 285, endPoint x: 796, endPoint y: 285, distance: 353.6
click at [795, 285] on div "additional 3072 x 4096 4000 x 4000 4000 x 4000 4000 x 4000 4000 x 4000 4000 x 4…" at bounding box center [474, 281] width 683 height 150
drag, startPoint x: 601, startPoint y: 287, endPoint x: 659, endPoint y: 286, distance: 57.6
click at [659, 286] on div "additional 3072 x 4096 4000 x 4000 4000 x 4000 4000 x 4000 4000 x 4000 4000 x 4…" at bounding box center [474, 281] width 683 height 150
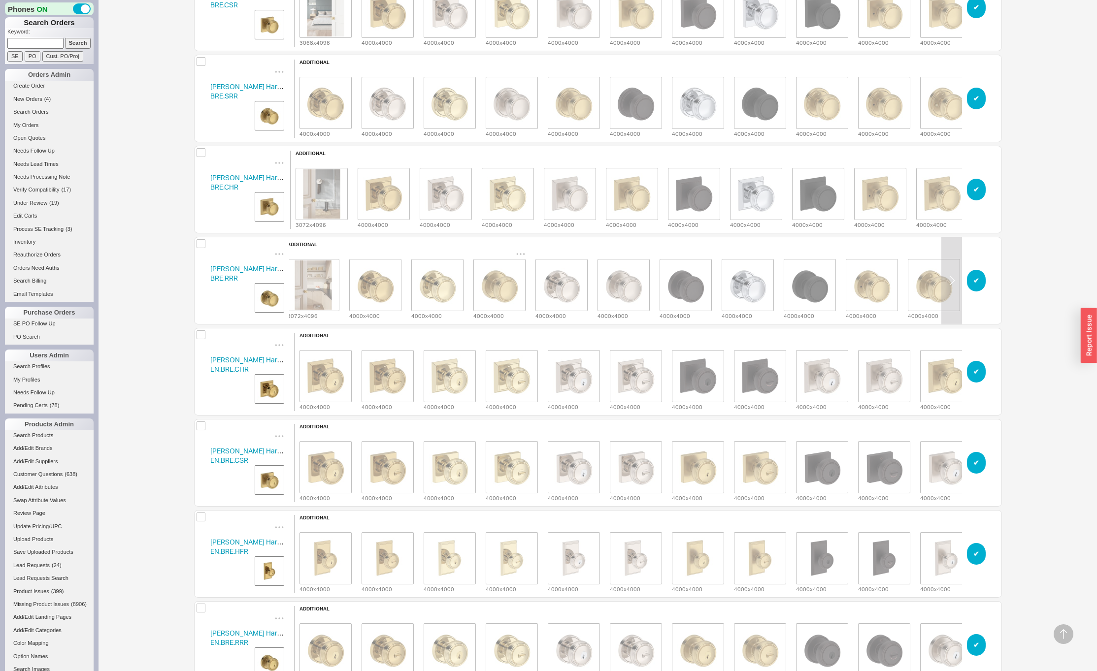
scroll to position [0, 0]
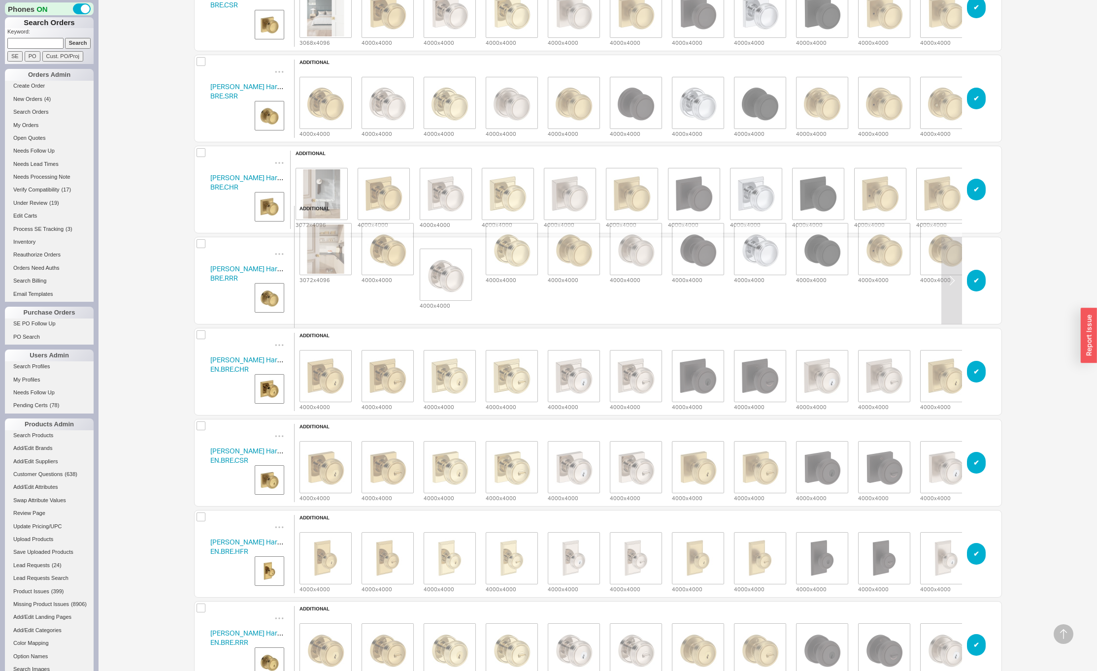
drag, startPoint x: 572, startPoint y: 295, endPoint x: 444, endPoint y: 289, distance: 128.2
click at [444, 289] on div "additional 3072 x 4096 4000 x 4000 4000 x 4000 4000 x 4000 4000 x 4000 4000 x 4…" at bounding box center [635, 281] width 683 height 150
drag, startPoint x: 627, startPoint y: 281, endPoint x: 563, endPoint y: 276, distance: 63.2
click at [563, 276] on div "3072 x 4096 4000 x 4000 4000 x 4000 4000 x 4000 4000 x 4000 4000 x 4000 4000 x …" at bounding box center [636, 248] width 683 height 71
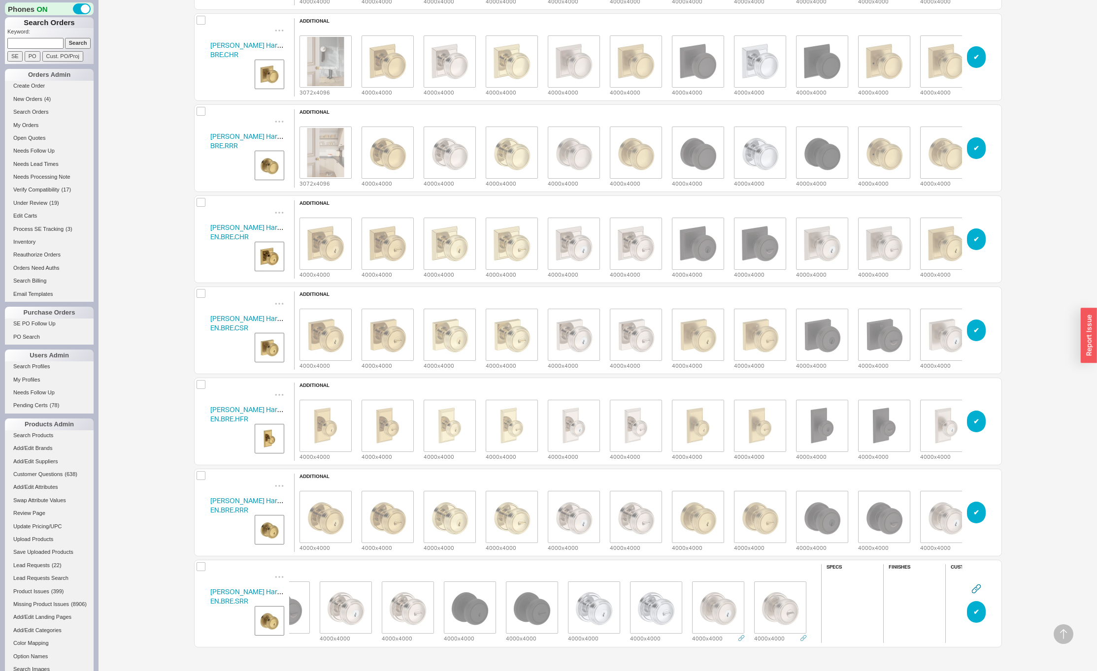
scroll to position [0, 641]
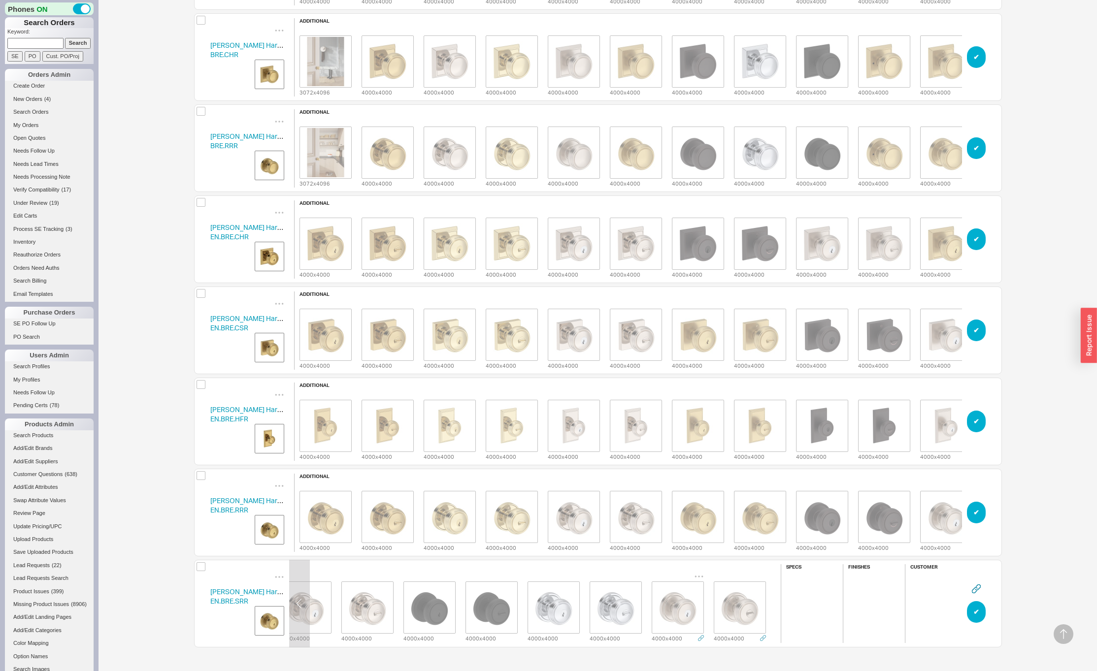
click at [674, 602] on img "grid" at bounding box center [677, 607] width 49 height 49
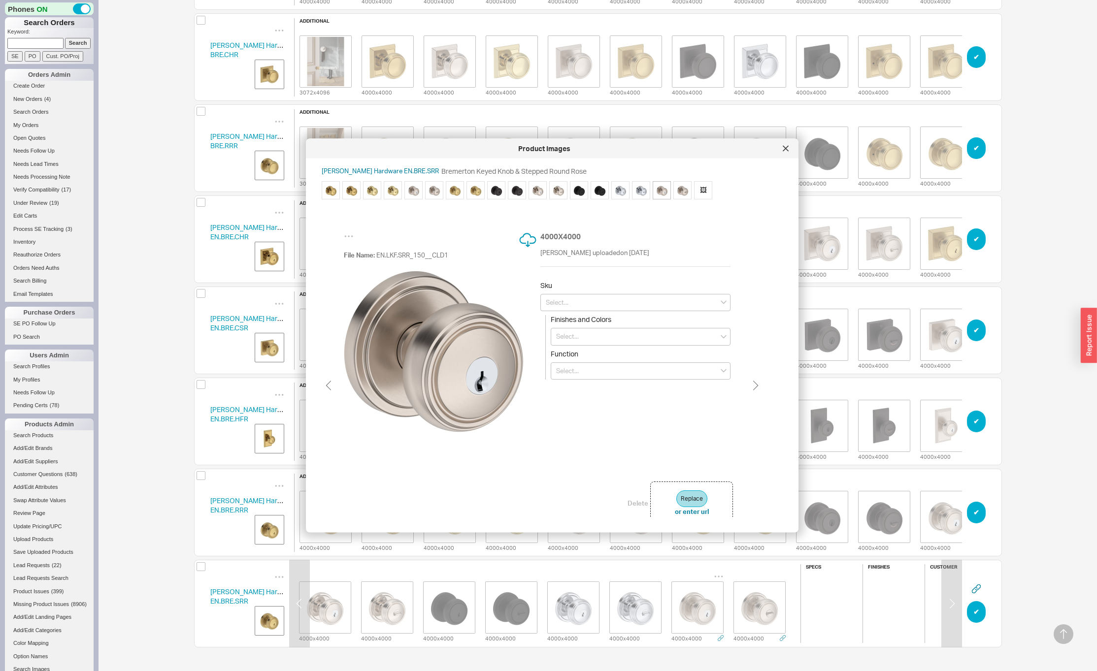
type input "EN.BRE.SRR.260"
type input "Polished Chrome"
type input "Entry"
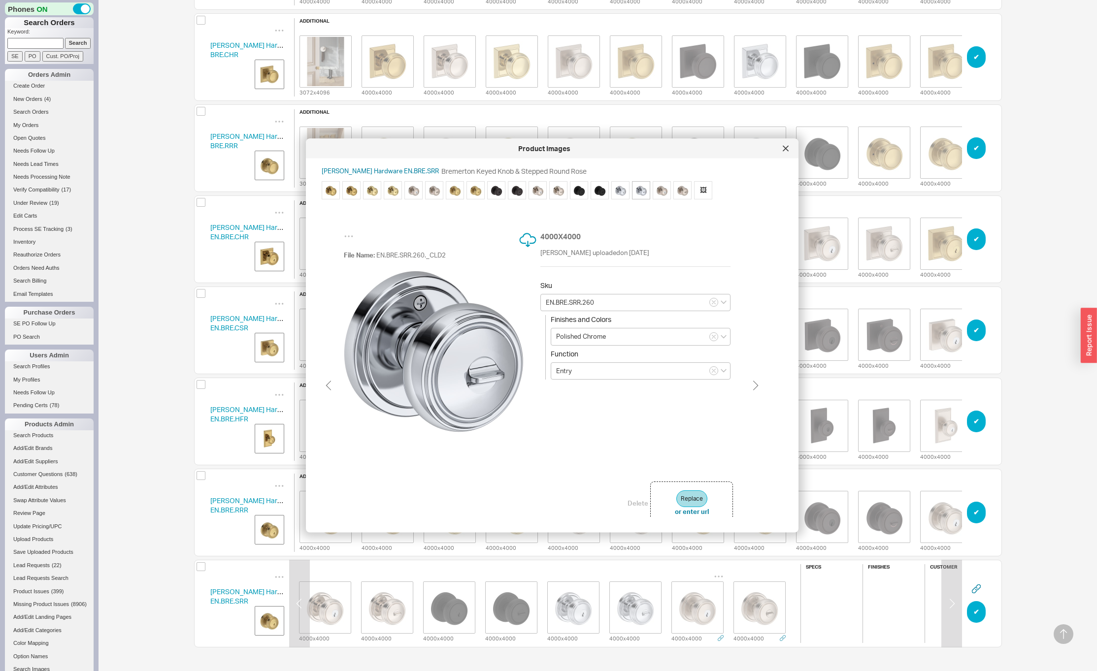
scroll to position [0, 601]
